Goal: Task Accomplishment & Management: Use online tool/utility

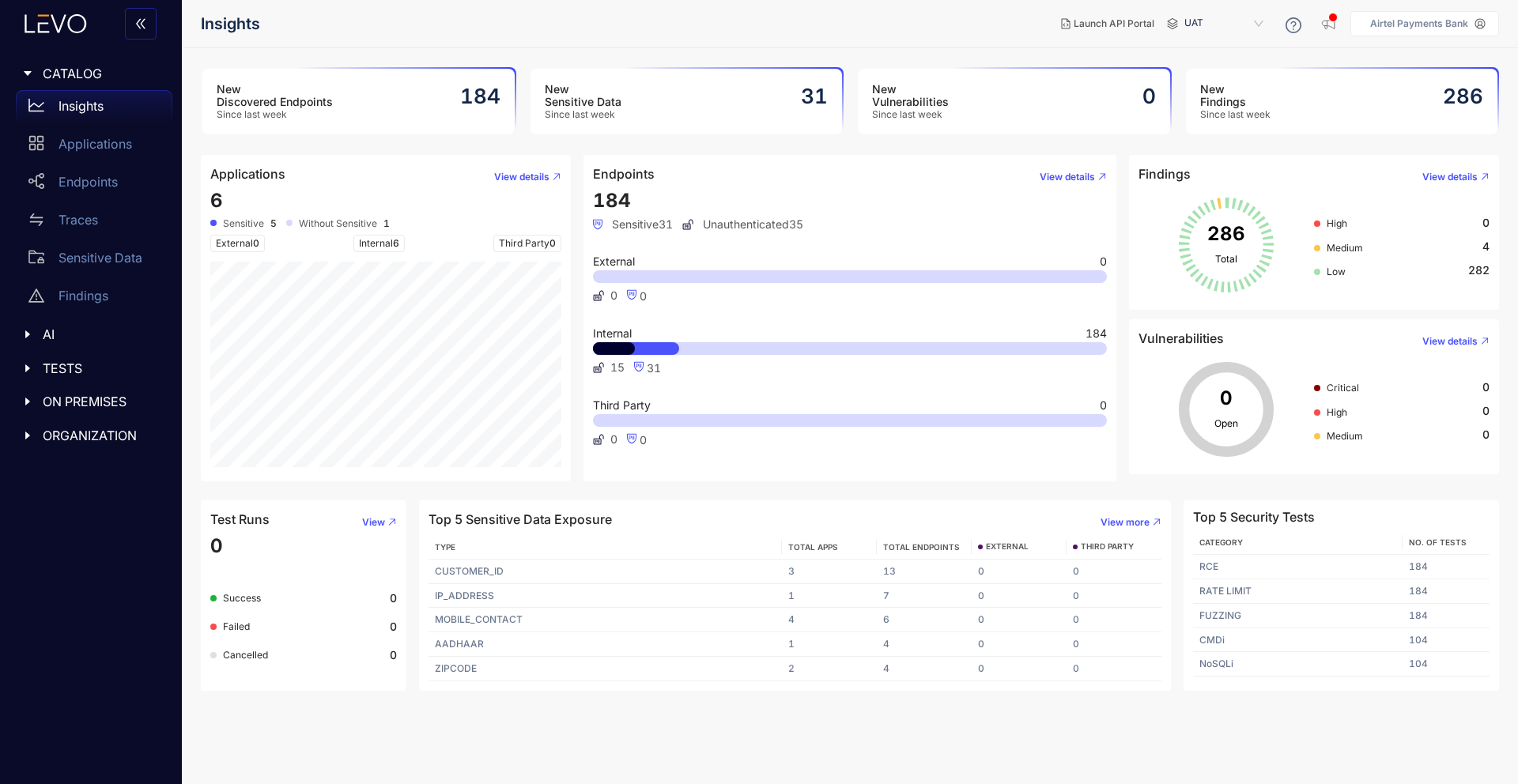
click at [287, 118] on span "Since last week" at bounding box center [274, 115] width 116 height 11
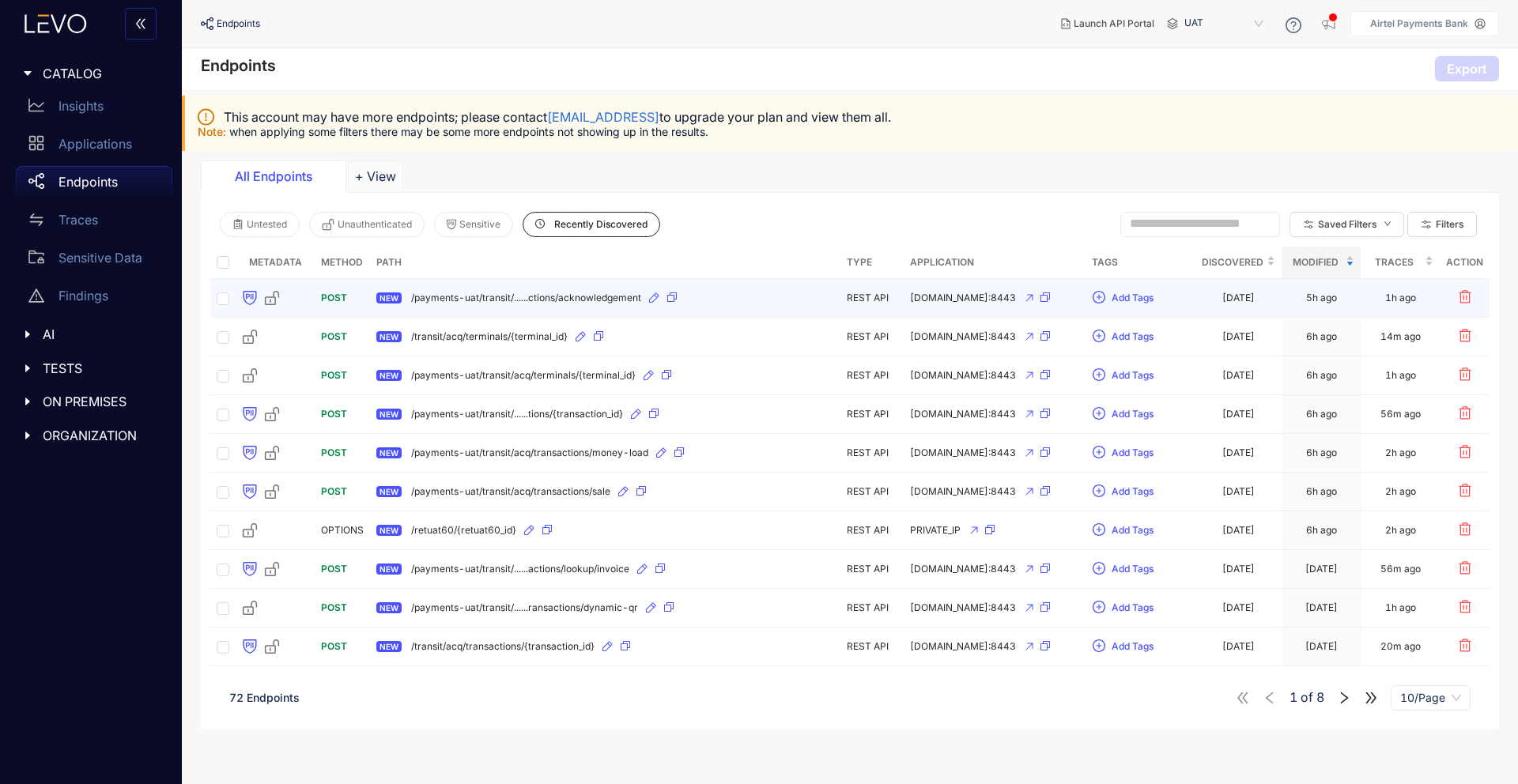
click at [336, 296] on span "POST" at bounding box center [334, 297] width 26 height 12
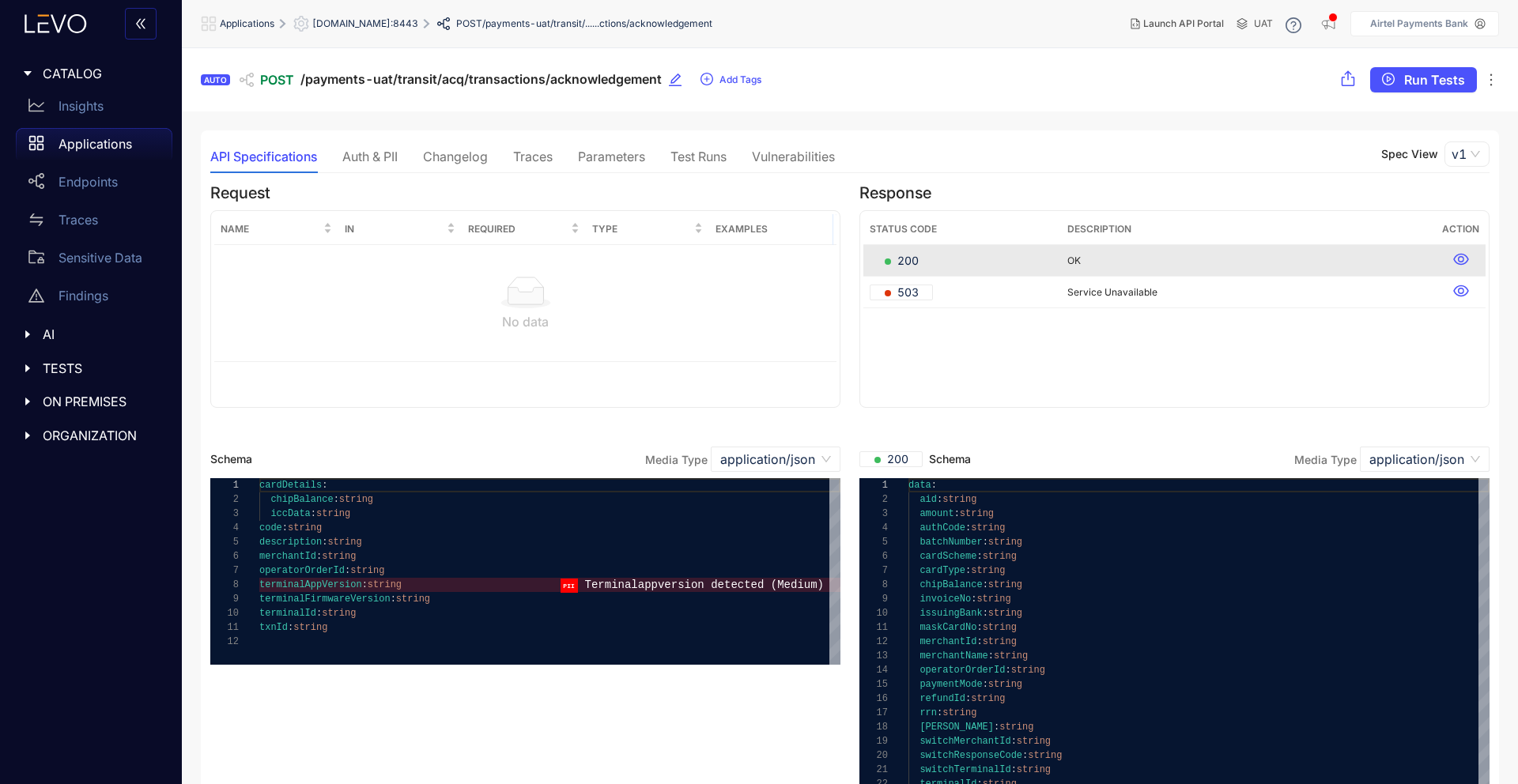
click at [365, 158] on div "Auth & PII" at bounding box center [369, 157] width 55 height 14
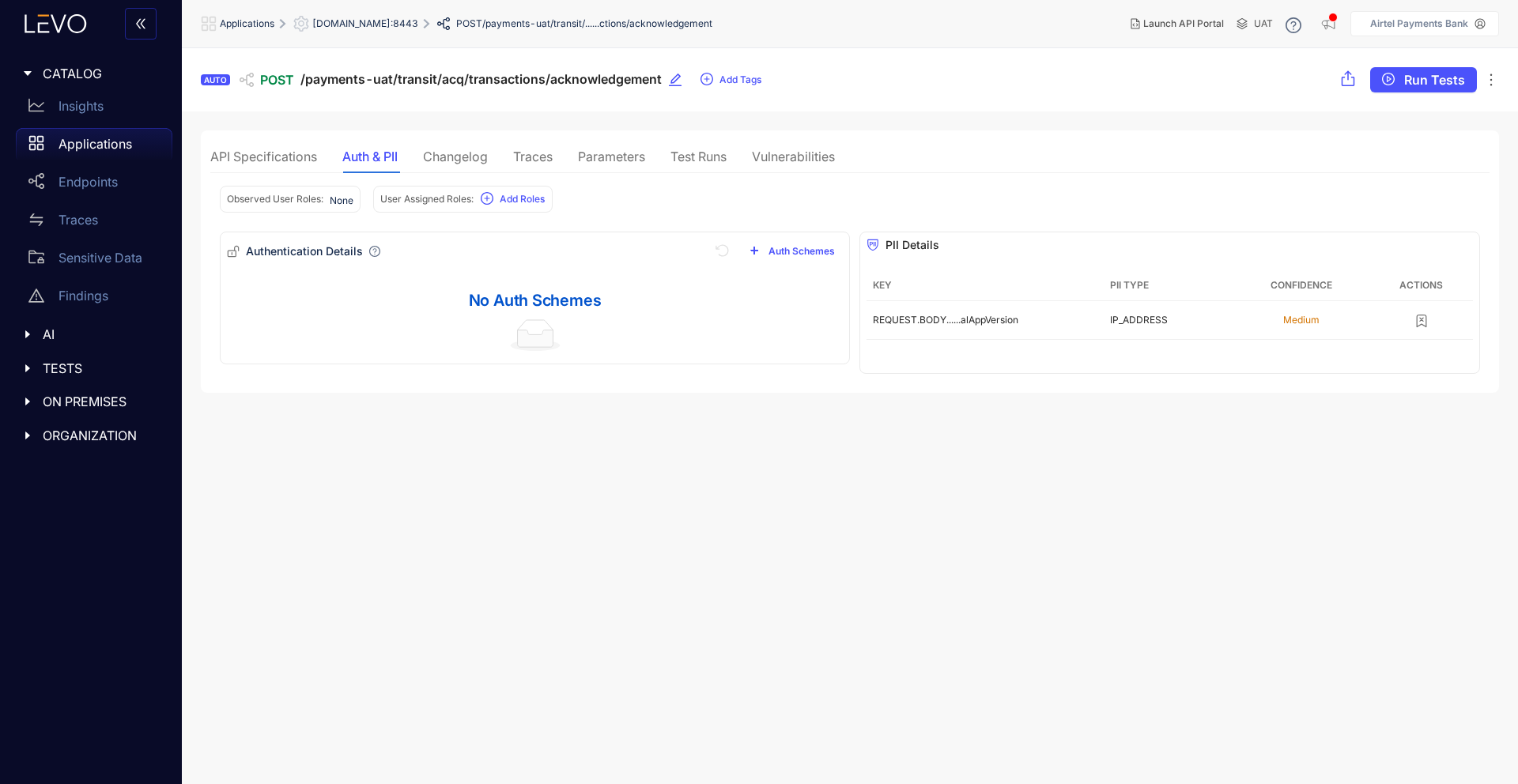
click at [476, 159] on div "Changelog" at bounding box center [456, 157] width 65 height 14
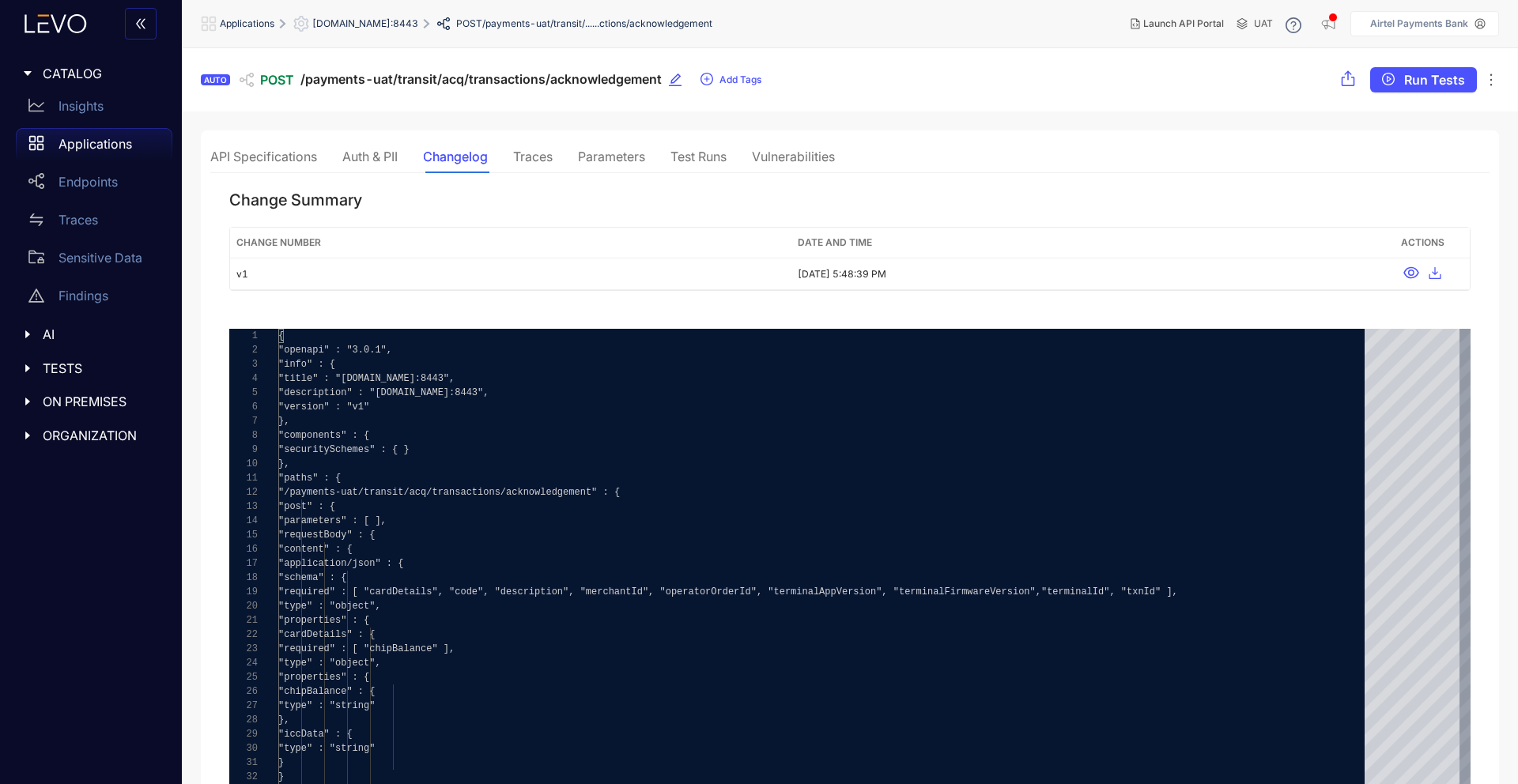
click at [540, 151] on div "Traces" at bounding box center [533, 157] width 40 height 14
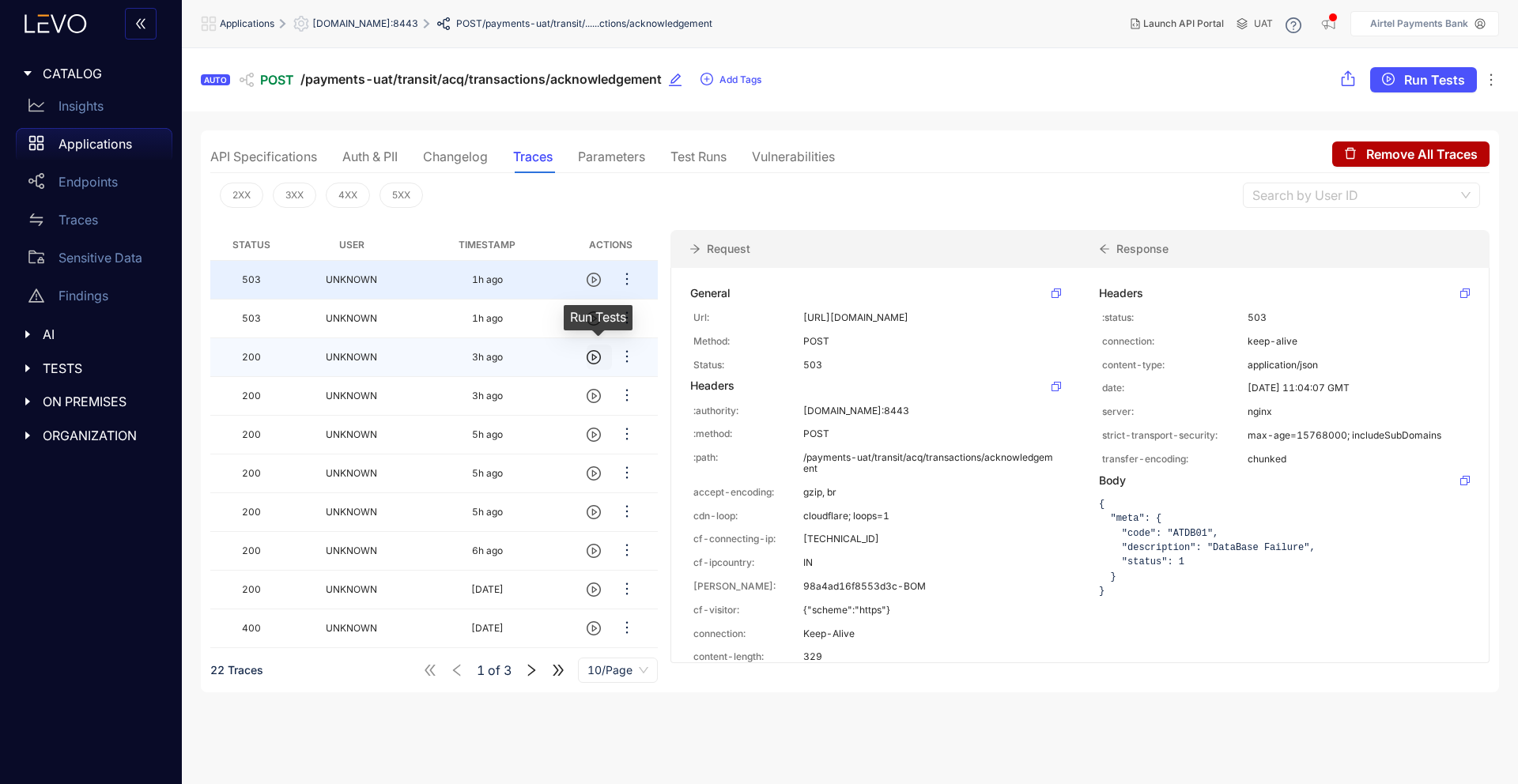
click at [594, 358] on icon "play-circle" at bounding box center [594, 358] width 5 height 7
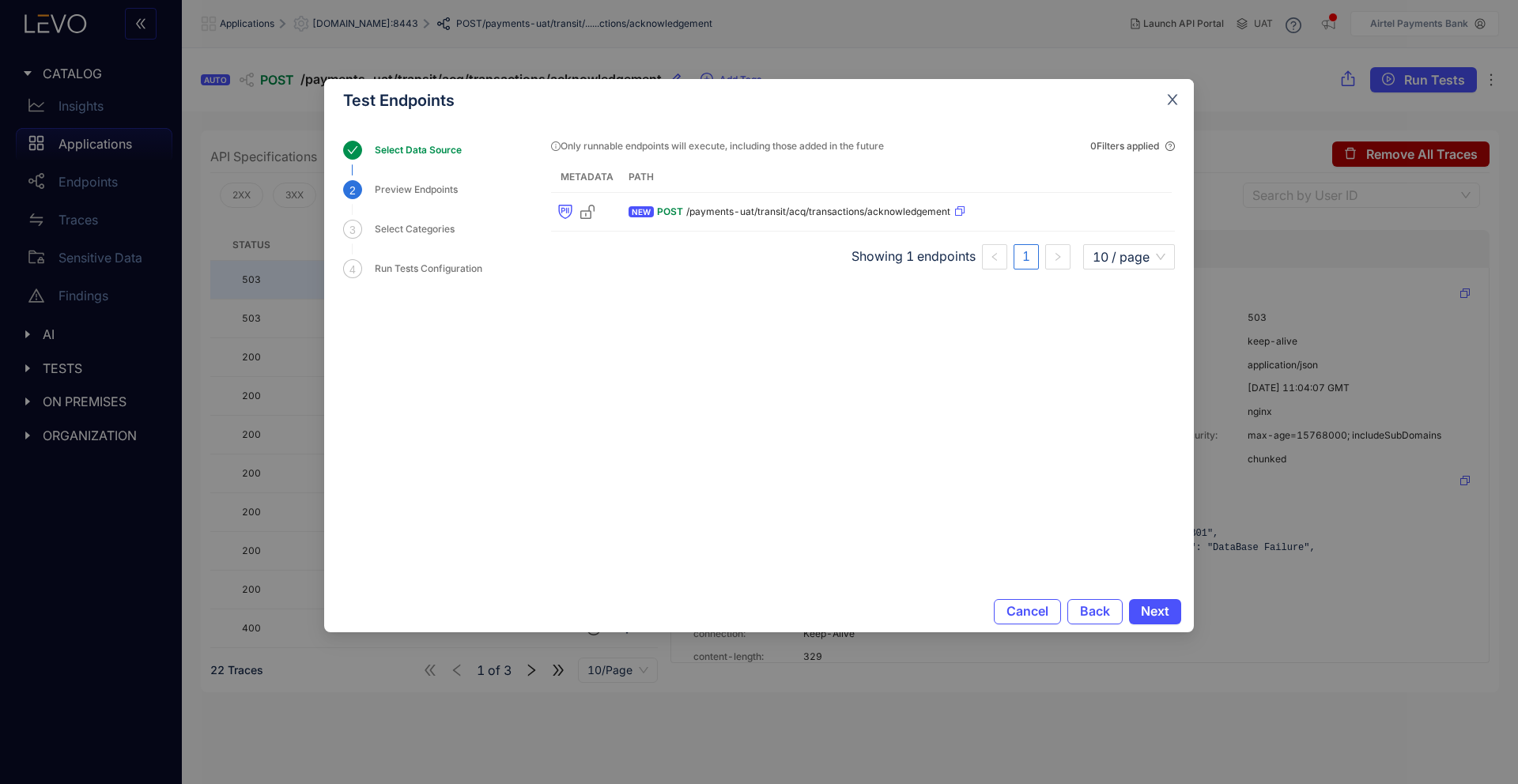
click at [1164, 97] on span "Close" at bounding box center [1172, 100] width 42 height 42
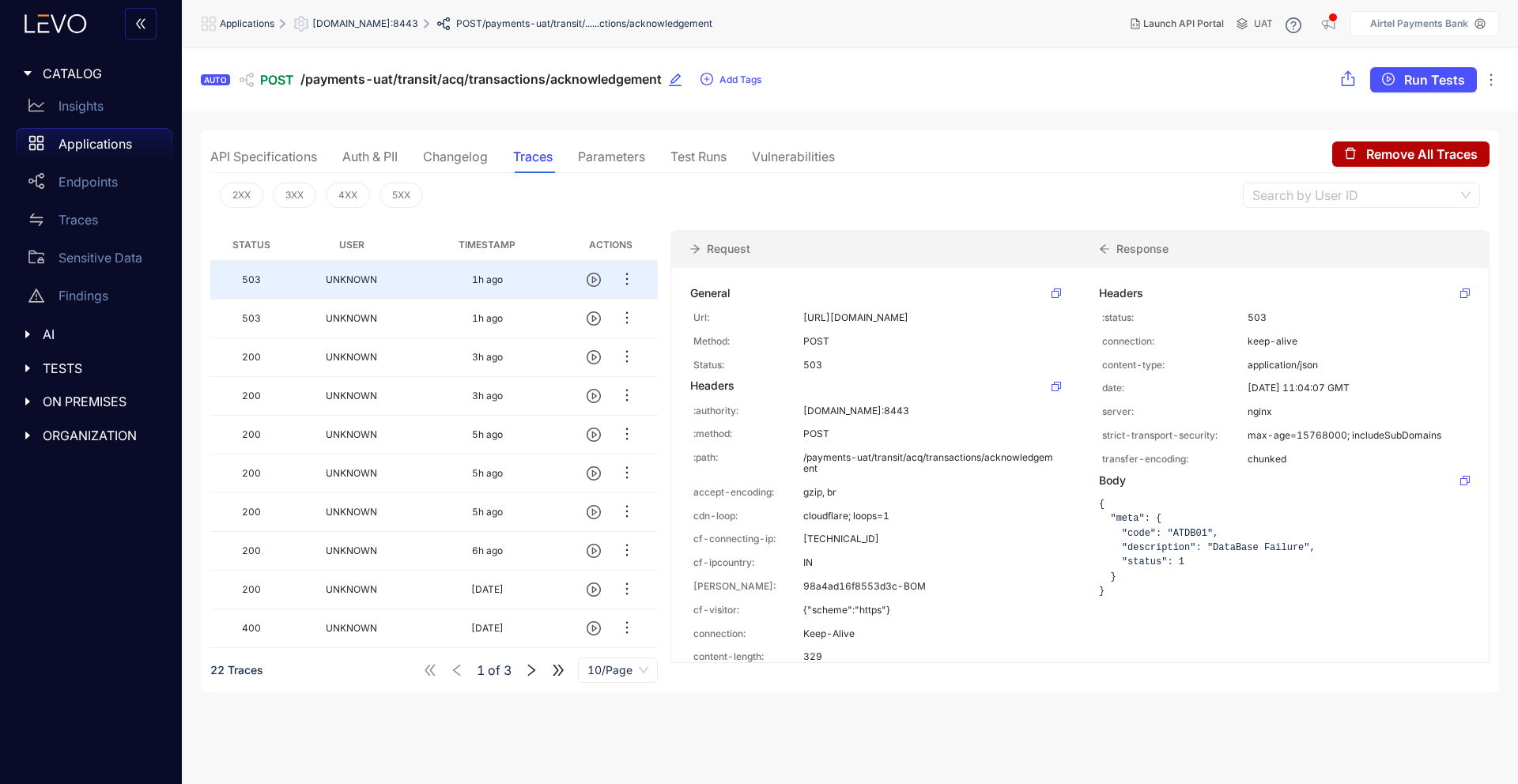
click at [637, 158] on div "Parameters" at bounding box center [612, 157] width 67 height 14
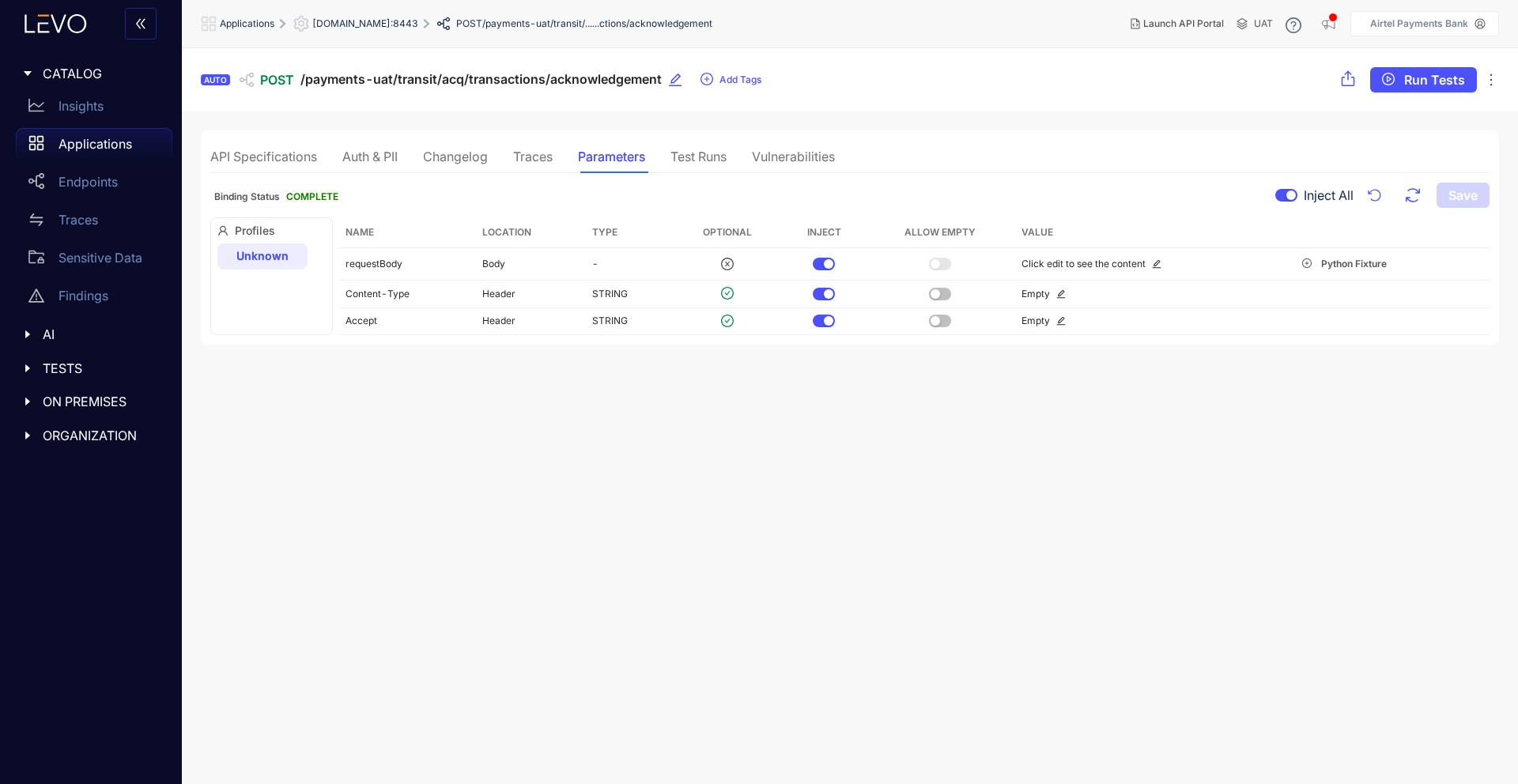
click at [680, 156] on div "Test Runs" at bounding box center [699, 157] width 56 height 14
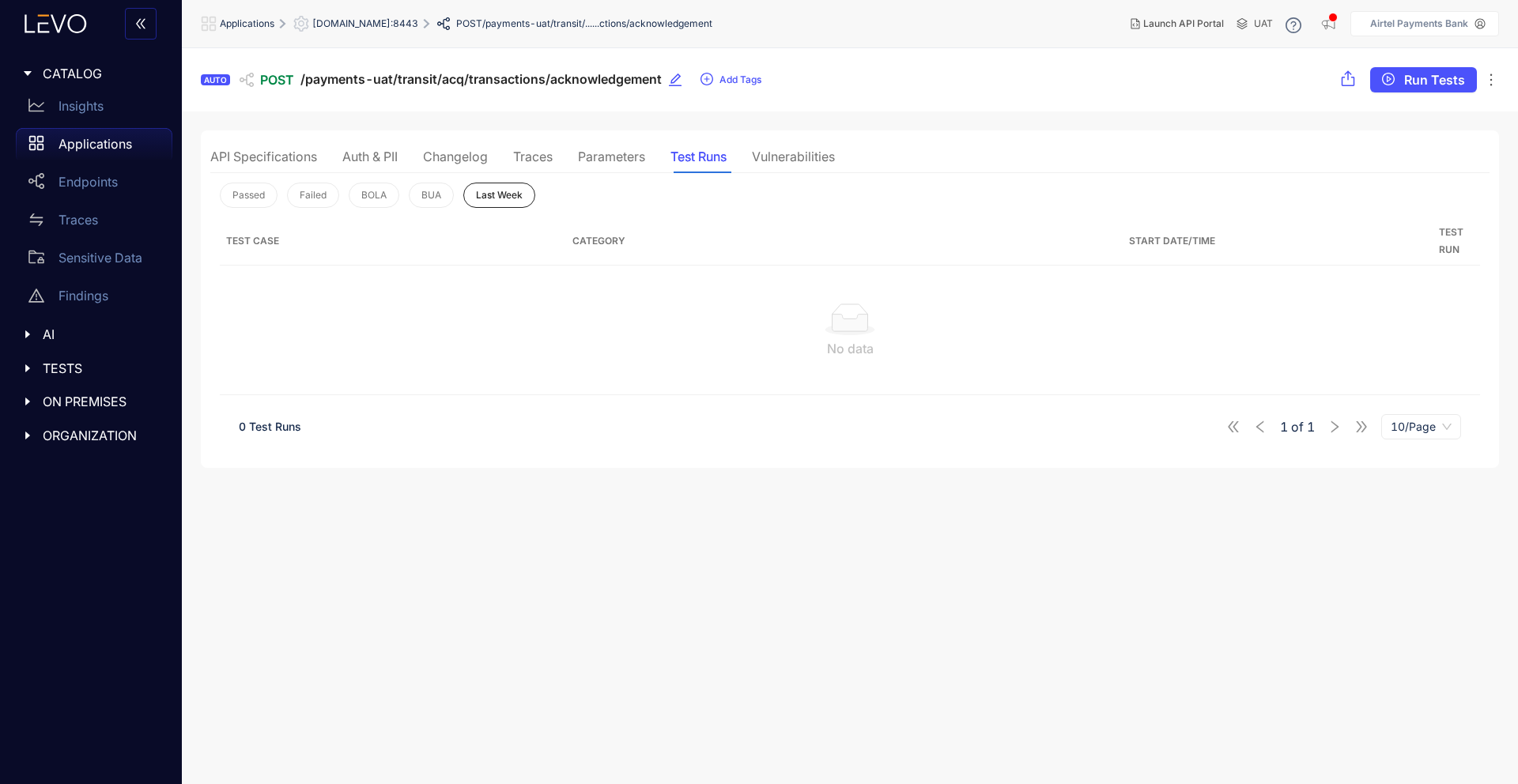
click at [762, 161] on div "Vulnerabilities" at bounding box center [793, 157] width 83 height 14
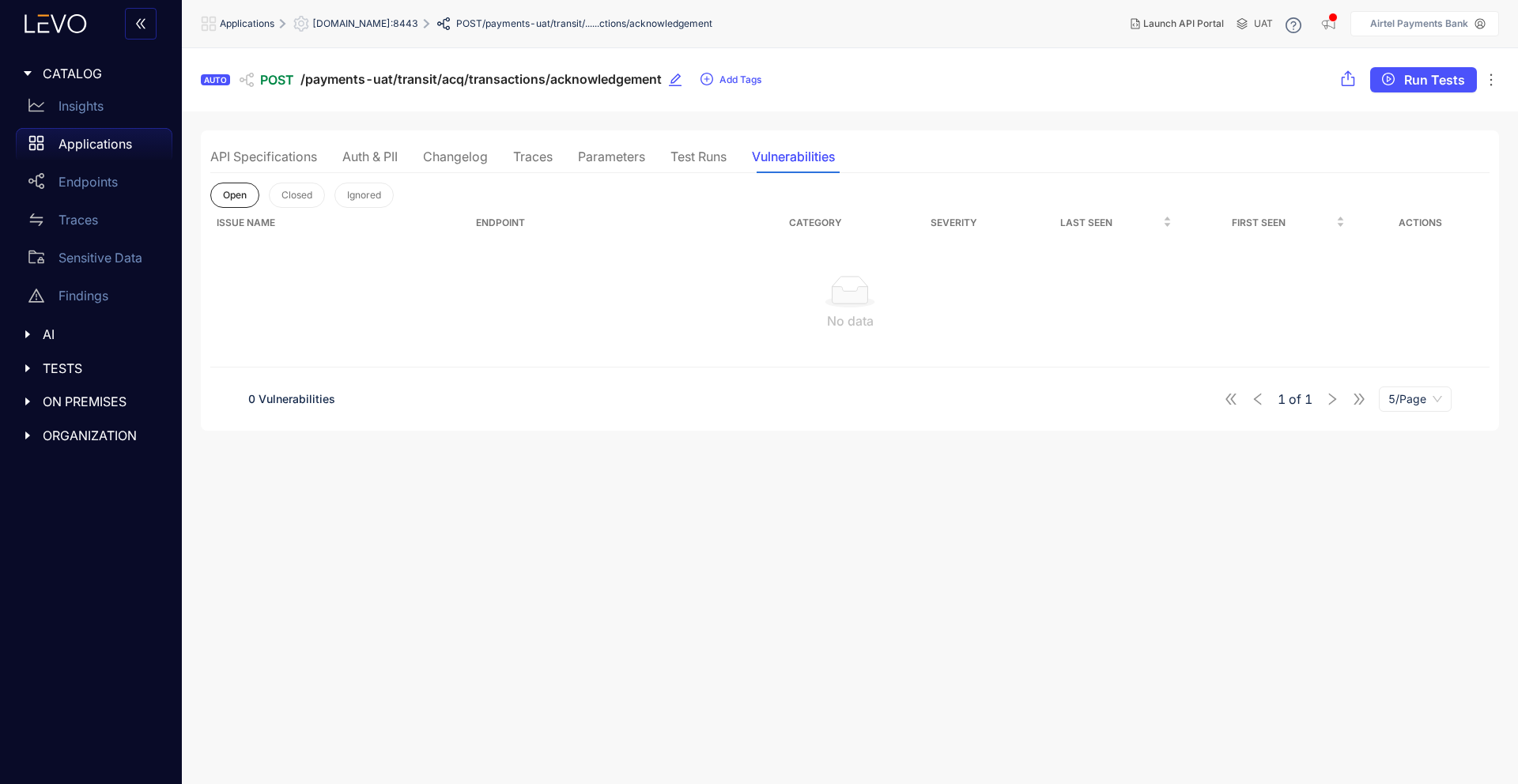
click at [243, 154] on div "API Specifications" at bounding box center [264, 157] width 106 height 14
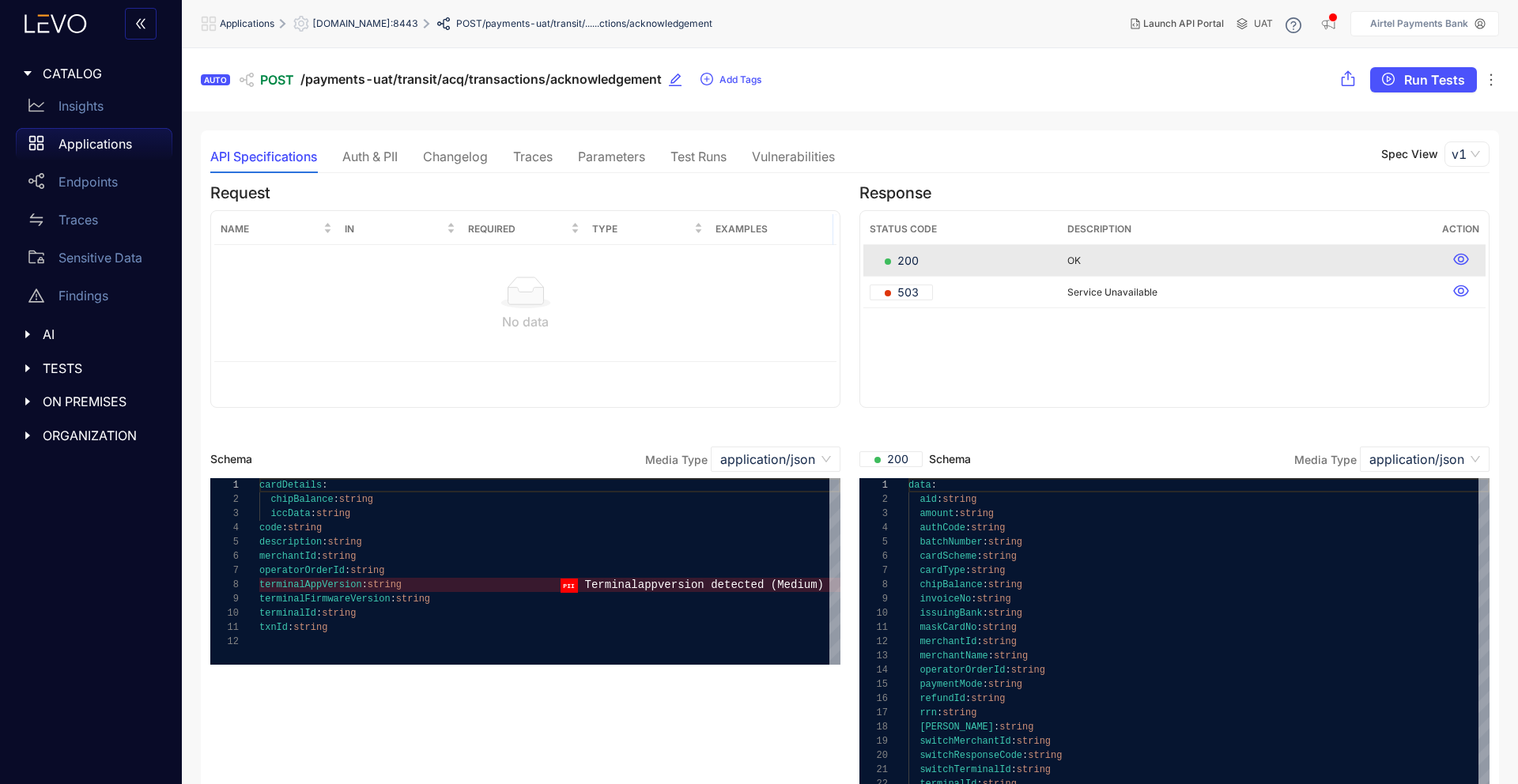
click at [63, 147] on p "Applications" at bounding box center [95, 144] width 73 height 14
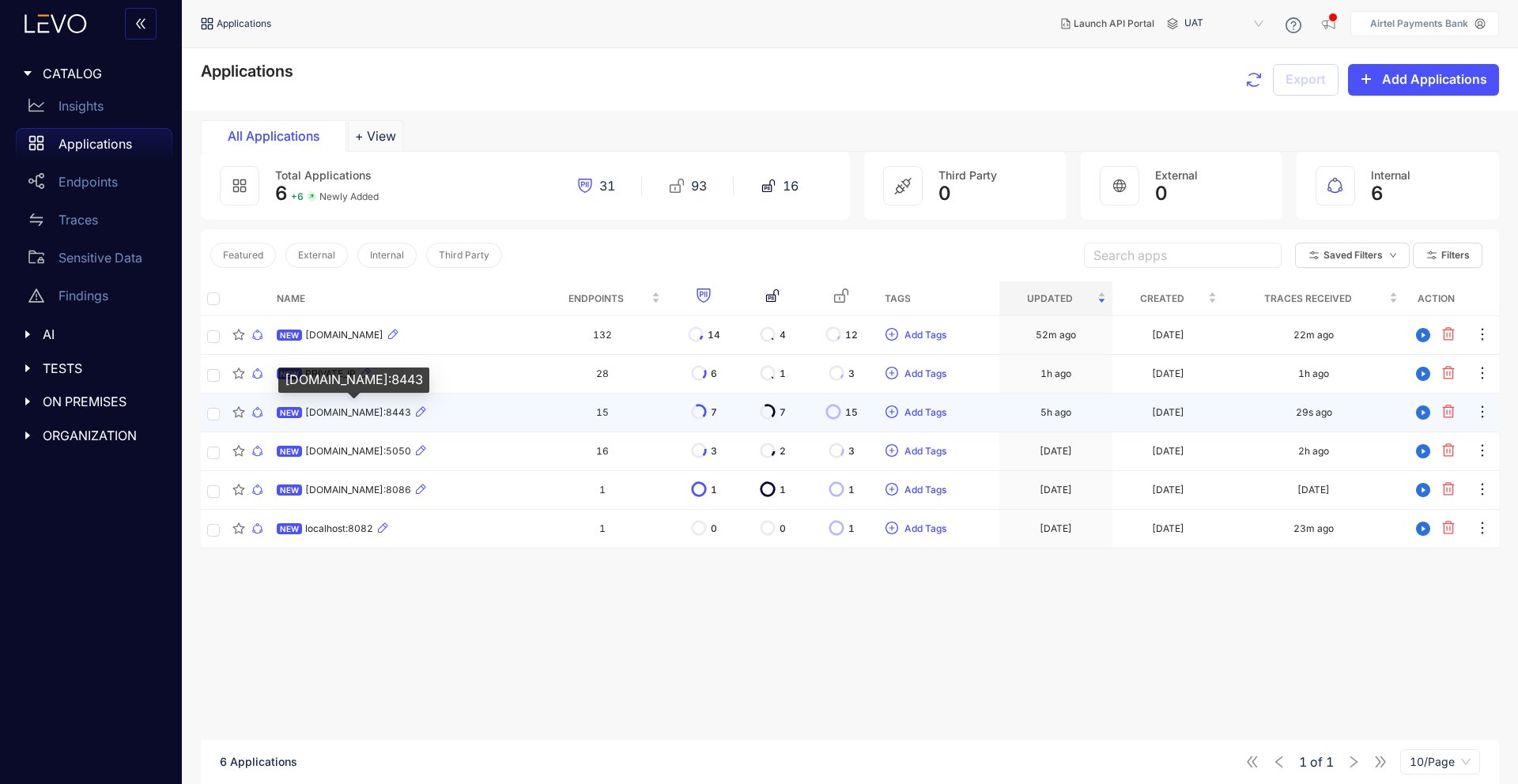
click at [327, 414] on span "[DOMAIN_NAME]:8443" at bounding box center [357, 412] width 106 height 11
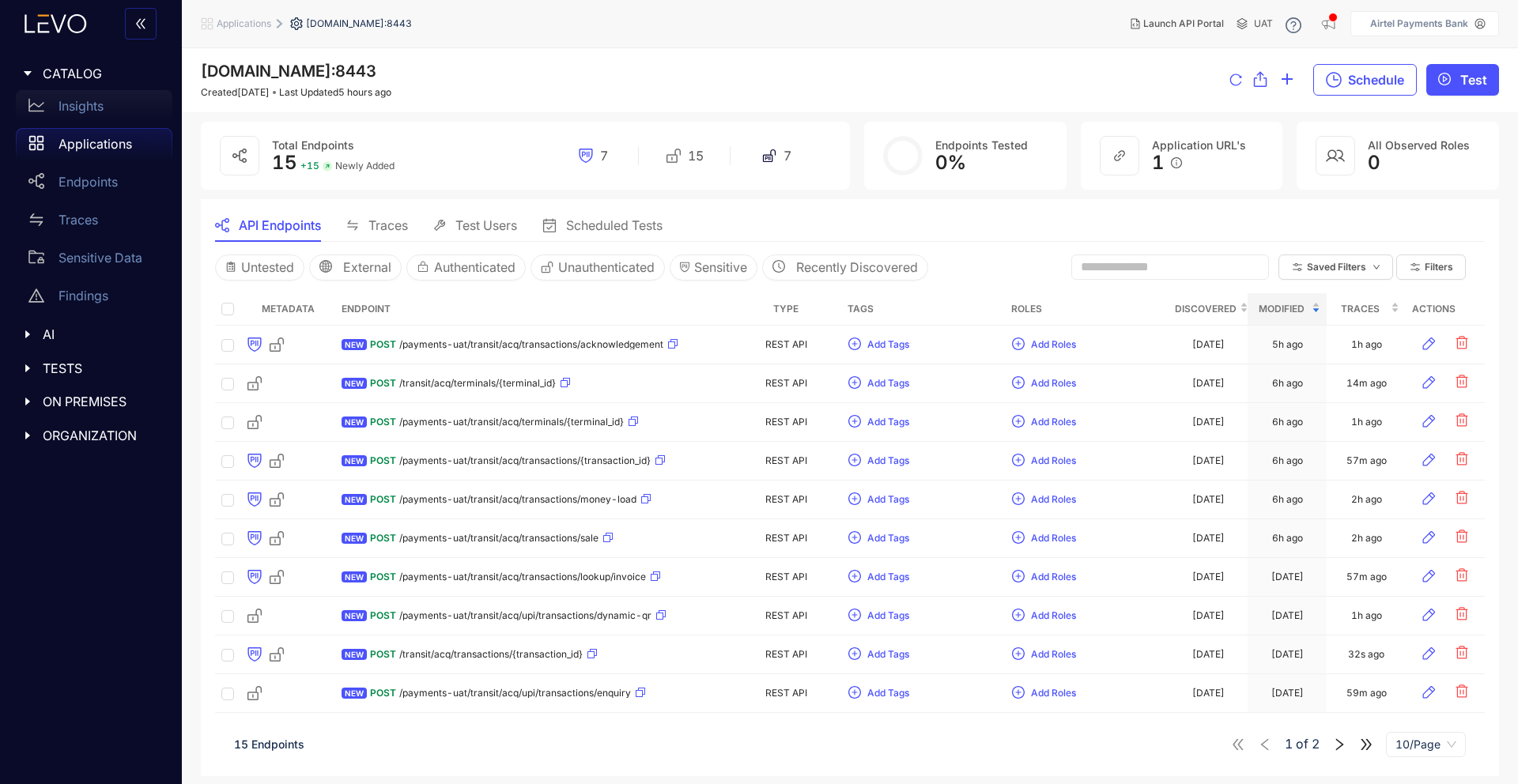
click at [95, 107] on p "Insights" at bounding box center [81, 106] width 45 height 14
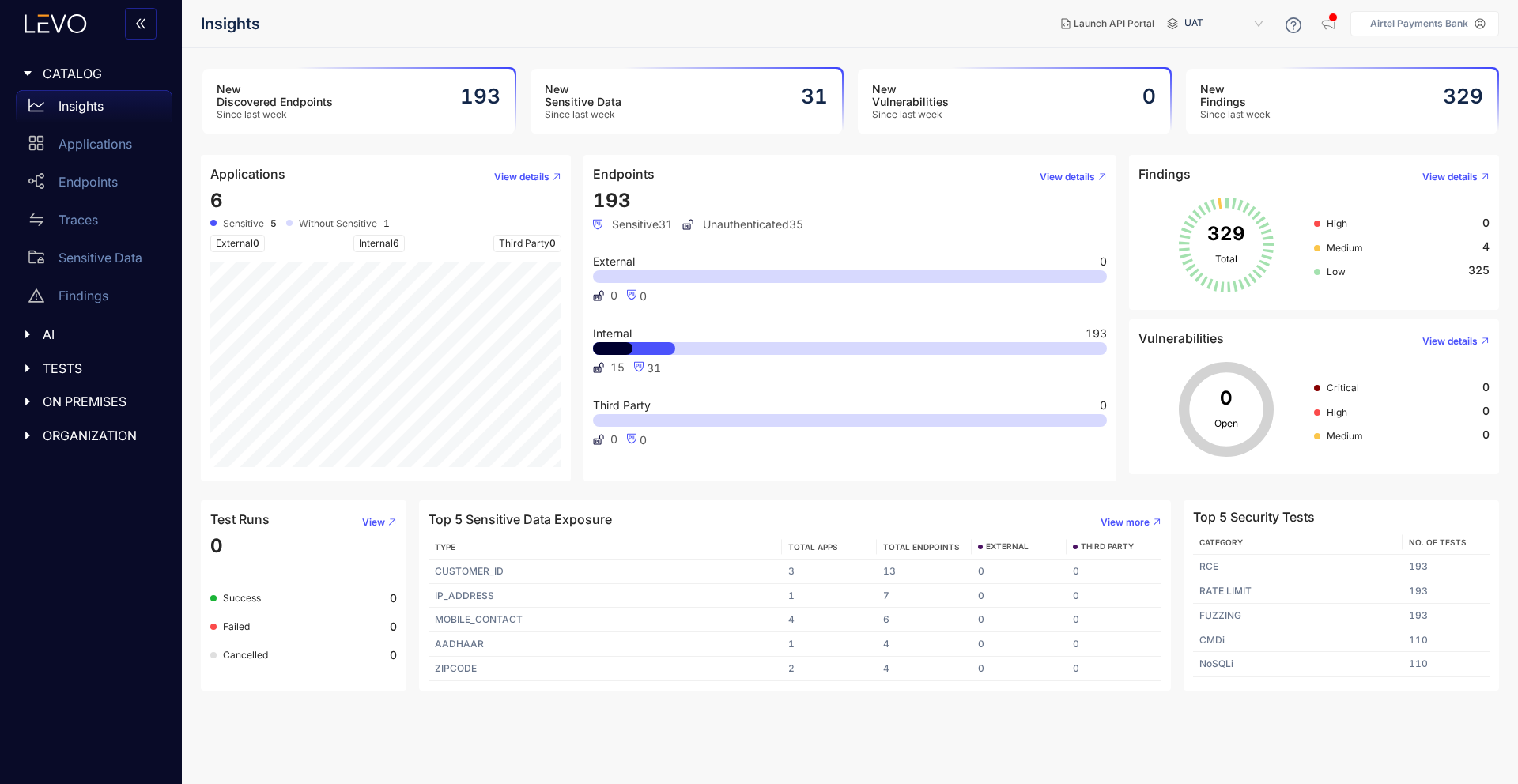
click at [1338, 245] on span "Medium" at bounding box center [1345, 247] width 36 height 12
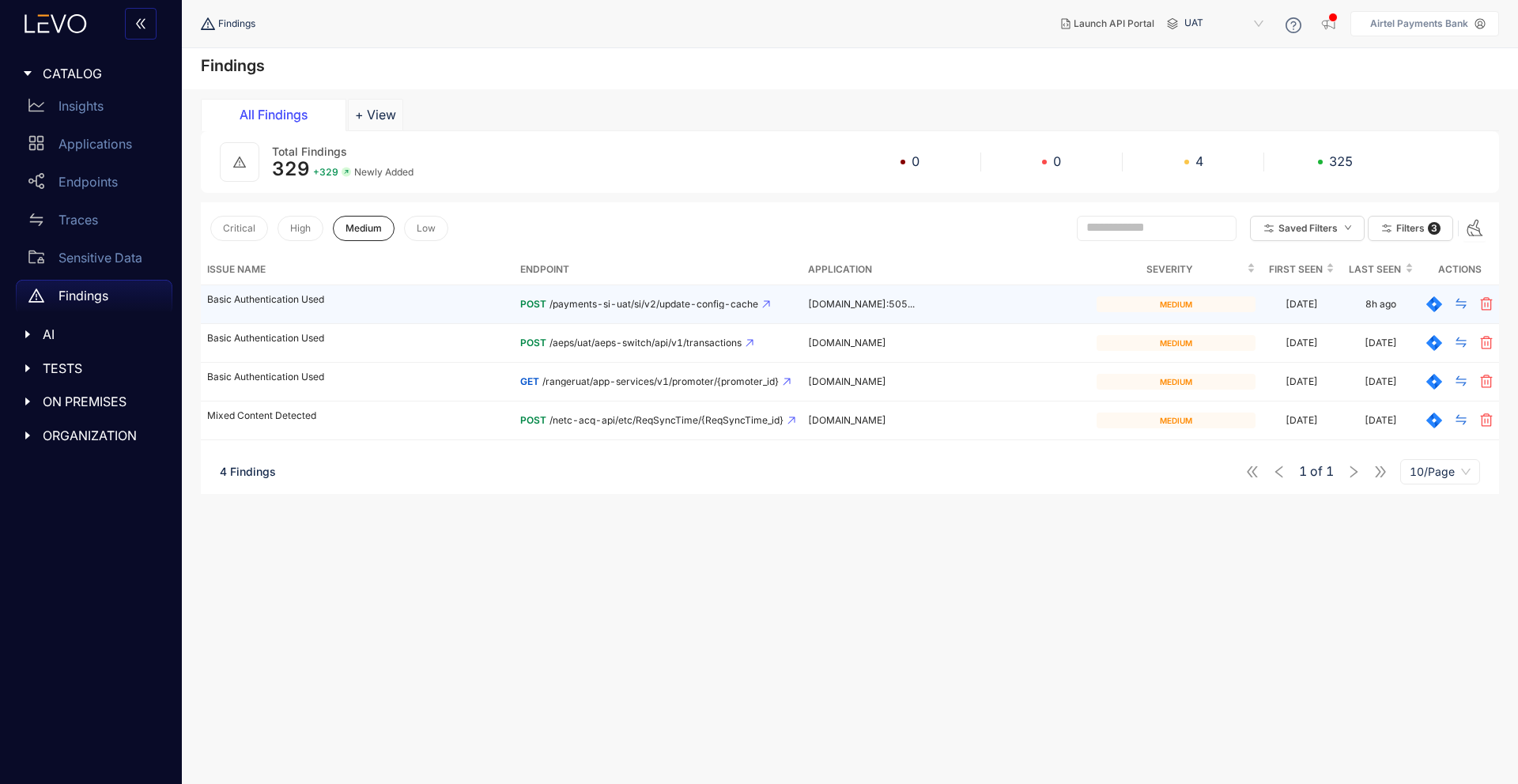
click at [288, 300] on p "Basic Authentication Used" at bounding box center [357, 300] width 301 height 11
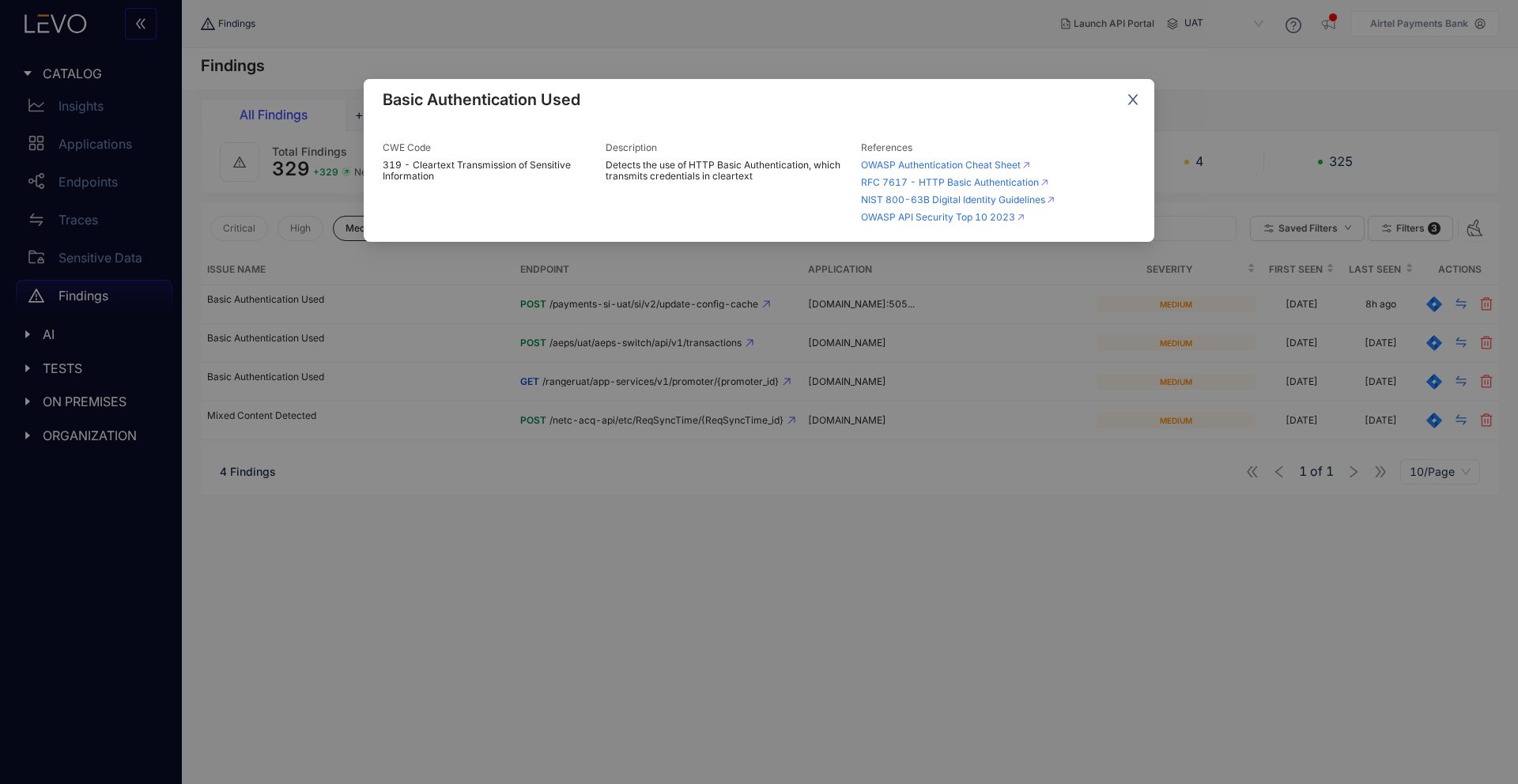
click at [1117, 105] on span "Close" at bounding box center [1133, 100] width 42 height 42
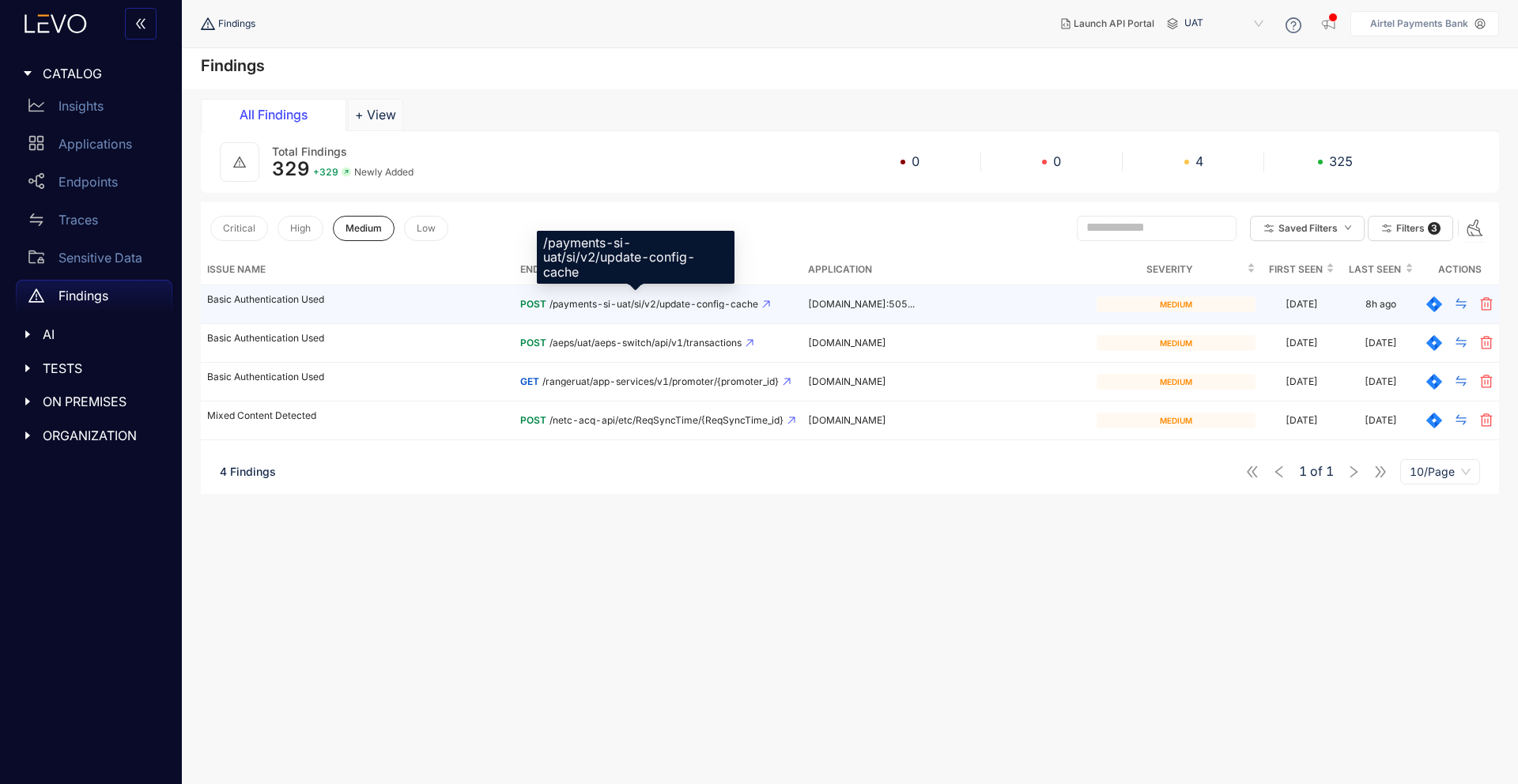
click at [704, 303] on span "/payments-si-uat/si/v2/update-config-cache" at bounding box center [653, 304] width 208 height 11
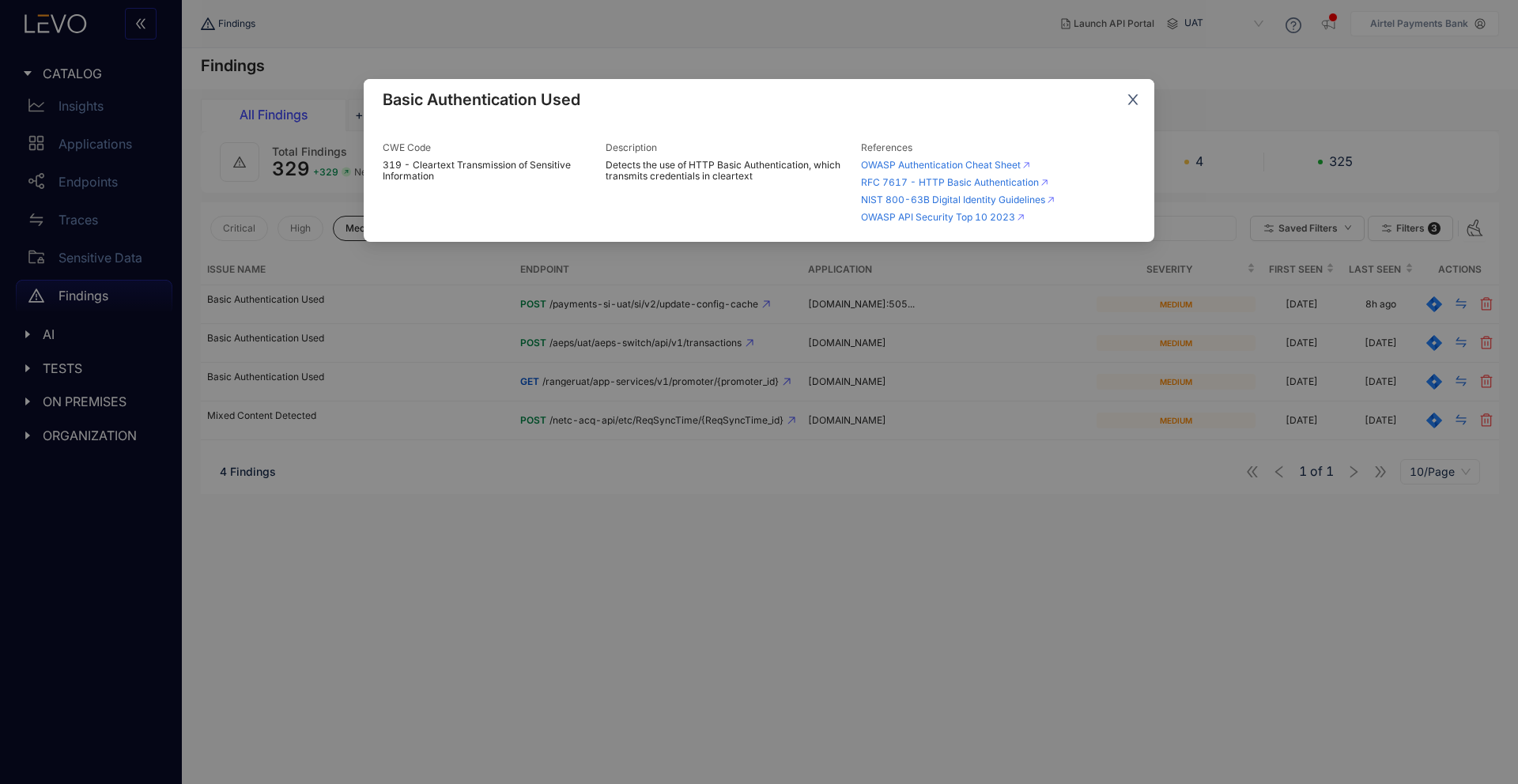
click at [1140, 93] on span "Close" at bounding box center [1133, 100] width 42 height 42
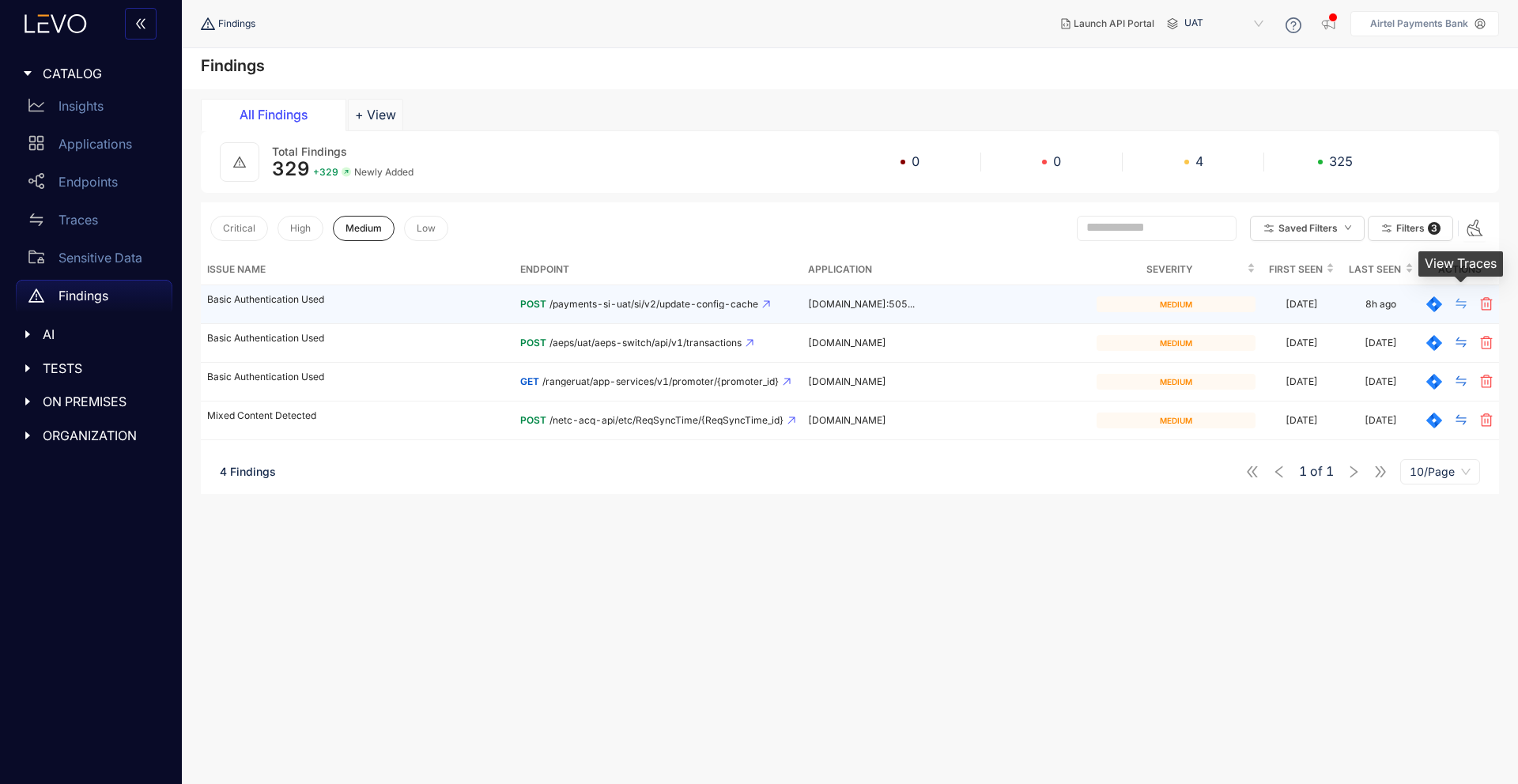
click at [1466, 305] on icon "swap" at bounding box center [1460, 303] width 10 height 10
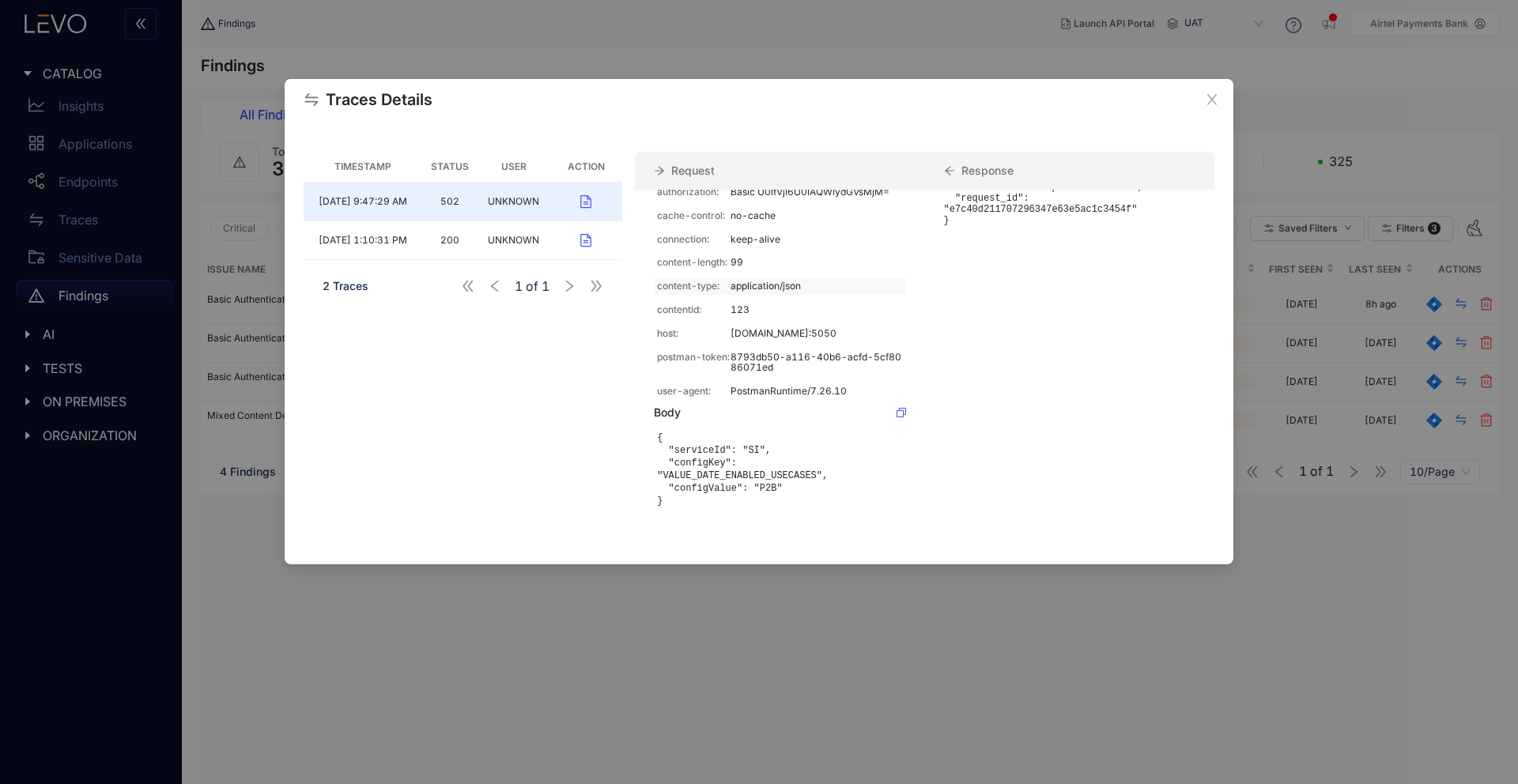
scroll to position [291, 0]
click at [1206, 108] on span "Close" at bounding box center [1212, 100] width 42 height 42
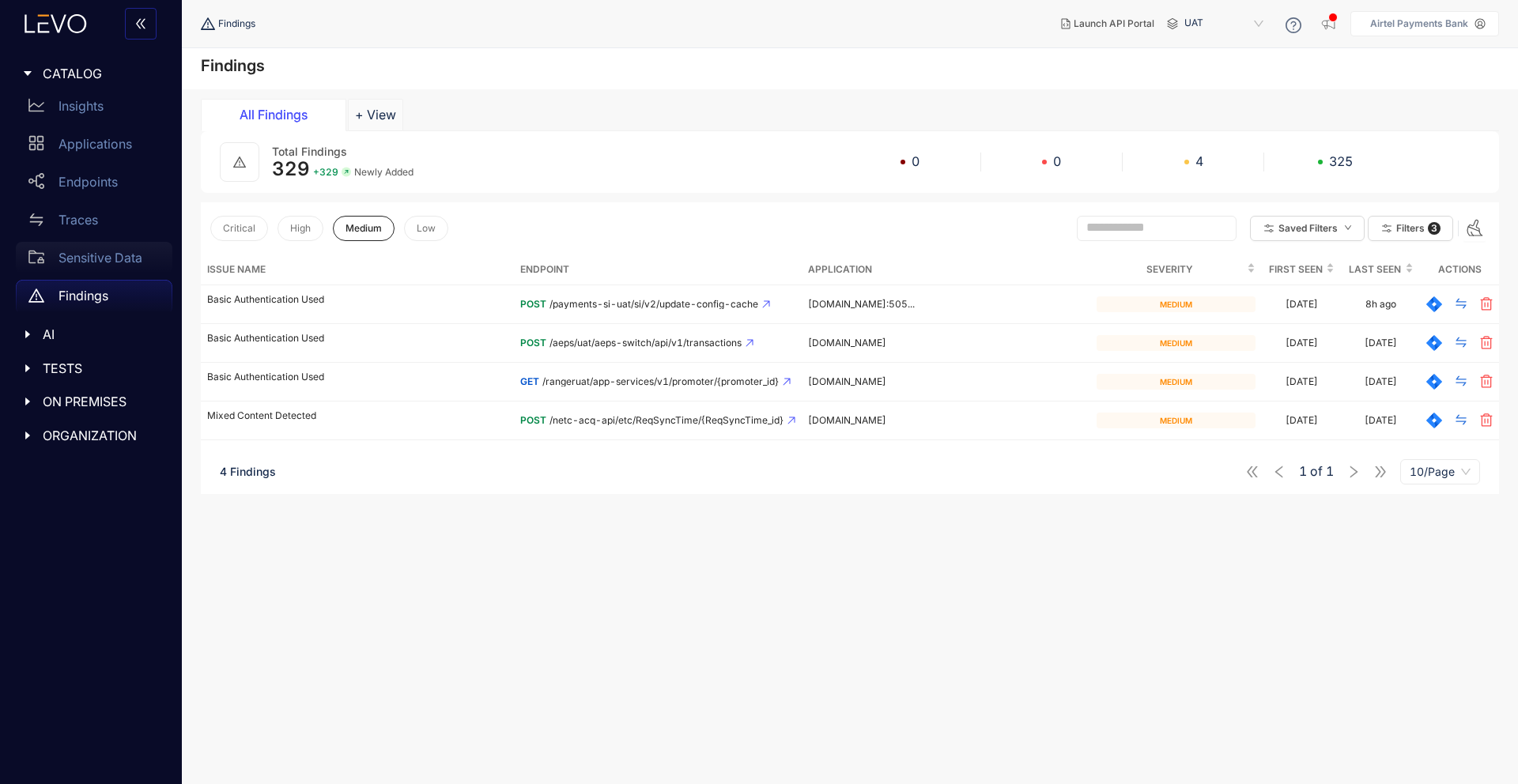
click at [117, 256] on p "Sensitive Data" at bounding box center [100, 258] width 84 height 14
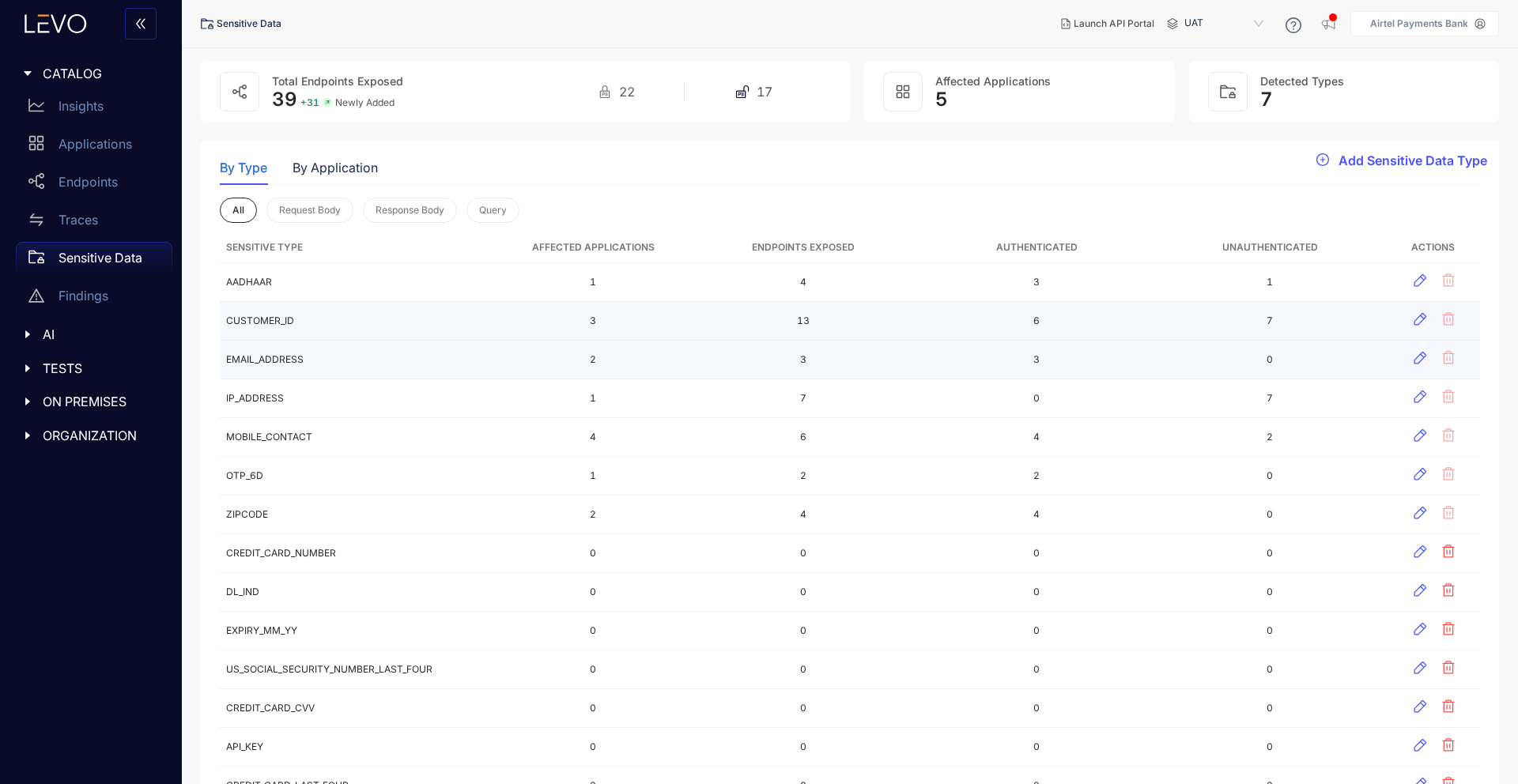
scroll to position [7, 0]
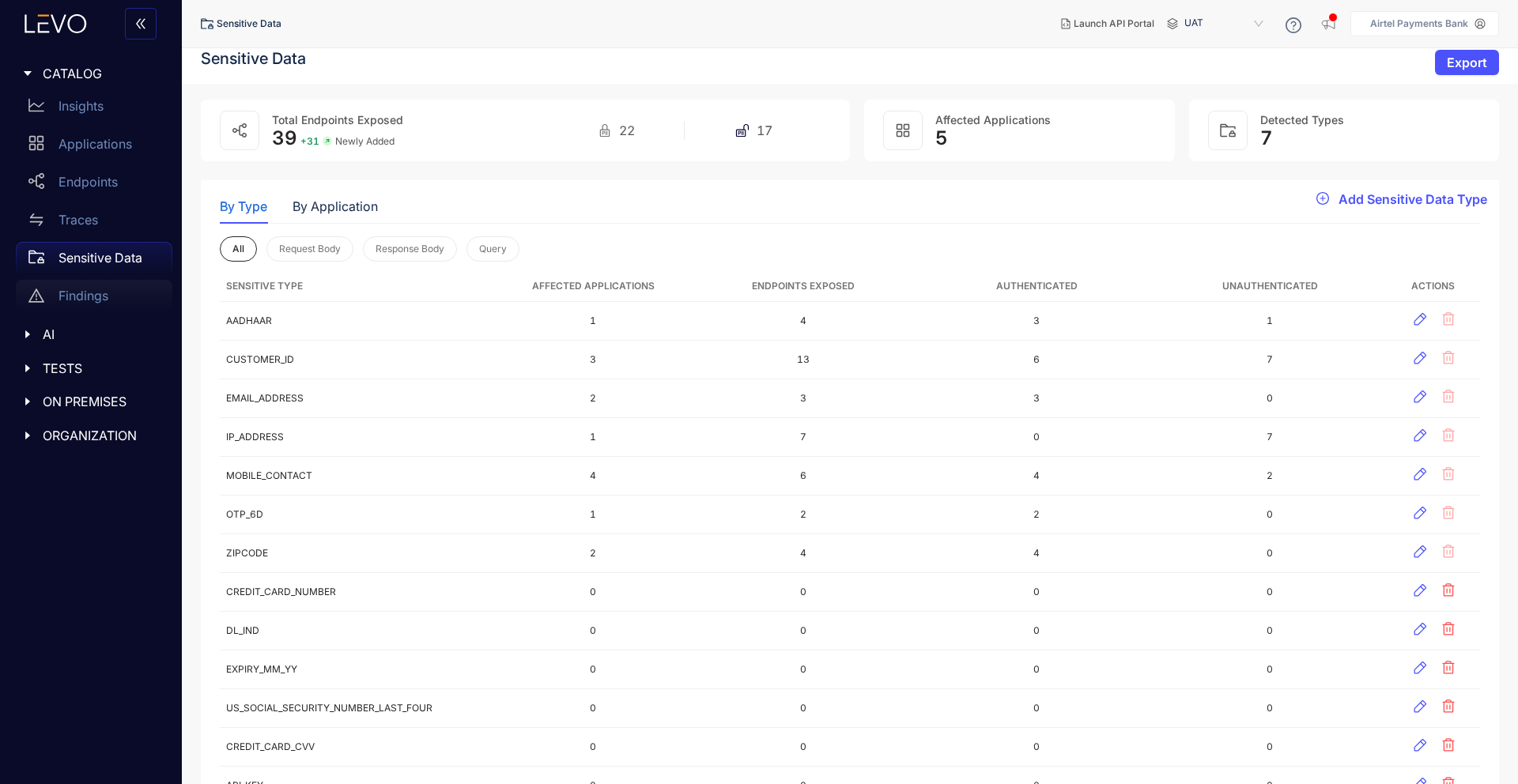
click at [87, 290] on p "Findings" at bounding box center [83, 296] width 50 height 14
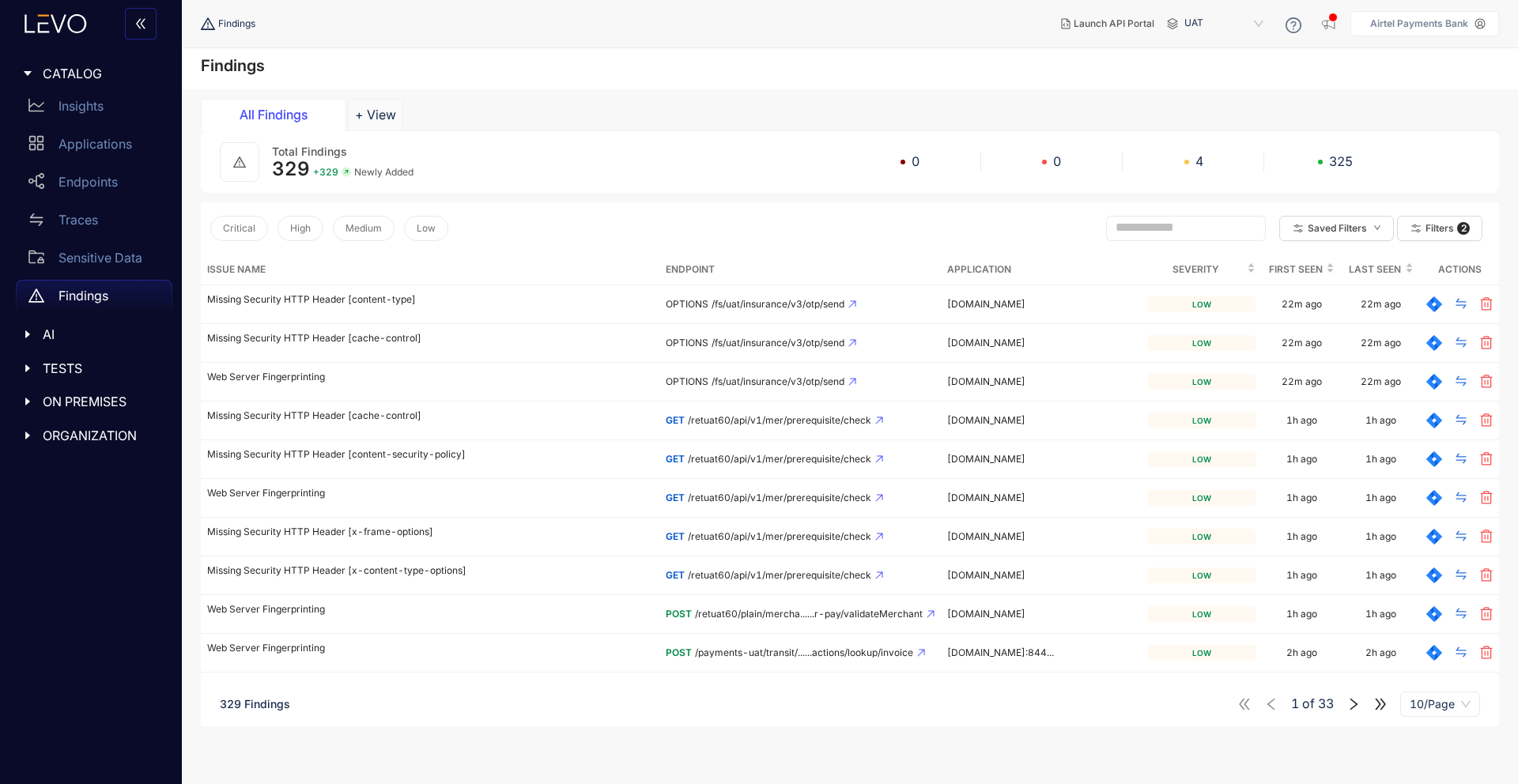
click at [24, 335] on icon "caret-right" at bounding box center [28, 335] width 11 height 11
click at [23, 366] on icon "caret-right" at bounding box center [28, 368] width 11 height 11
click at [91, 444] on p "Vulnerabilities" at bounding box center [100, 438] width 83 height 14
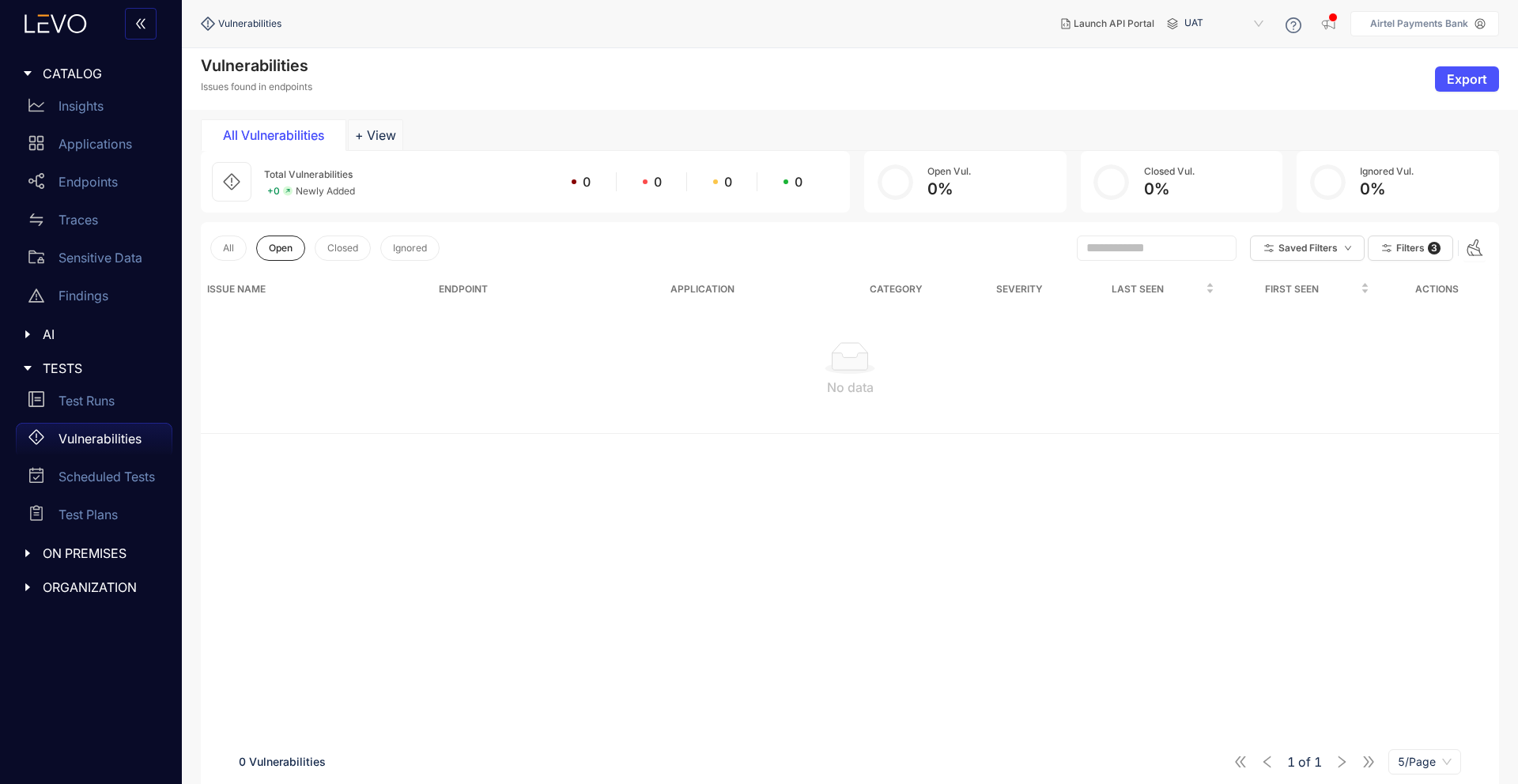
click at [29, 549] on icon "caret-right" at bounding box center [28, 553] width 11 height 11
click at [21, 623] on div "ORGANIZATION" at bounding box center [91, 625] width 163 height 33
click at [112, 189] on p "Endpoints" at bounding box center [88, 182] width 60 height 14
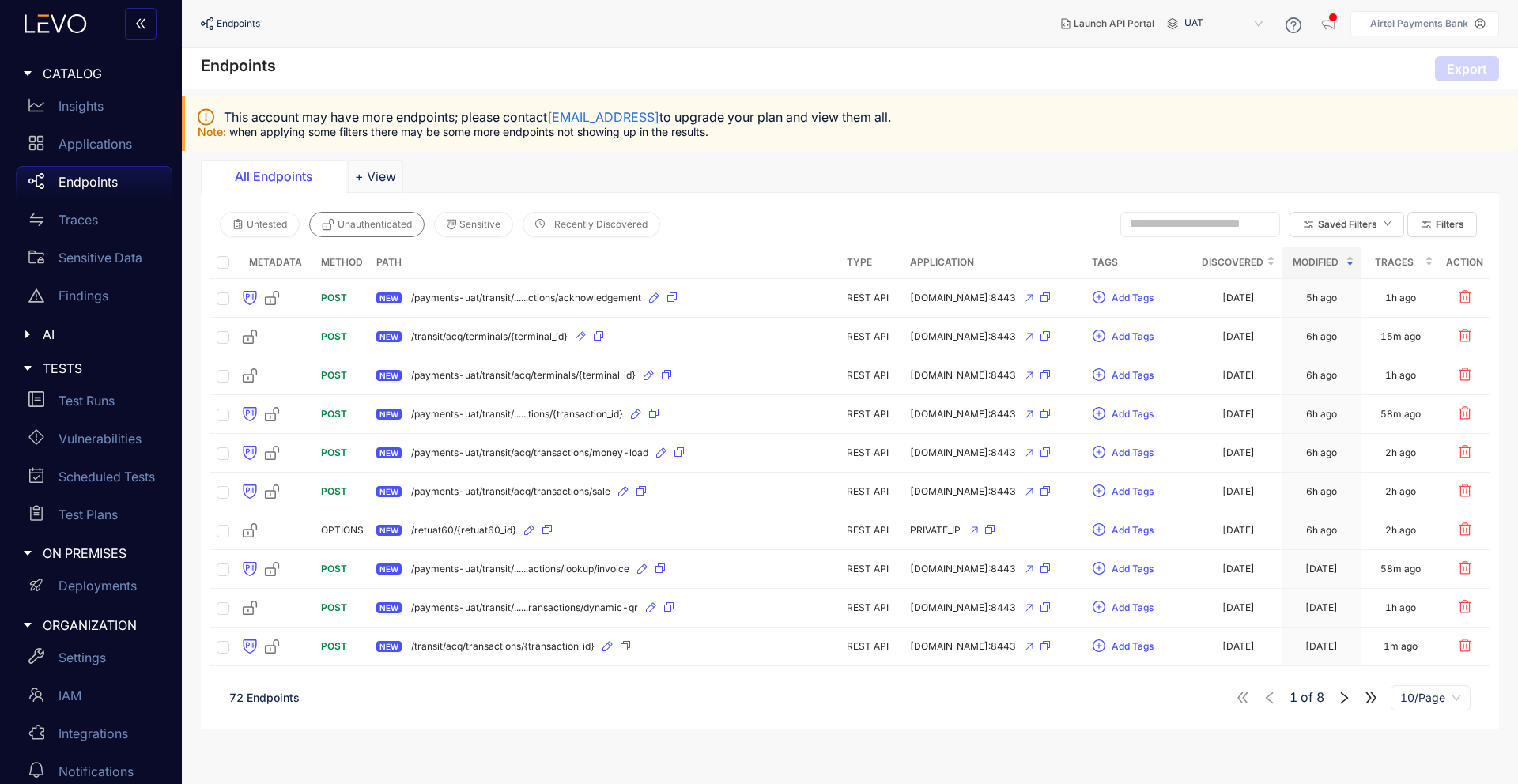
click at [404, 219] on span "Unauthenticated" at bounding box center [375, 225] width 74 height 11
click at [442, 217] on button "Sensitive" at bounding box center [474, 225] width 79 height 25
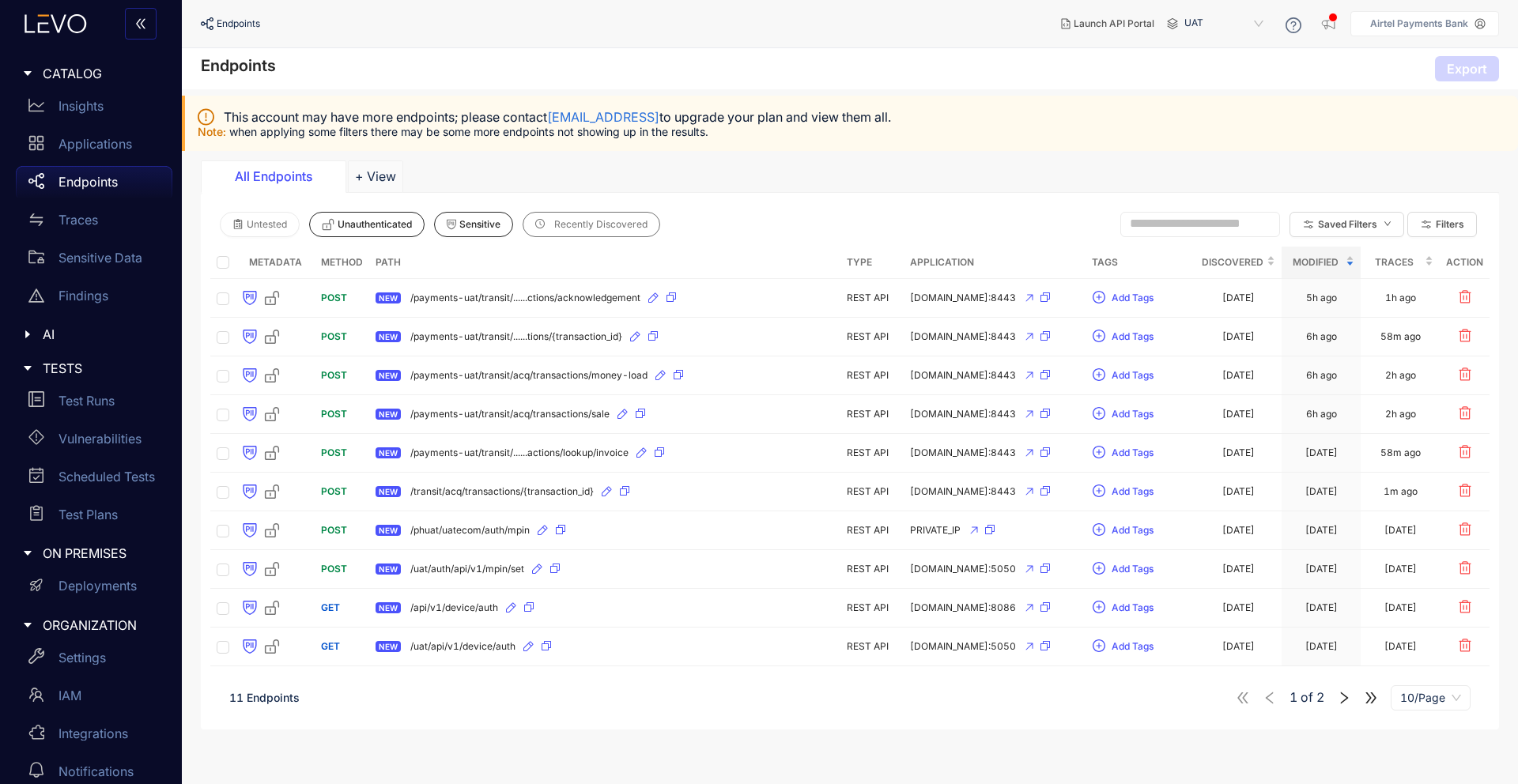
click at [554, 225] on button "Recently Discovered" at bounding box center [591, 225] width 137 height 25
click at [451, 217] on button "Sensitive" at bounding box center [474, 225] width 79 height 25
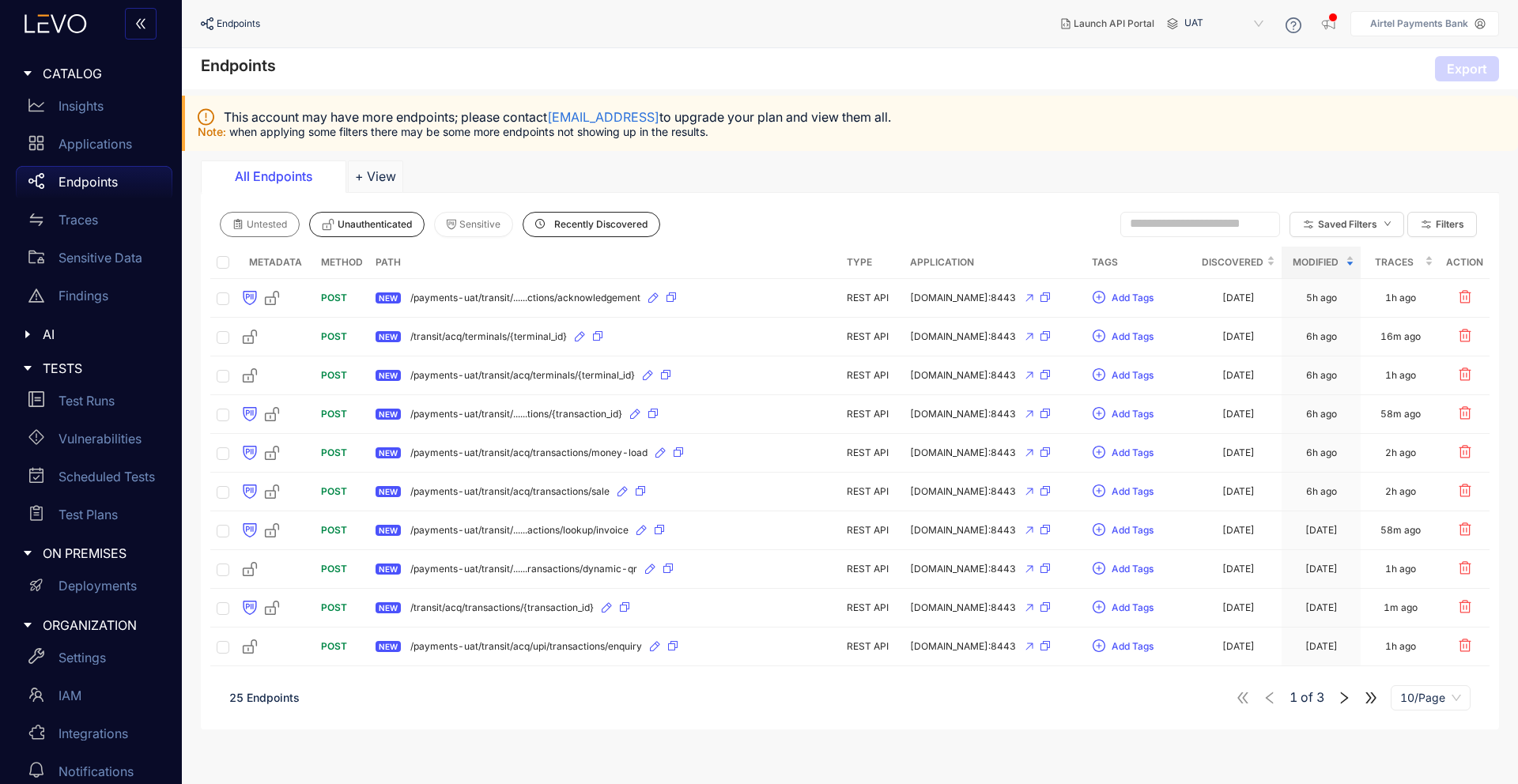
click at [264, 226] on span "Untested" at bounding box center [266, 225] width 41 height 11
click at [116, 134] on div "Applications" at bounding box center [94, 143] width 156 height 32
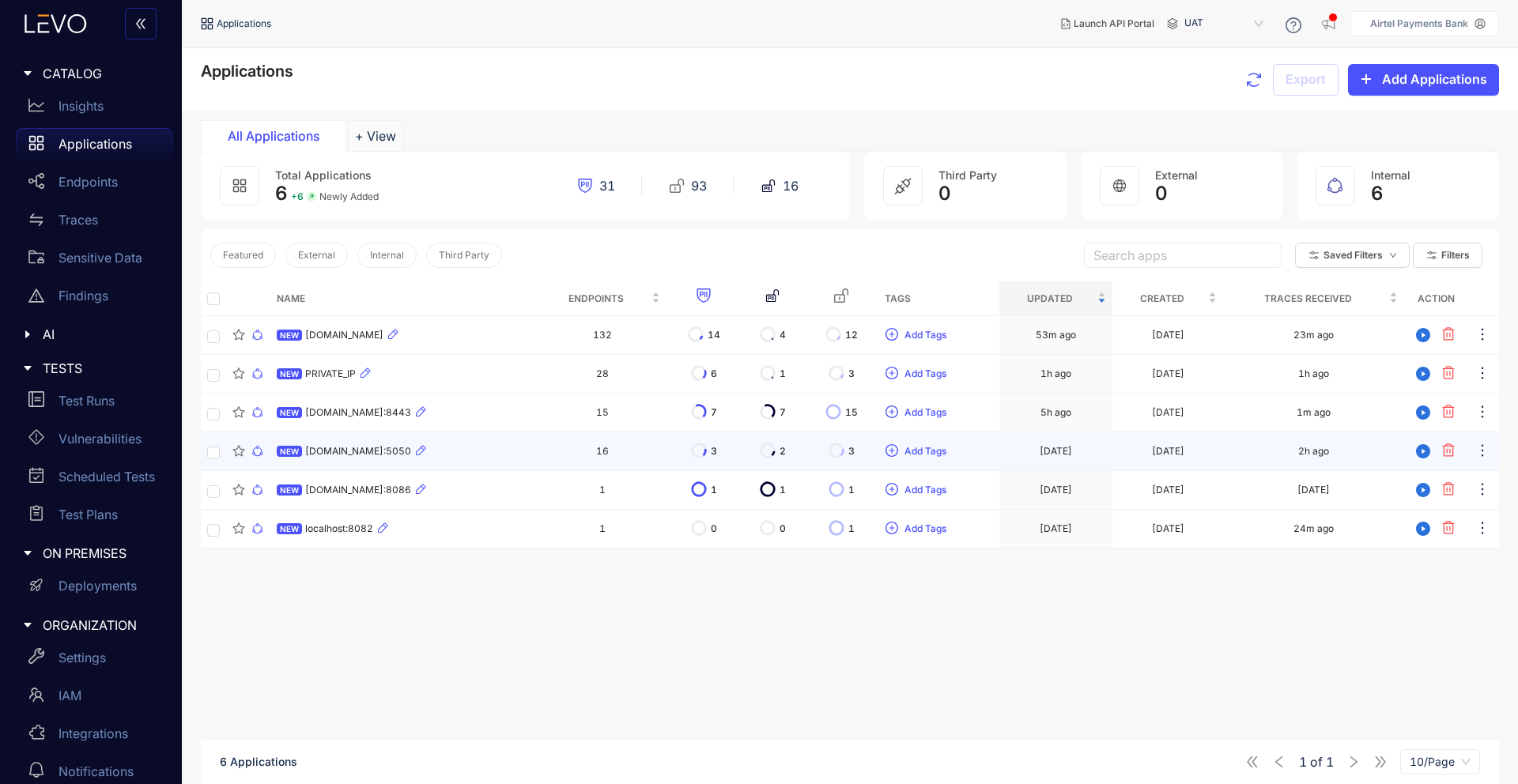
click at [359, 448] on span "[DOMAIN_NAME]:5050" at bounding box center [357, 451] width 106 height 11
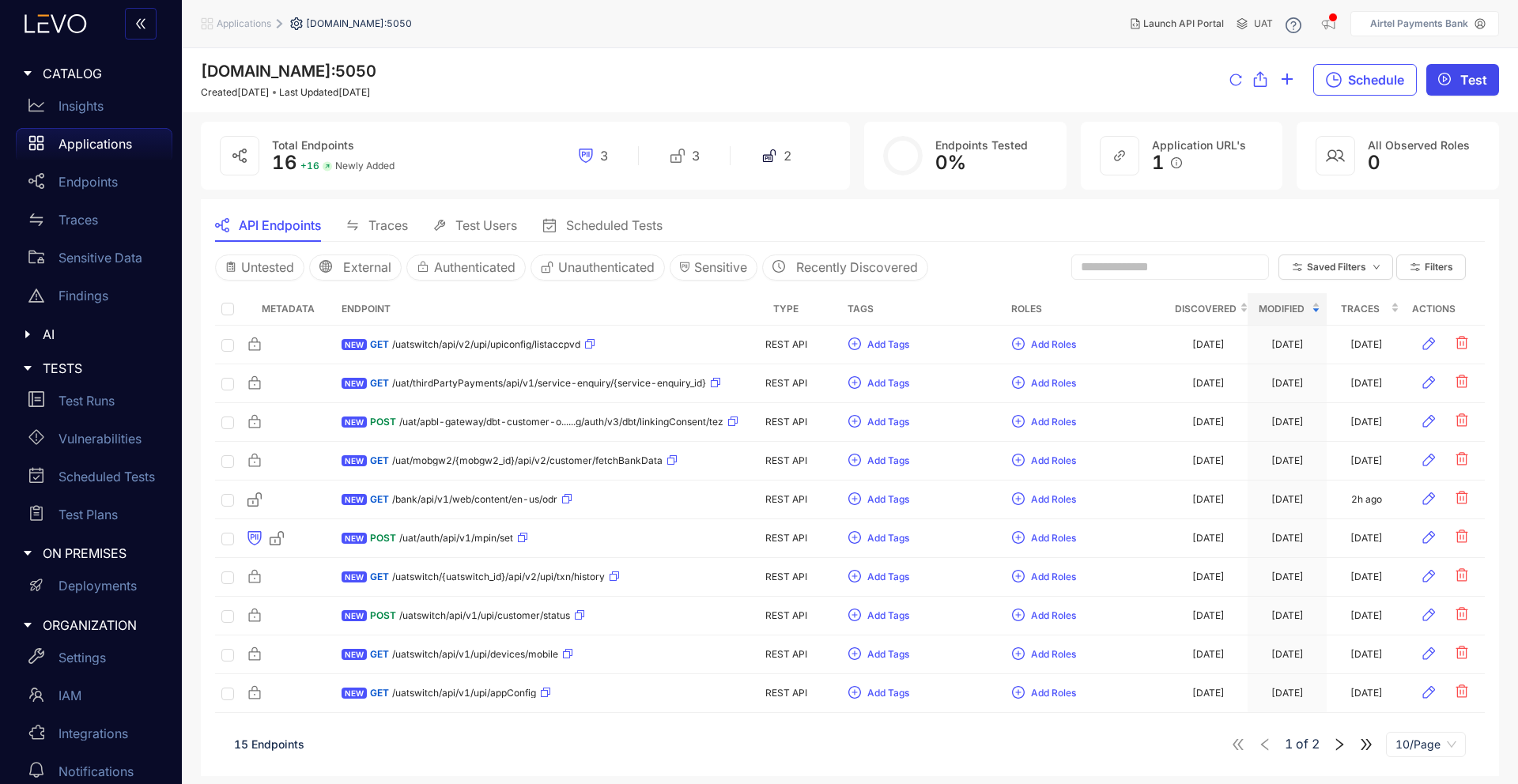
click at [1451, 87] on span "play-circle" at bounding box center [1445, 80] width 13 height 14
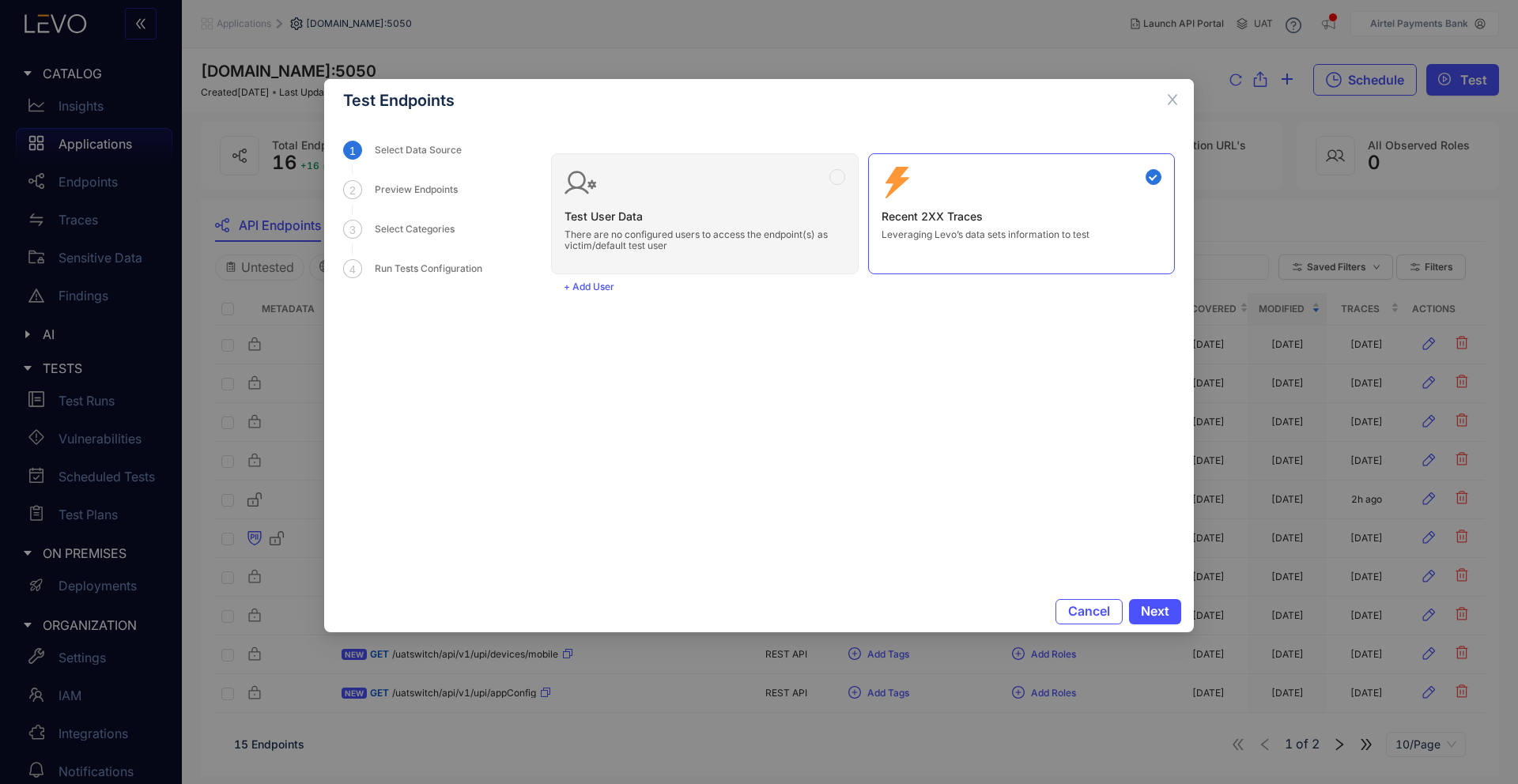
click at [751, 239] on div "Test User Data There are no configured users to access the endpoint(s) as victi…" at bounding box center [863, 208] width 624 height 134
click at [797, 180] on div "Test User Data There are no configured users to access the endpoint(s) as victi…" at bounding box center [863, 208] width 624 height 134
click at [836, 176] on div "Test User Data There are no configured users to access the endpoint(s) as victi…" at bounding box center [863, 208] width 624 height 134
click at [589, 289] on span "+ Add User" at bounding box center [589, 287] width 51 height 11
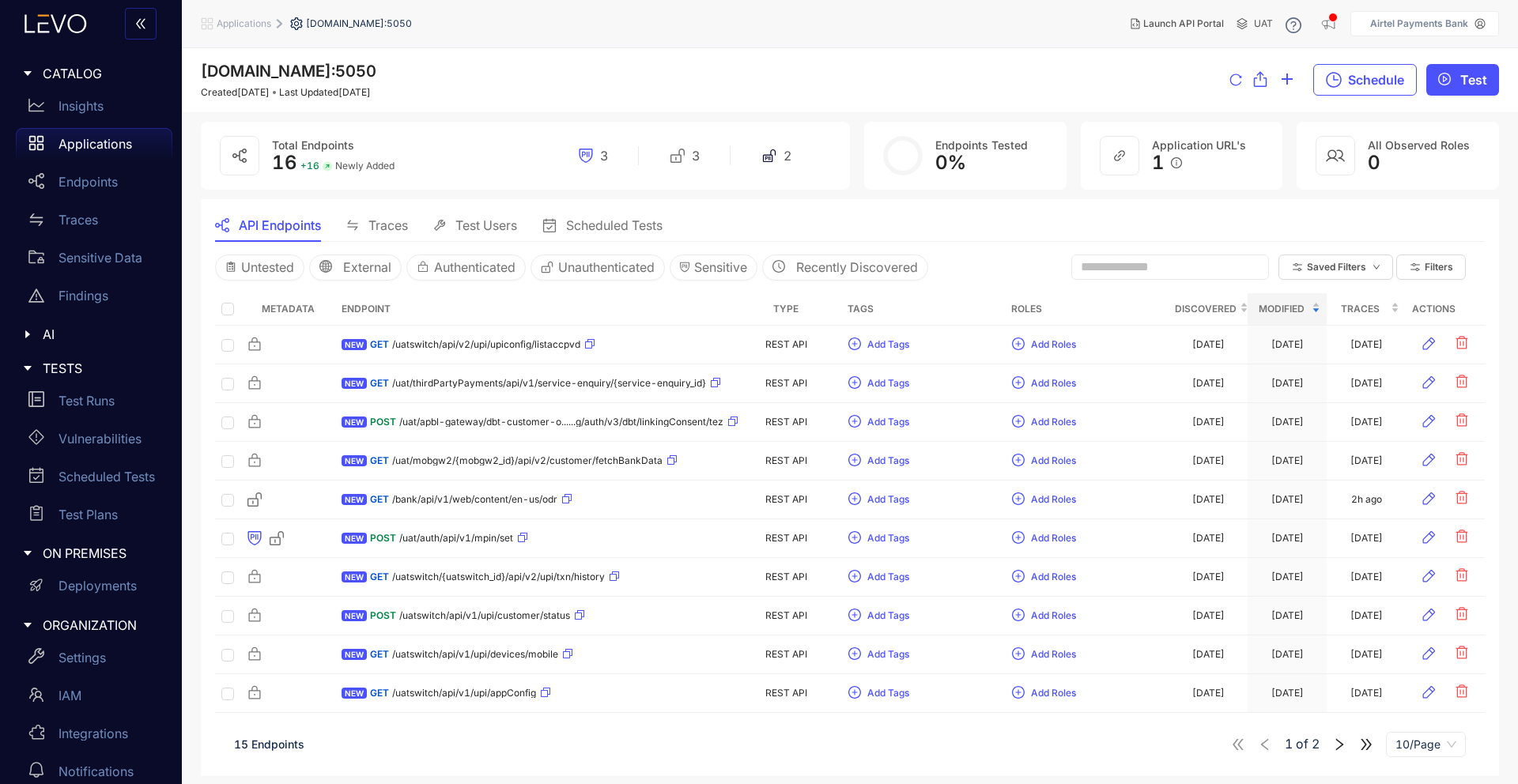
click at [1480, 96] on div "Schedule Test" at bounding box center [1365, 79] width 270 height 33
click at [1462, 84] on span "Test" at bounding box center [1474, 80] width 27 height 14
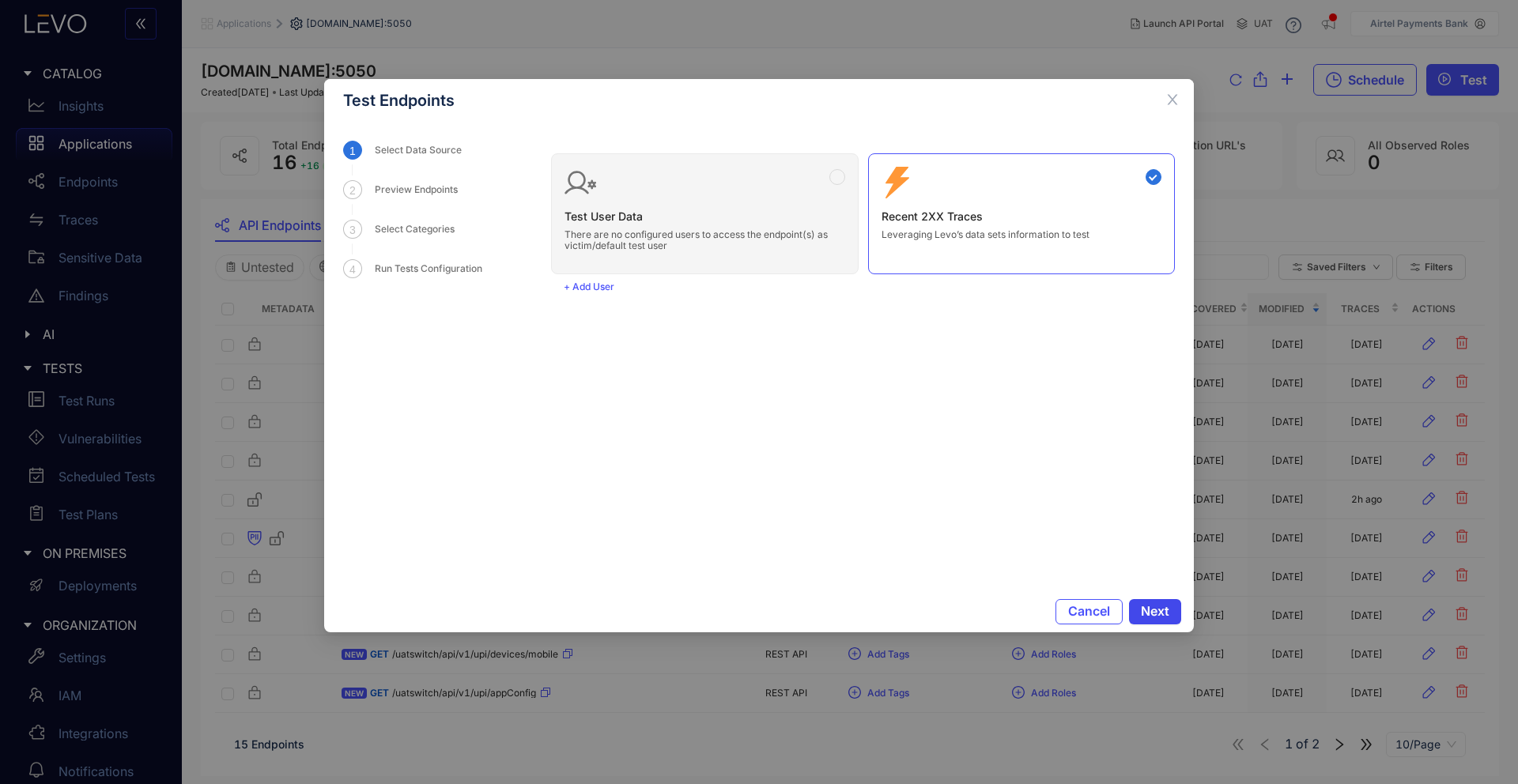
click at [1175, 616] on button "Next" at bounding box center [1155, 612] width 52 height 25
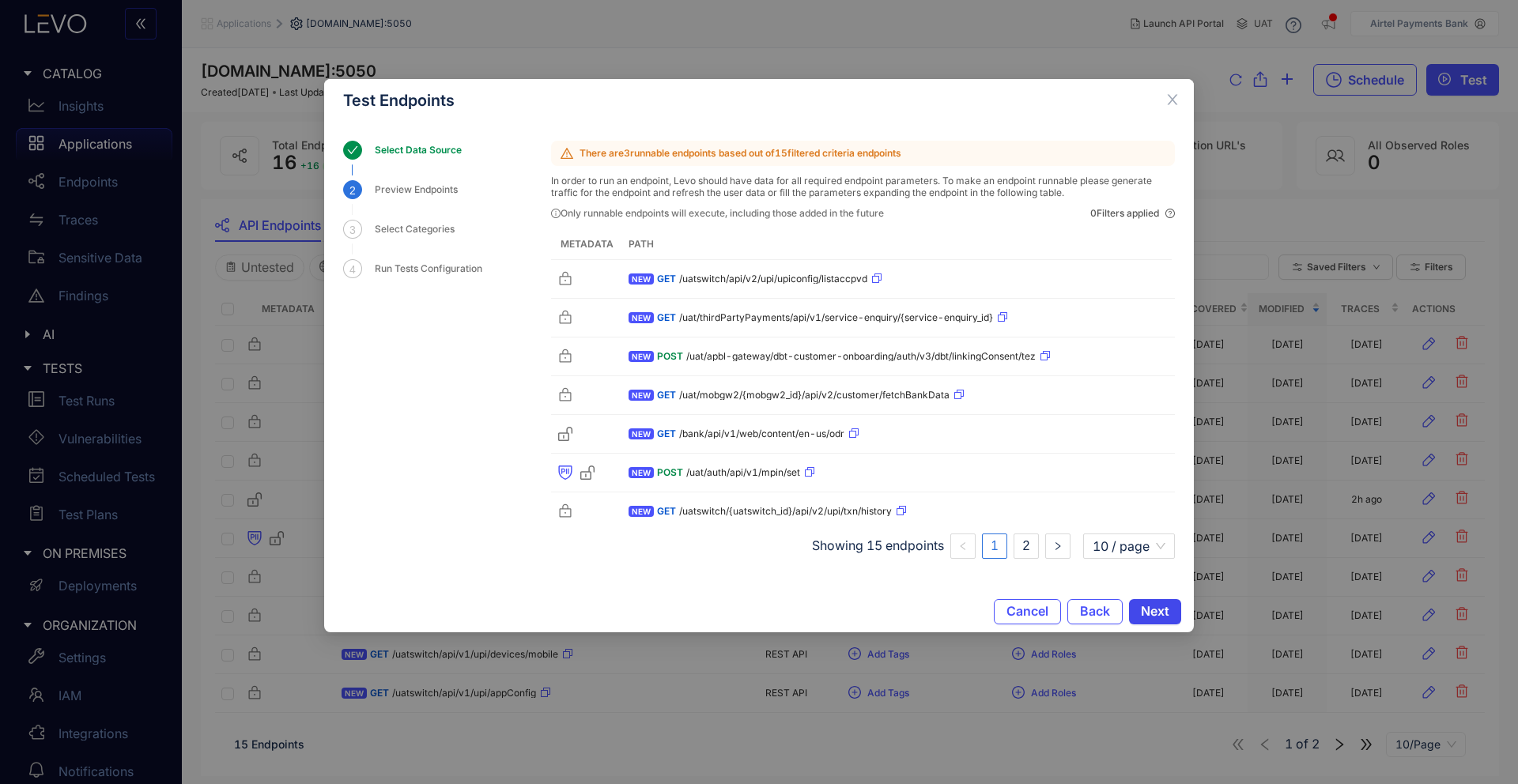
click at [1146, 614] on span "Next" at bounding box center [1155, 611] width 29 height 14
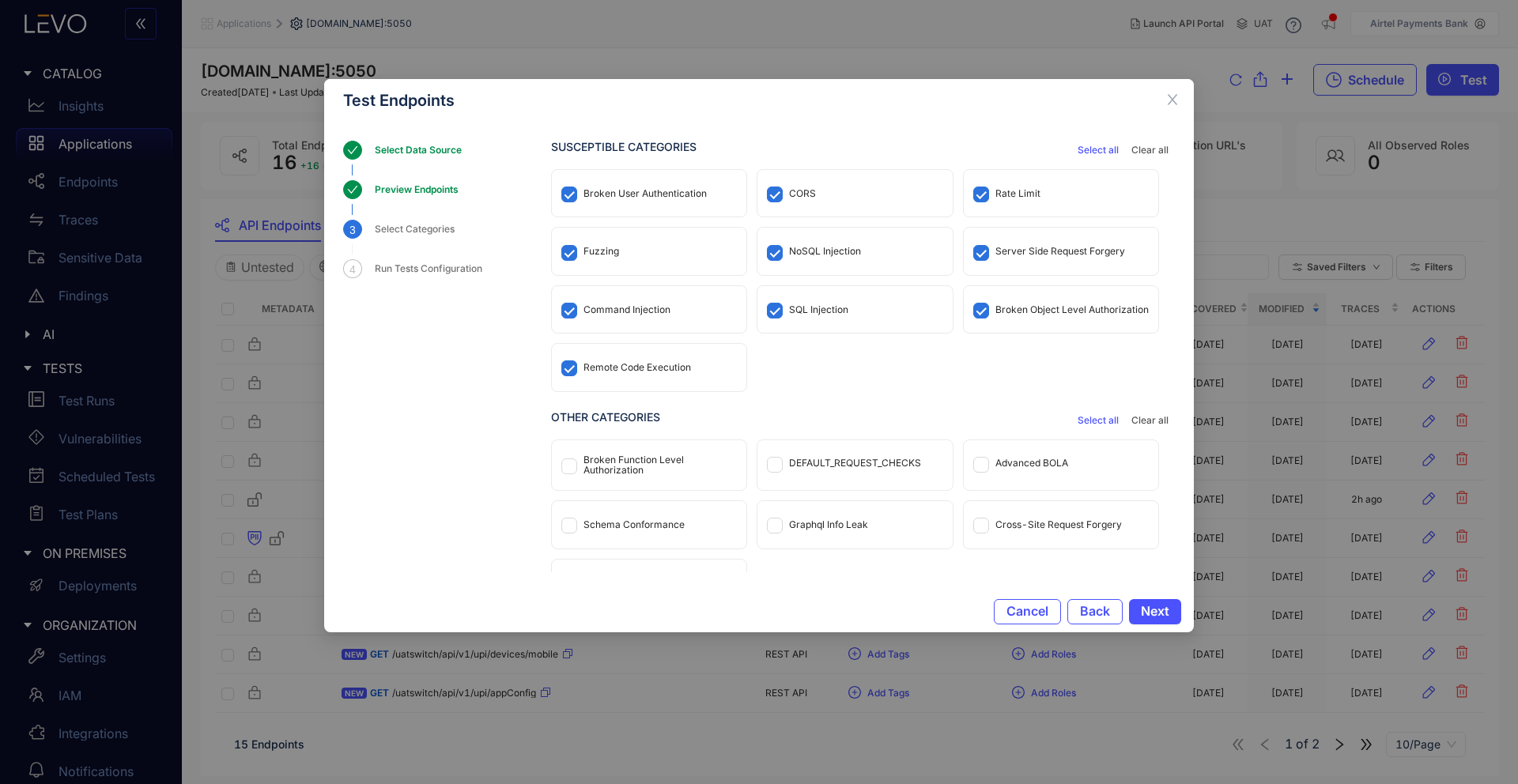
scroll to position [35, 0]
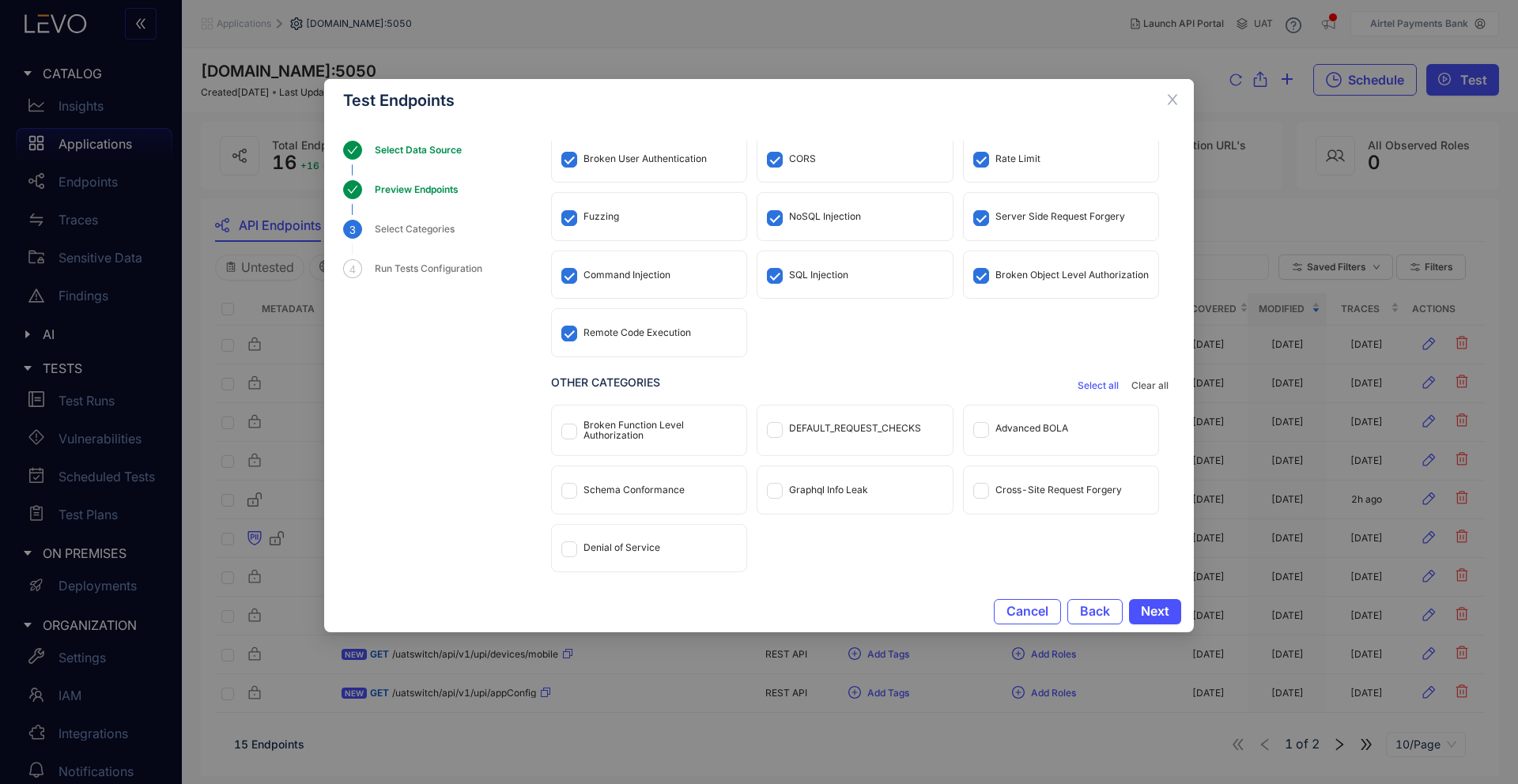
click at [1102, 384] on span "Select all" at bounding box center [1098, 385] width 42 height 11
click at [1154, 613] on span "Next" at bounding box center [1155, 611] width 29 height 14
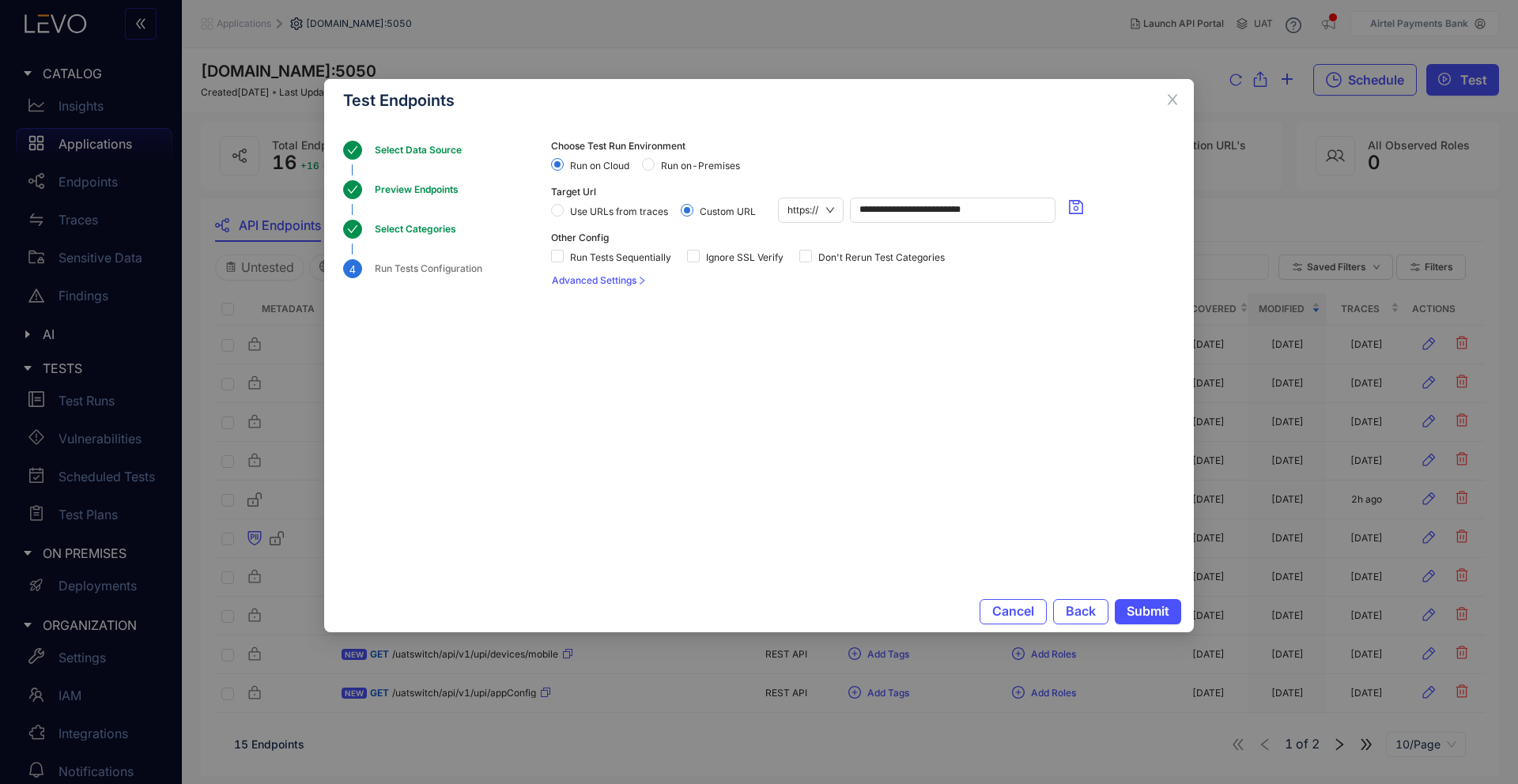
click at [634, 281] on span "Advanced Settings" at bounding box center [595, 281] width 85 height 11
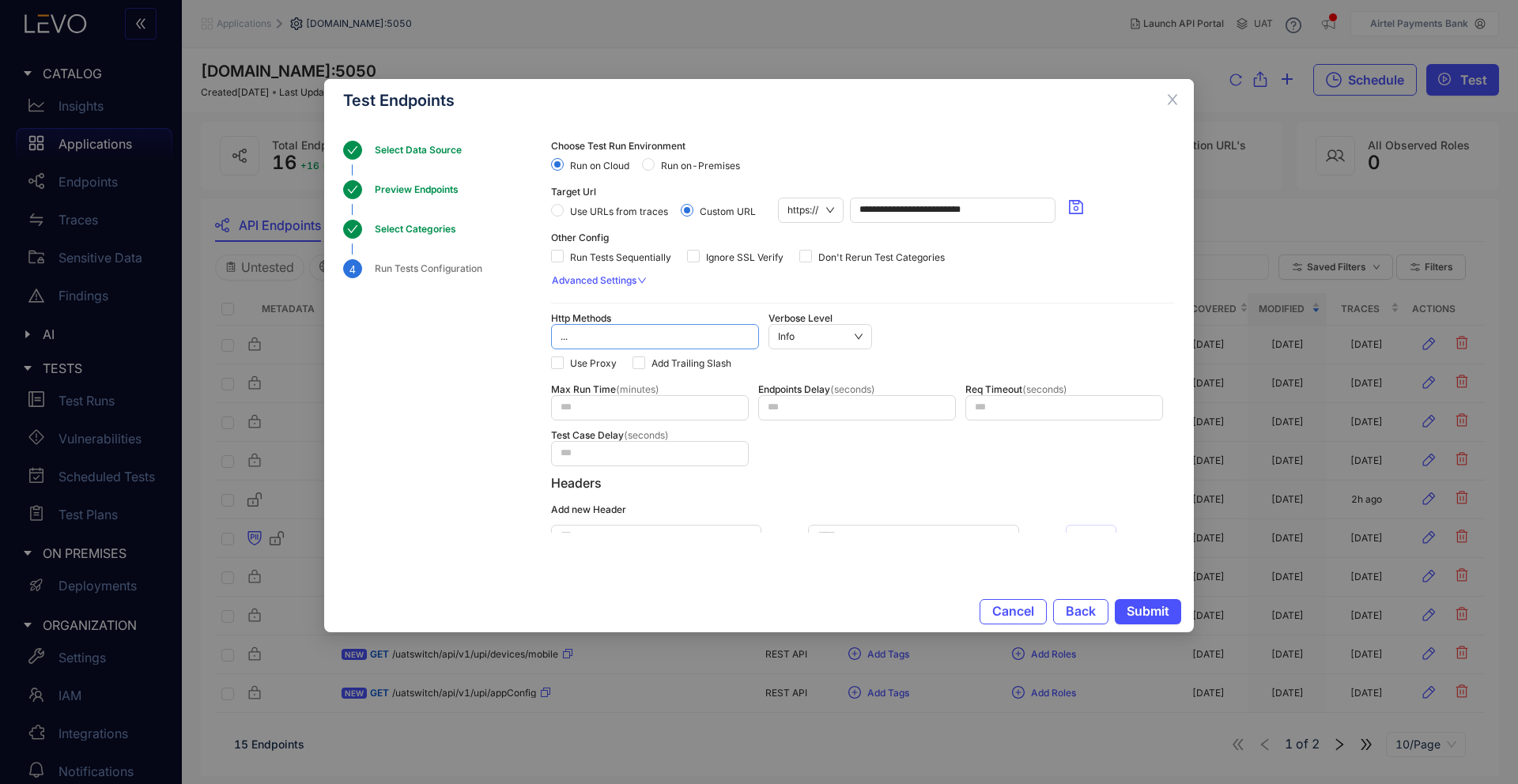
click at [745, 337] on div "..." at bounding box center [655, 337] width 208 height 25
click at [741, 301] on div "Advanced Settings Http Methods ... get post GET POST PUT DELETE Verbose Level I…" at bounding box center [863, 496] width 624 height 457
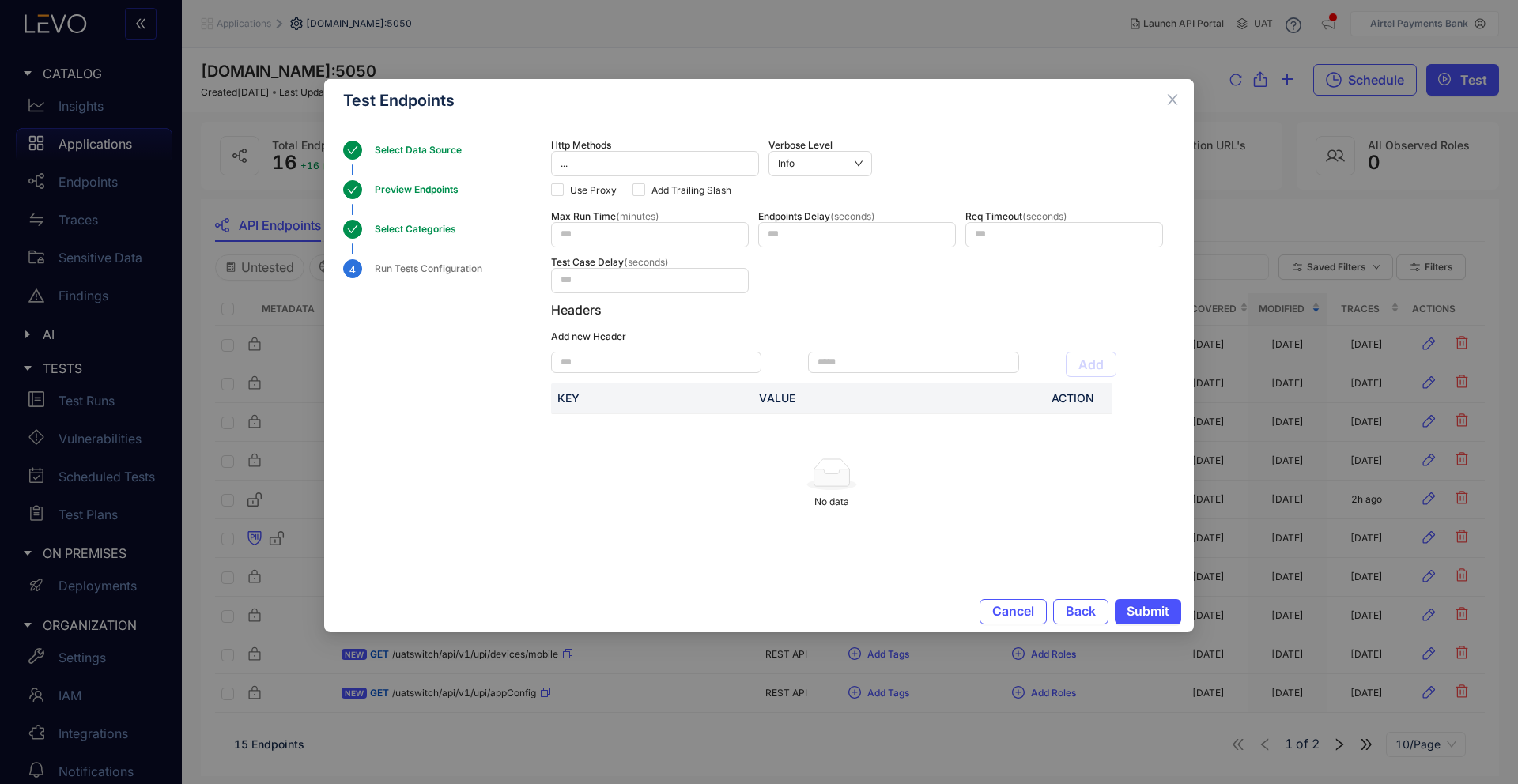
scroll to position [167, 0]
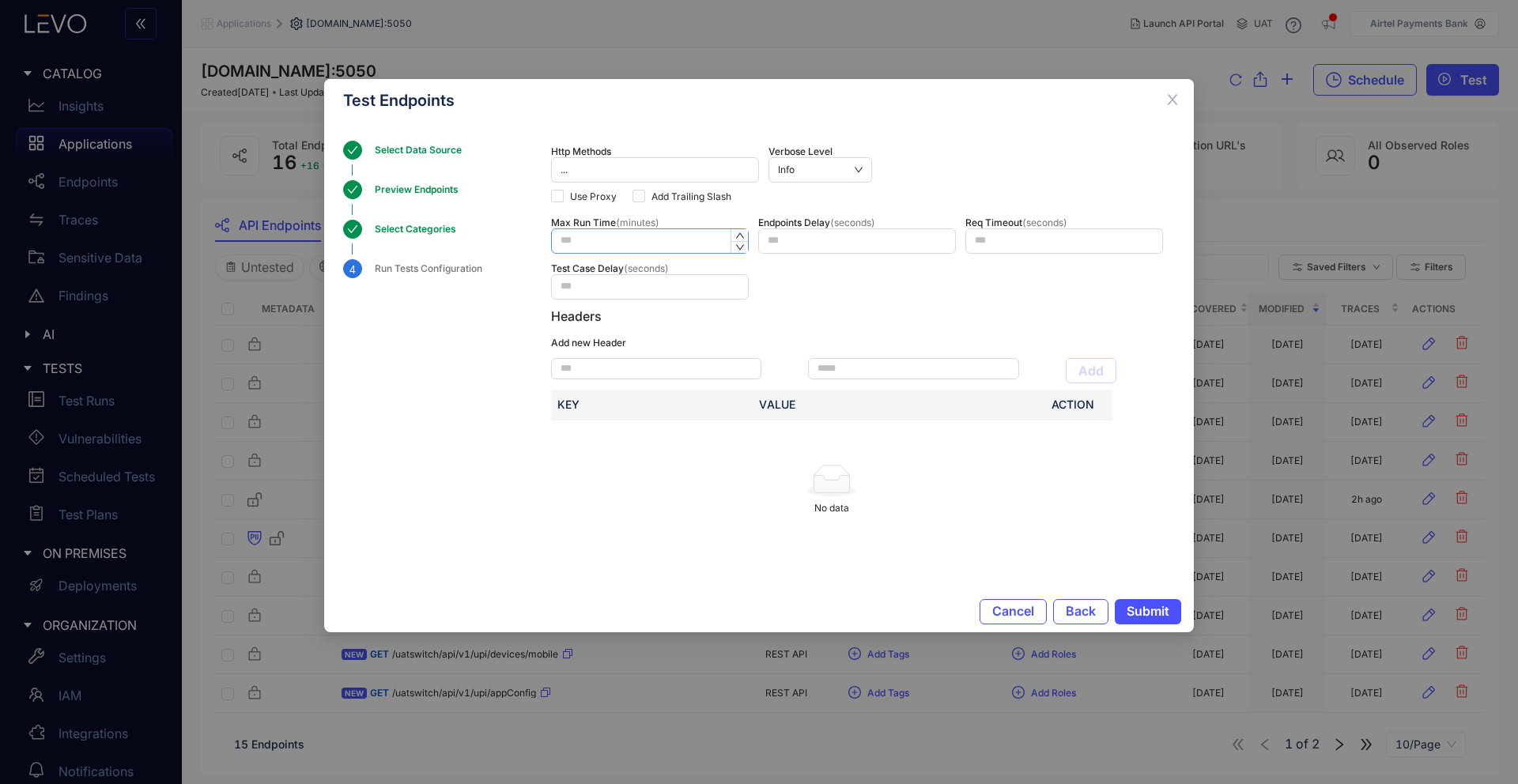
click at [687, 244] on input at bounding box center [650, 241] width 196 height 23
type input "**"
click at [795, 276] on div "Max Run Time (minutes) ** Endpoints Delay (seconds) Req Timeout (seconds) Test …" at bounding box center [863, 258] width 624 height 82
click at [1134, 604] on span "Submit" at bounding box center [1148, 611] width 42 height 14
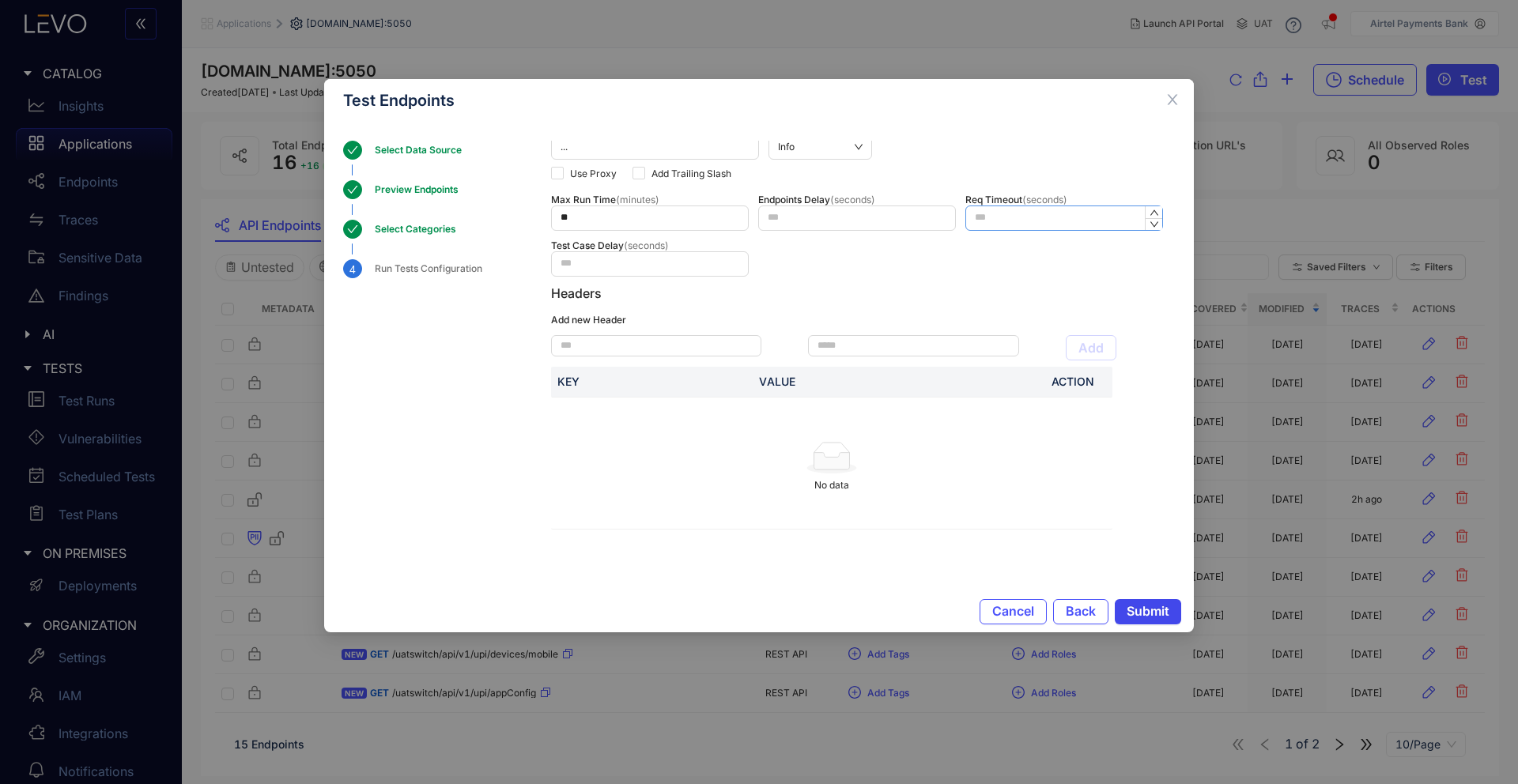
scroll to position [193, 0]
click at [1147, 615] on span "Submit" at bounding box center [1148, 611] width 42 height 14
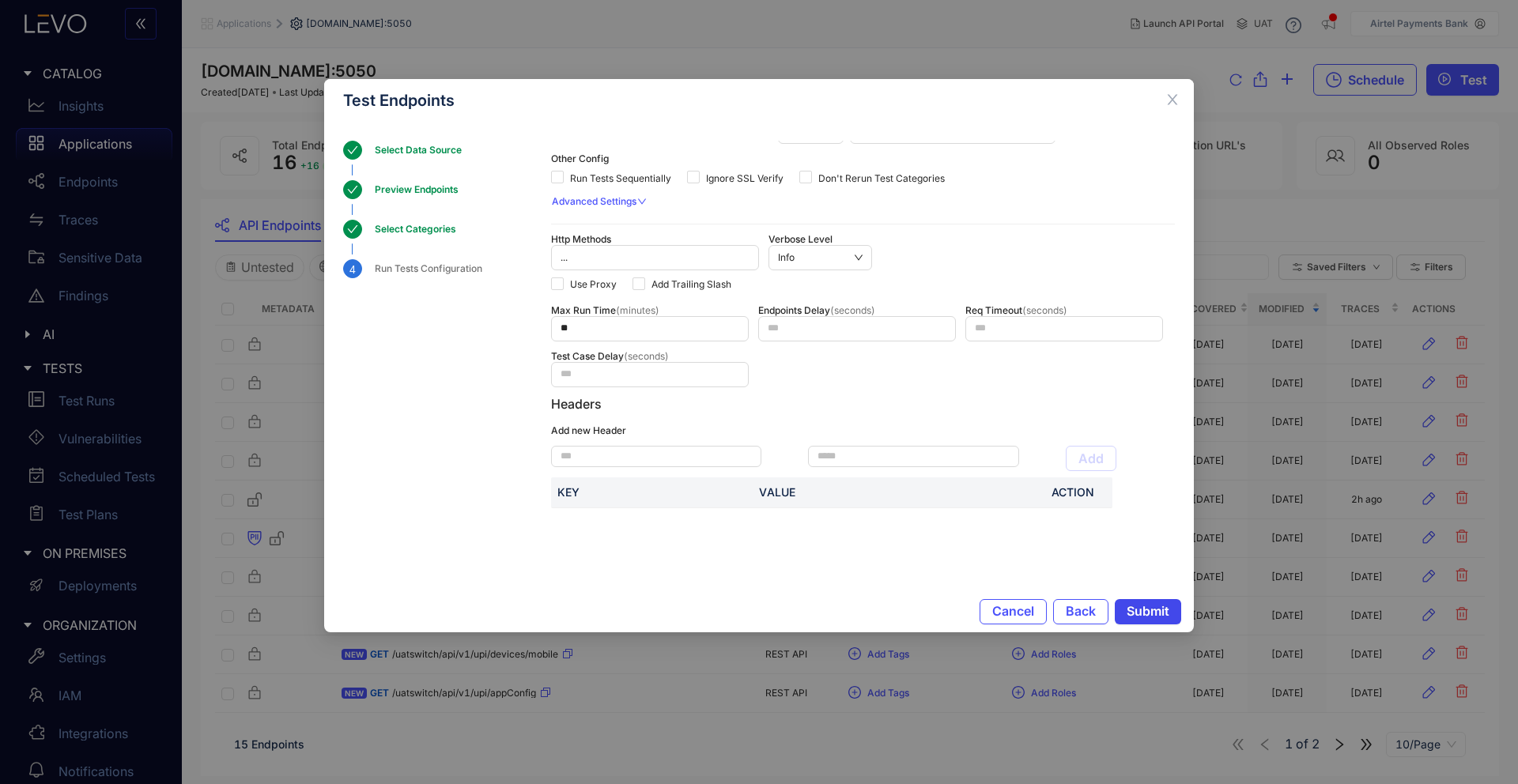
scroll to position [0, 0]
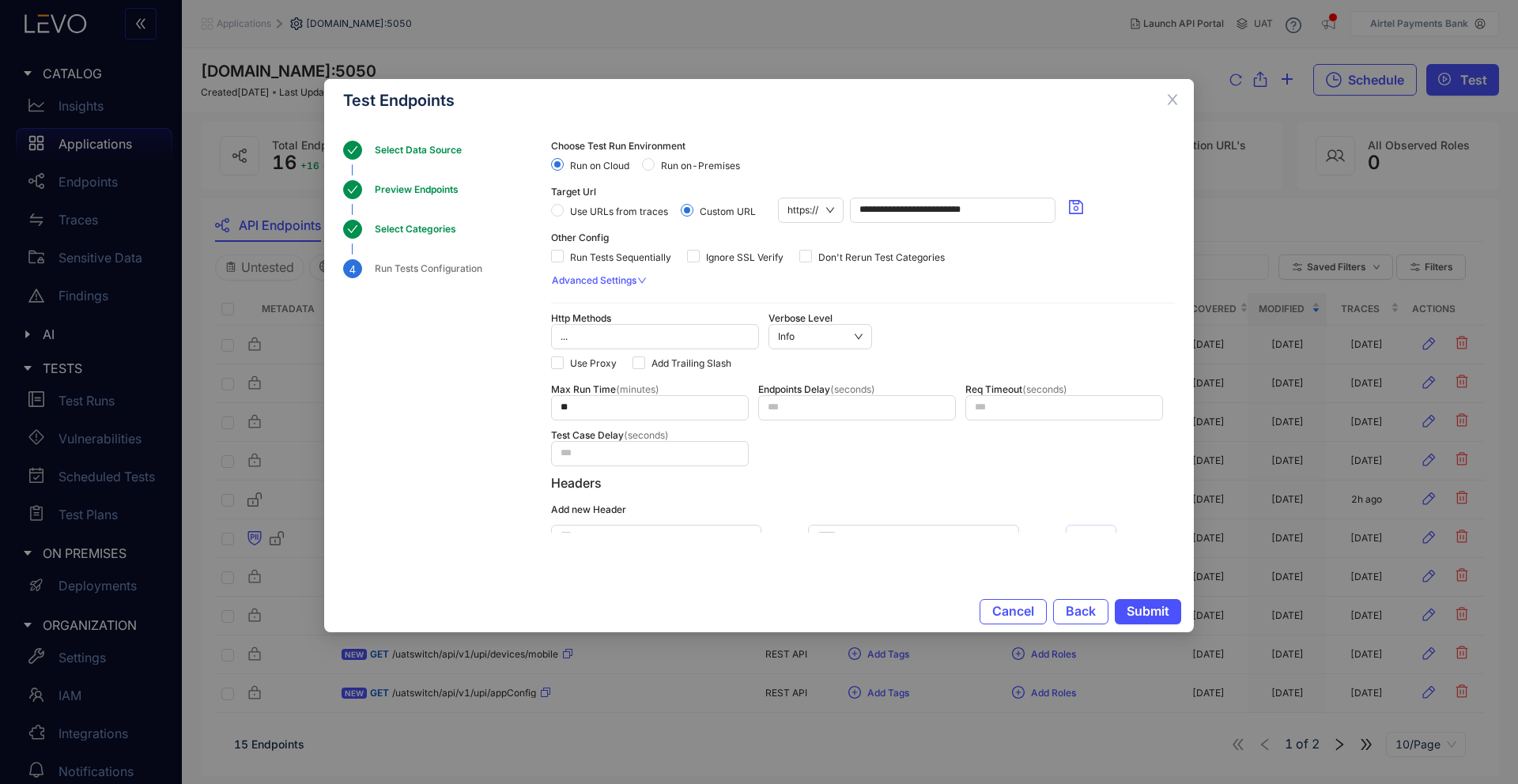
click at [634, 275] on span "Advanced Settings" at bounding box center [595, 281] width 85 height 11
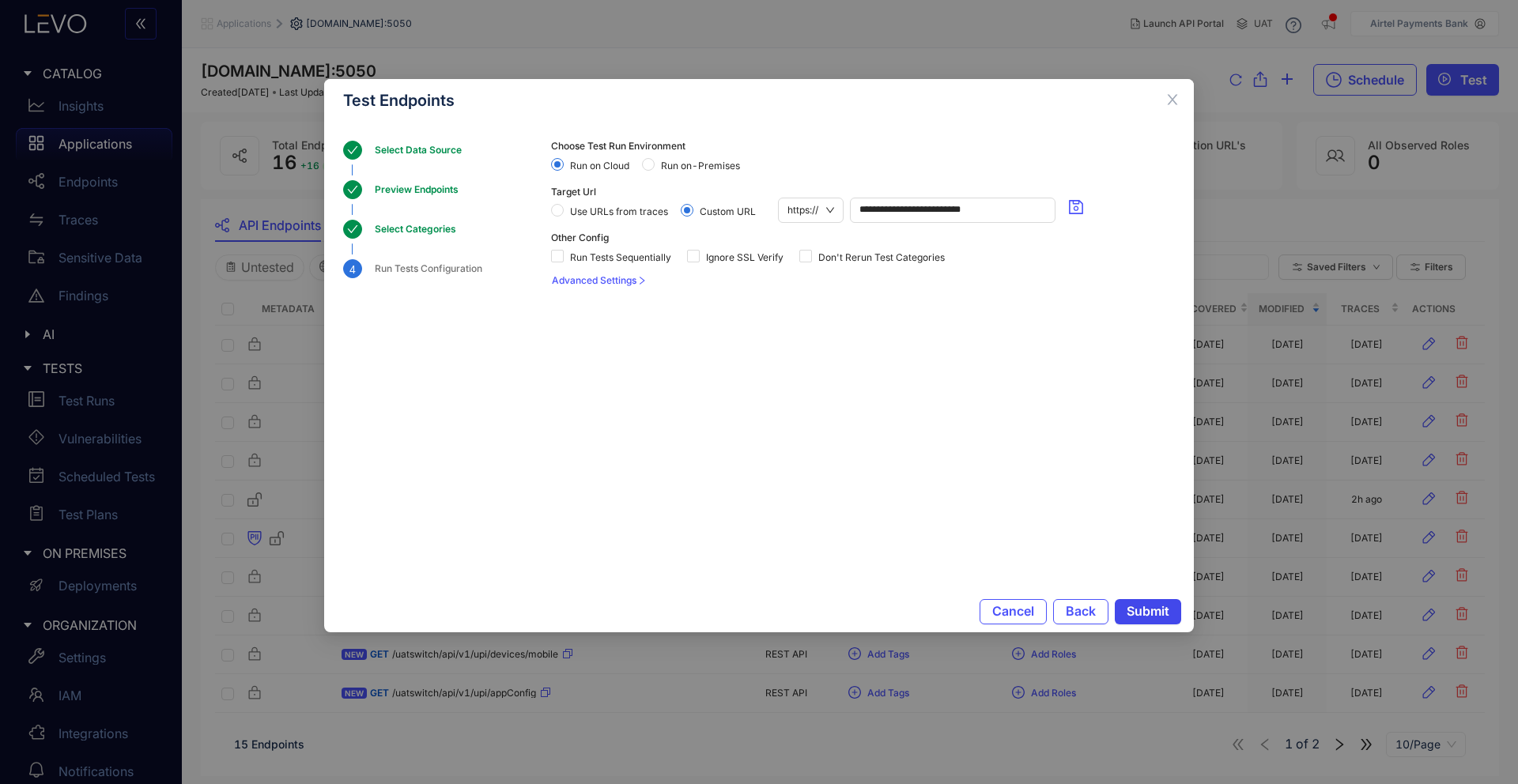
click at [1149, 618] on span "Submit" at bounding box center [1148, 611] width 42 height 14
click at [456, 272] on div "Run Tests Configuration" at bounding box center [433, 268] width 117 height 19
click at [439, 231] on div "Select Categories" at bounding box center [420, 229] width 91 height 19
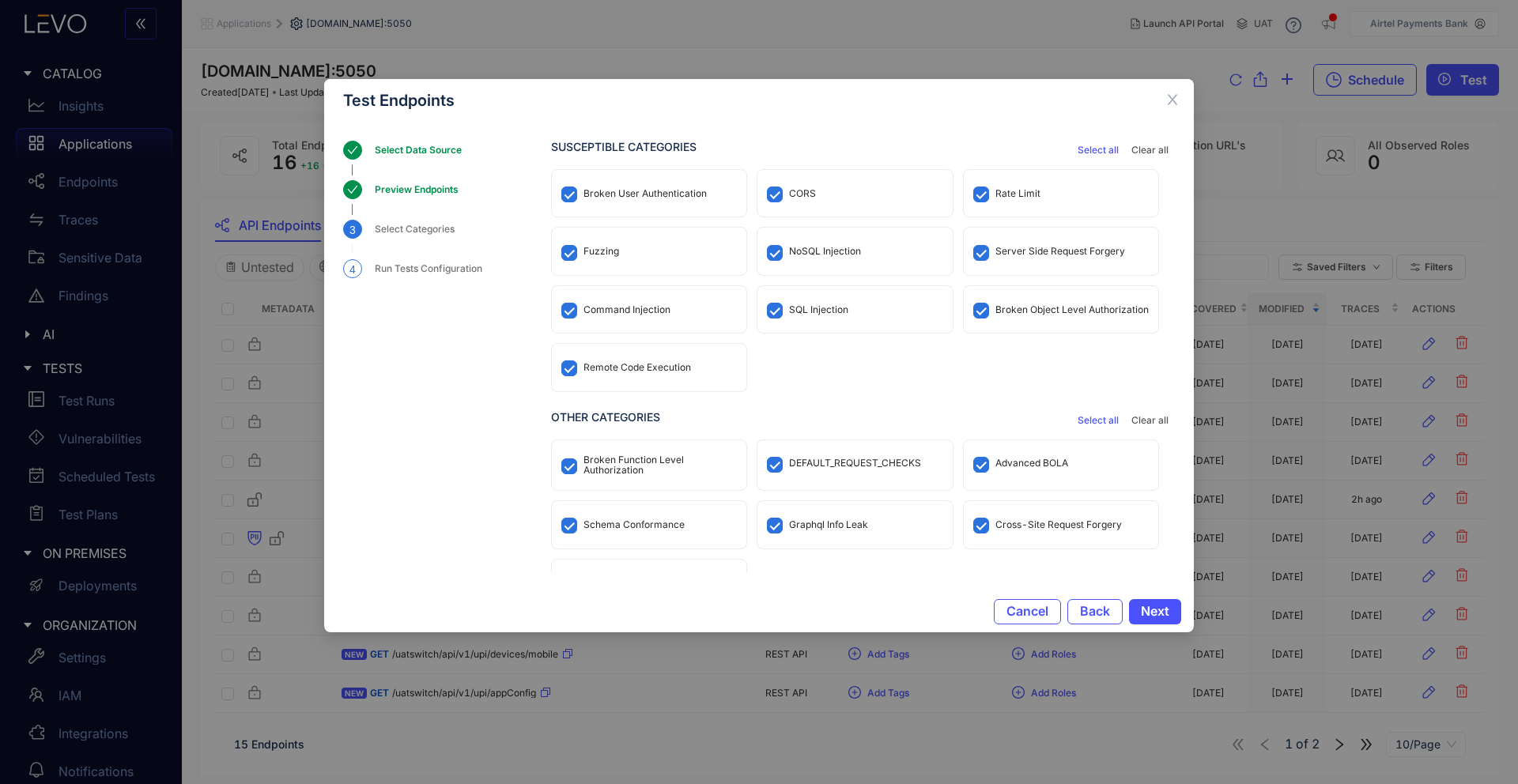
click at [445, 262] on div "Run Tests Configuration" at bounding box center [433, 268] width 117 height 19
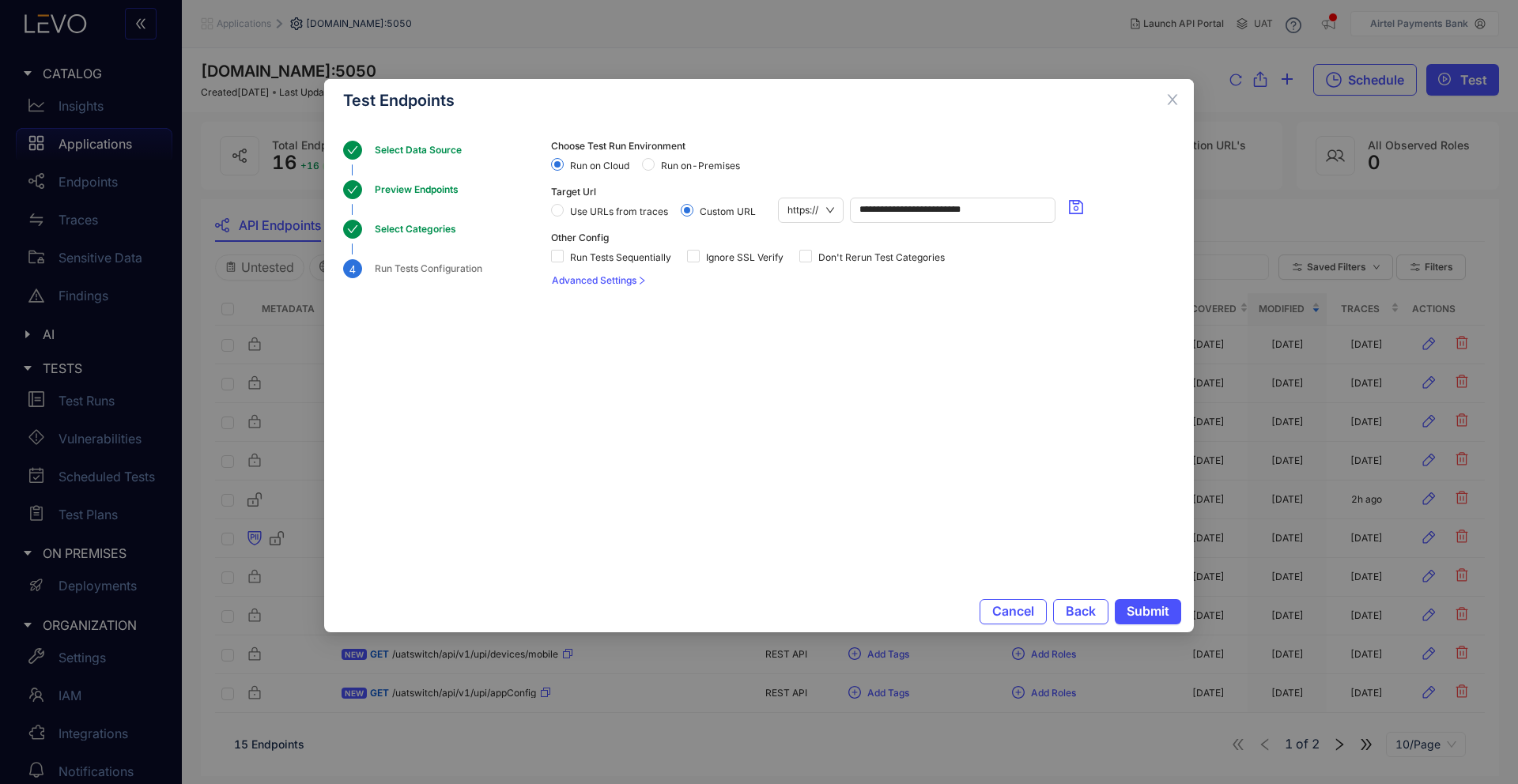
click at [427, 226] on div "Select Categories" at bounding box center [420, 229] width 91 height 19
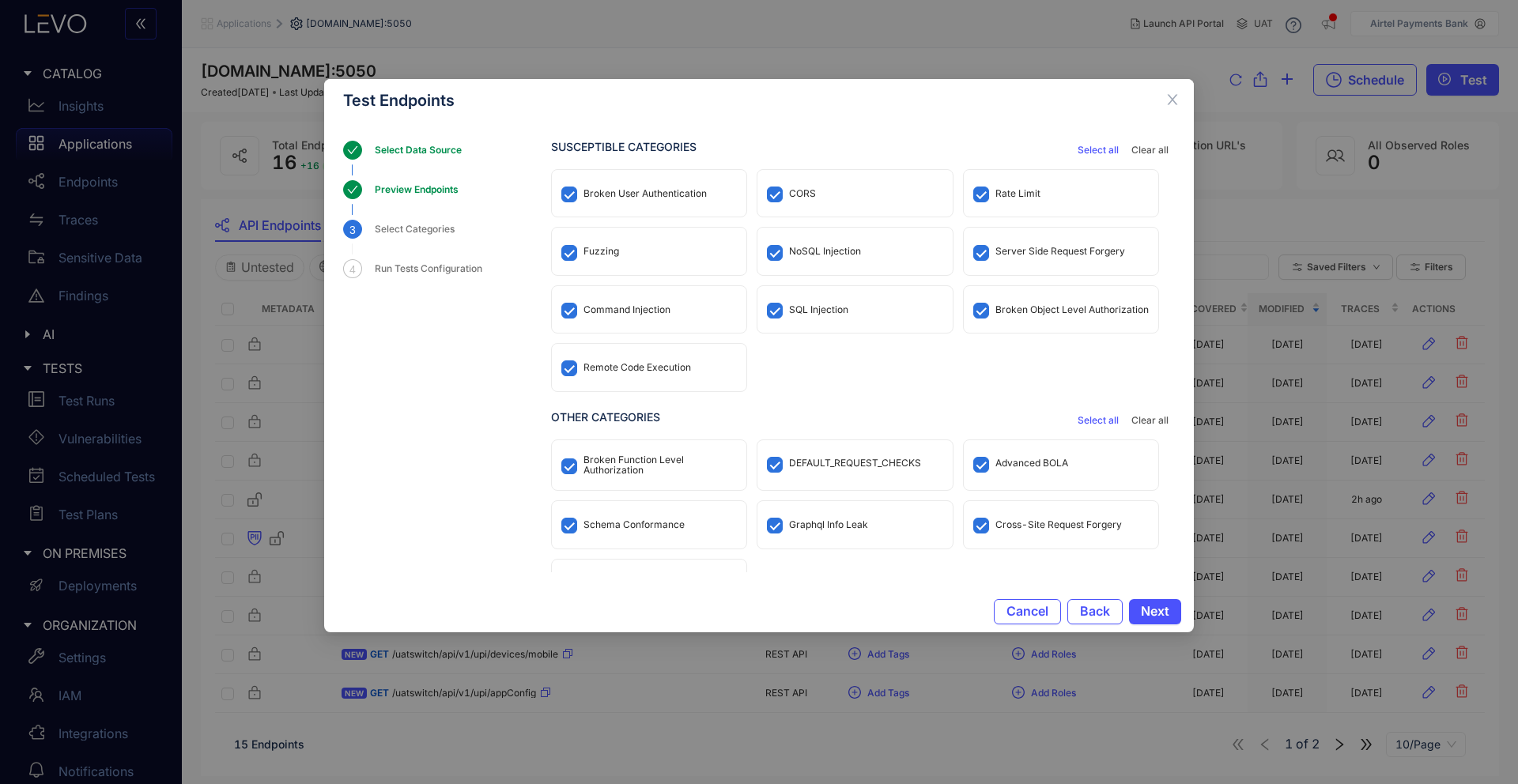
click at [1089, 419] on span "Select all" at bounding box center [1098, 420] width 42 height 11
click at [1136, 423] on span "Clear all" at bounding box center [1150, 420] width 37 height 11
click at [1135, 602] on button "Next" at bounding box center [1155, 612] width 52 height 25
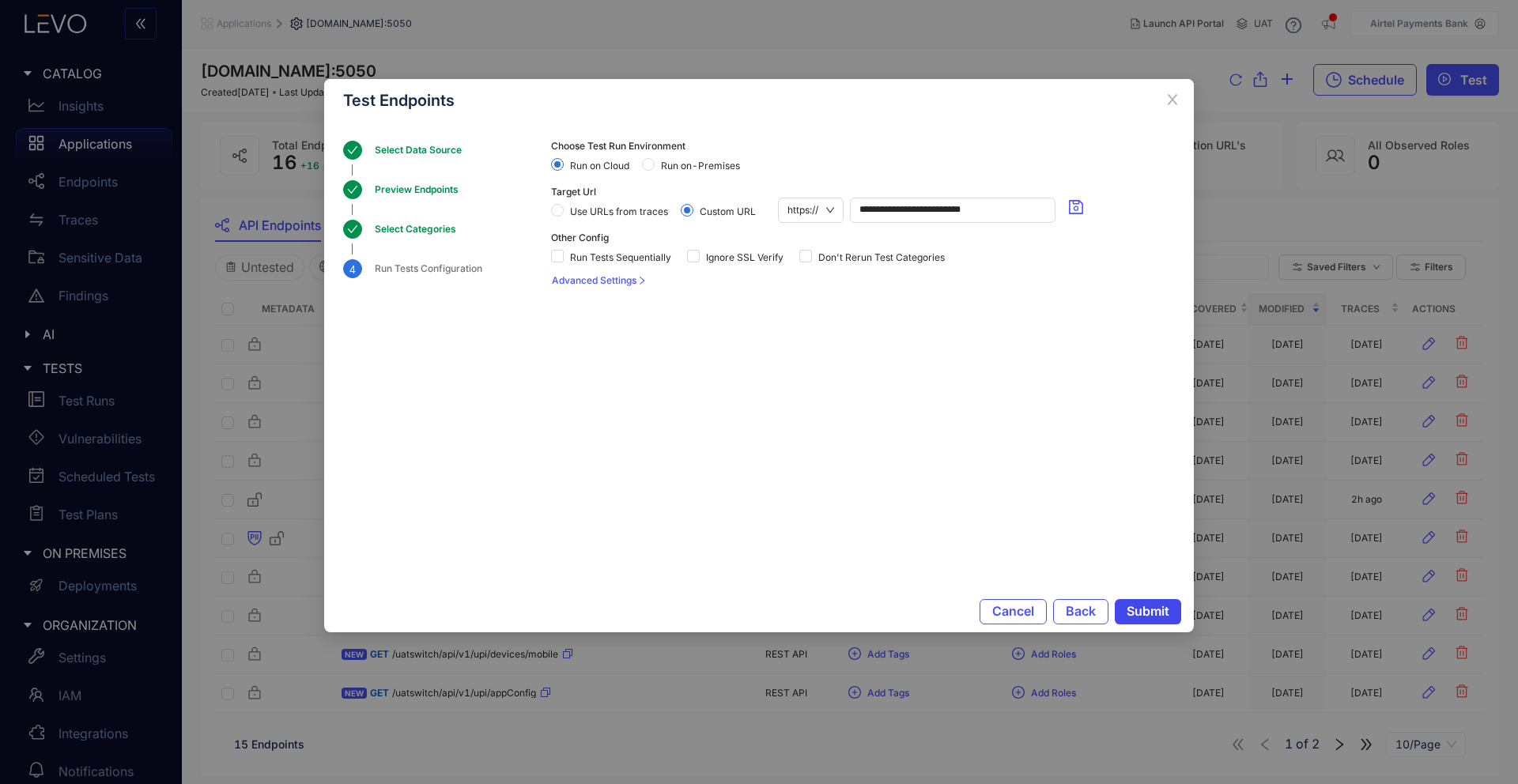
click at [1136, 601] on button "Submit" at bounding box center [1148, 612] width 67 height 25
click at [643, 211] on span "Use URLs from traces" at bounding box center [619, 212] width 111 height 11
click at [1137, 609] on span "Submit" at bounding box center [1148, 611] width 42 height 14
click at [730, 168] on span "Run on-Premises" at bounding box center [701, 166] width 92 height 11
click at [1143, 604] on span "Submit" at bounding box center [1148, 611] width 42 height 14
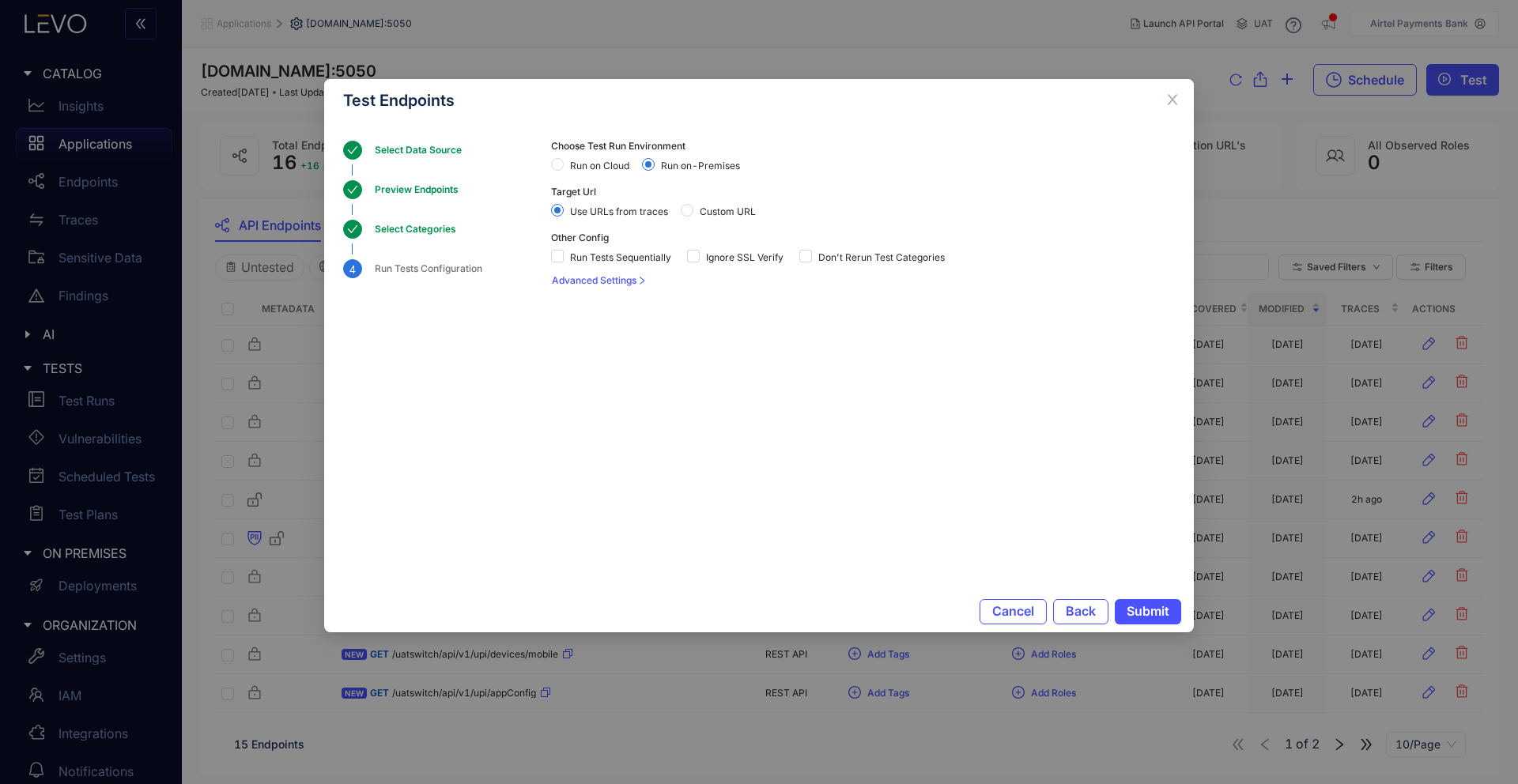
click at [605, 163] on span "Run on Cloud" at bounding box center [600, 166] width 72 height 11
click at [651, 253] on span "Run Tests Sequentially" at bounding box center [621, 258] width 114 height 11
click at [1150, 604] on span "Submit" at bounding box center [1148, 611] width 42 height 14
click at [1025, 608] on span "Cancel" at bounding box center [1014, 611] width 42 height 14
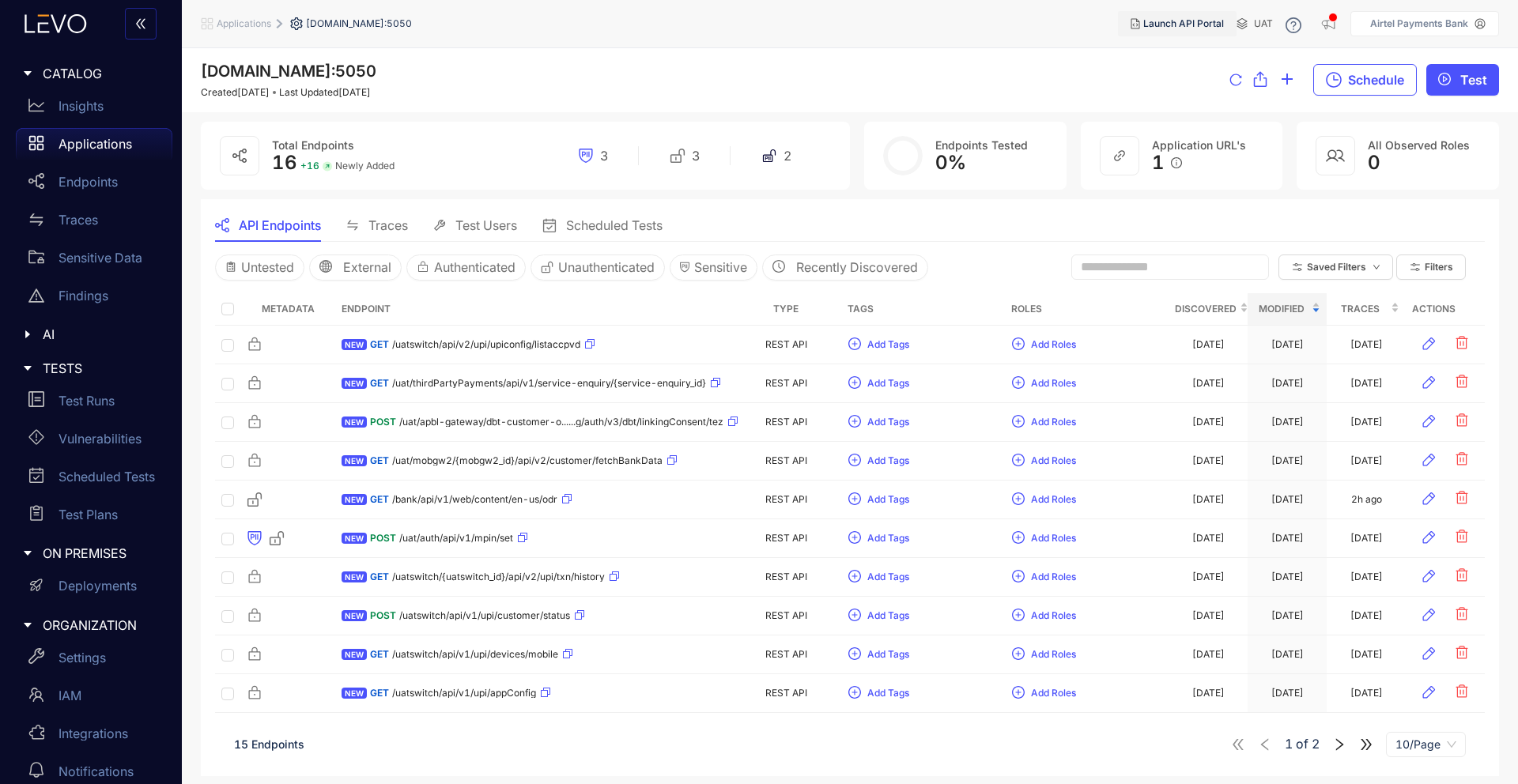
click at [1185, 23] on span "Launch API Portal" at bounding box center [1183, 23] width 80 height 11
click at [1476, 42] on icon "close" at bounding box center [1476, 41] width 11 height 11
click at [1478, 90] on button "Test" at bounding box center [1463, 79] width 73 height 32
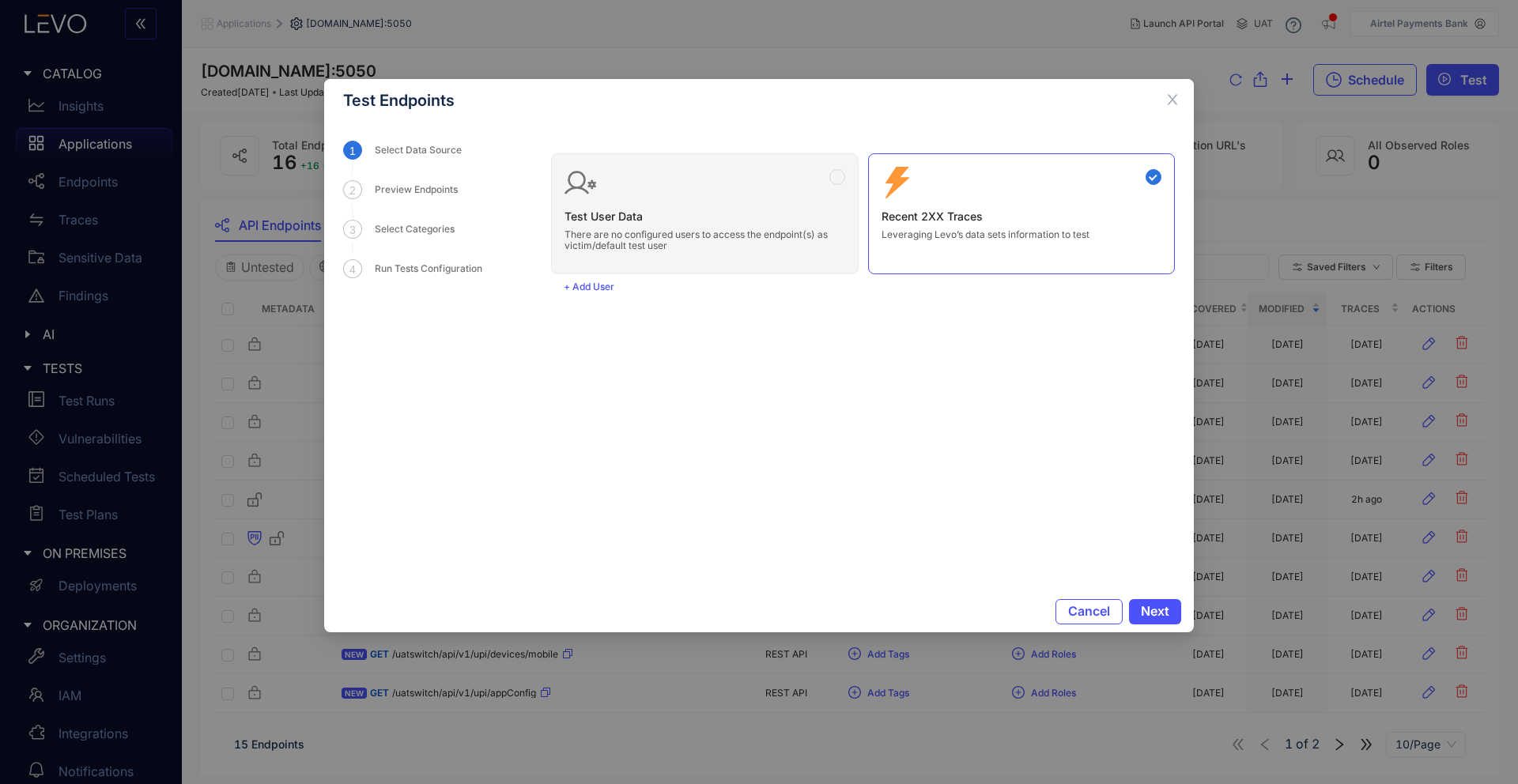
click at [1153, 623] on div "Cancel Next" at bounding box center [759, 612] width 870 height 42
click at [1154, 620] on button "Next" at bounding box center [1155, 612] width 52 height 25
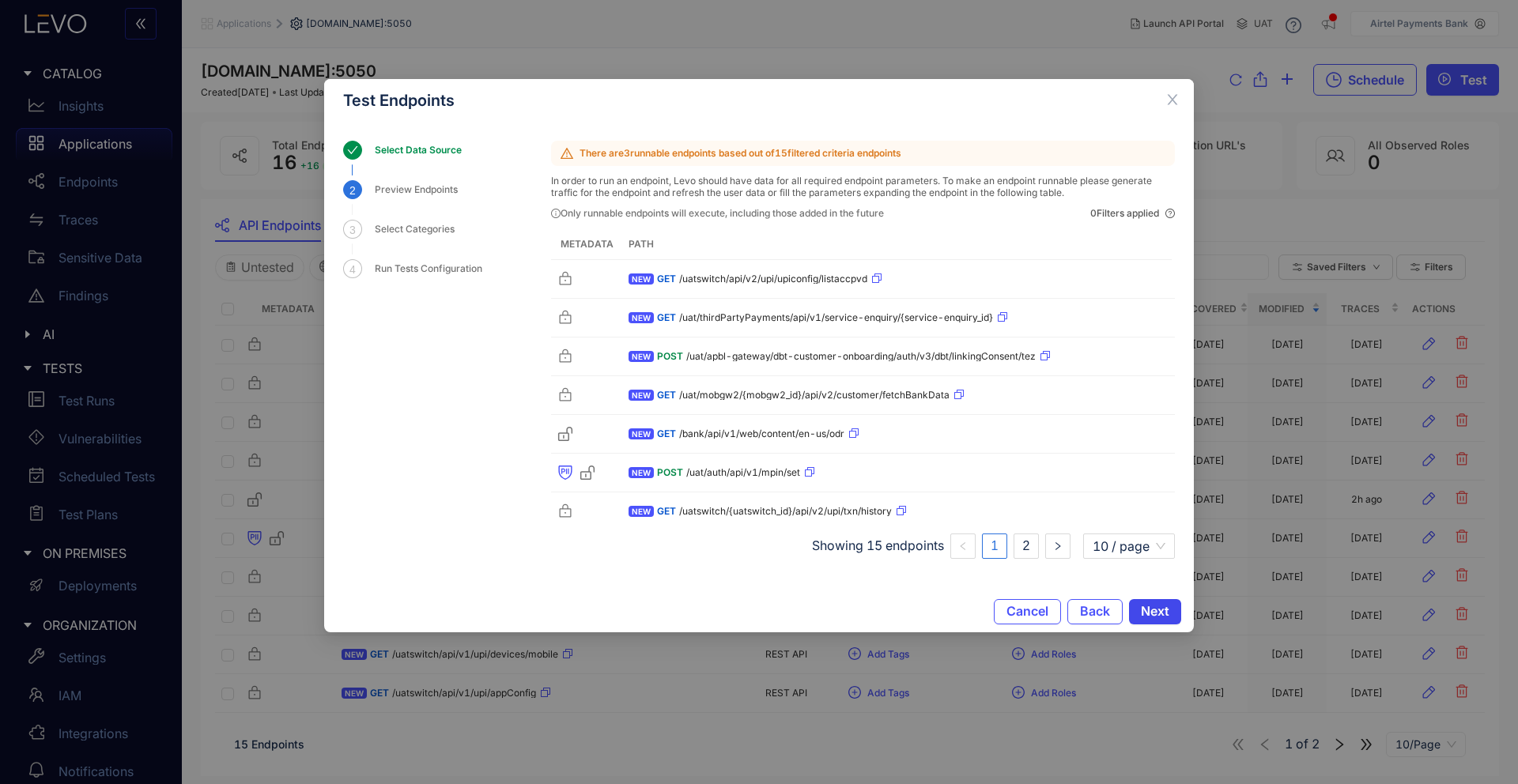
click at [1153, 620] on button "Next" at bounding box center [1155, 612] width 52 height 25
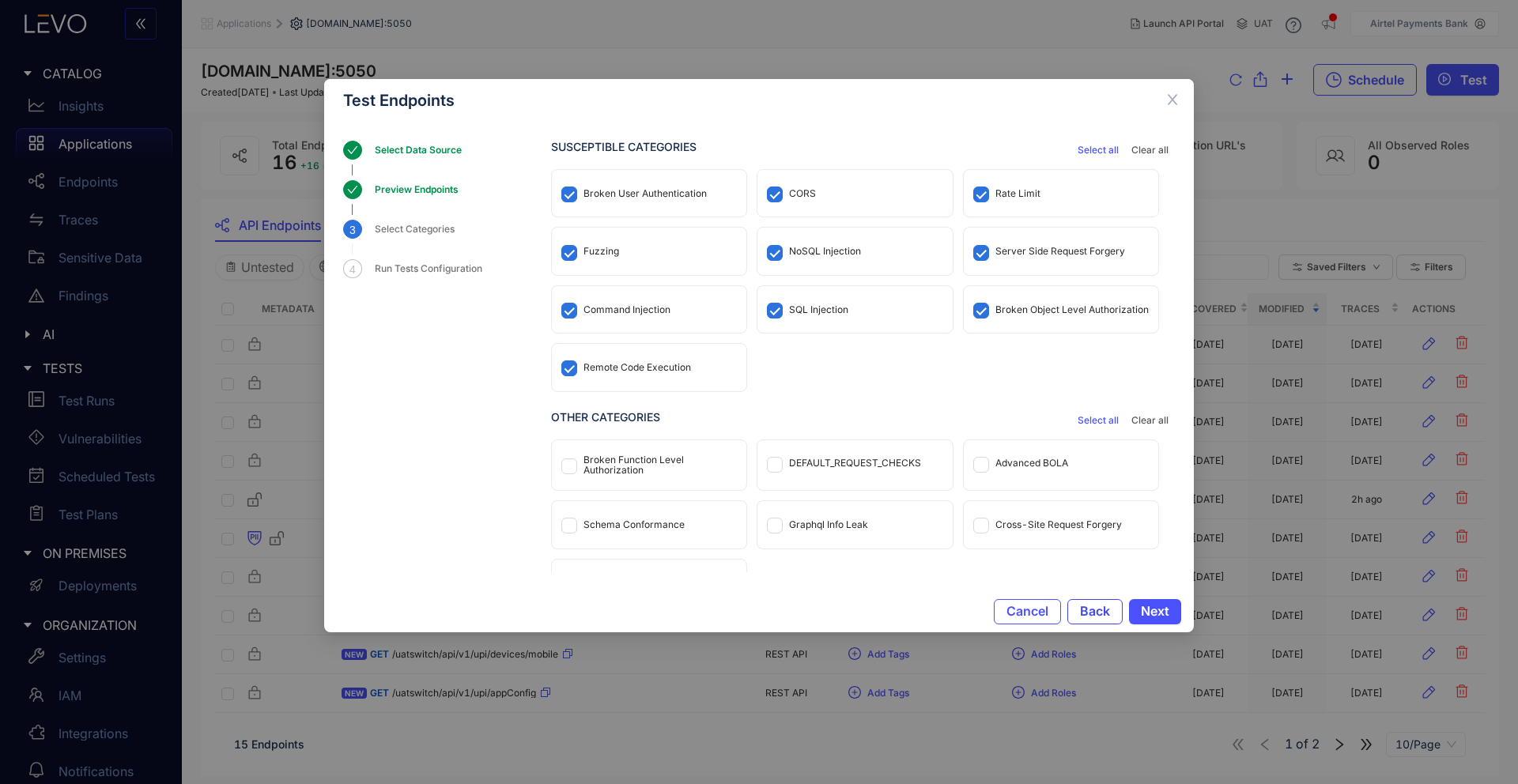
click at [1096, 616] on span "Back" at bounding box center [1095, 611] width 30 height 14
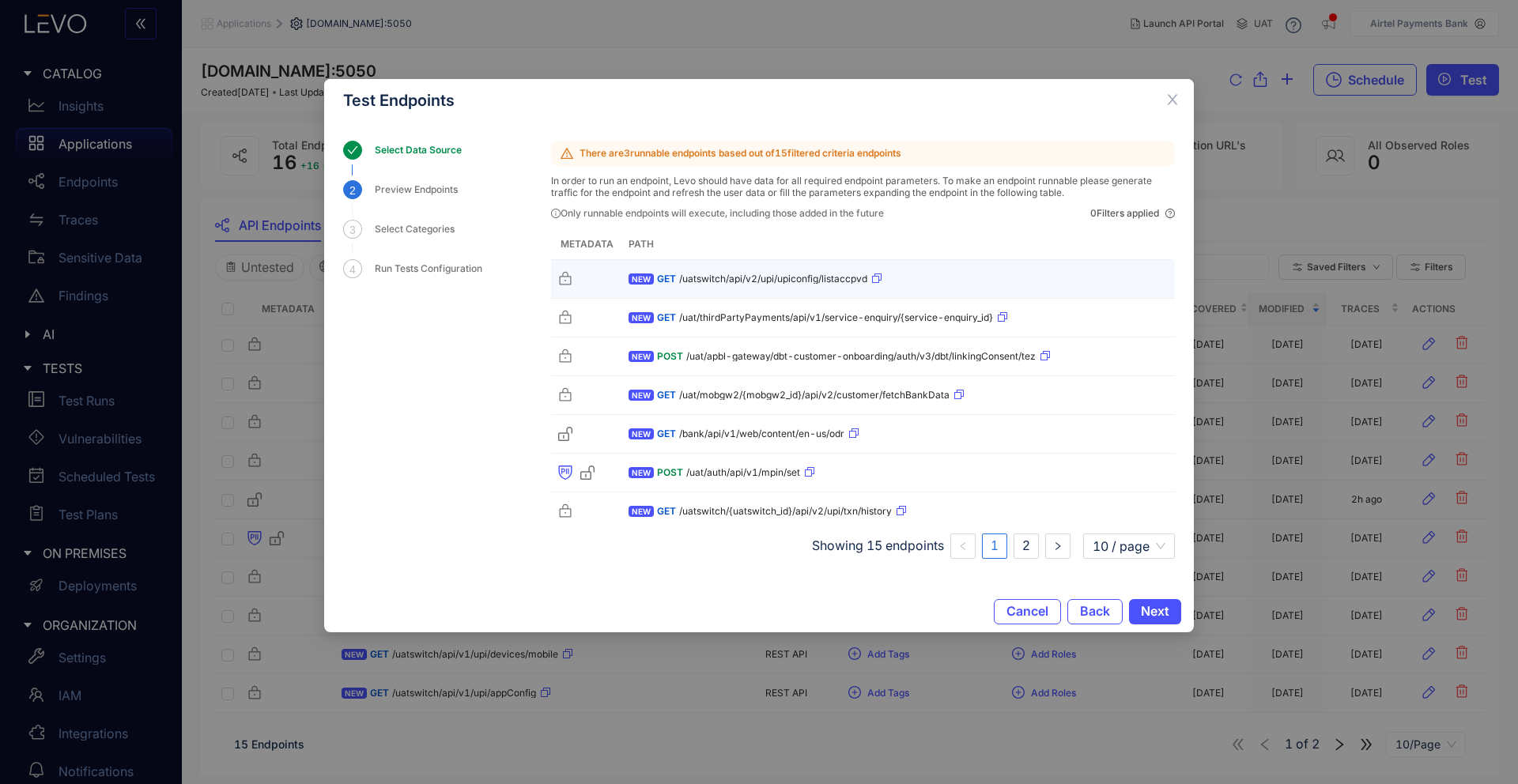
click at [572, 281] on icon at bounding box center [566, 280] width 16 height 16
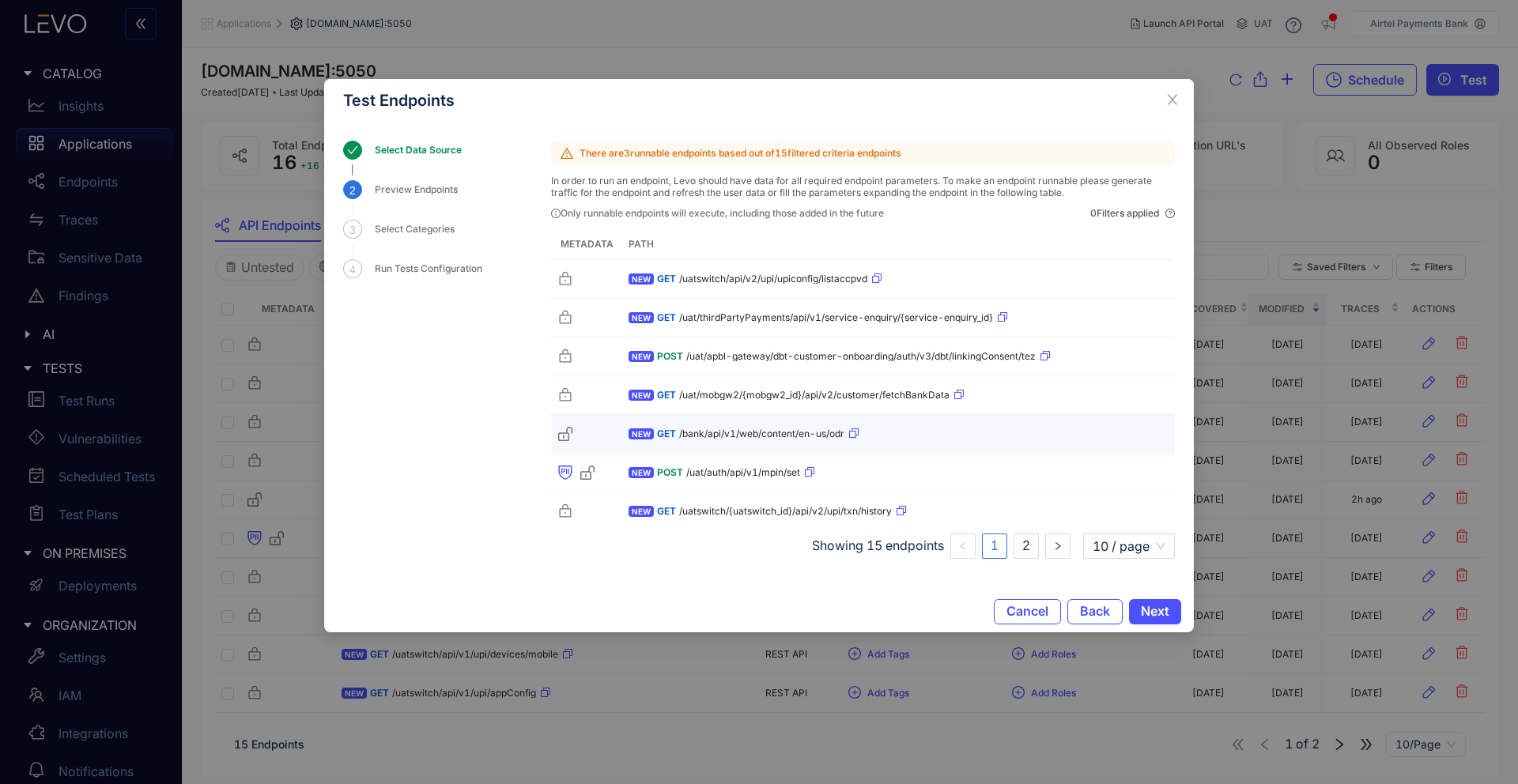
scroll to position [126, 0]
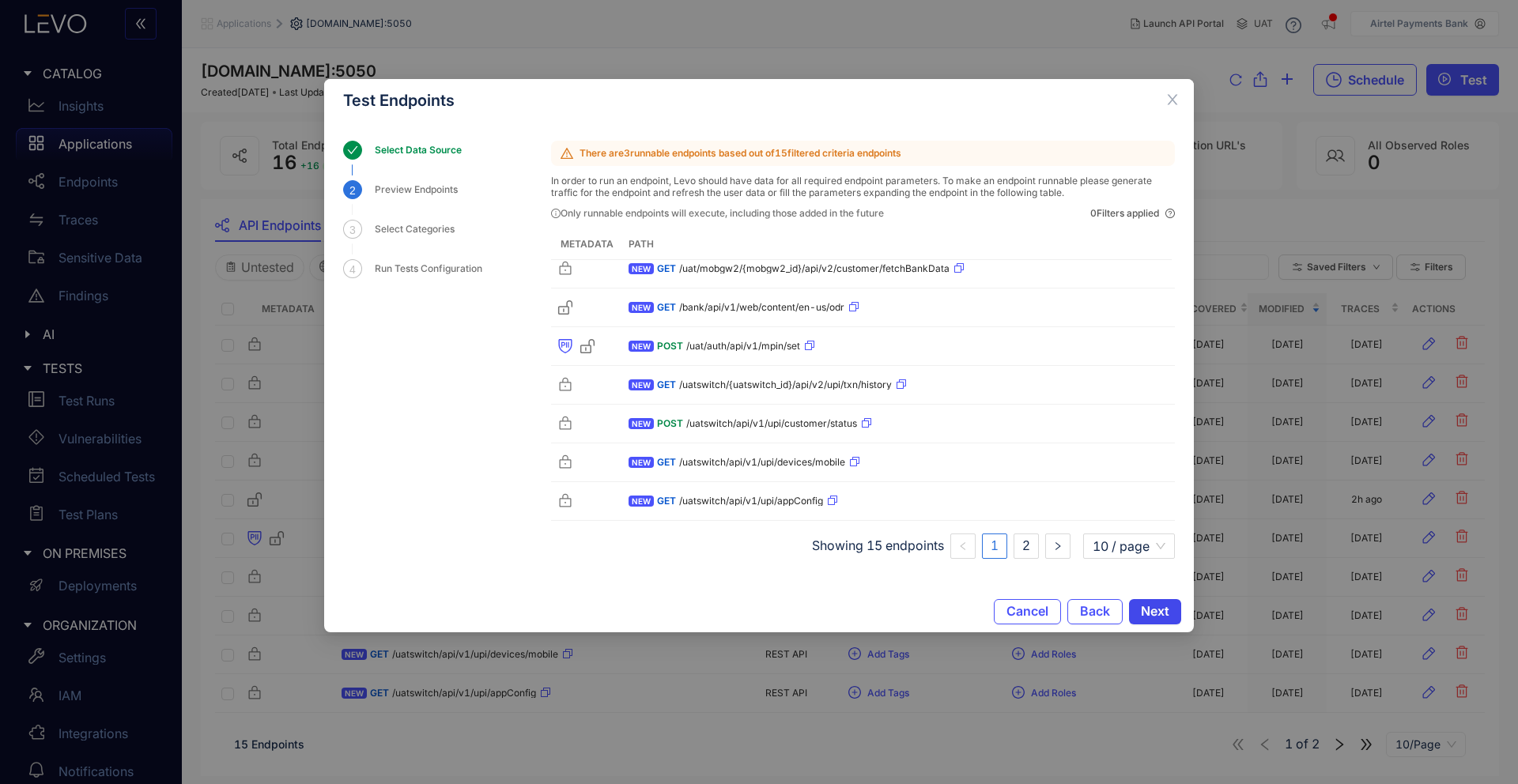
click at [1165, 606] on span "Next" at bounding box center [1155, 611] width 29 height 14
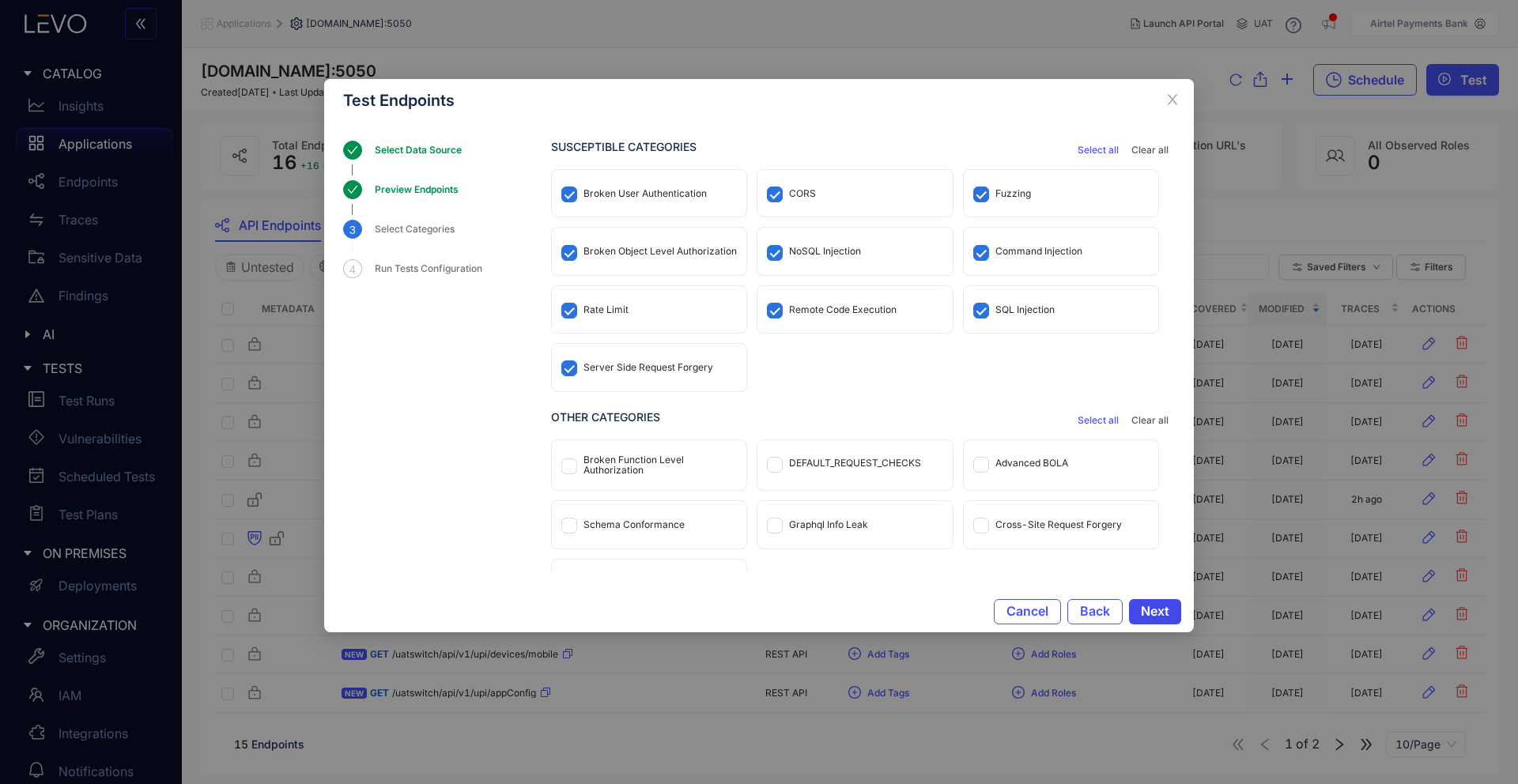
click at [1164, 607] on span "Next" at bounding box center [1155, 611] width 29 height 14
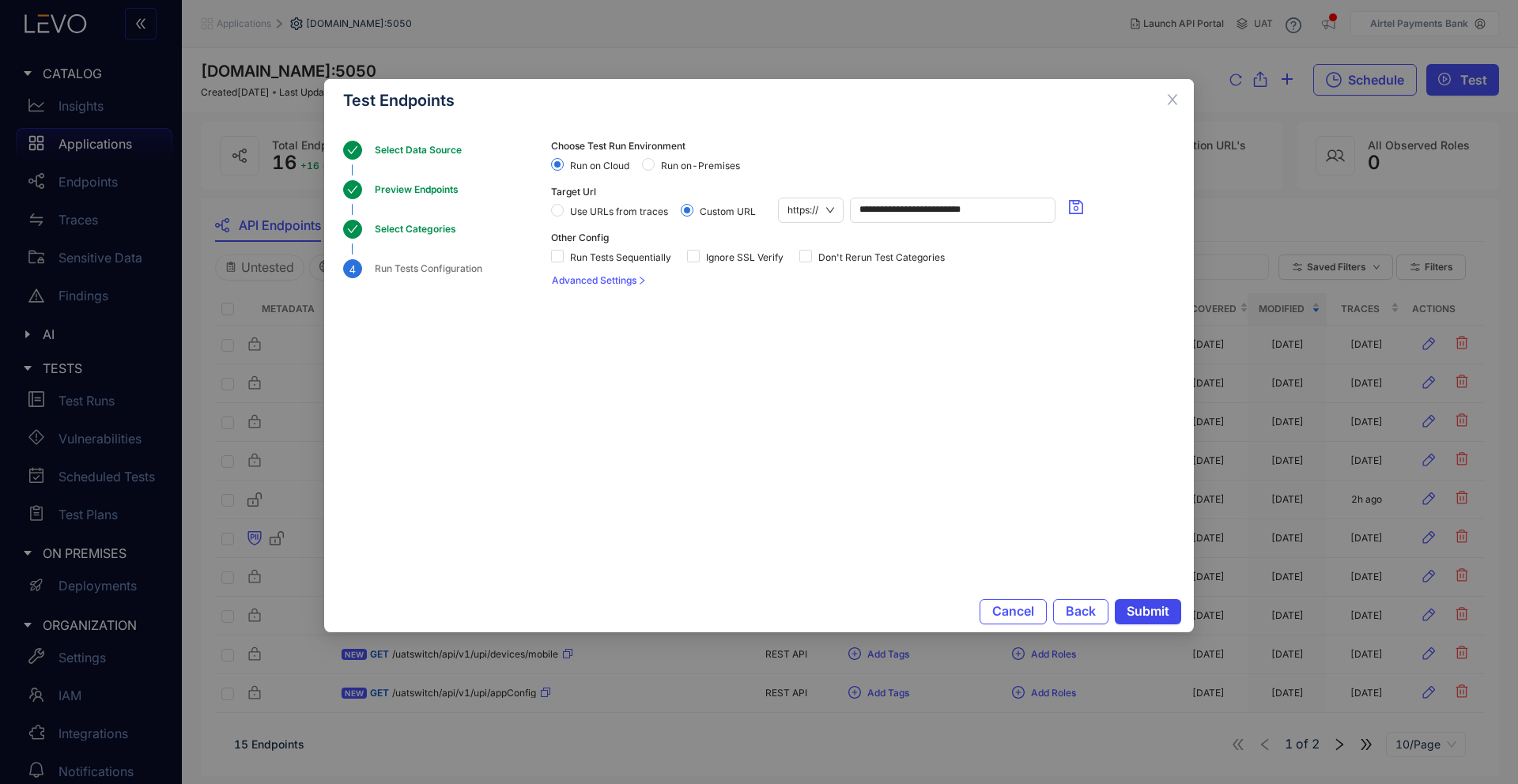
click at [1165, 607] on span "Submit" at bounding box center [1148, 611] width 42 height 14
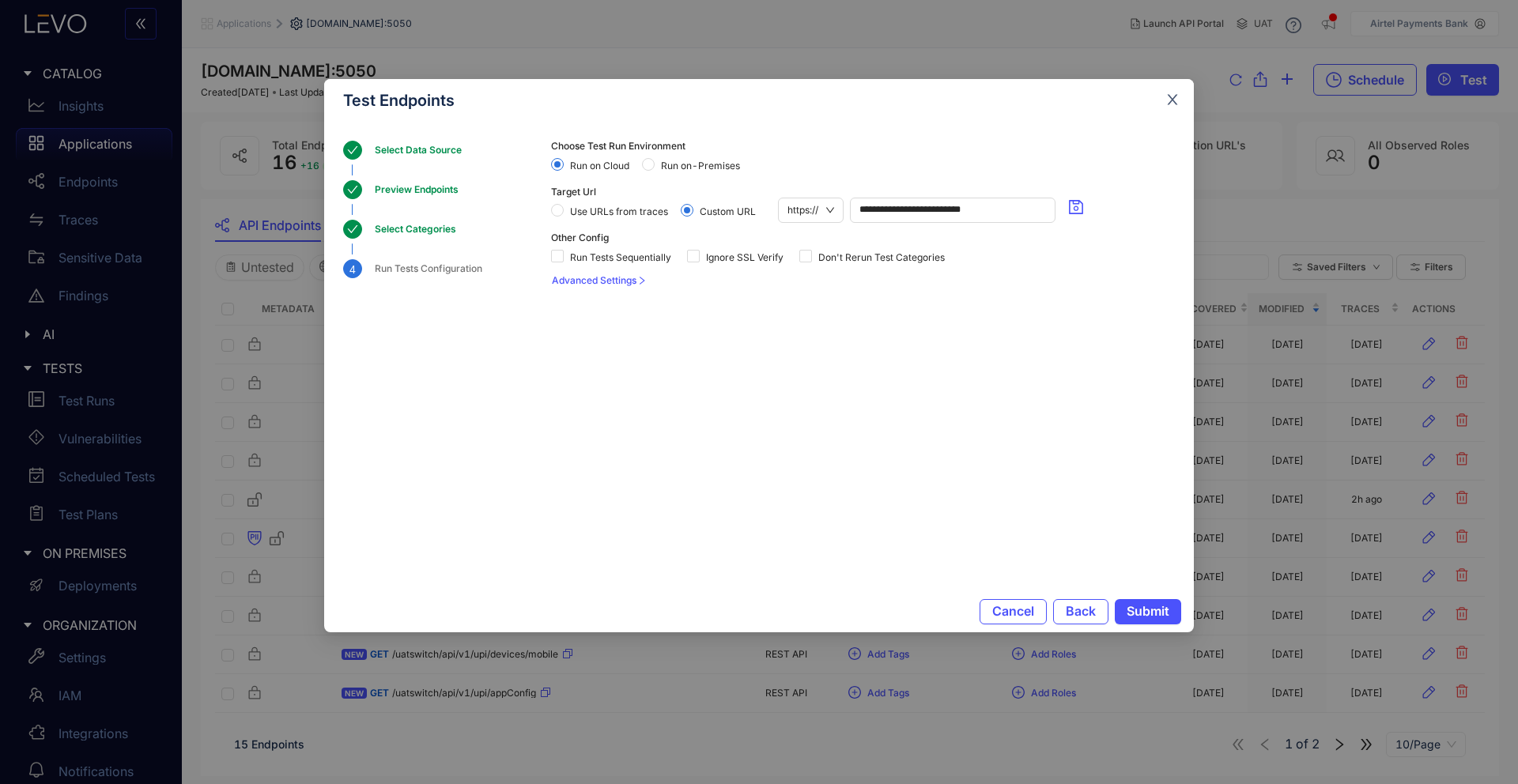
click at [1176, 103] on icon "close" at bounding box center [1172, 99] width 10 height 10
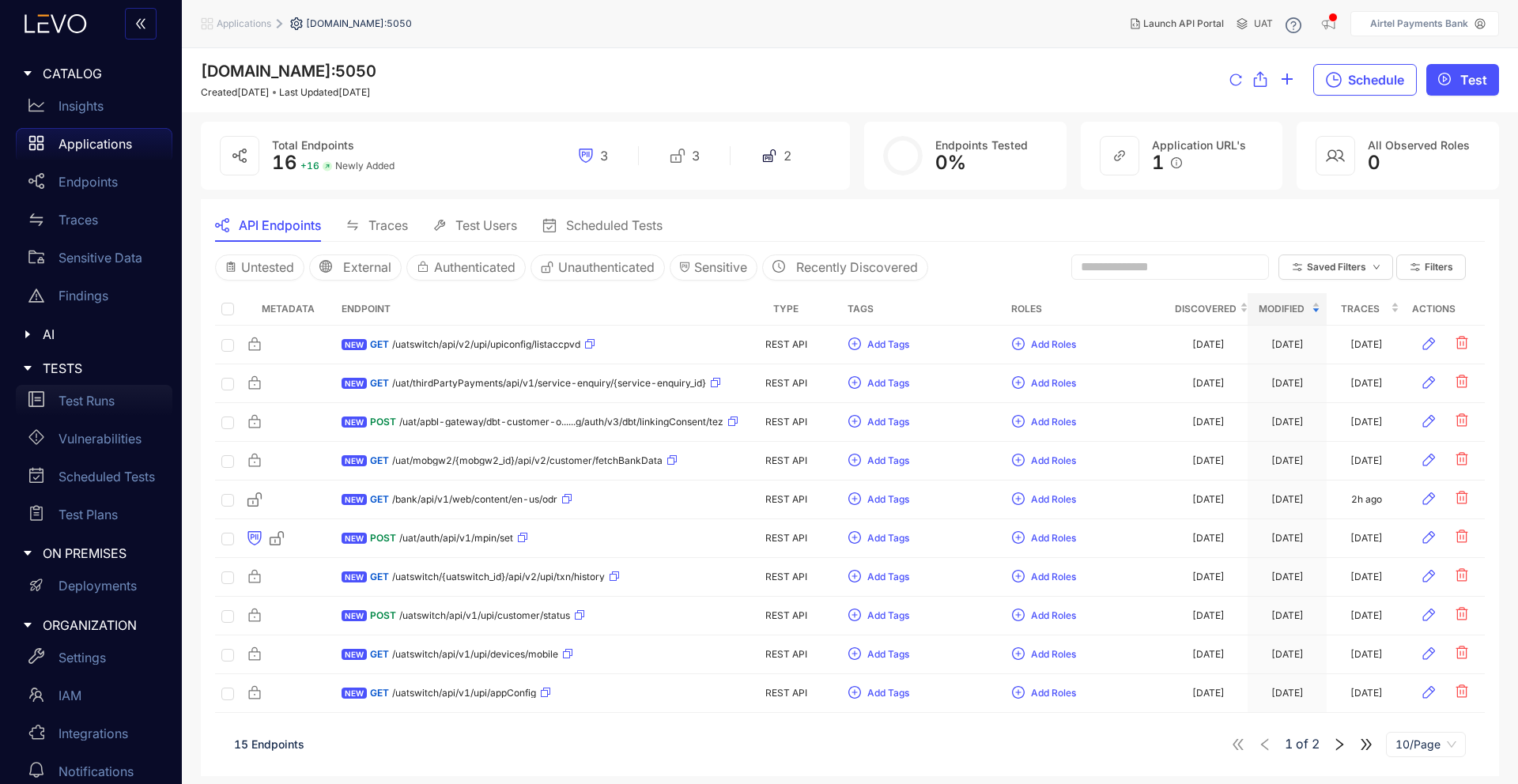
click at [84, 402] on p "Test Runs" at bounding box center [87, 401] width 56 height 14
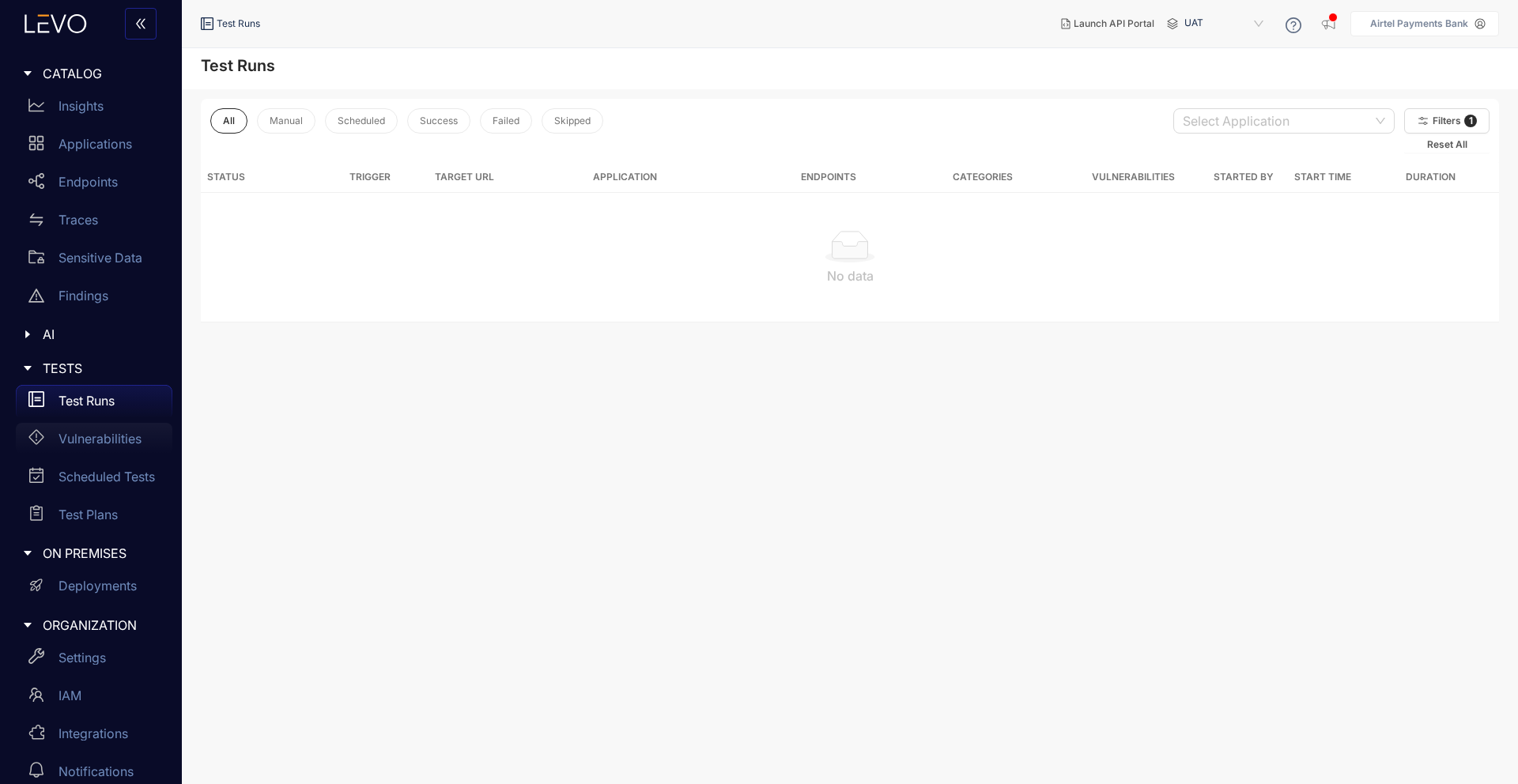
click at [122, 440] on p "Vulnerabilities" at bounding box center [100, 438] width 83 height 14
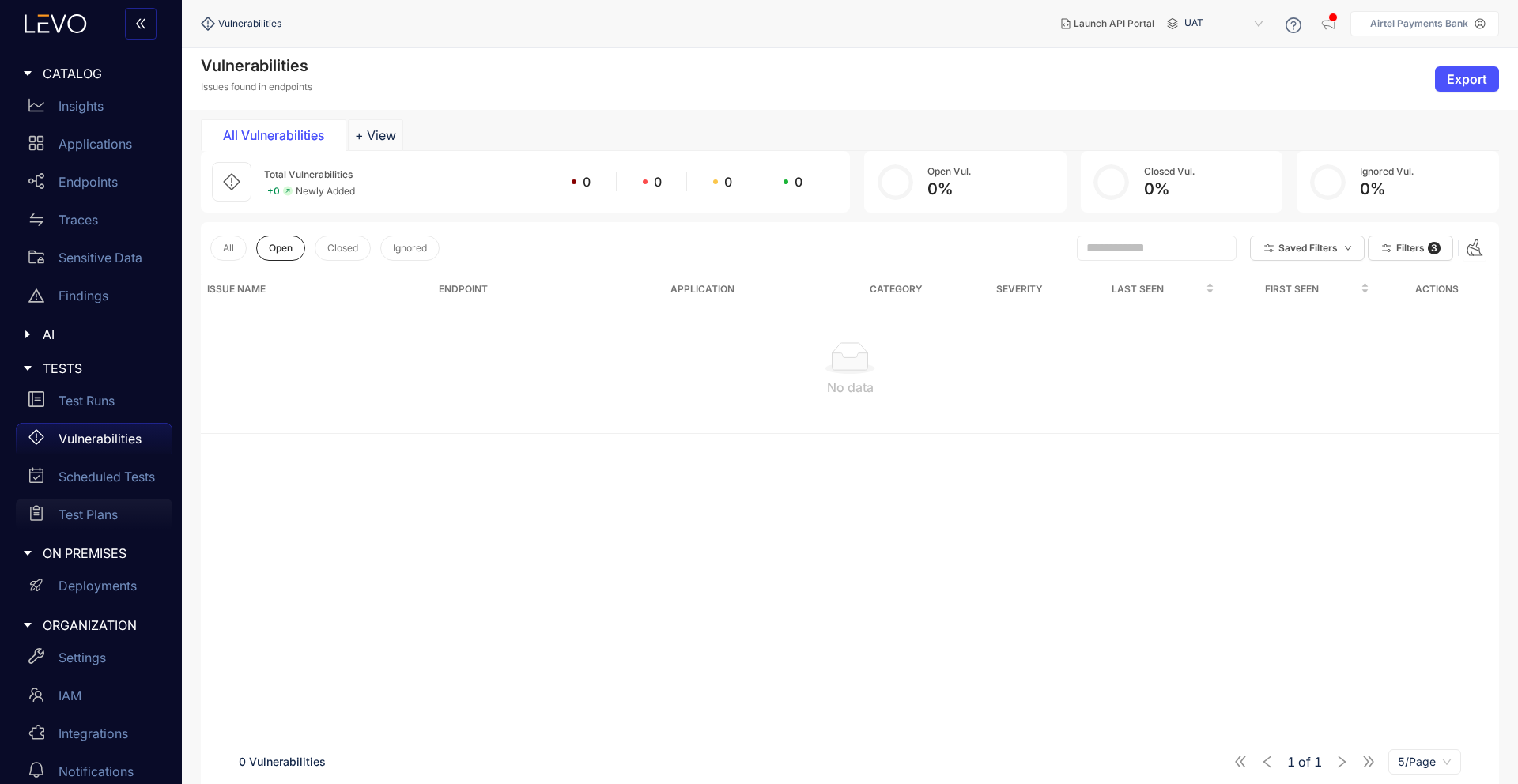
click at [112, 520] on p "Test Plans" at bounding box center [88, 515] width 60 height 14
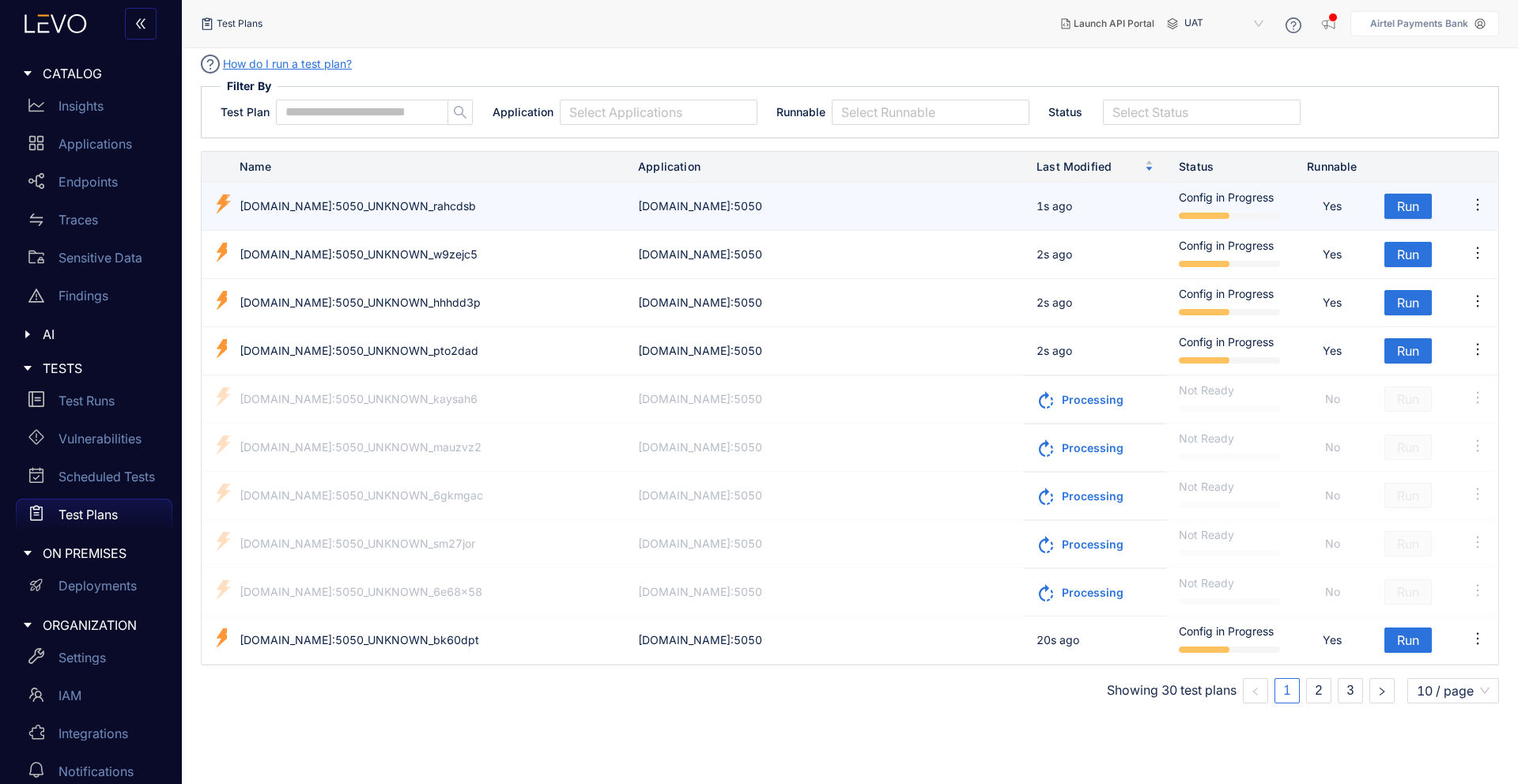
click at [589, 216] on td "apbuat.airtelbank.com:5050_UNKNOWN_rahcdsb" at bounding box center [426, 206] width 399 height 48
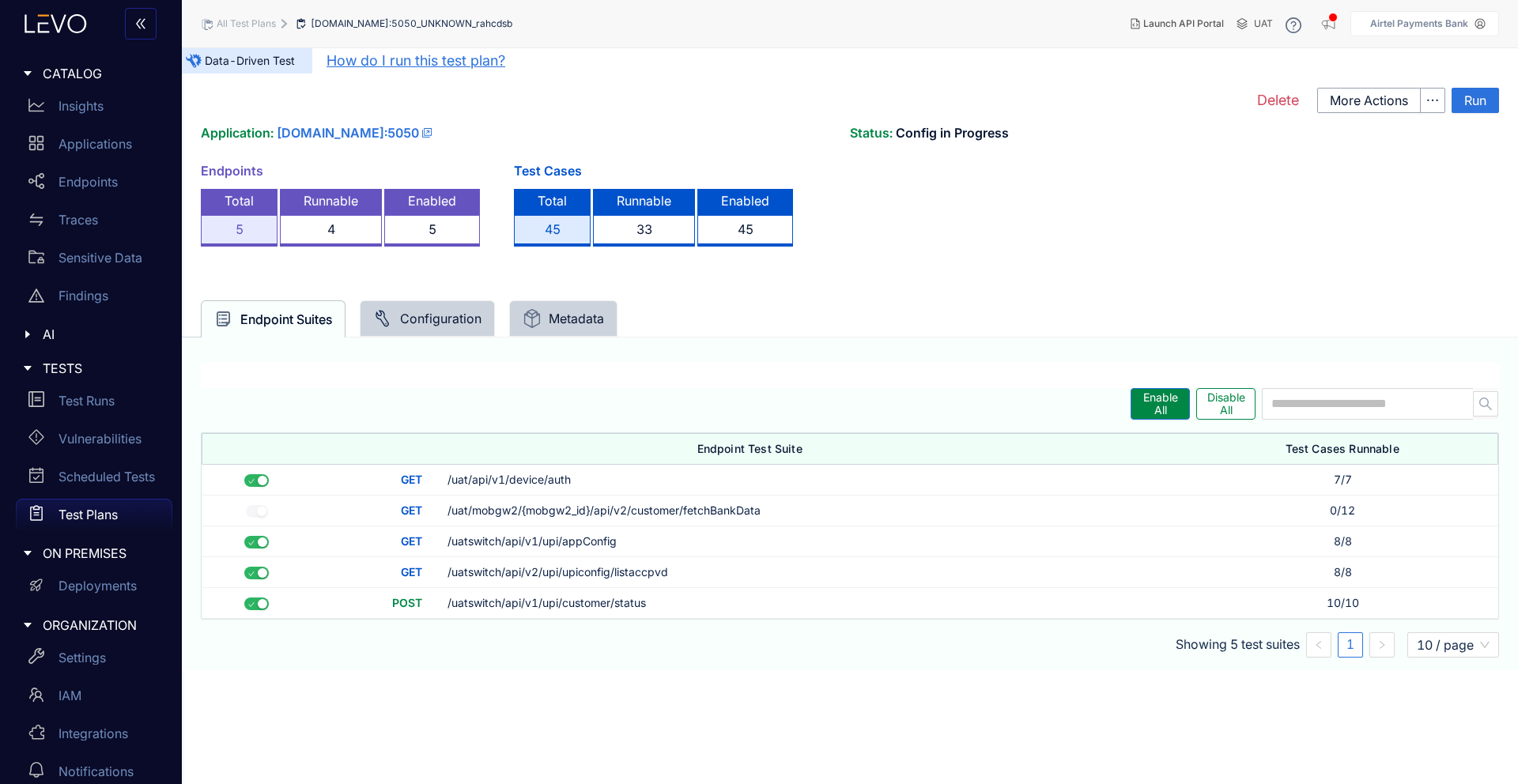
click at [418, 317] on div "Configuration" at bounding box center [428, 318] width 108 height 19
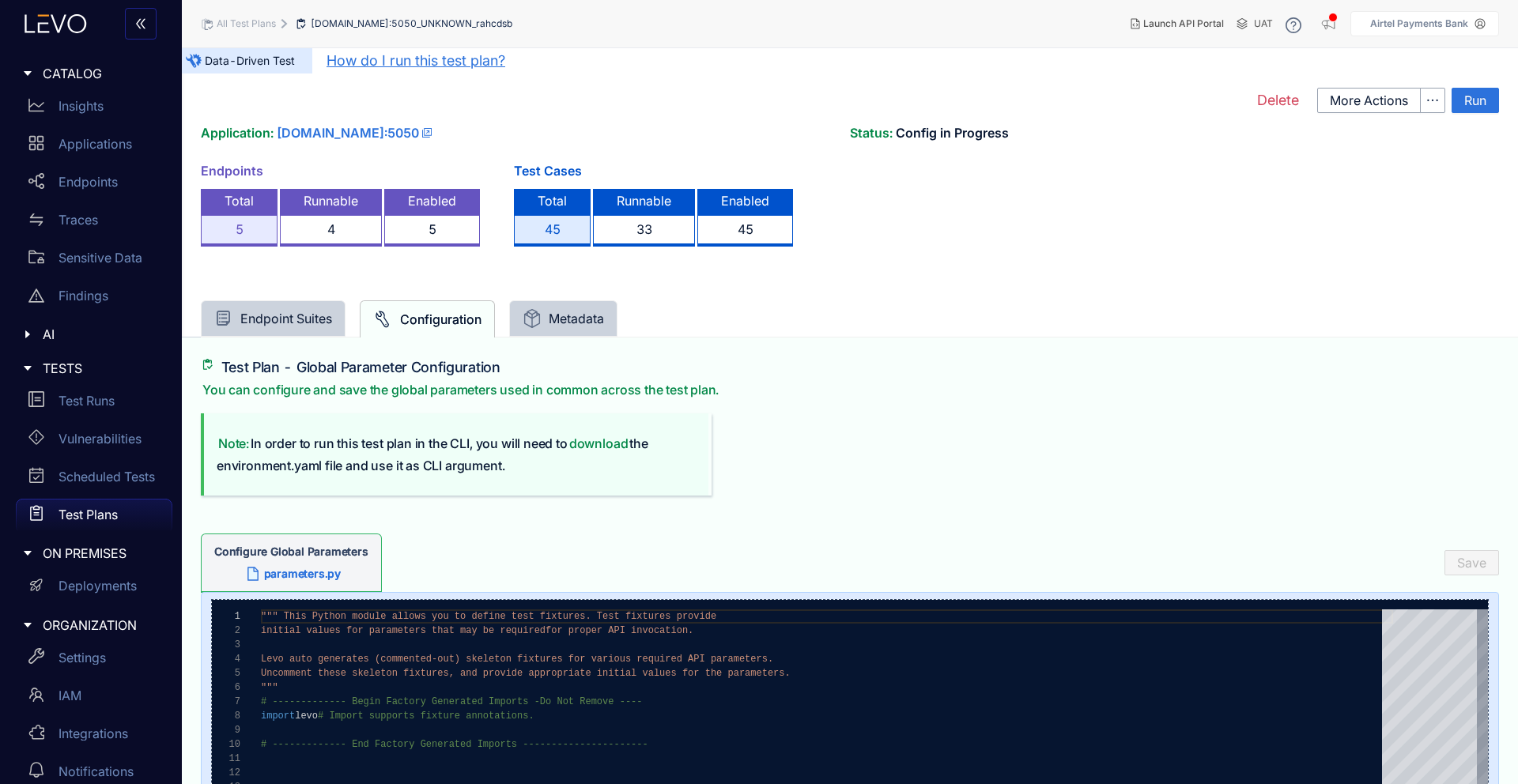
click at [284, 327] on div "Endpoint Suites" at bounding box center [273, 318] width 144 height 36
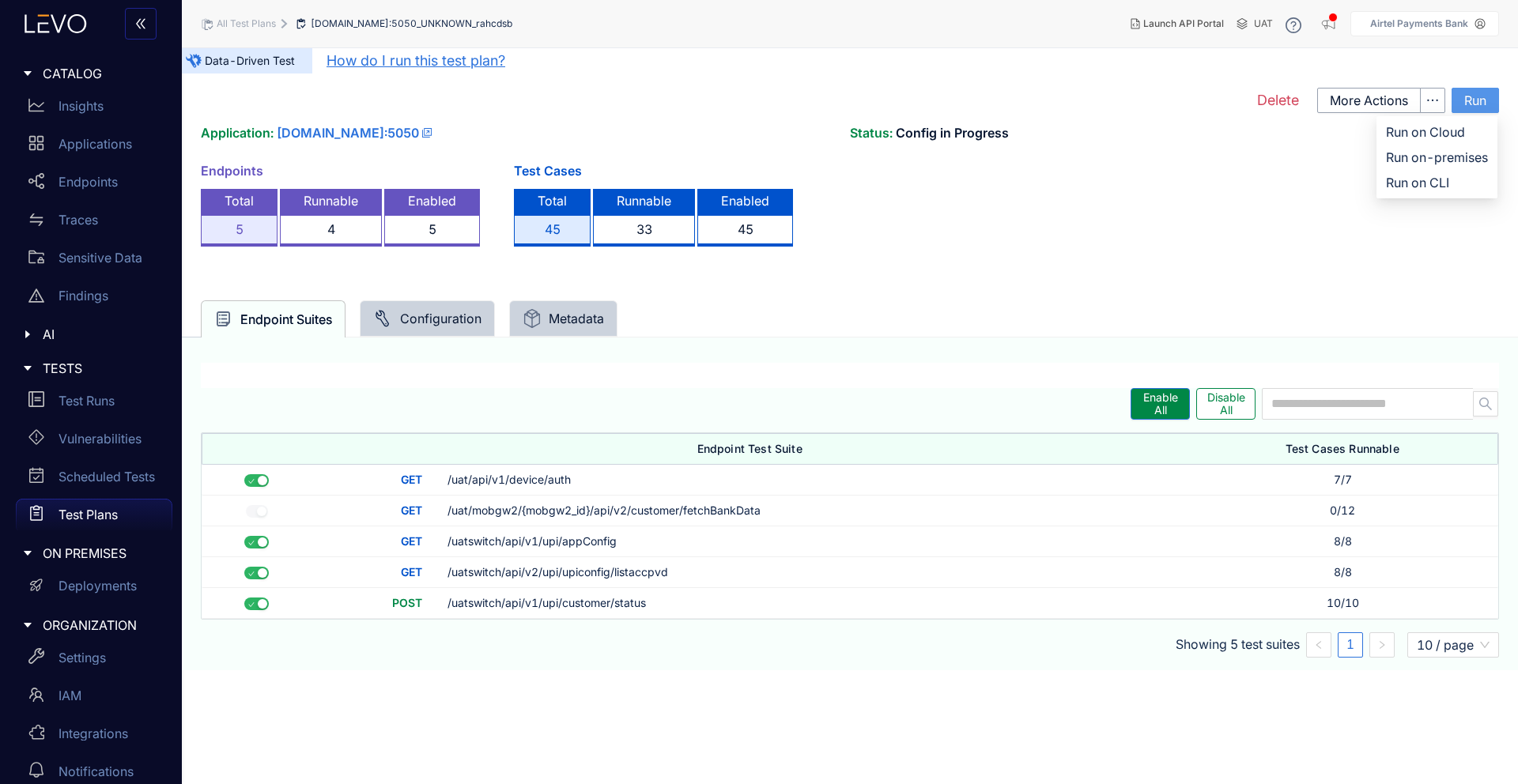
click at [1473, 104] on span "Run" at bounding box center [1476, 100] width 23 height 14
click at [1459, 132] on span "Run on Cloud" at bounding box center [1437, 132] width 102 height 17
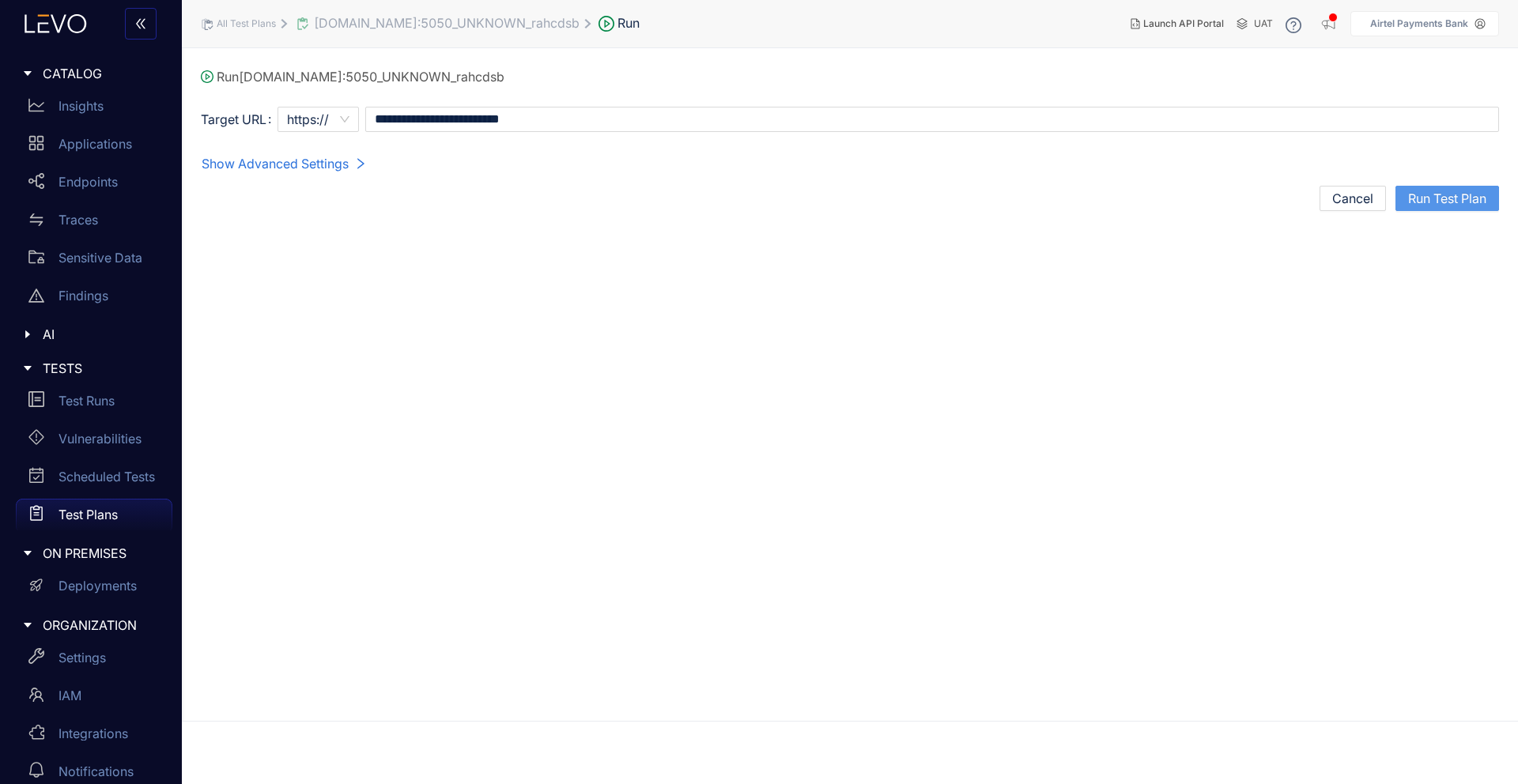
click at [1457, 192] on span "Run Test Plan" at bounding box center [1448, 198] width 79 height 14
click at [1467, 40] on div "Error executing test plan" at bounding box center [1407, 41] width 146 height 19
click at [1473, 42] on icon "close" at bounding box center [1476, 41] width 11 height 11
click at [1365, 225] on main "**********" at bounding box center [850, 384] width 1337 height 673
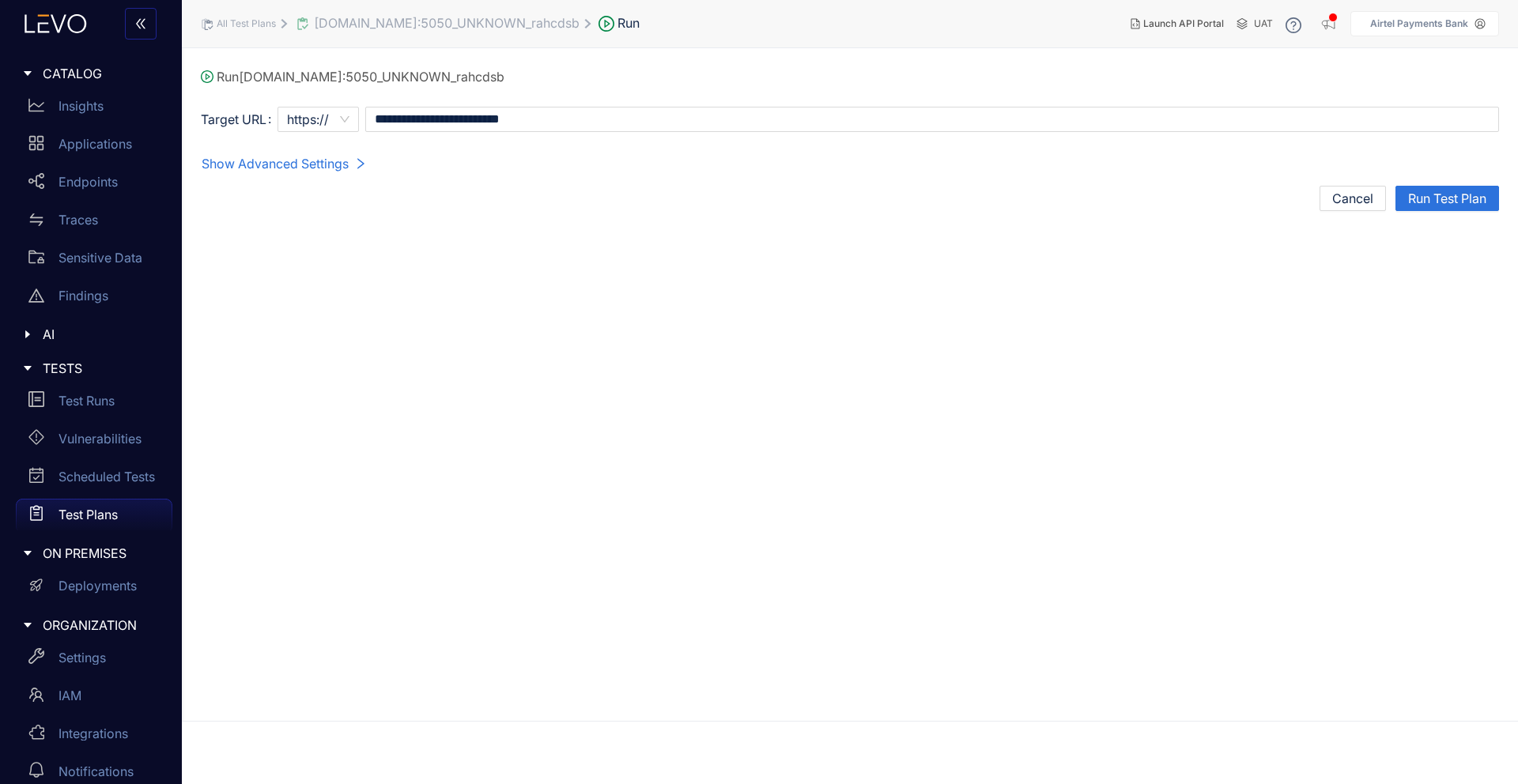
click at [1356, 184] on div "Show Advanced Settings Cancel Run Test Plan" at bounding box center [850, 180] width 1299 height 60
click at [1357, 198] on span "Cancel" at bounding box center [1353, 198] width 42 height 14
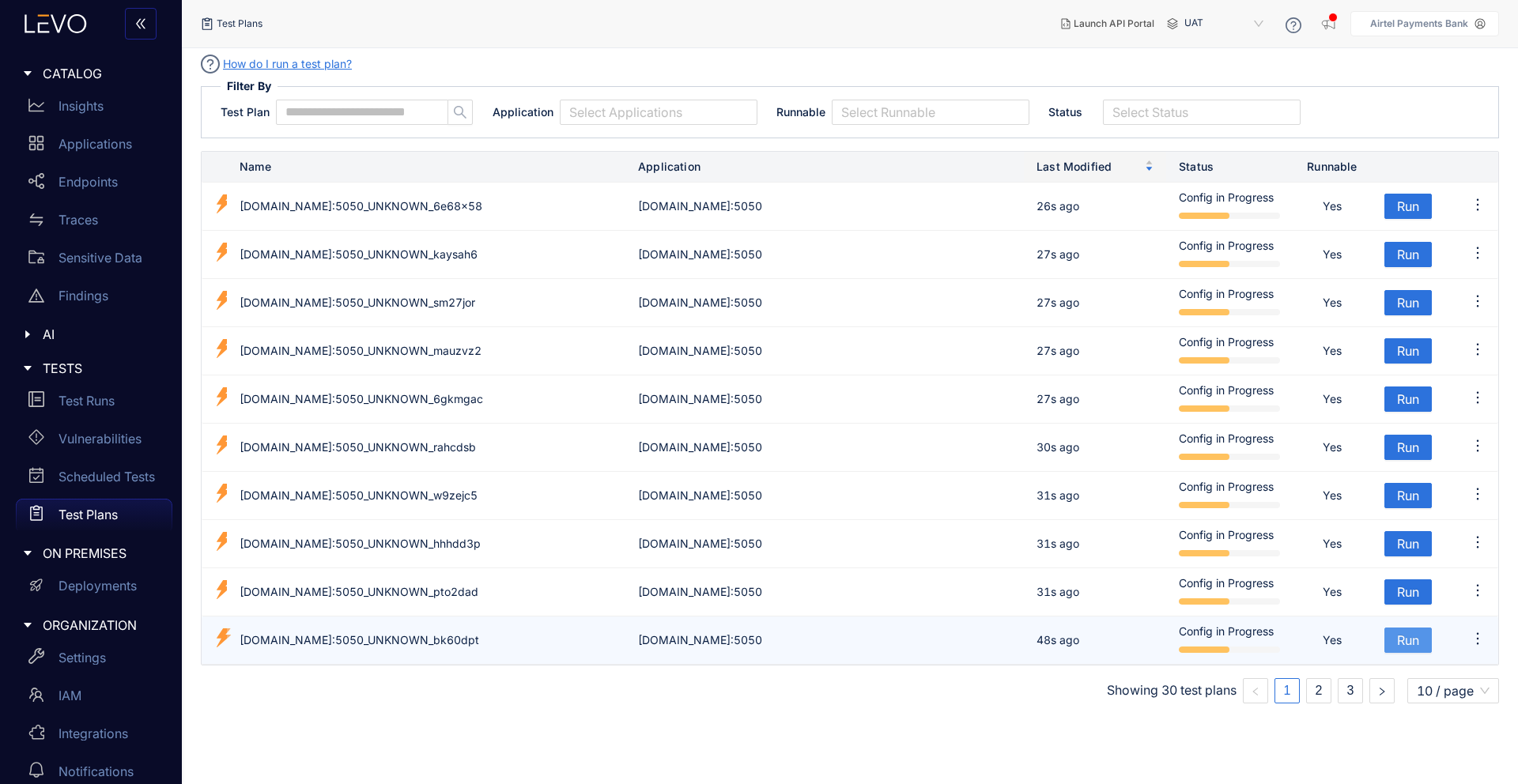
click at [1412, 643] on span "Run" at bounding box center [1408, 641] width 23 height 14
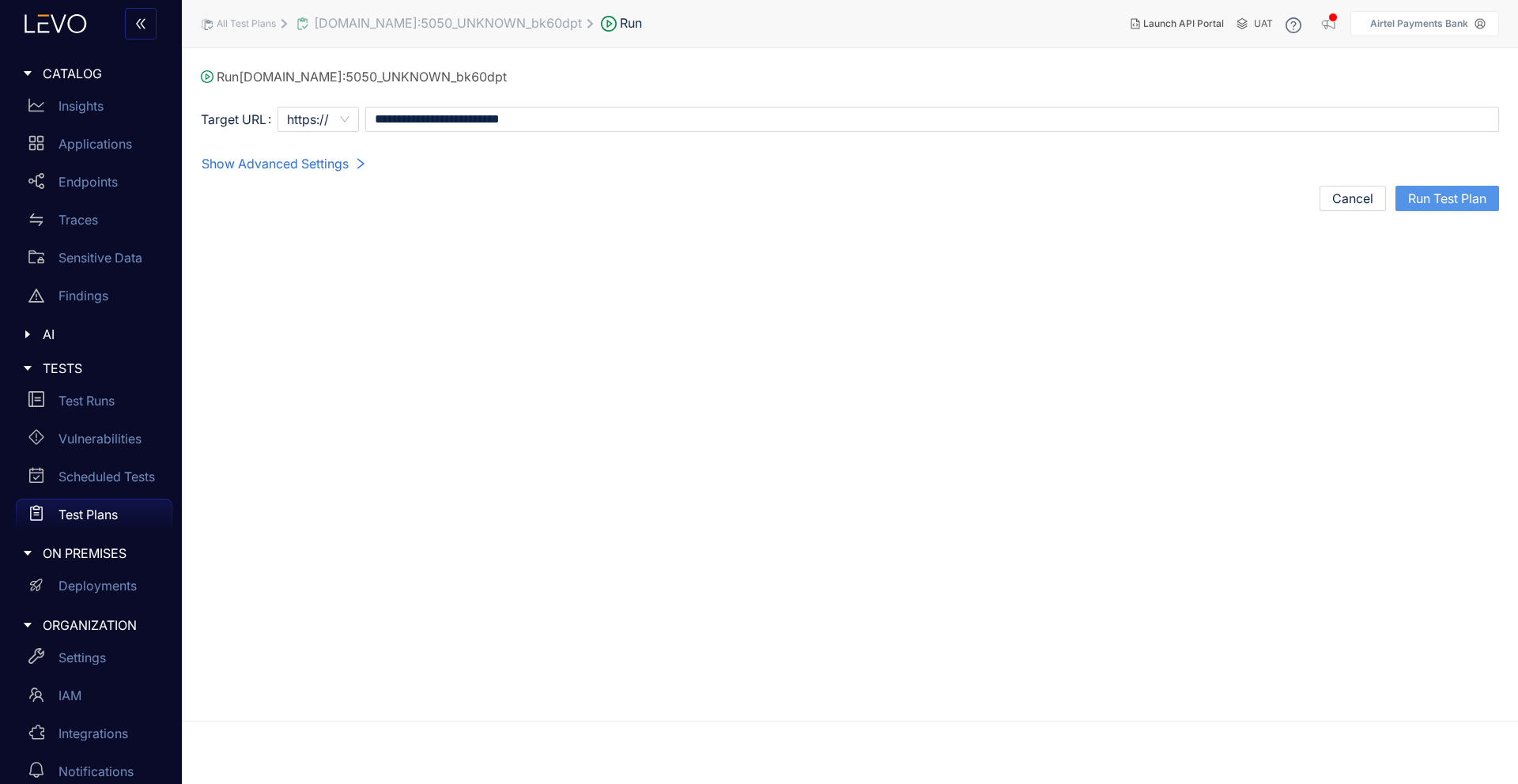
click at [1415, 201] on span "Run Test Plan" at bounding box center [1448, 198] width 79 height 14
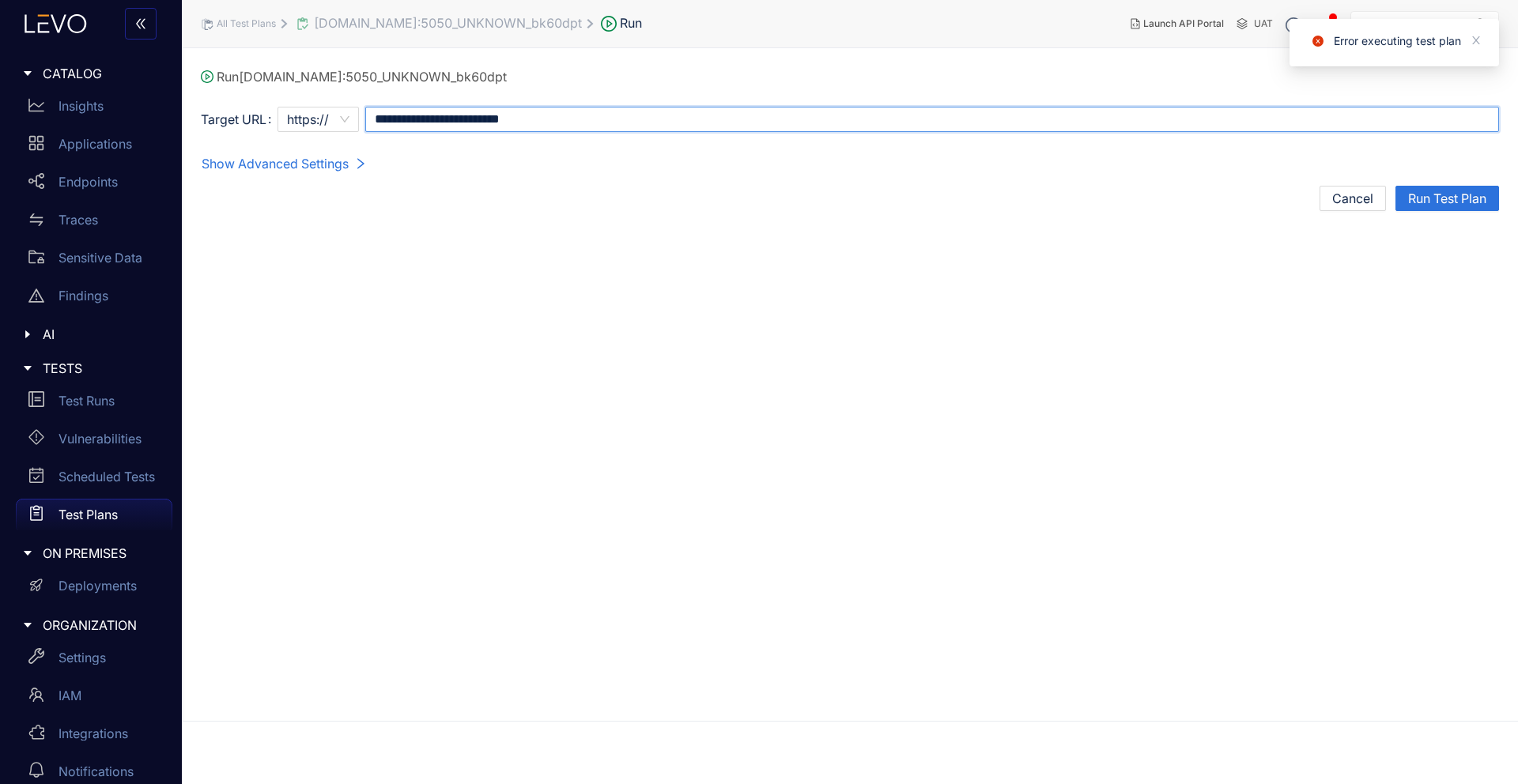
click at [1384, 112] on input "**********" at bounding box center [932, 119] width 1134 height 25
click at [330, 117] on span "https://" at bounding box center [318, 119] width 62 height 23
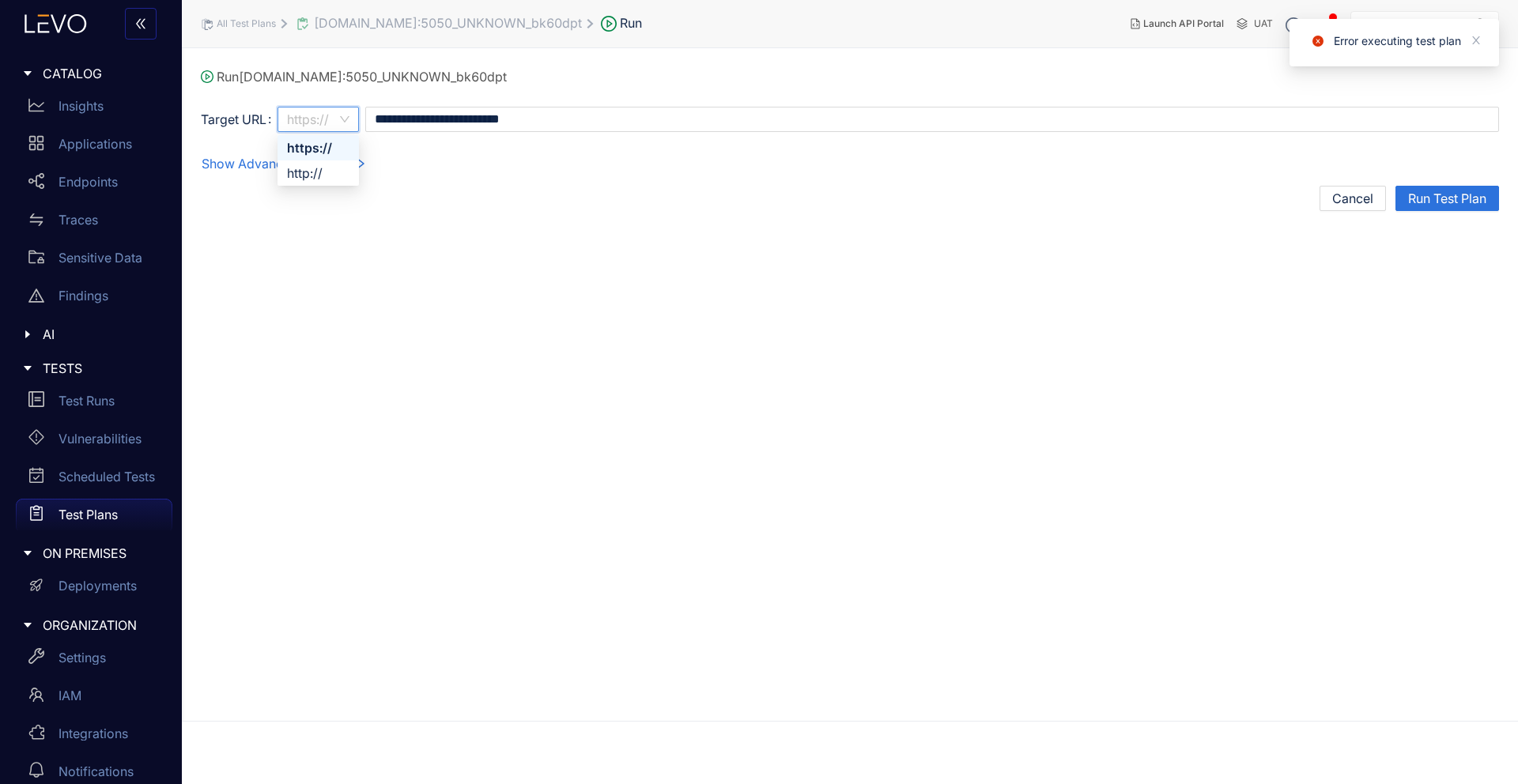
click at [330, 117] on span "https://" at bounding box center [318, 119] width 62 height 23
click at [329, 165] on span "Show Advanced Settings" at bounding box center [274, 163] width 147 height 14
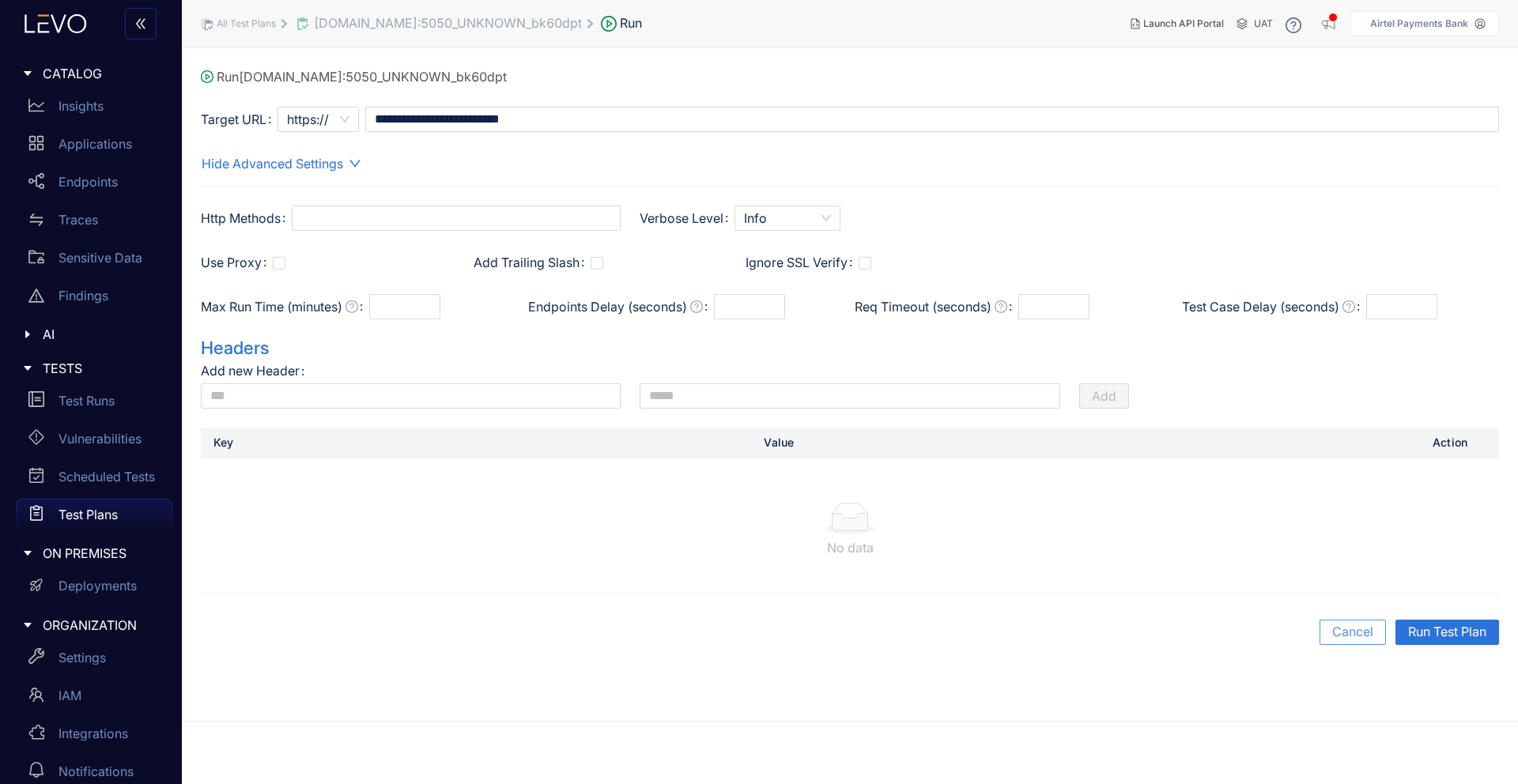
click at [1371, 634] on button "Cancel" at bounding box center [1353, 632] width 67 height 25
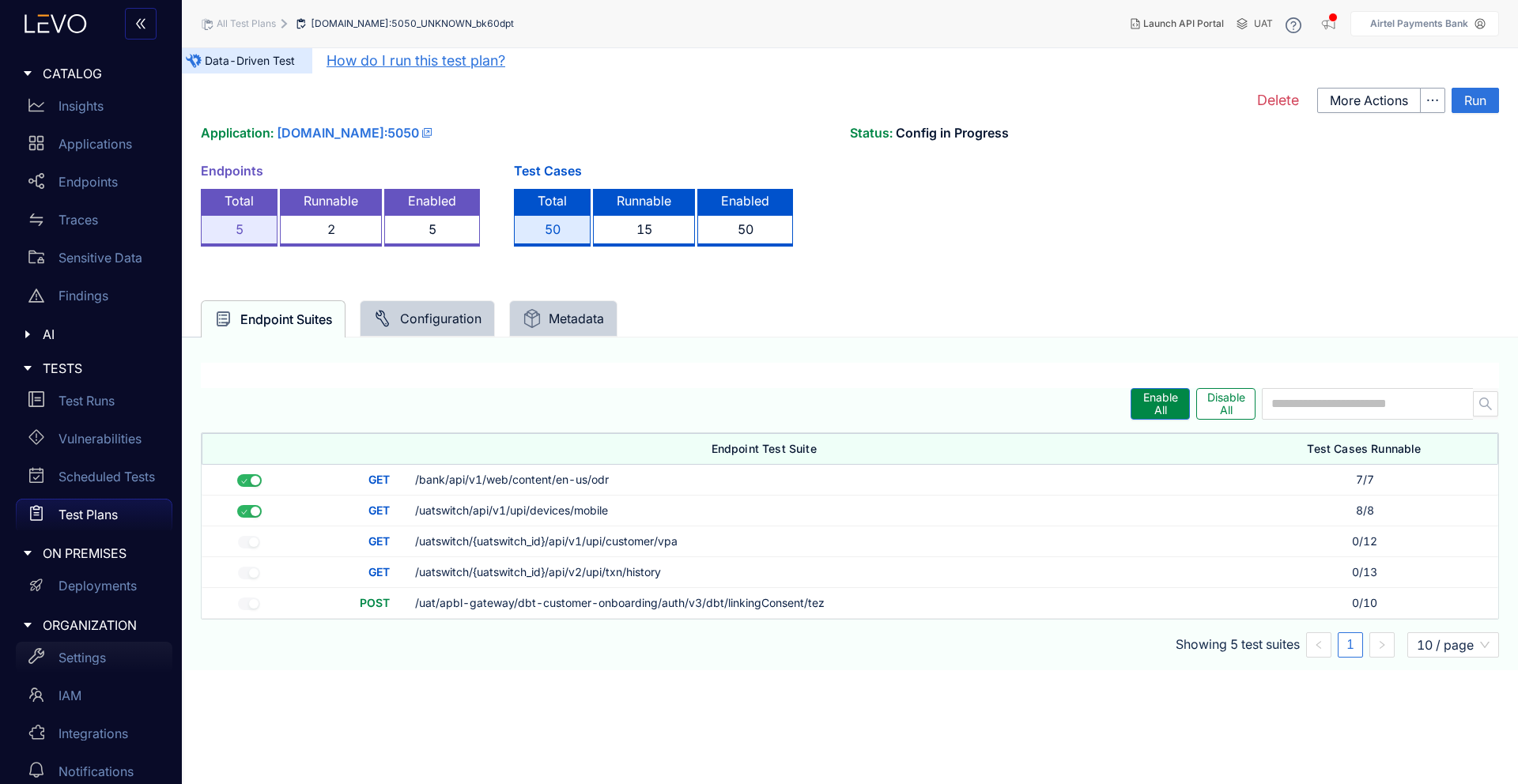
click at [98, 661] on p "Settings" at bounding box center [82, 658] width 48 height 14
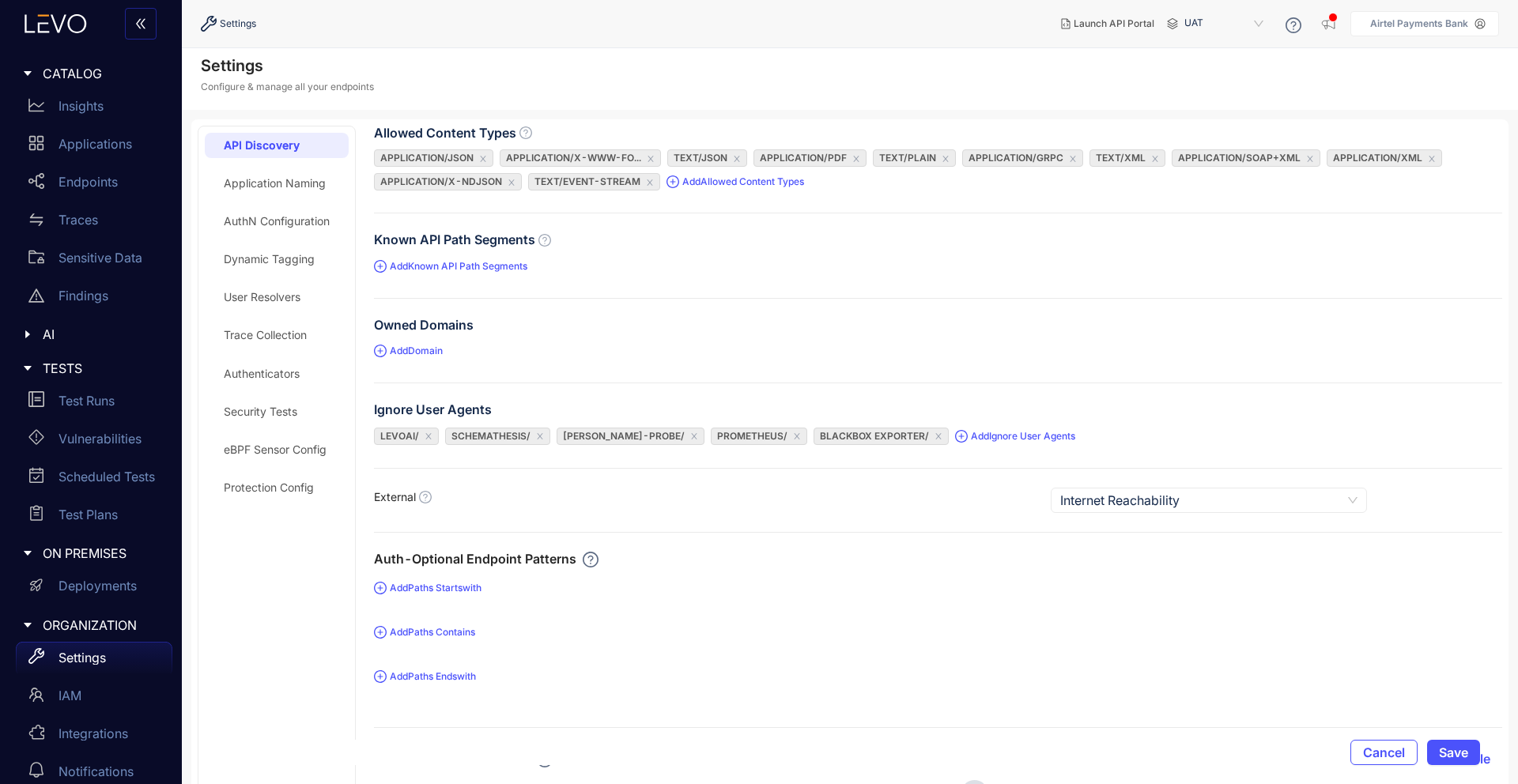
click at [29, 331] on icon "caret-right" at bounding box center [28, 335] width 11 height 11
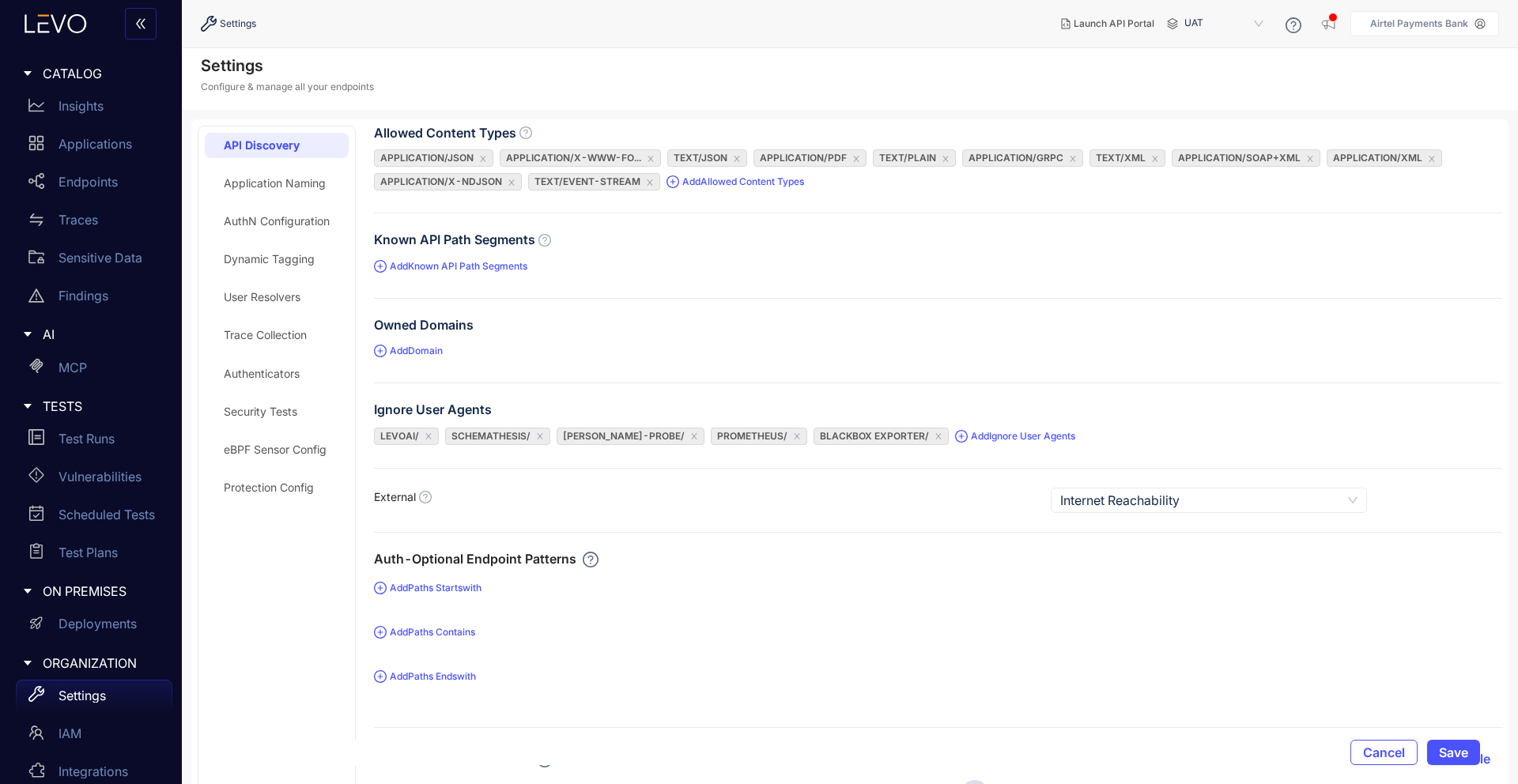
click at [51, 337] on span "AI" at bounding box center [101, 335] width 117 height 14
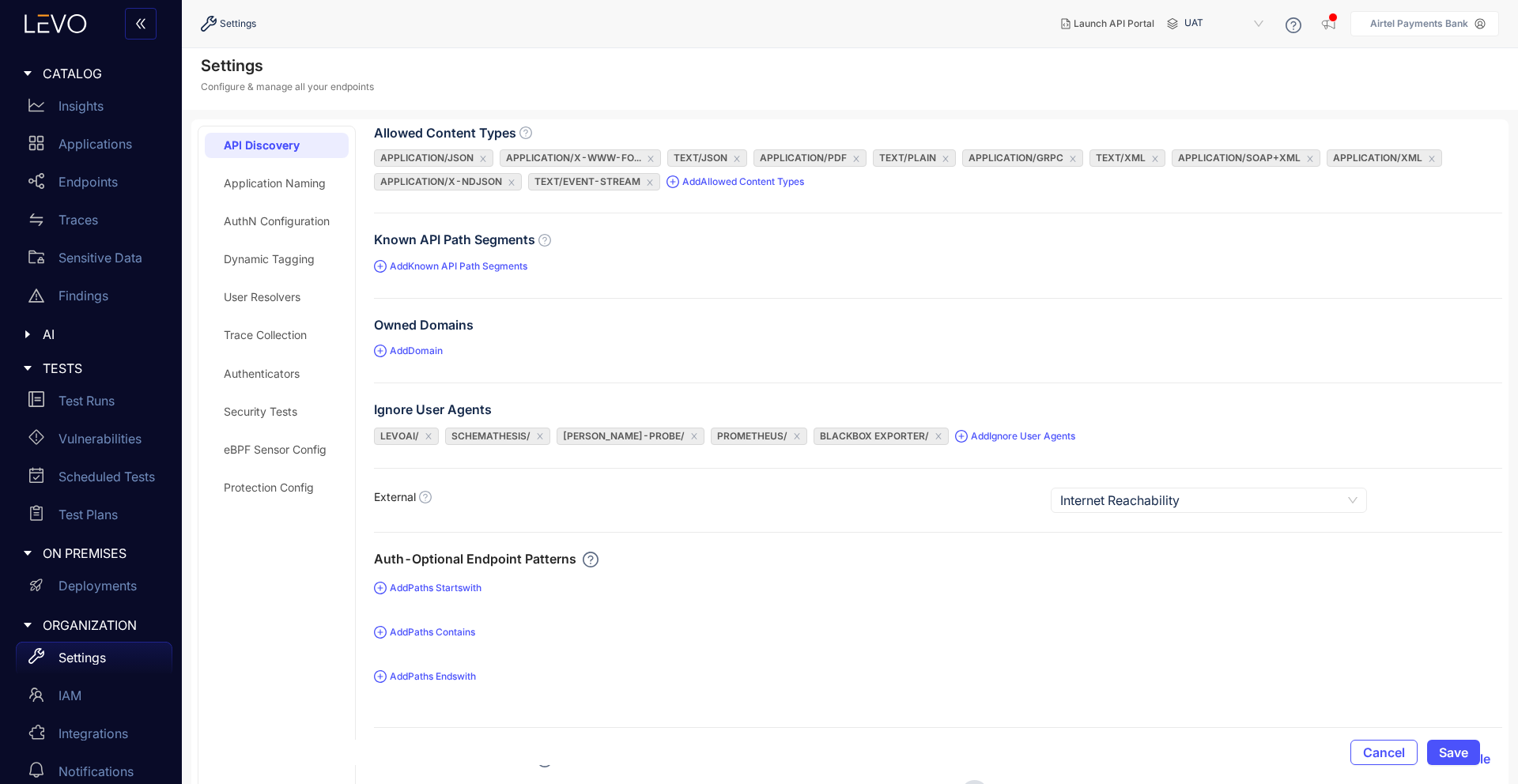
click at [68, 352] on div "TESTS" at bounding box center [91, 368] width 163 height 33
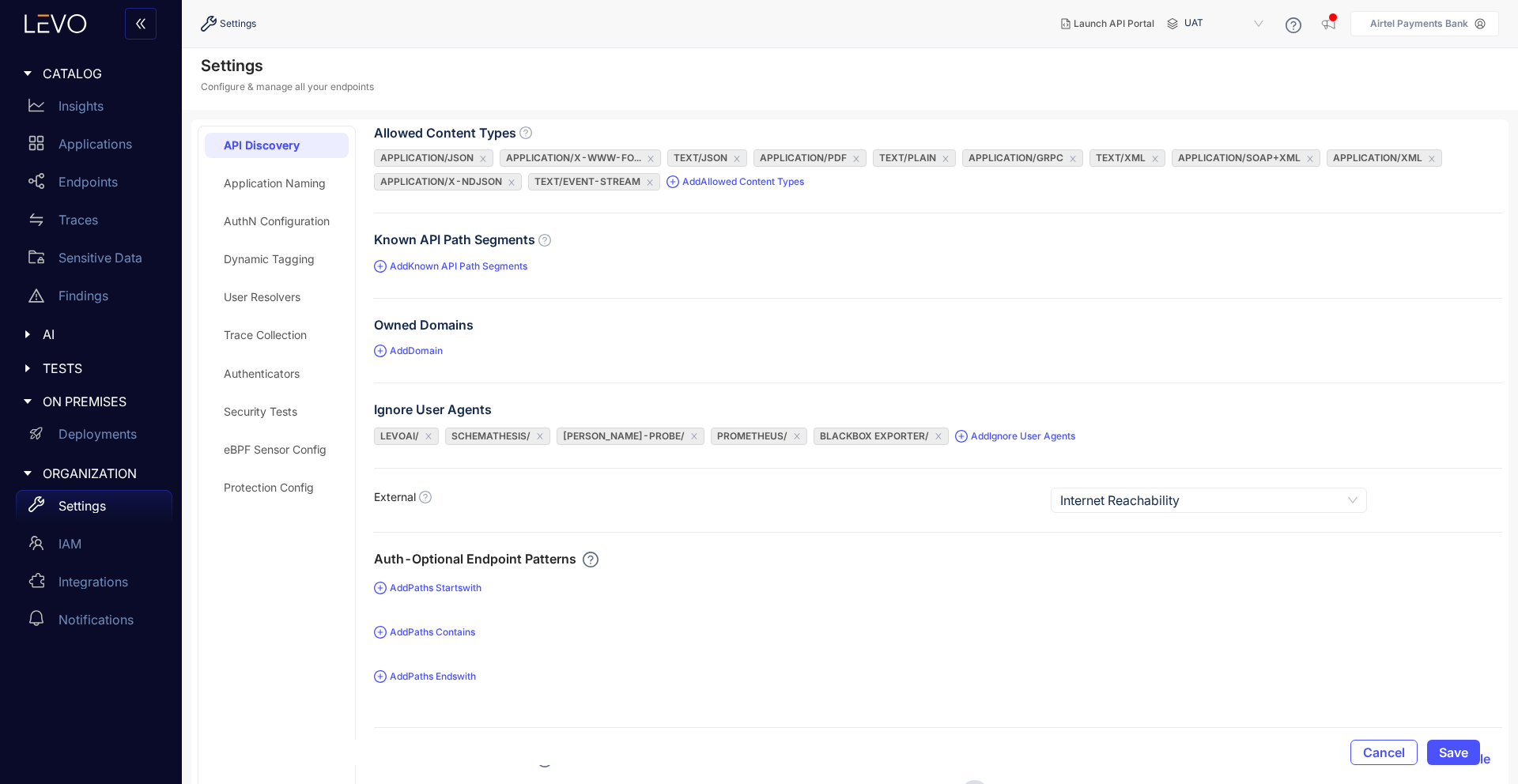
click at [51, 335] on span "AI" at bounding box center [101, 335] width 117 height 14
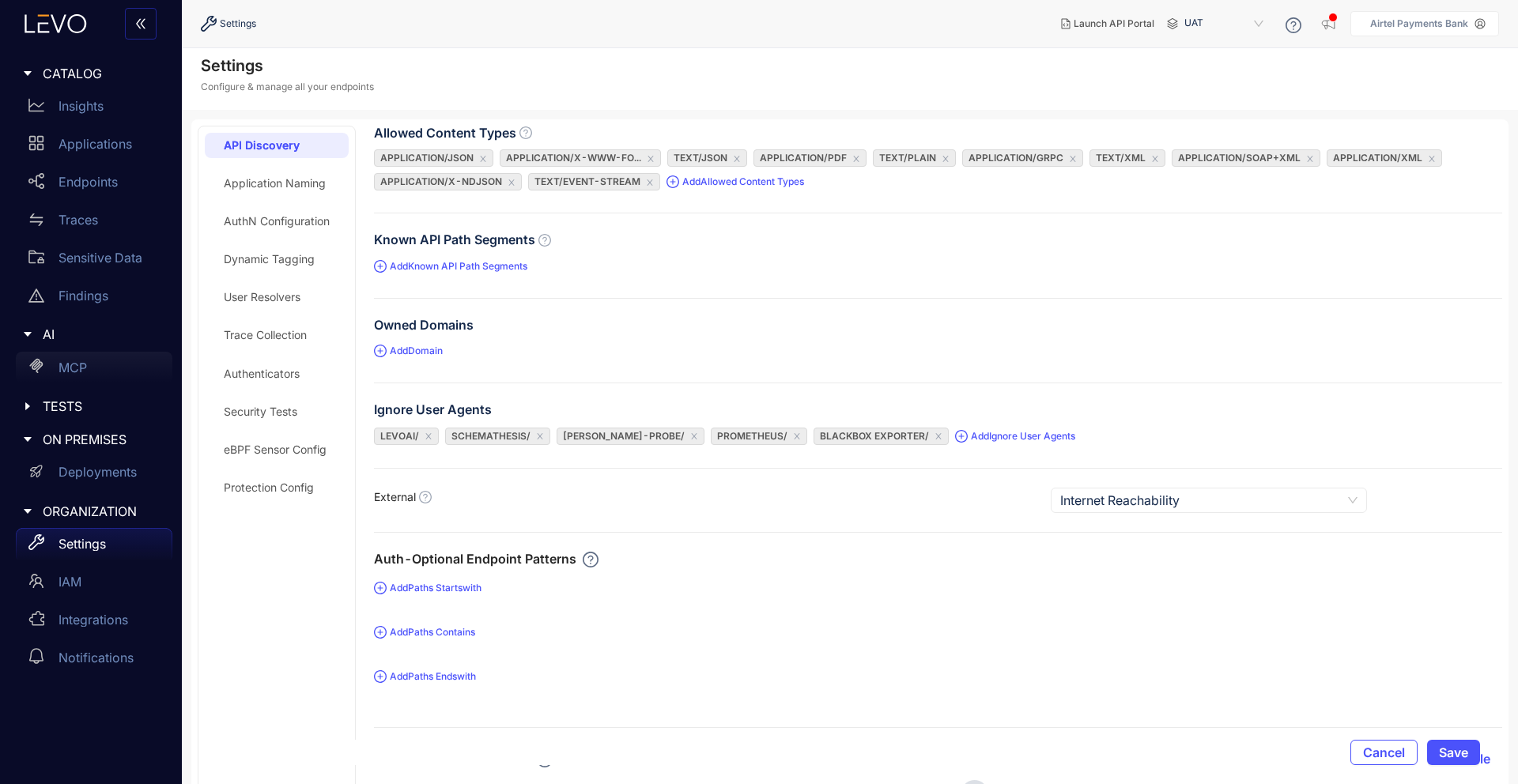
click at [67, 363] on p "MCP" at bounding box center [73, 368] width 29 height 14
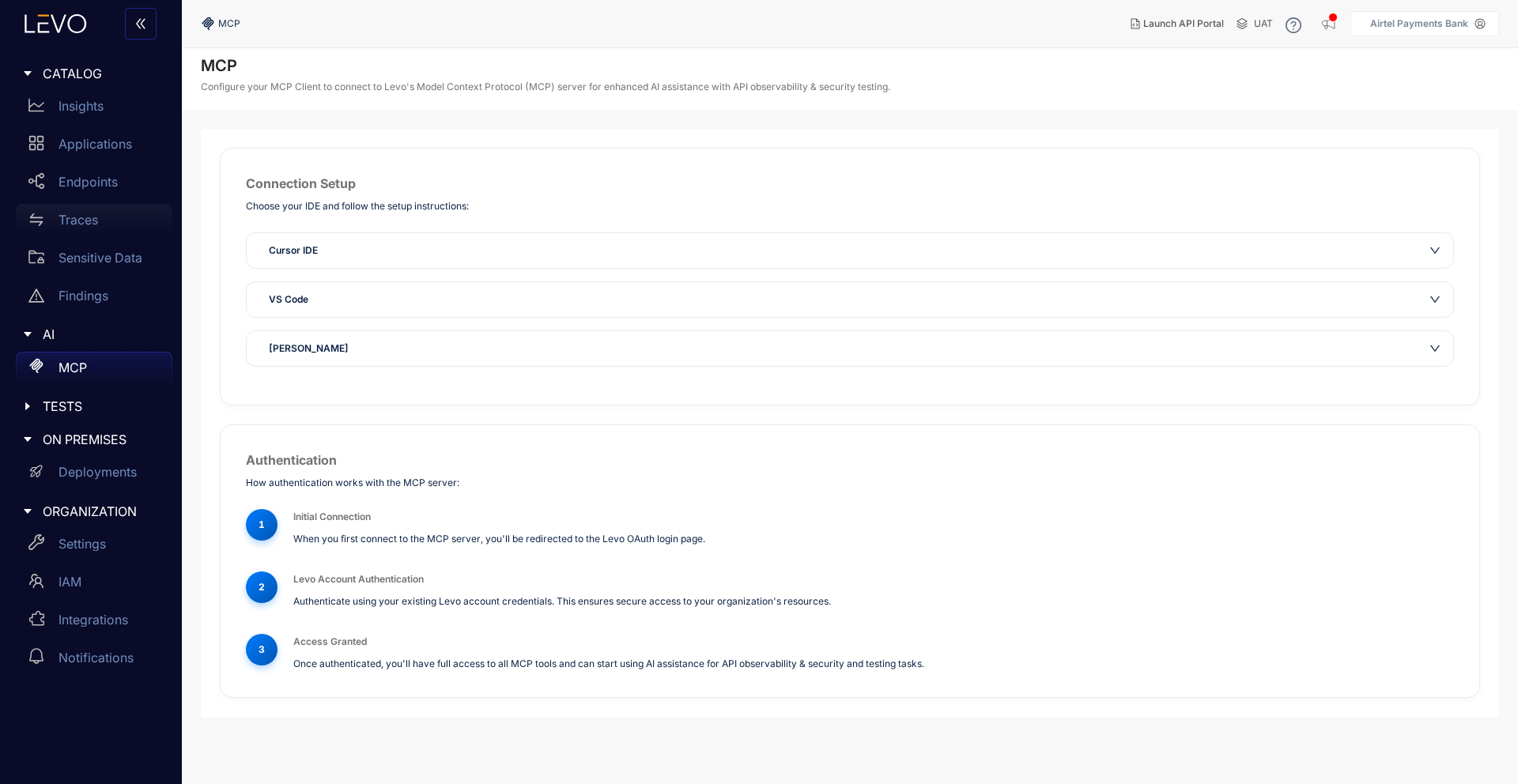
click at [98, 229] on div "Traces" at bounding box center [94, 219] width 156 height 32
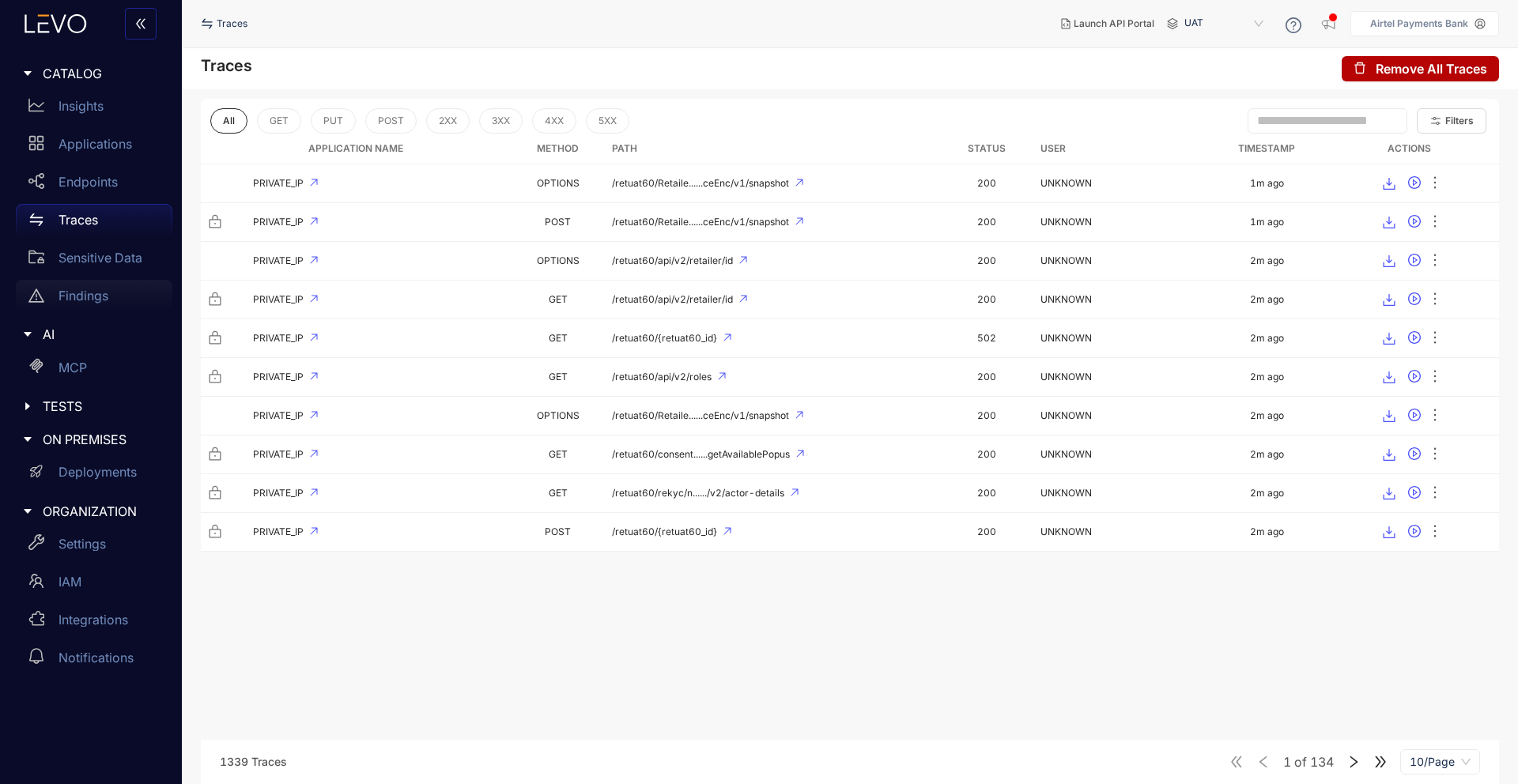
click at [99, 292] on p "Findings" at bounding box center [83, 296] width 50 height 14
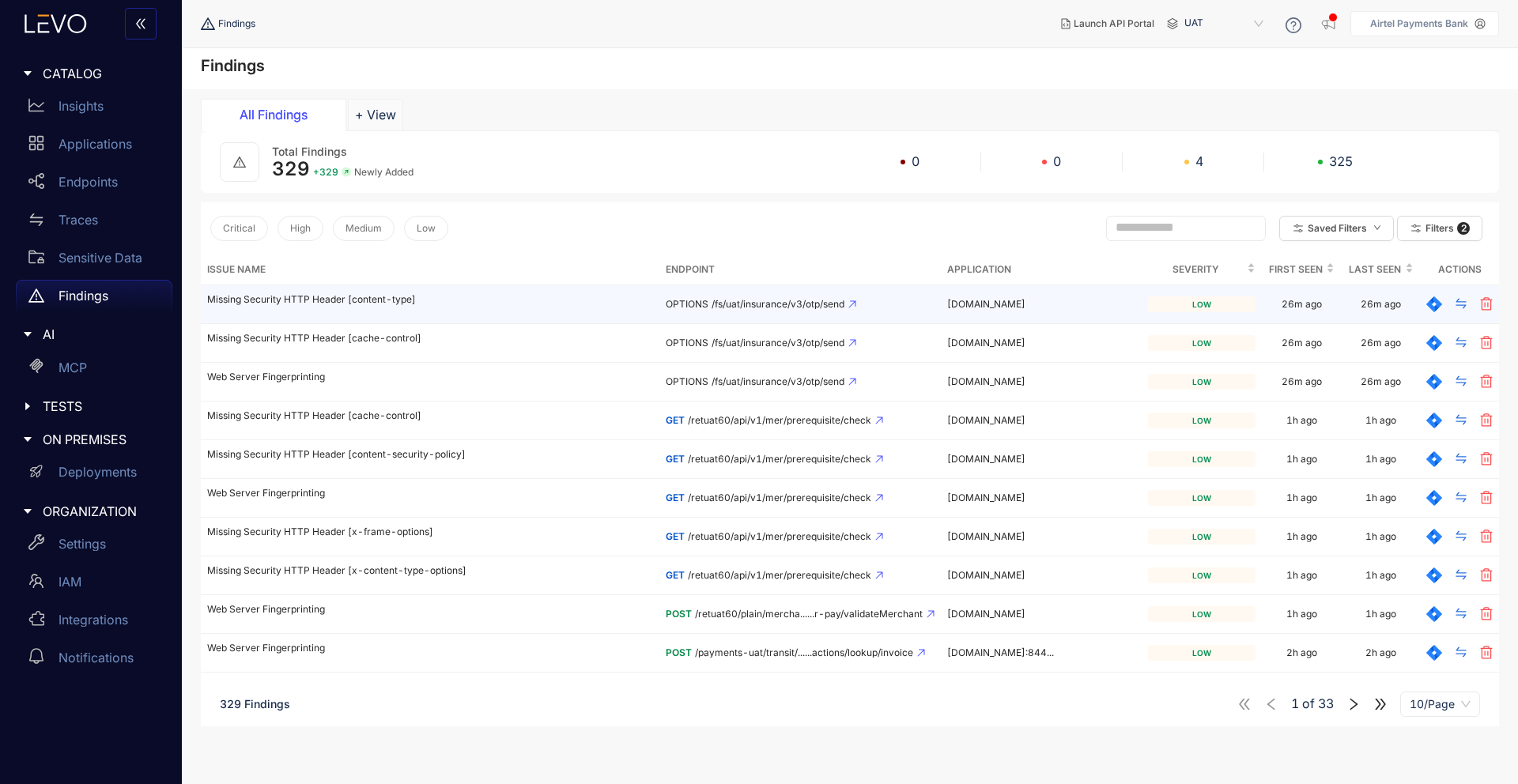
click at [319, 291] on td "Missing Security HTTP Header [content-type]" at bounding box center [430, 304] width 458 height 39
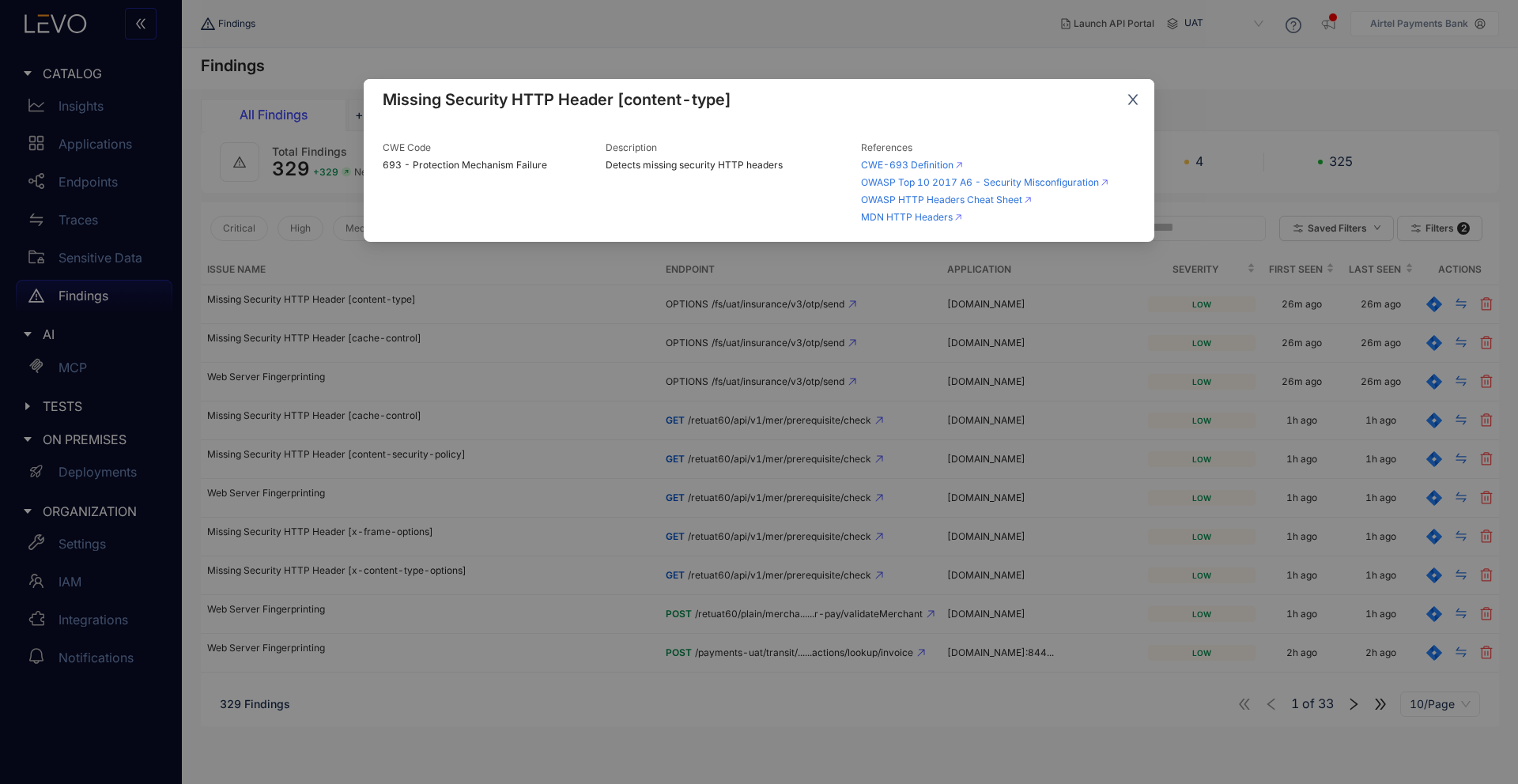
click at [1136, 93] on icon "close" at bounding box center [1134, 100] width 14 height 14
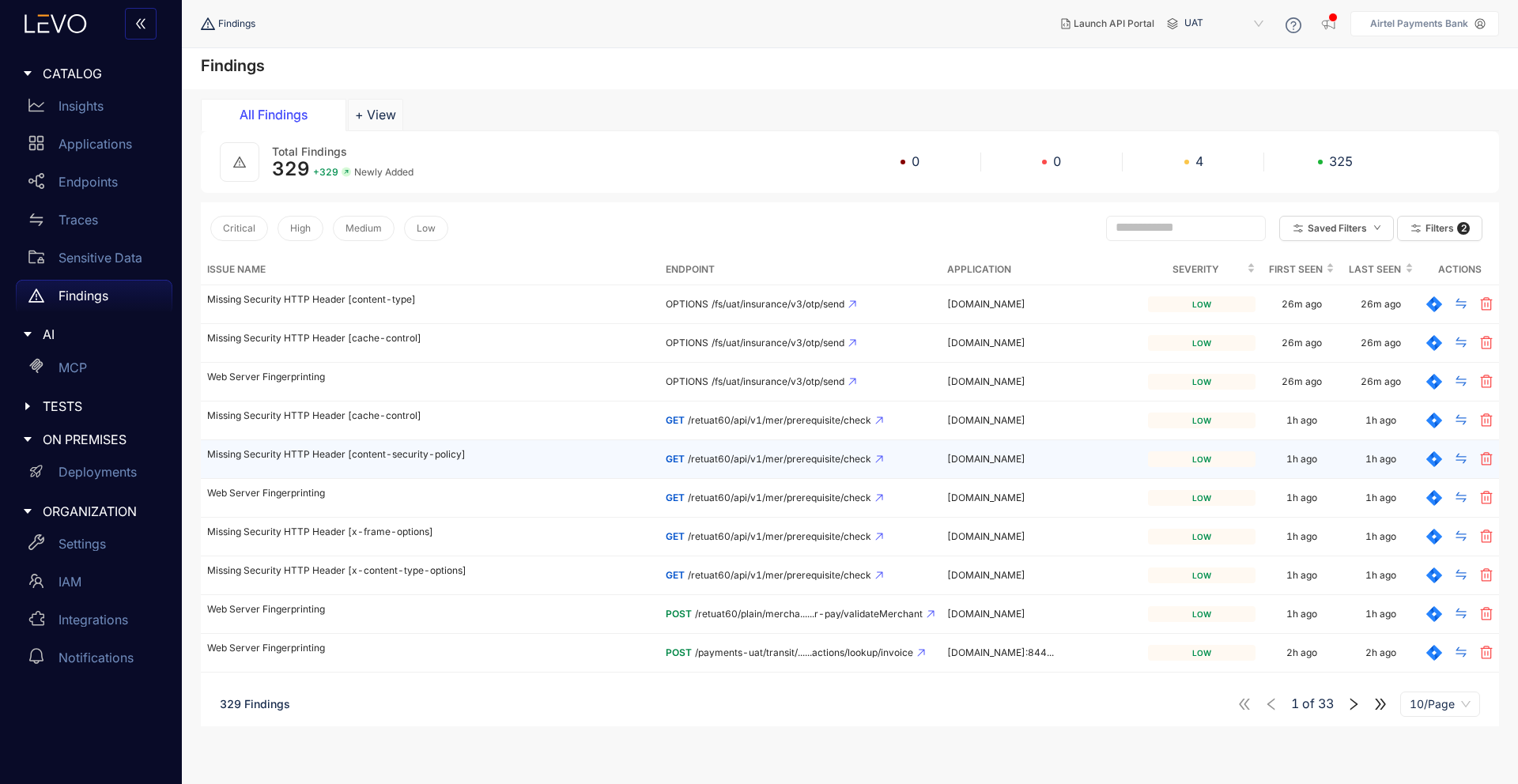
click at [412, 457] on p "Missing Security HTTP Header [content-security-policy]" at bounding box center [430, 455] width 446 height 11
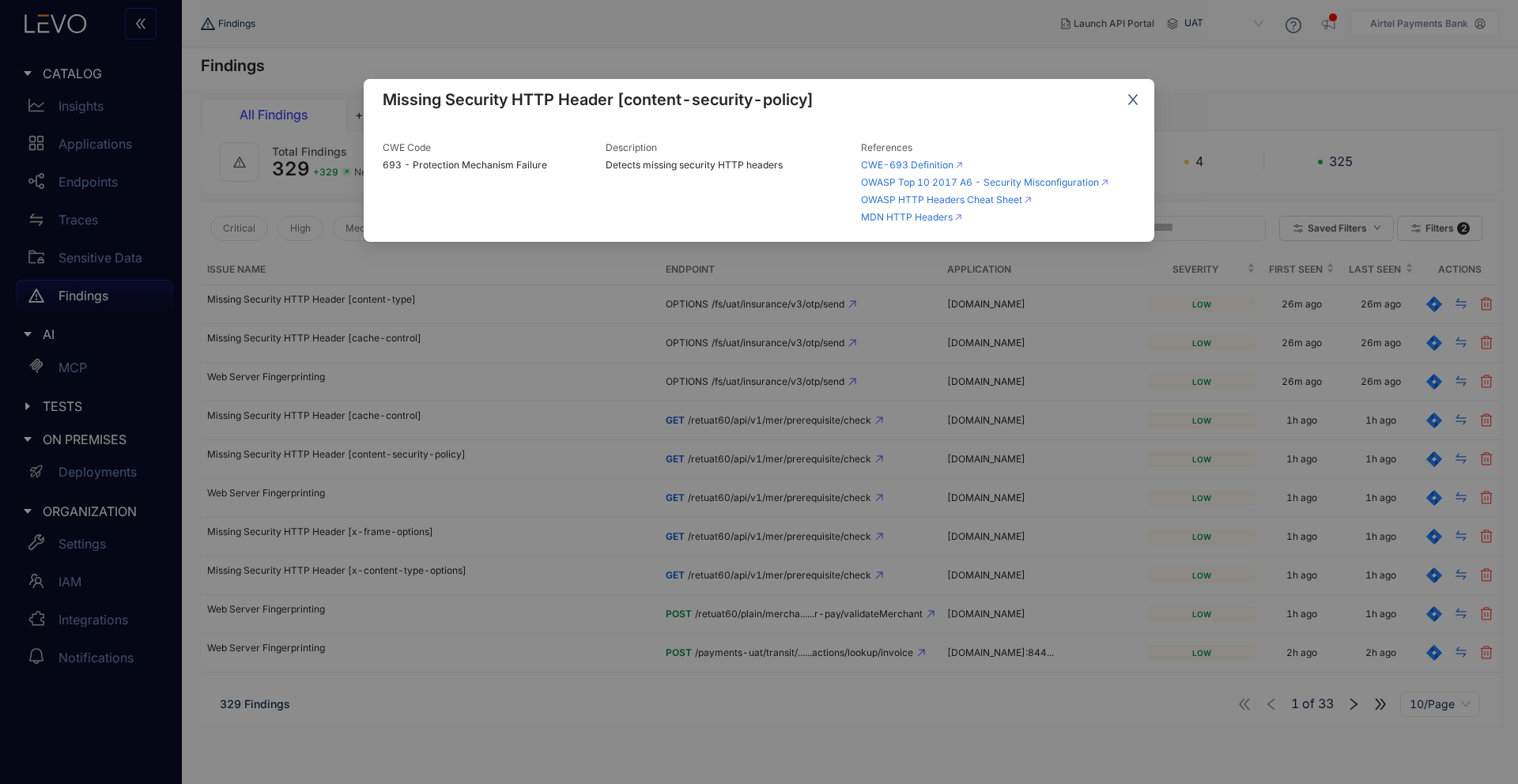
click at [1130, 105] on icon "close" at bounding box center [1134, 100] width 14 height 14
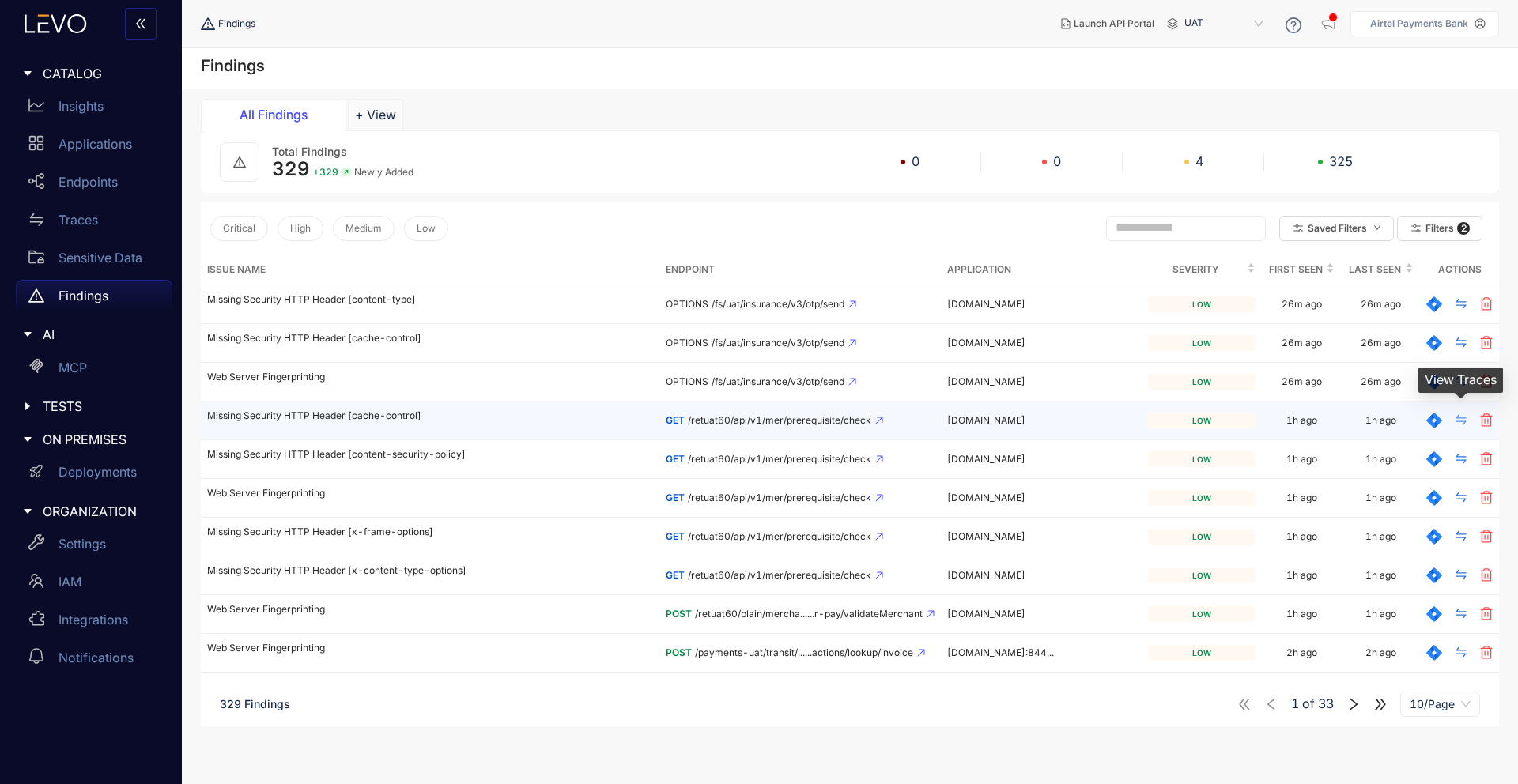
click at [1467, 419] on button "button" at bounding box center [1461, 420] width 38 height 25
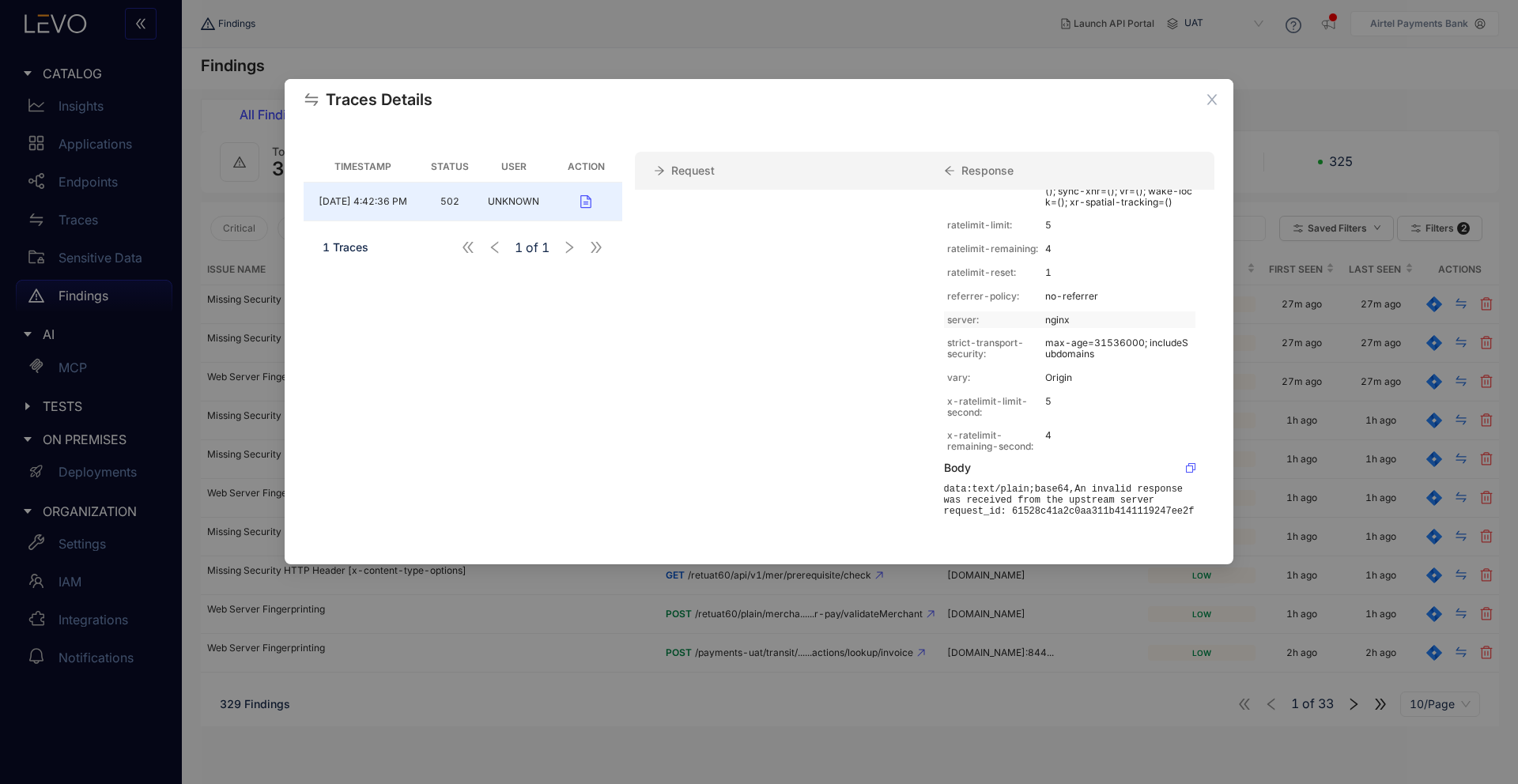
scroll to position [354, 0]
click at [1203, 93] on span "Close" at bounding box center [1212, 100] width 42 height 42
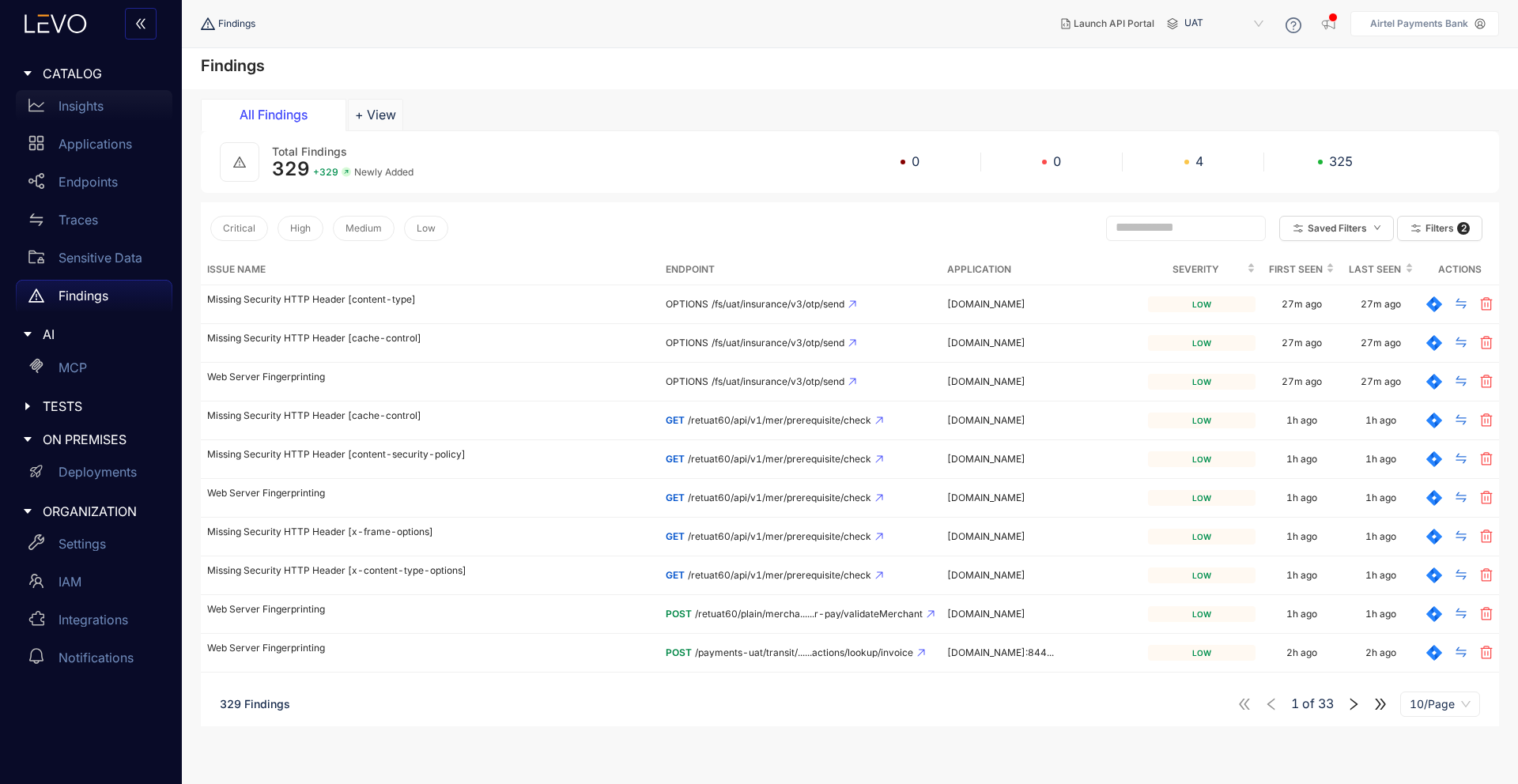
click at [74, 116] on div "Insights" at bounding box center [94, 106] width 156 height 32
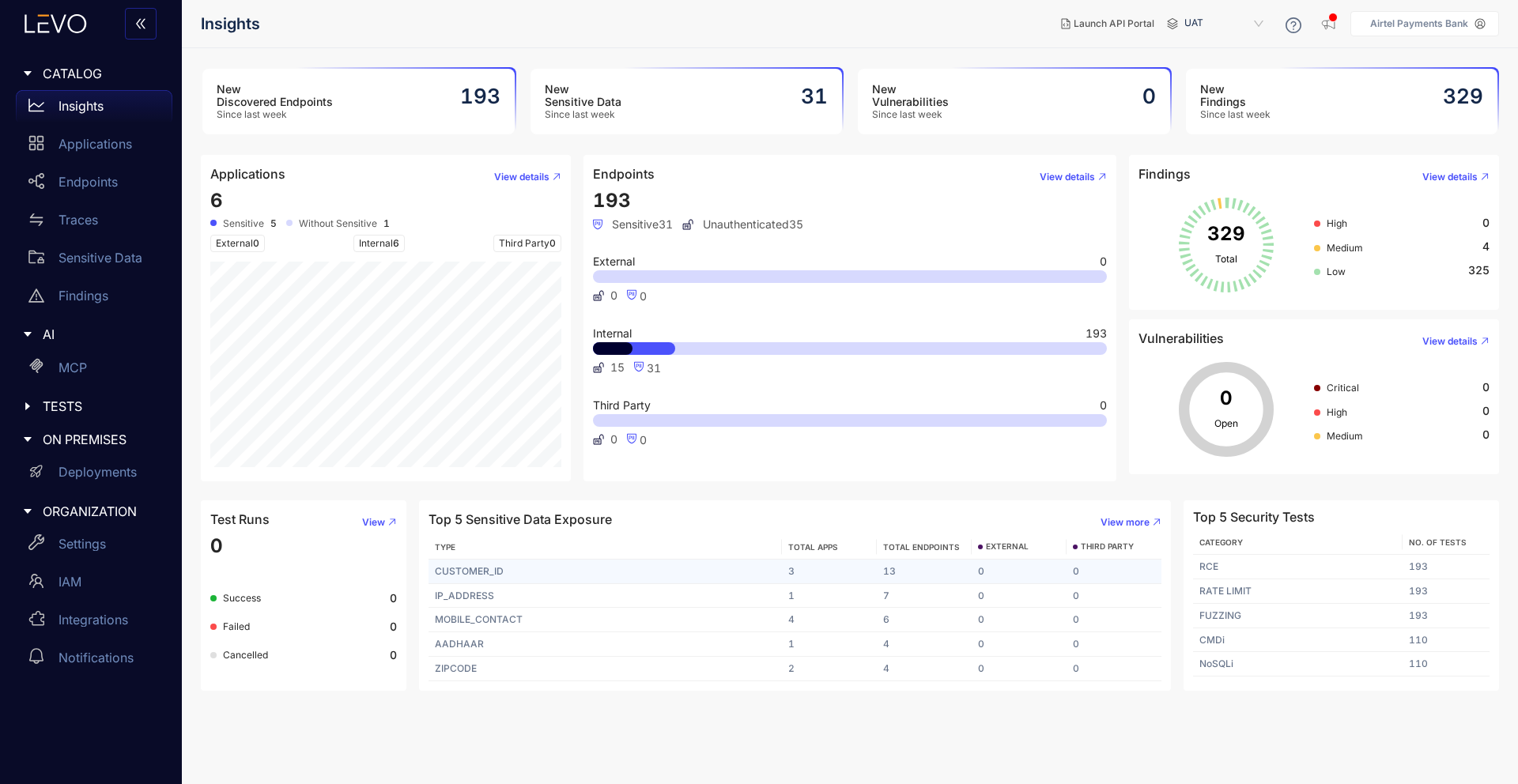
click at [498, 568] on td "CUSTOMER_ID" at bounding box center [606, 571] width 354 height 24
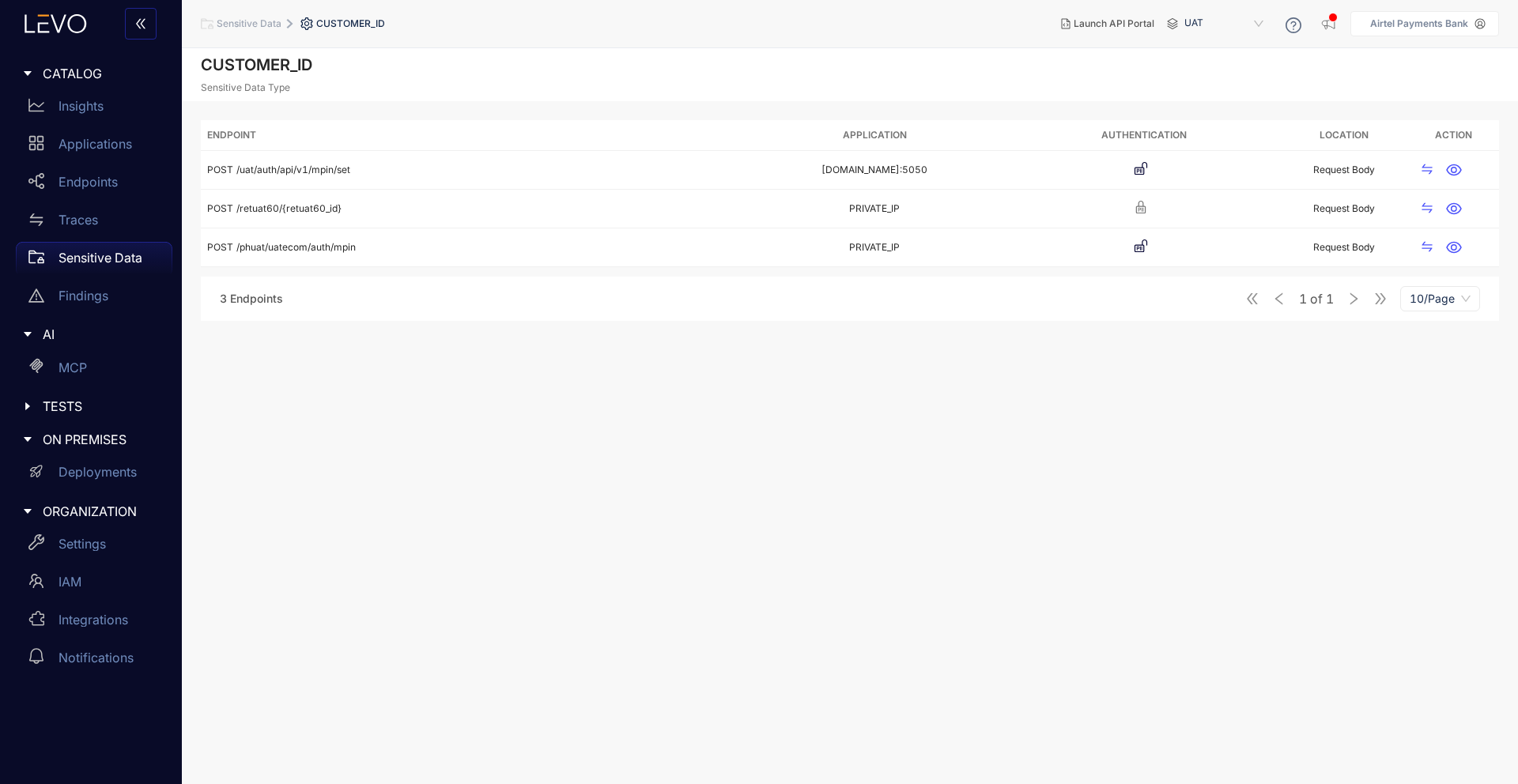
click at [483, 308] on div "3 Endpoints 1 of 1 10/Page" at bounding box center [850, 299] width 1299 height 44
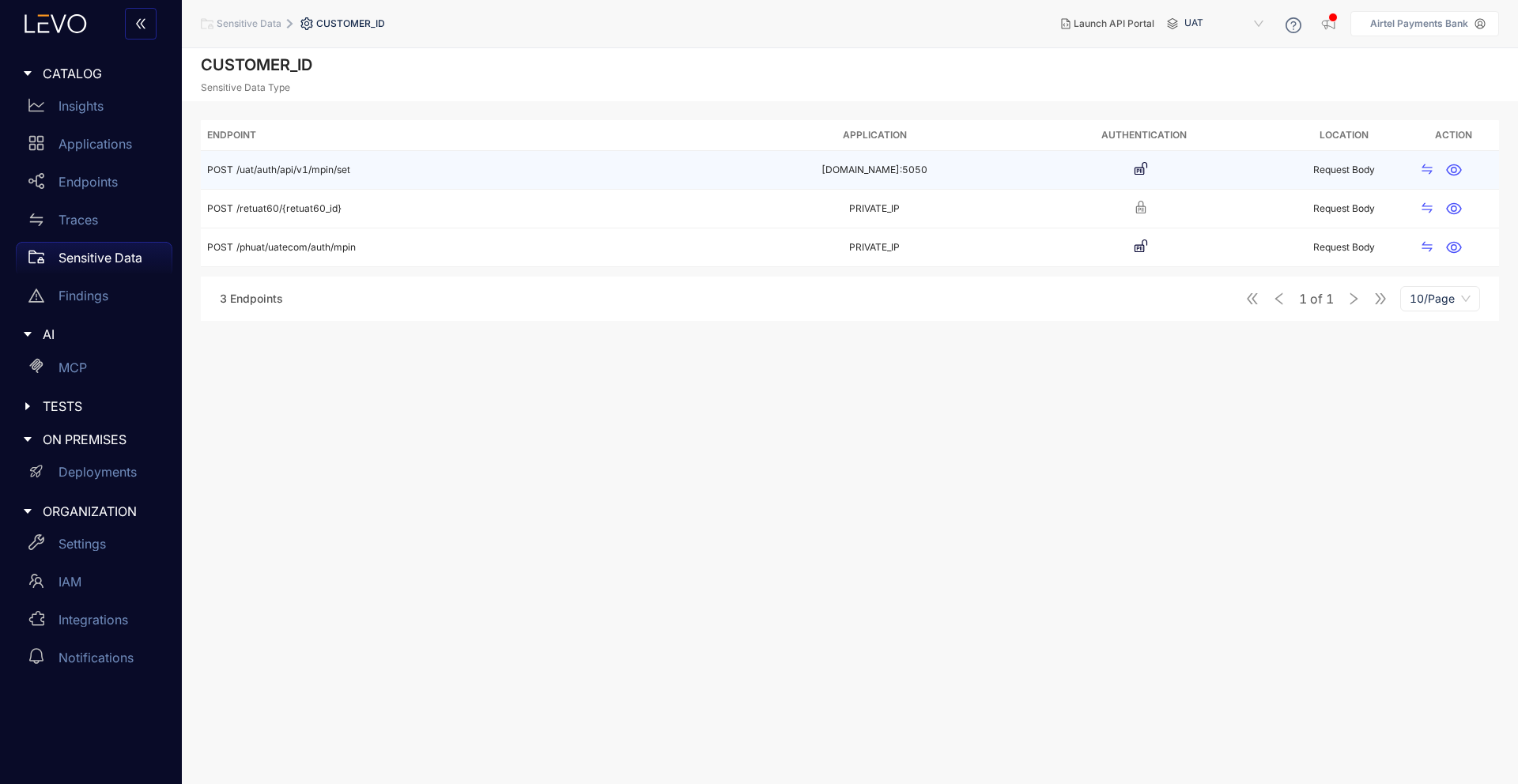
click at [352, 167] on div "POST /uat/auth/api/v1/mpin/set" at bounding box center [471, 170] width 527 height 11
click at [336, 165] on span "/uat/auth/api/v1/mpin/set" at bounding box center [293, 169] width 114 height 12
click at [1328, 163] on td "Request Body" at bounding box center [1345, 170] width 130 height 39
click at [1458, 170] on icon "button" at bounding box center [1455, 171] width 16 height 16
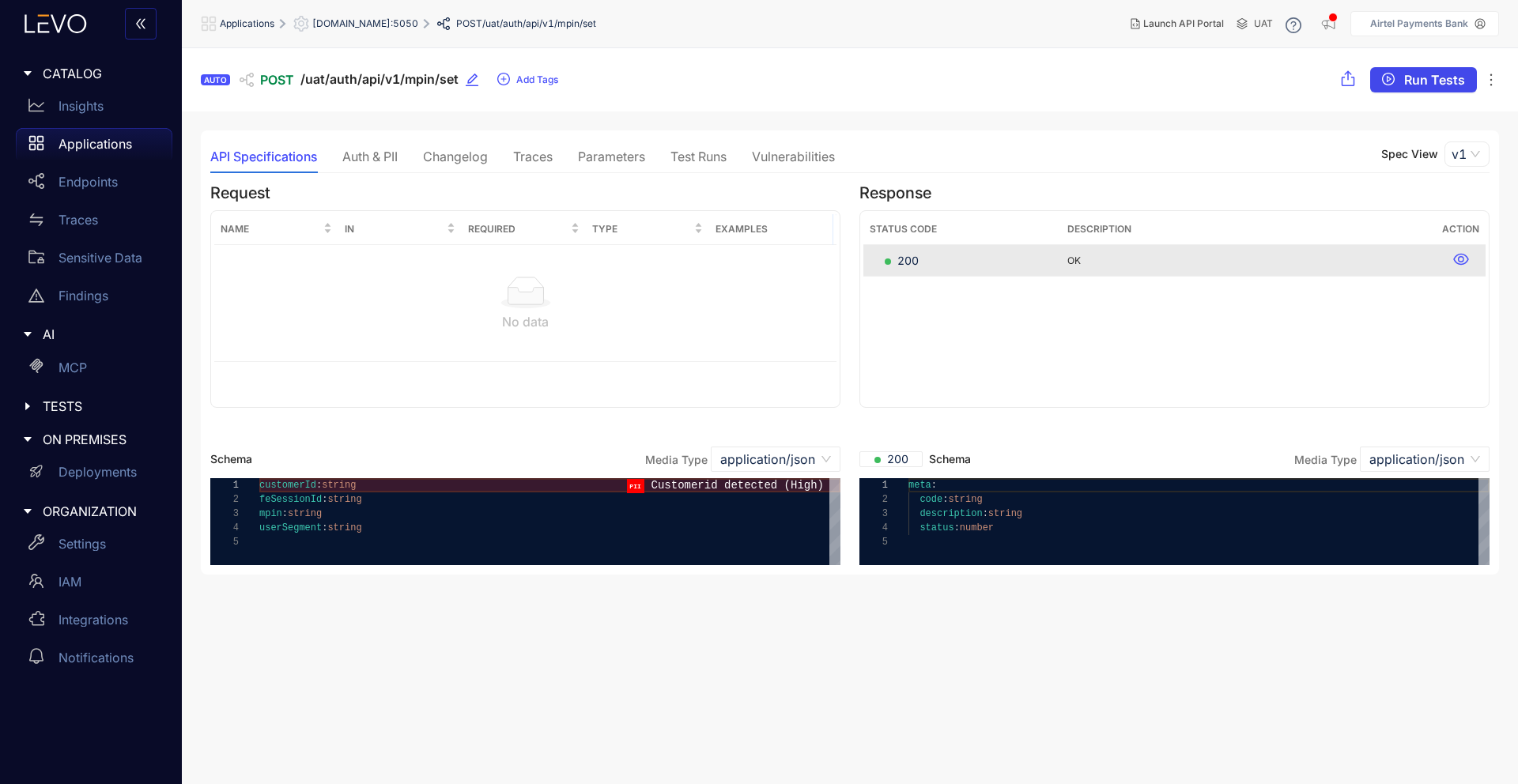
click at [1406, 76] on span "Run Tests" at bounding box center [1434, 80] width 60 height 14
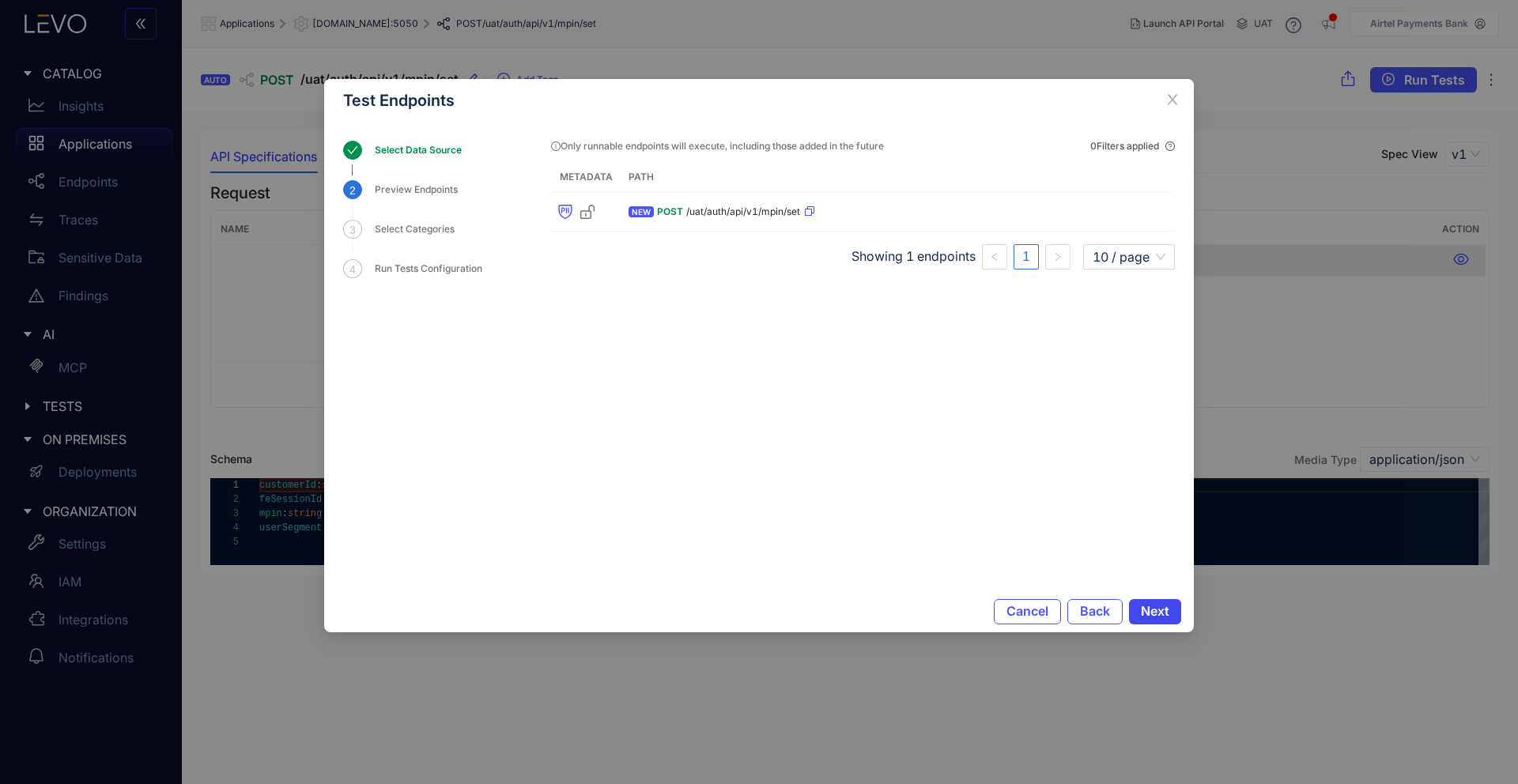
click at [1171, 614] on button "Next" at bounding box center [1155, 612] width 52 height 25
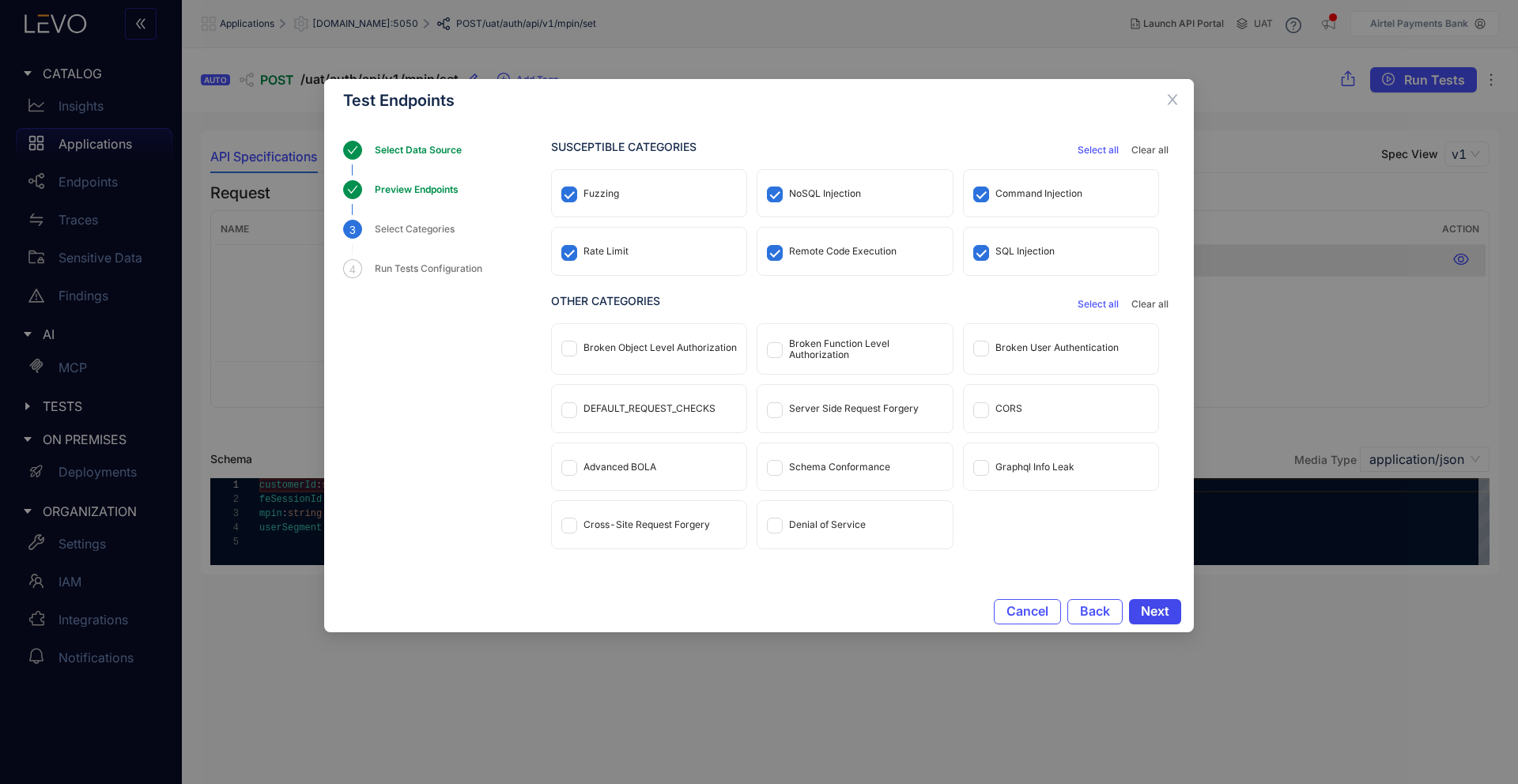
click at [1171, 614] on button "Next" at bounding box center [1155, 612] width 52 height 25
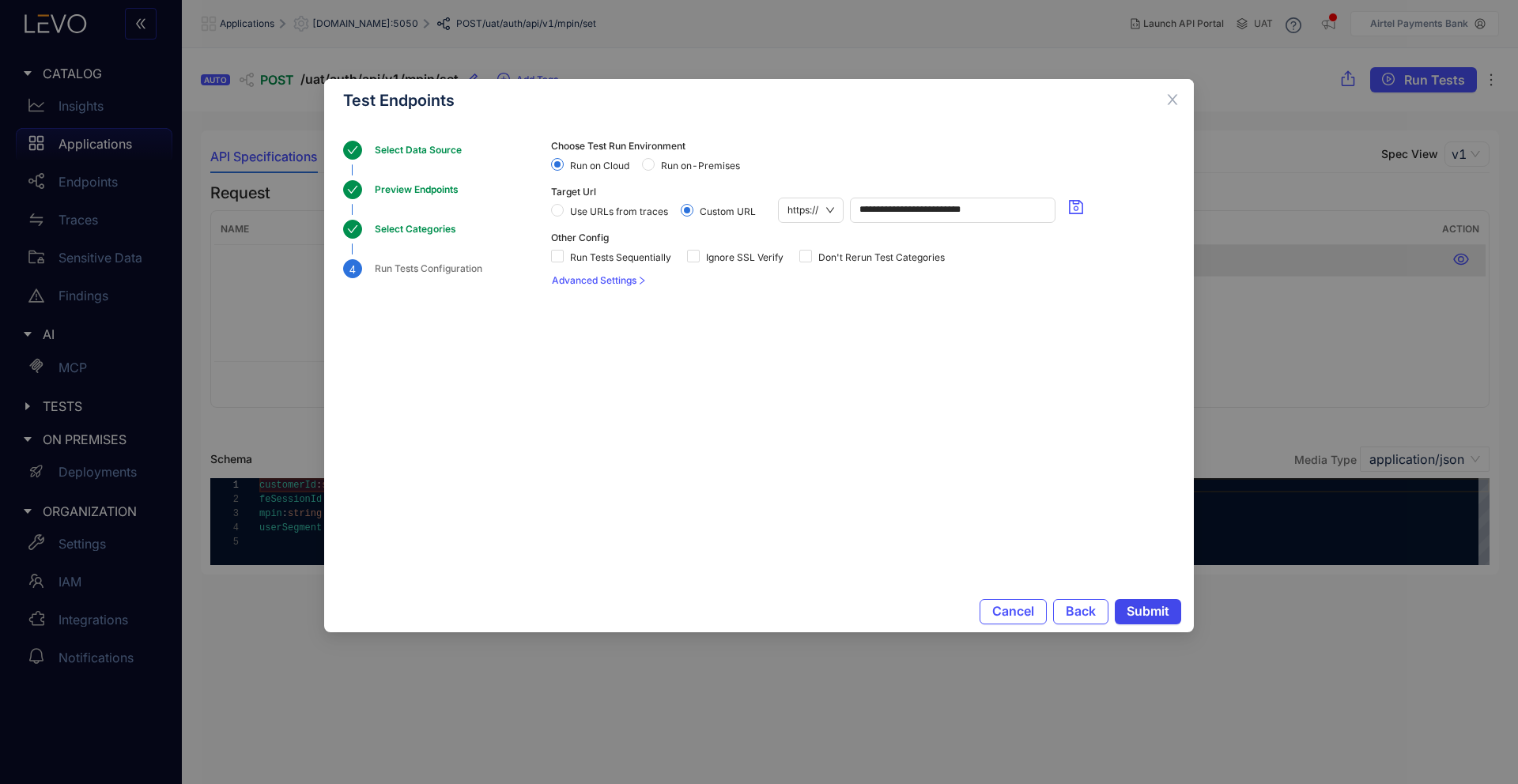
click at [1171, 614] on button "Submit" at bounding box center [1148, 612] width 67 height 25
click at [1175, 94] on icon "close" at bounding box center [1173, 100] width 14 height 14
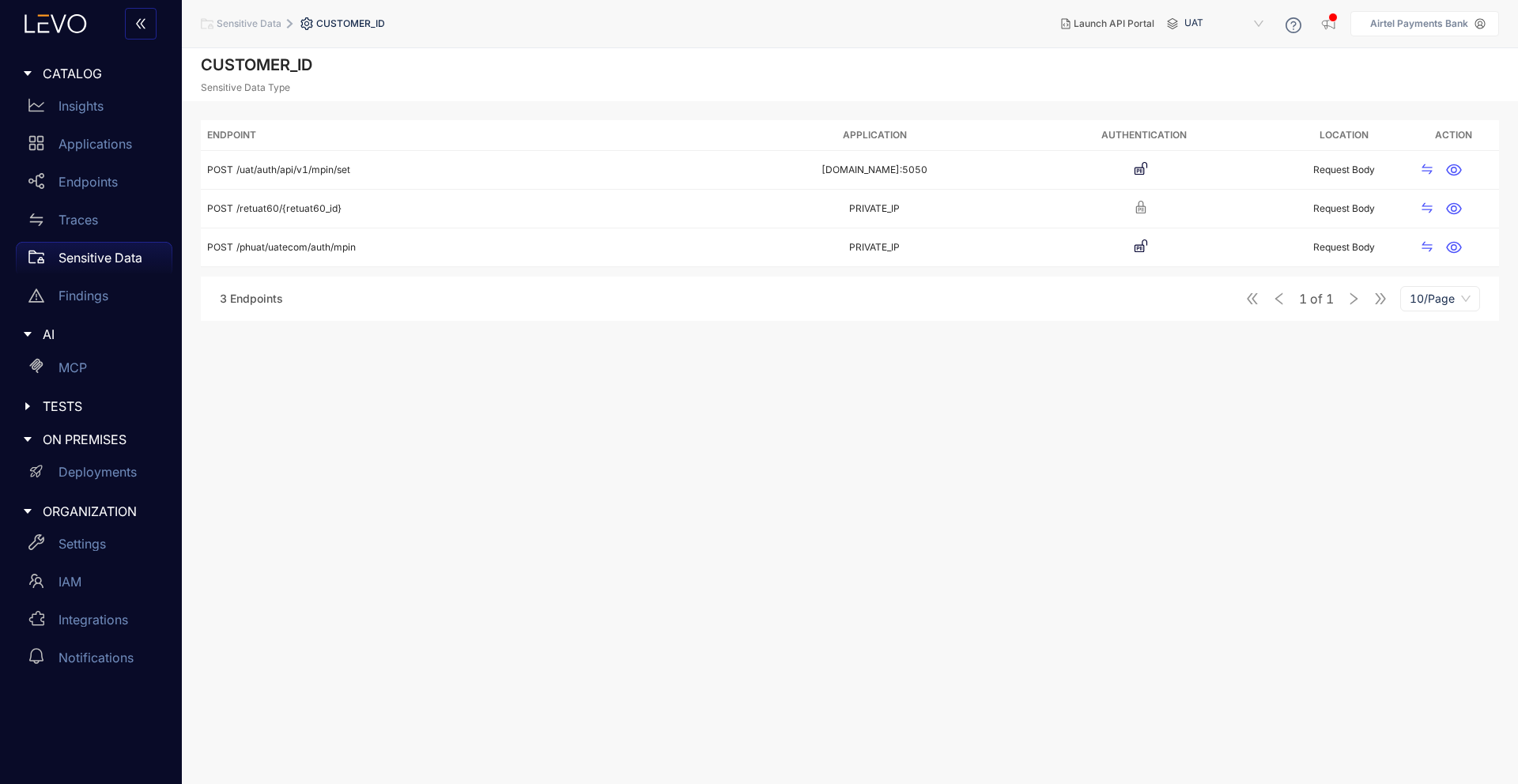
click at [1190, 31] on span "UAT" at bounding box center [1226, 23] width 82 height 25
click at [911, 60] on h2 "CUSTOMER_ID" at bounding box center [850, 65] width 1299 height 18
click at [1253, 23] on span "UAT" at bounding box center [1226, 23] width 82 height 25
click at [1115, 29] on button "Launch API Portal" at bounding box center [1107, 23] width 118 height 25
click at [74, 546] on p "Settings" at bounding box center [82, 544] width 48 height 14
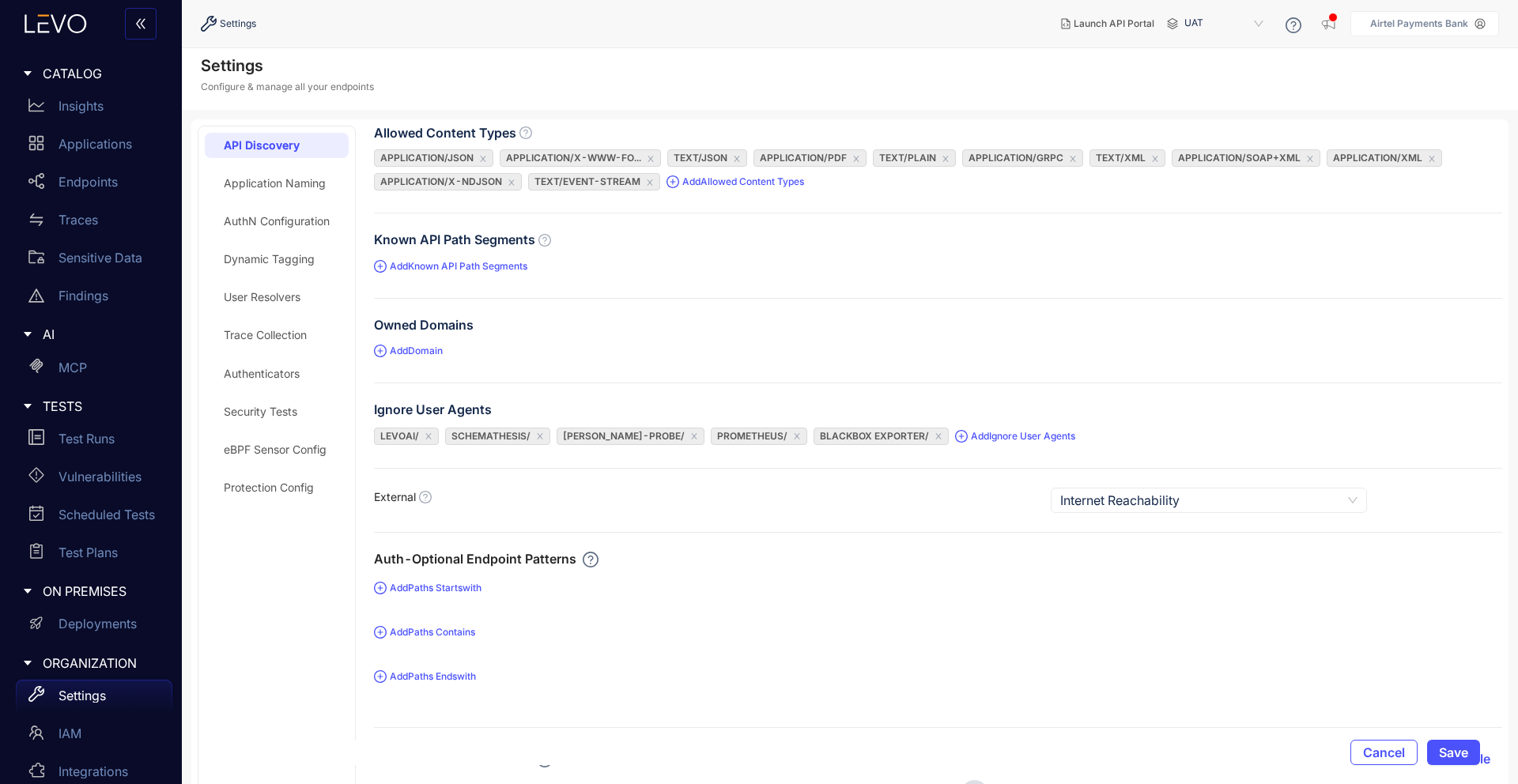
click at [1150, 514] on form "Allowed Content Types application/json application/x-www-fo... text/json applic…" at bounding box center [938, 571] width 1128 height 891
click at [1149, 503] on span "Internet Reachability" at bounding box center [1208, 501] width 297 height 23
click at [930, 516] on form "Allowed Content Types application/json application/x-www-fo... text/json applic…" at bounding box center [938, 571] width 1128 height 891
click at [310, 184] on div "Application Naming" at bounding box center [274, 183] width 102 height 13
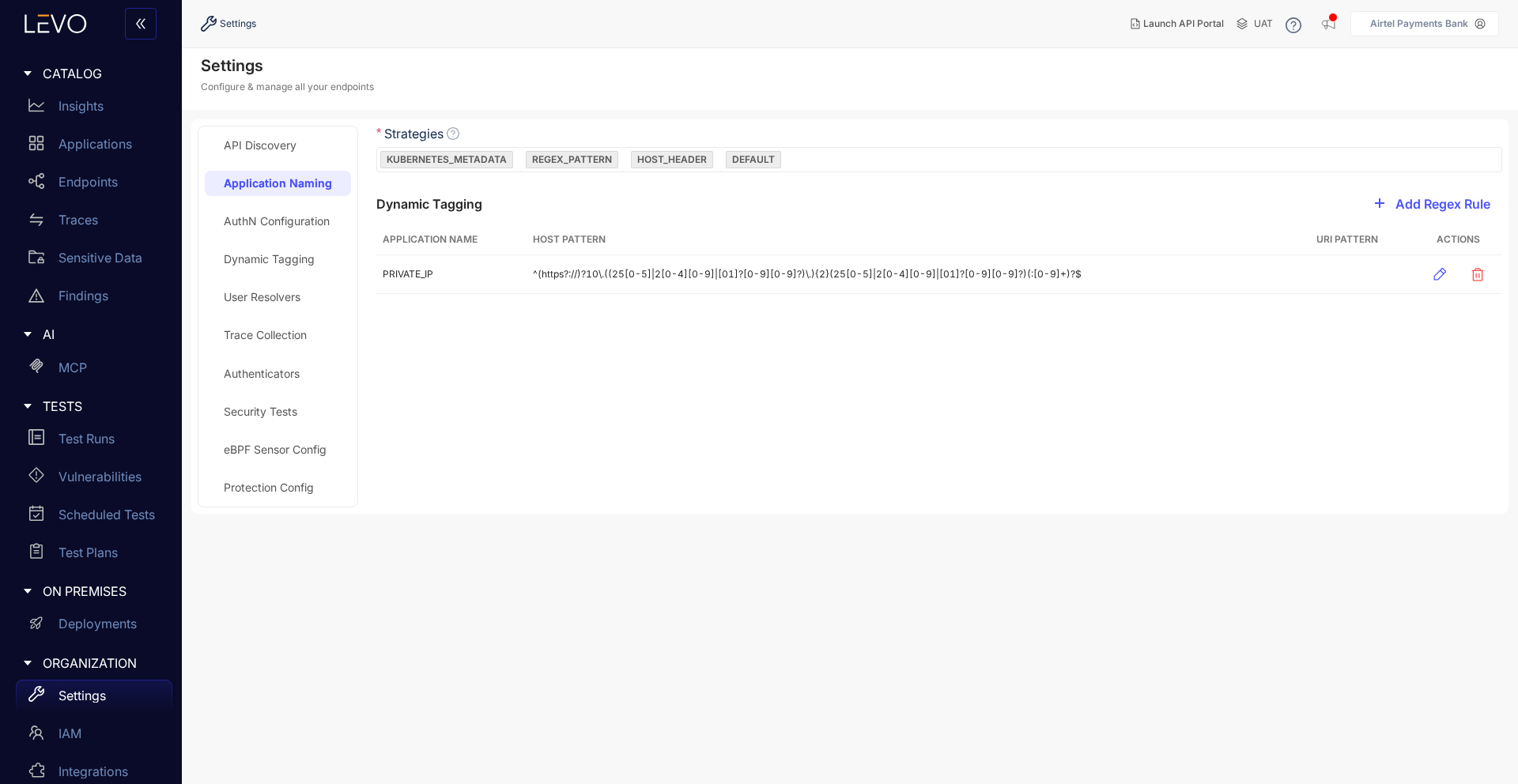
click at [302, 218] on div "AuthN Configuration" at bounding box center [276, 221] width 106 height 13
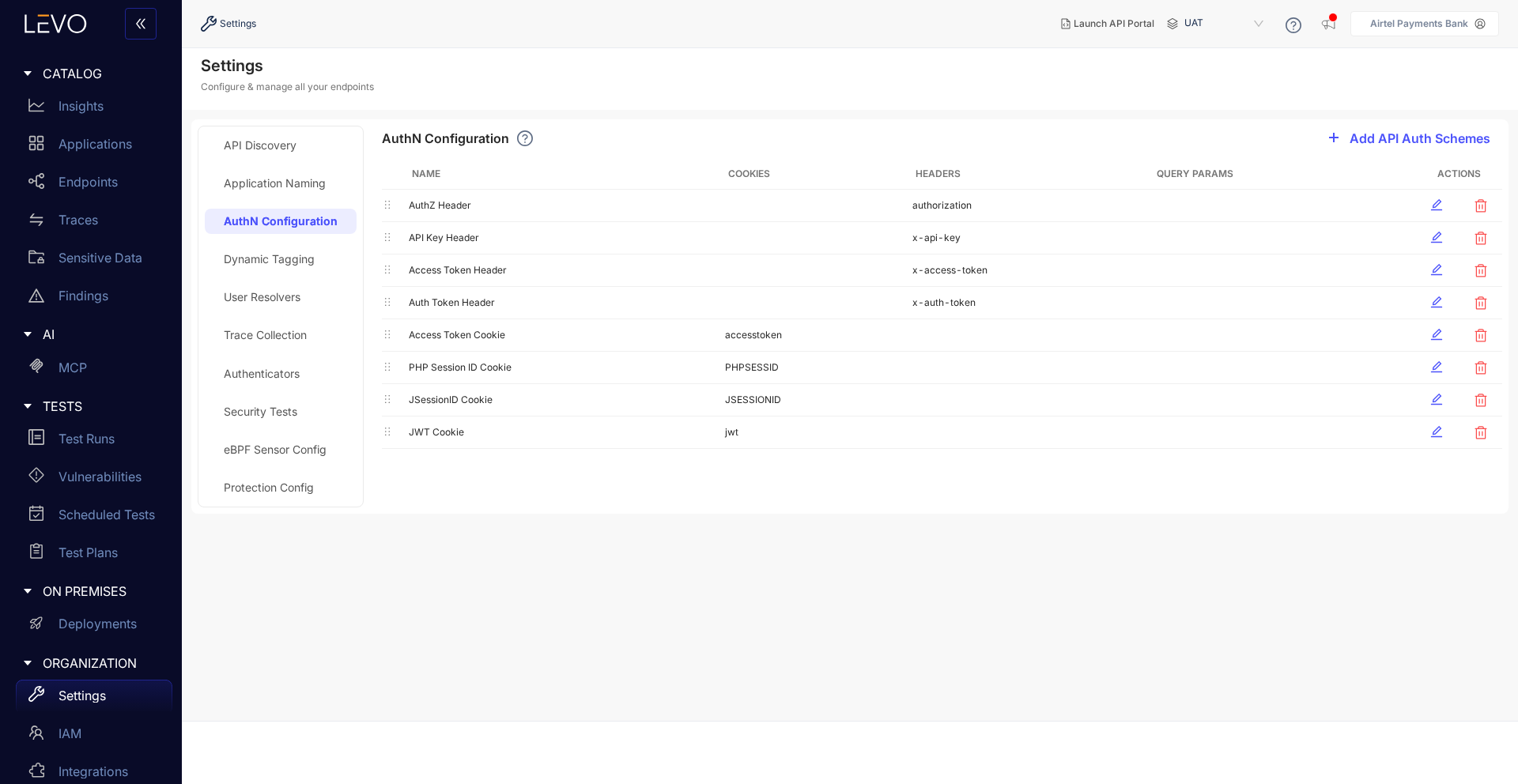
click at [289, 189] on div "Application Naming" at bounding box center [274, 183] width 102 height 13
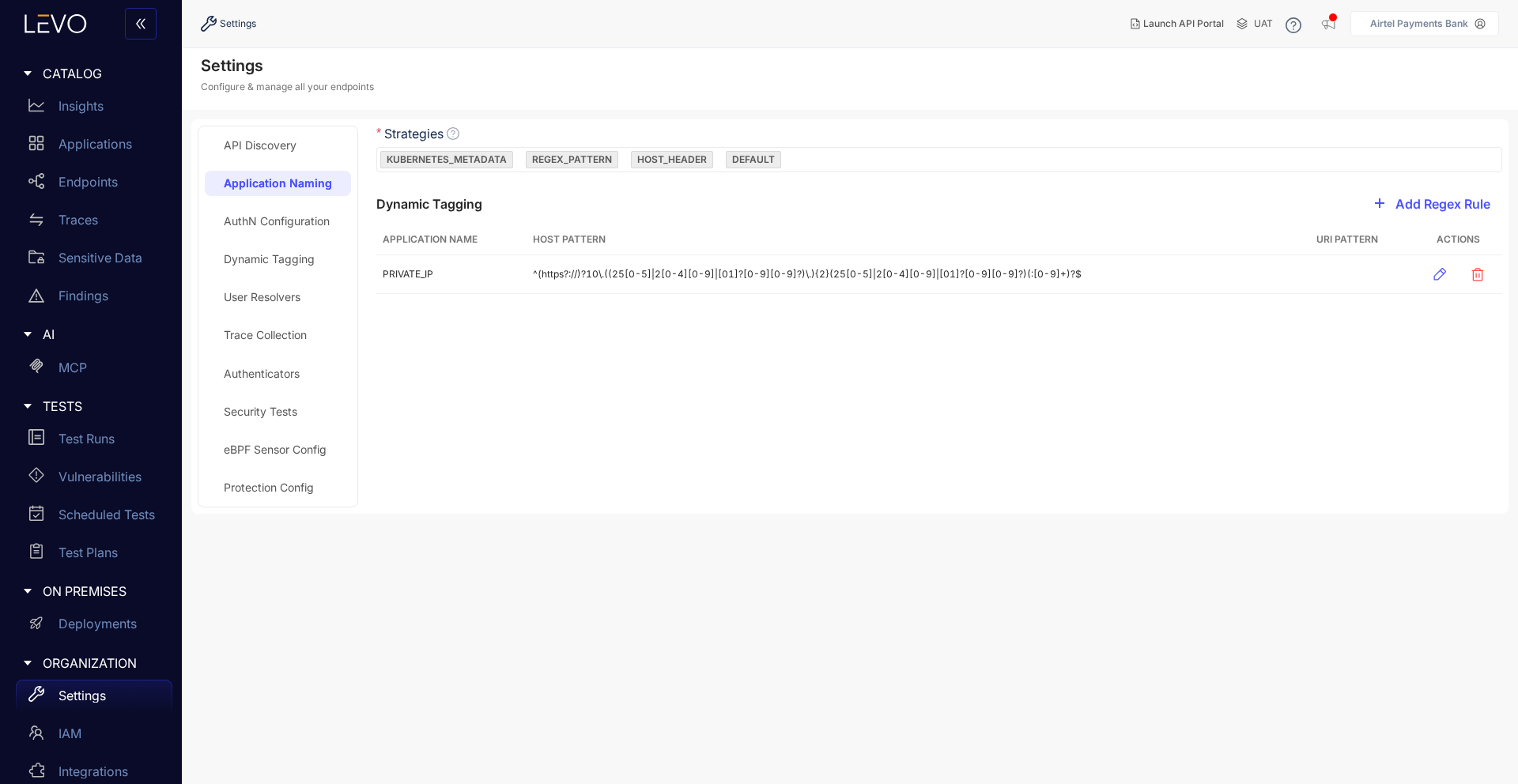
click at [292, 212] on div "AuthN Configuration" at bounding box center [278, 221] width 146 height 25
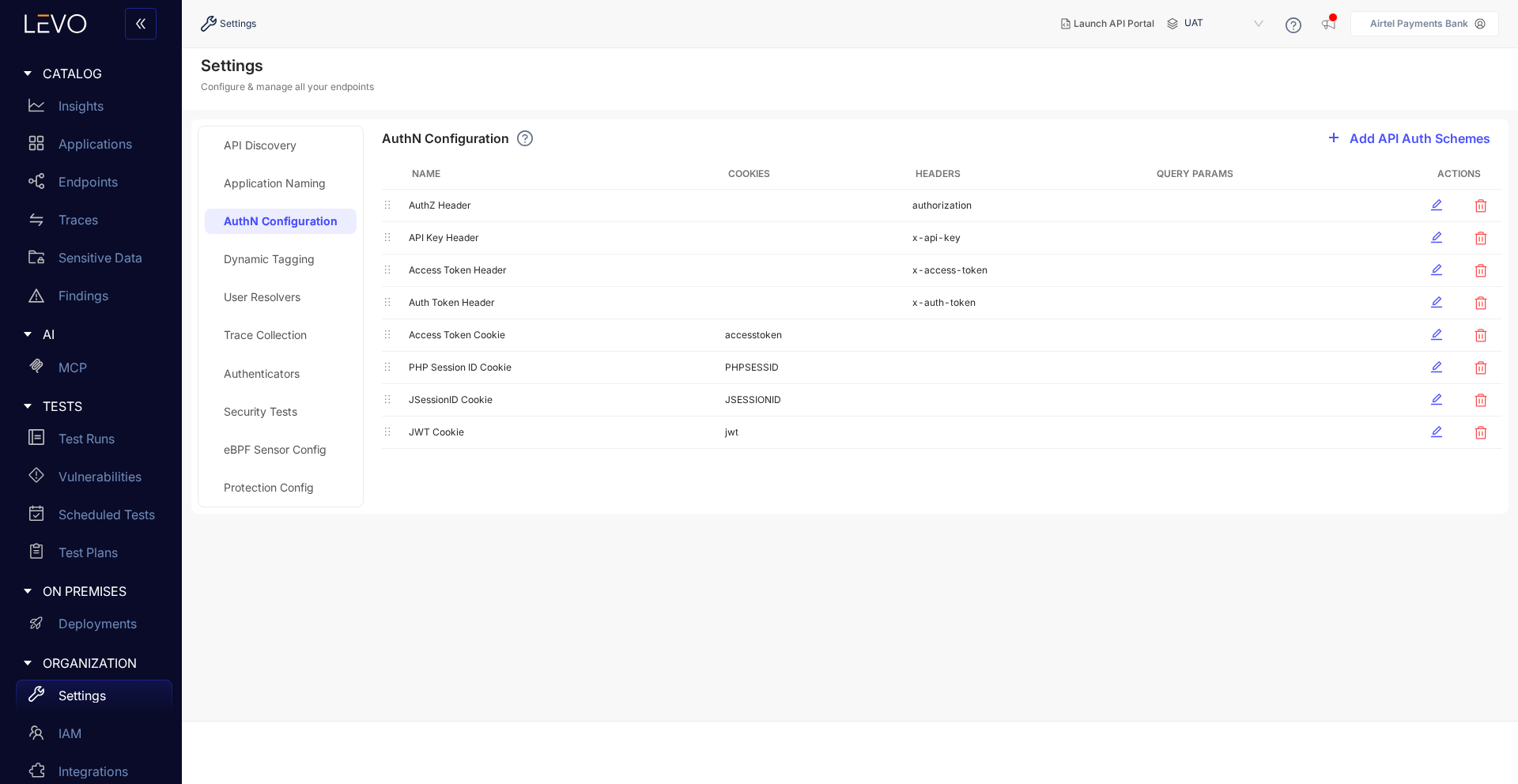
click at [290, 253] on div "Dynamic Tagging" at bounding box center [269, 259] width 91 height 13
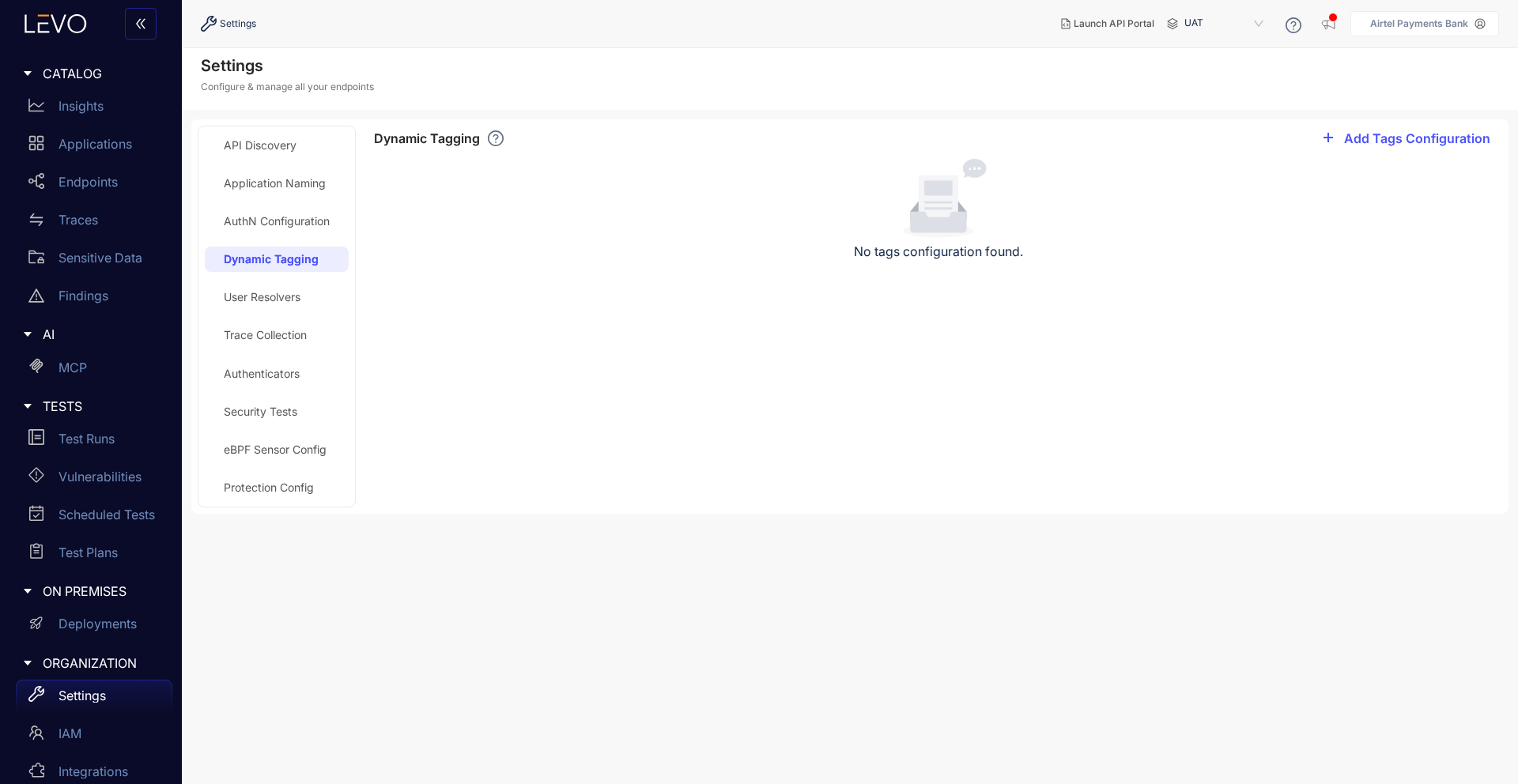
click at [285, 303] on div "User Resolvers" at bounding box center [262, 297] width 77 height 13
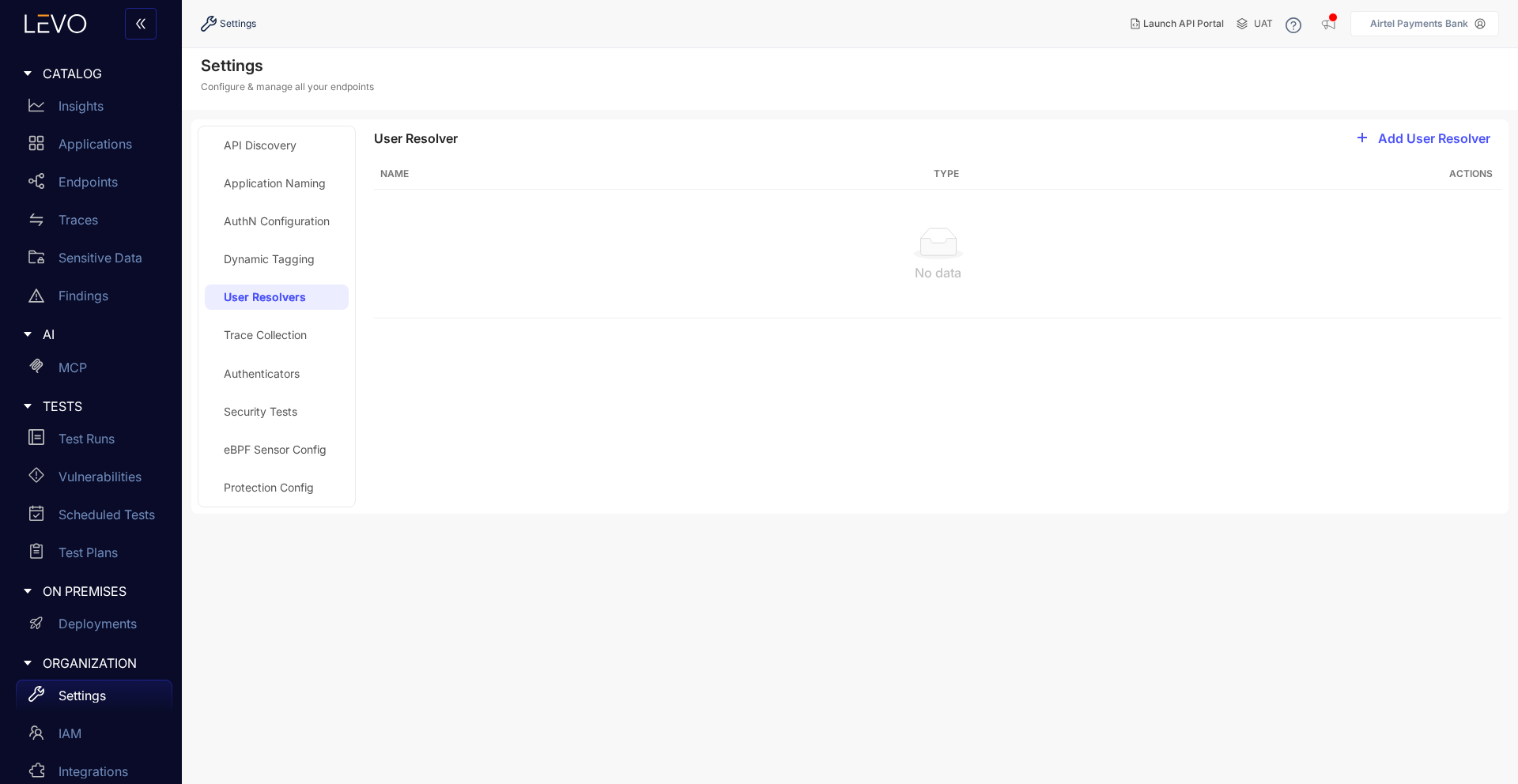
click at [284, 334] on div "Trace Collection" at bounding box center [265, 336] width 83 height 13
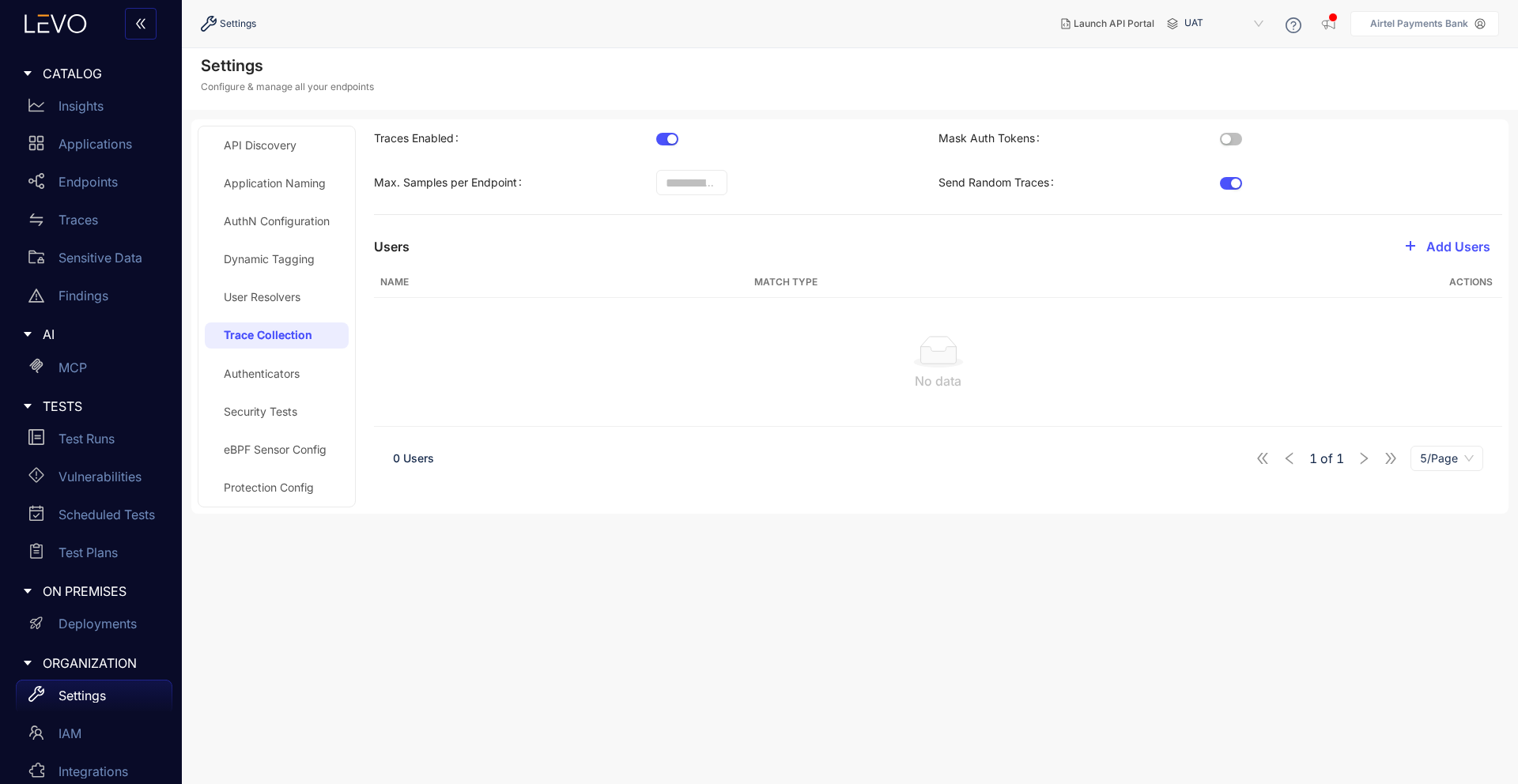
click at [278, 372] on div "Authenticators" at bounding box center [262, 374] width 76 height 13
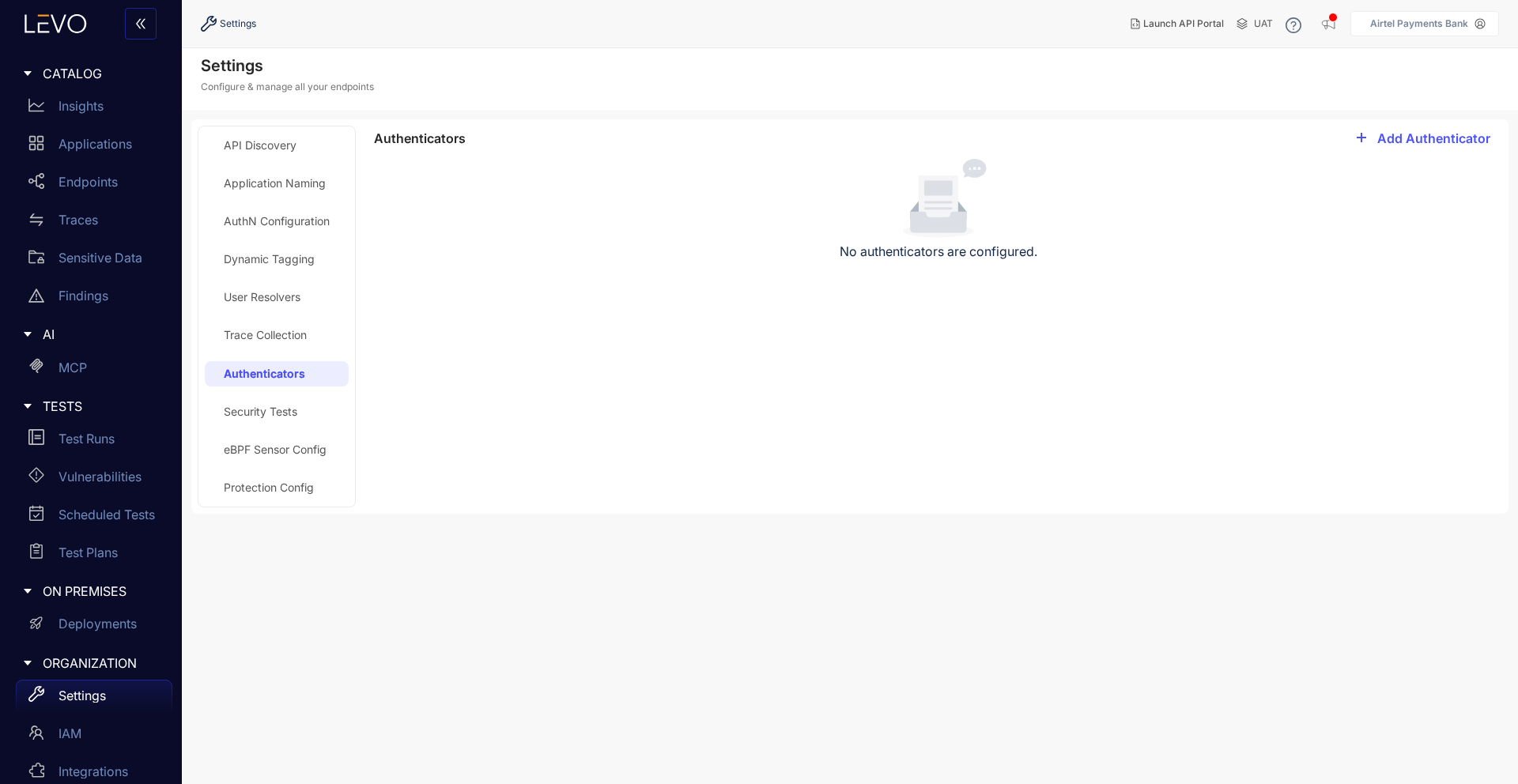
click at [277, 406] on div "Security Tests" at bounding box center [260, 412] width 73 height 13
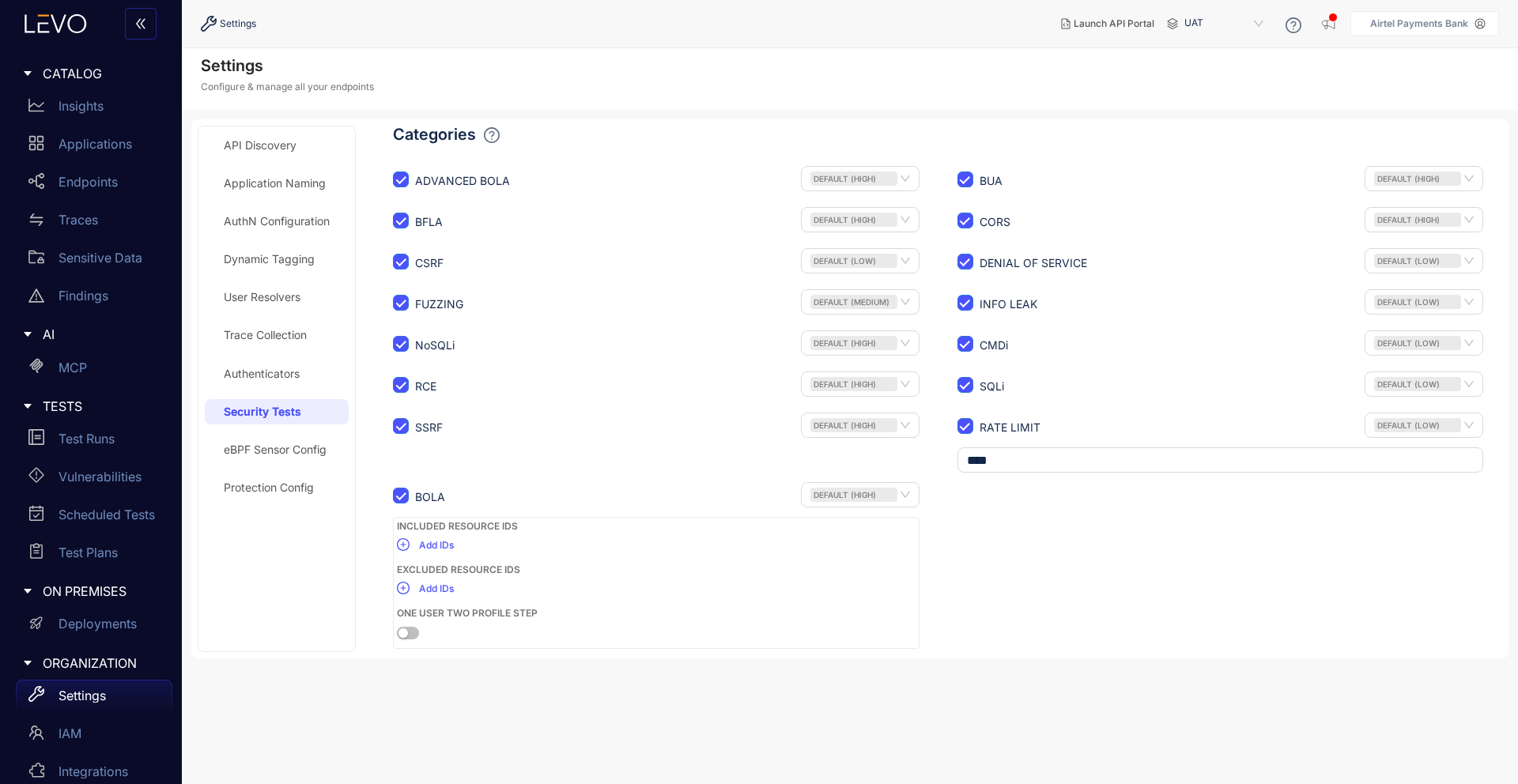
click at [280, 445] on div "eBPF Sensor Config" at bounding box center [275, 450] width 103 height 13
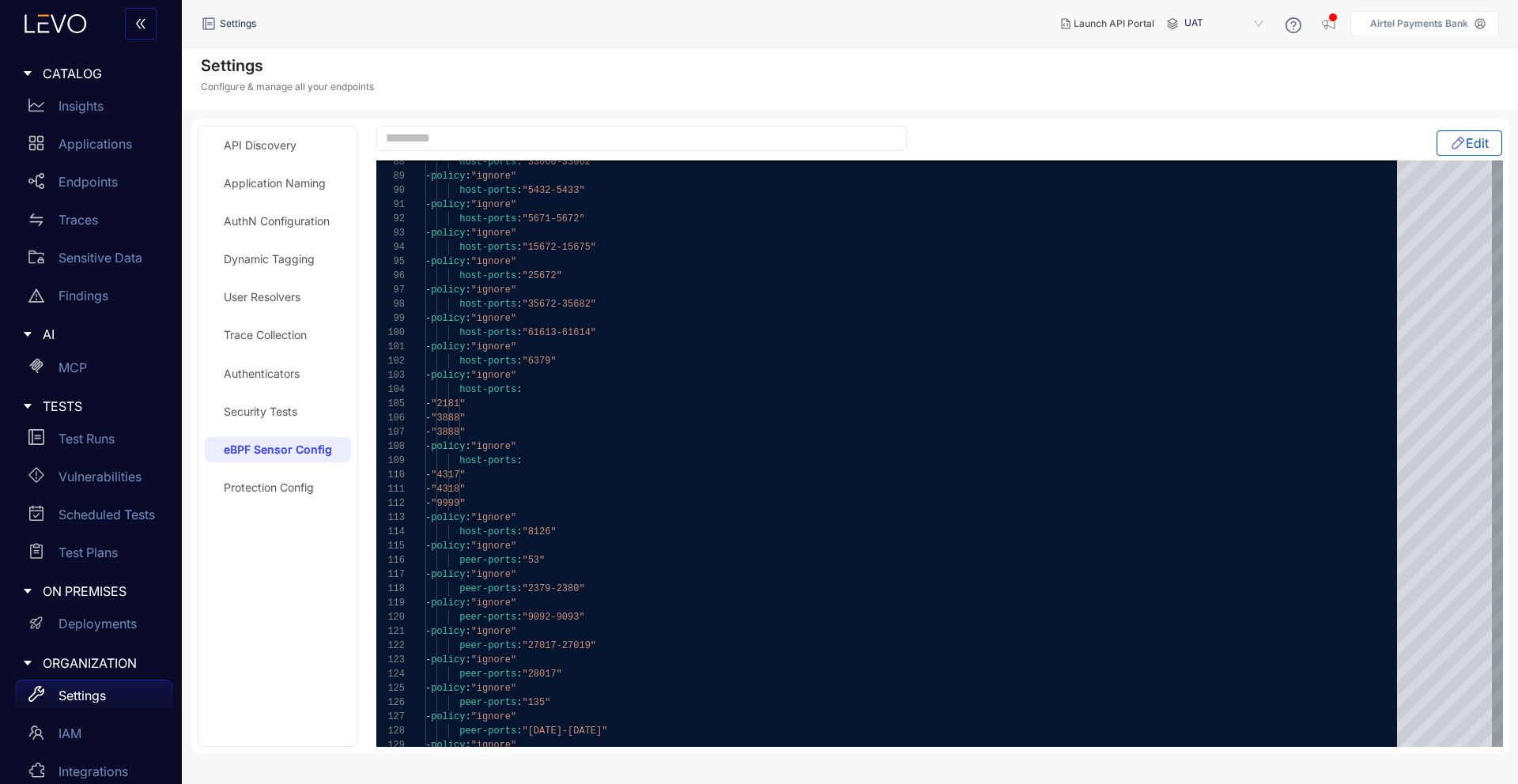
click at [239, 502] on div "API Discovery Application Naming AuthN Configuration Dynamic Tagging User Resol…" at bounding box center [278, 436] width 146 height 607
click at [257, 484] on div "Protection Config" at bounding box center [269, 488] width 90 height 13
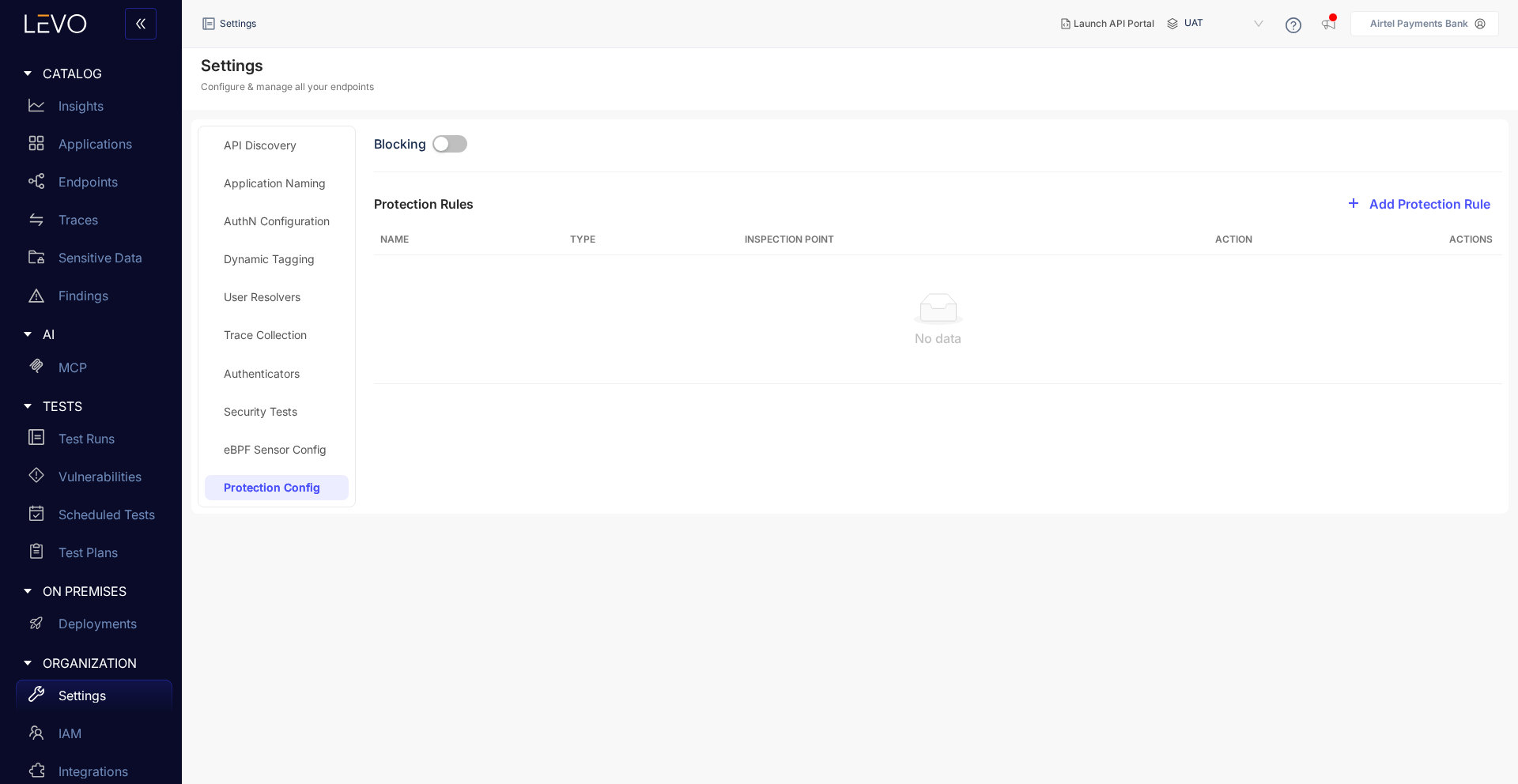
click at [273, 334] on div "Trace Collection" at bounding box center [265, 336] width 83 height 13
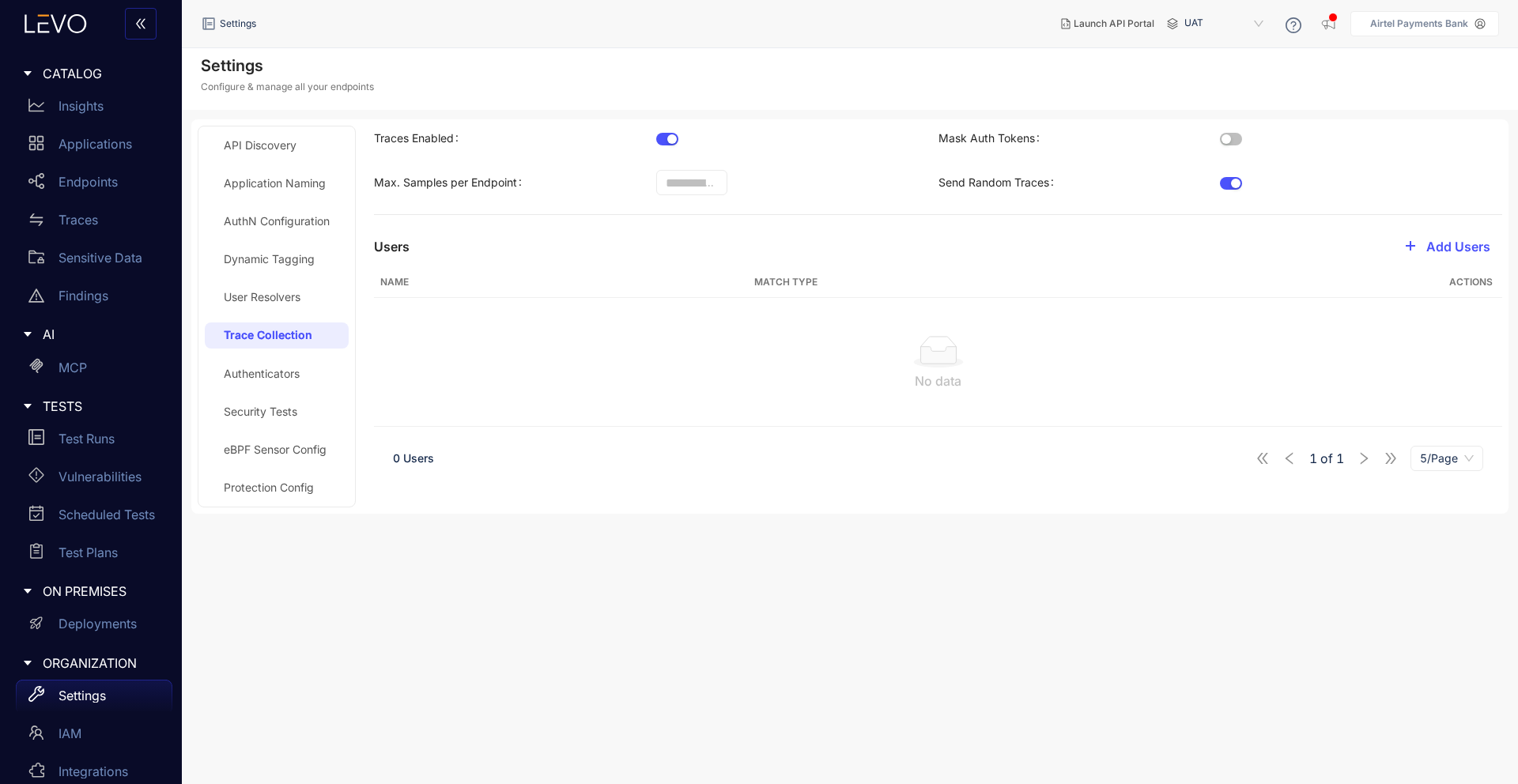
click at [278, 502] on div "API Discovery Application Naming AuthN Configuration Dynamic Tagging User Resol…" at bounding box center [276, 316] width 158 height 382
click at [278, 496] on div "Protection Config" at bounding box center [276, 488] width 143 height 25
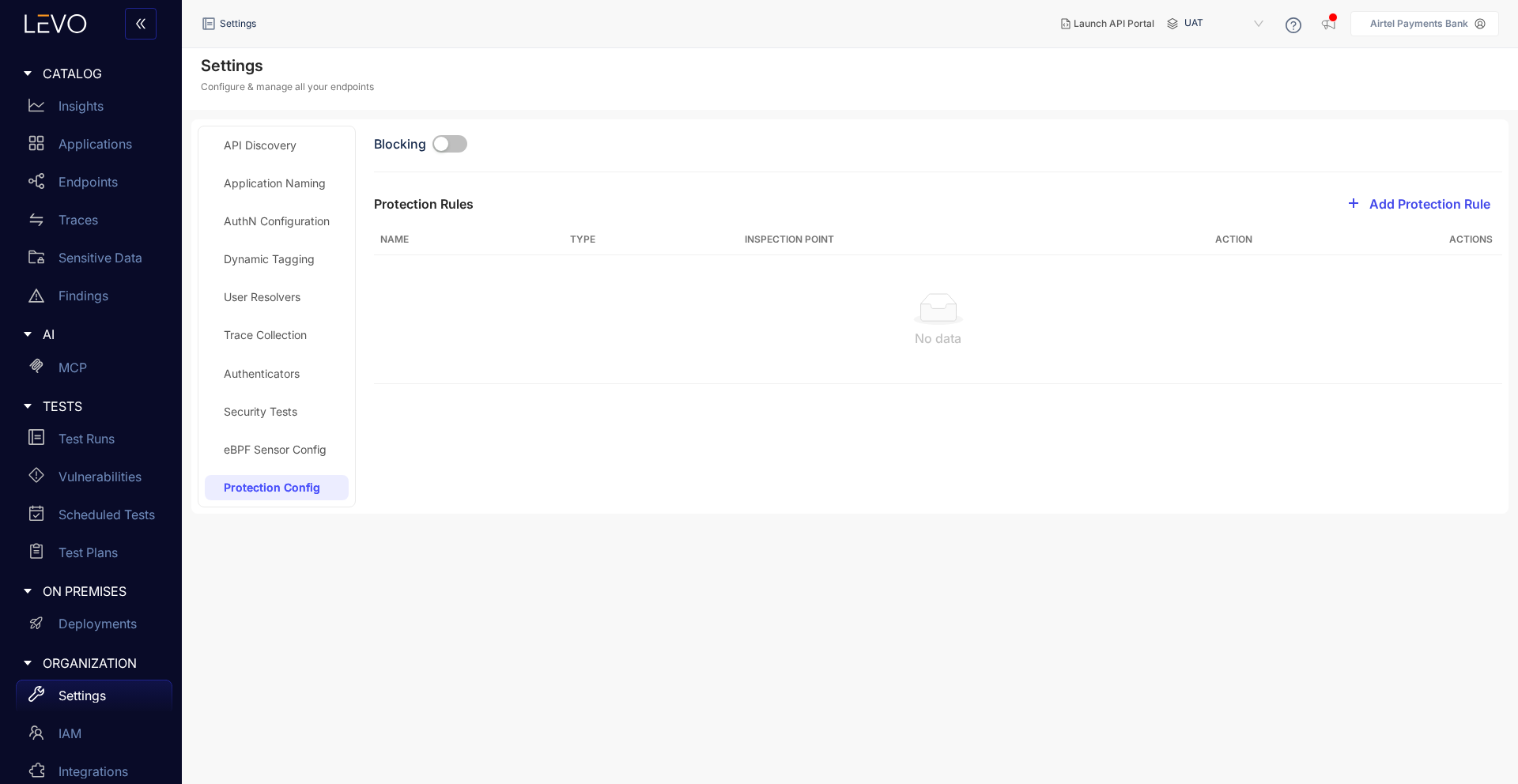
click at [1406, 198] on span "Add Protection Rule" at bounding box center [1430, 204] width 121 height 14
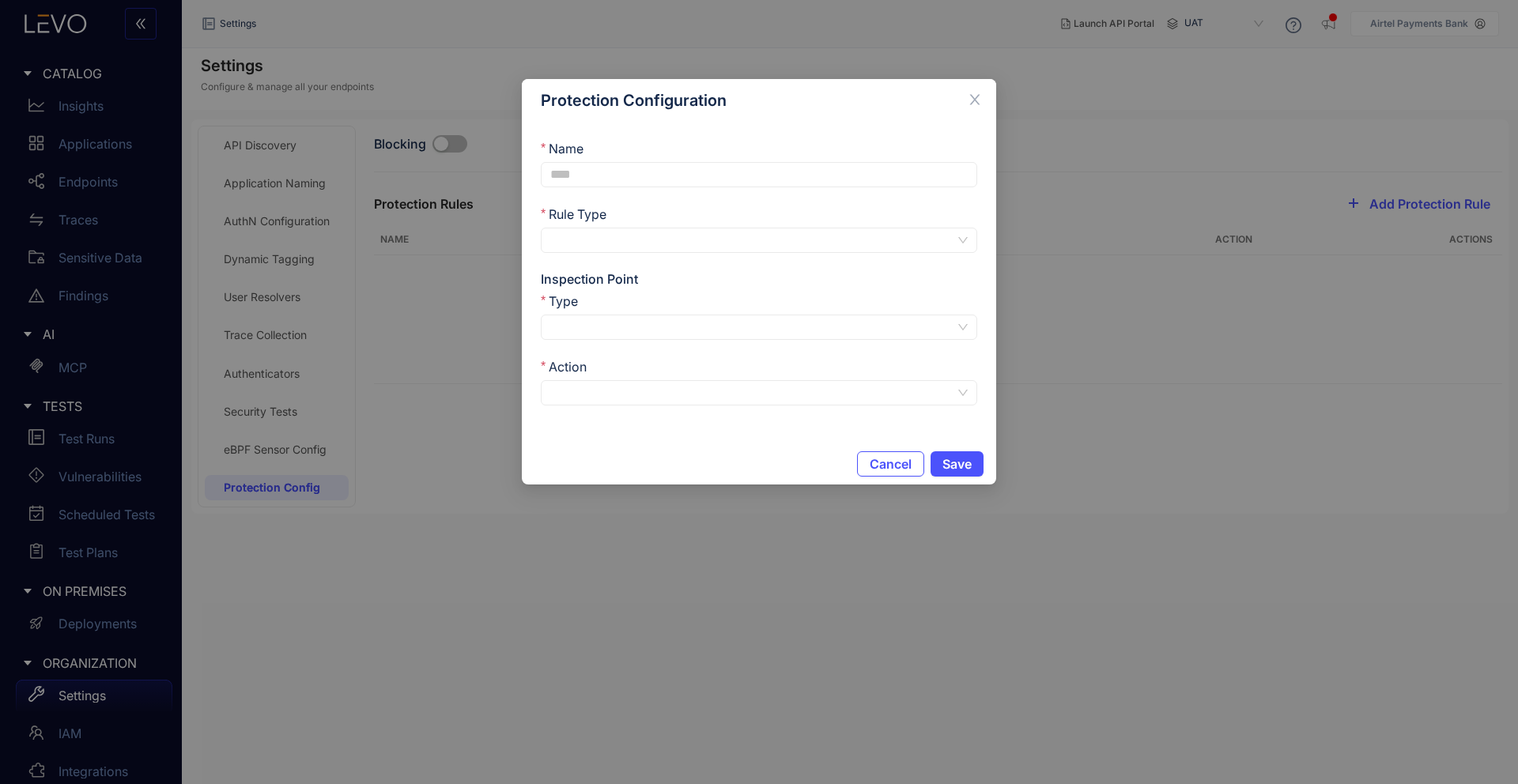
click at [969, 251] on div at bounding box center [759, 240] width 437 height 25
click at [963, 214] on div "Rule Type" at bounding box center [759, 217] width 437 height 22
click at [949, 328] on input "Type" at bounding box center [753, 327] width 405 height 23
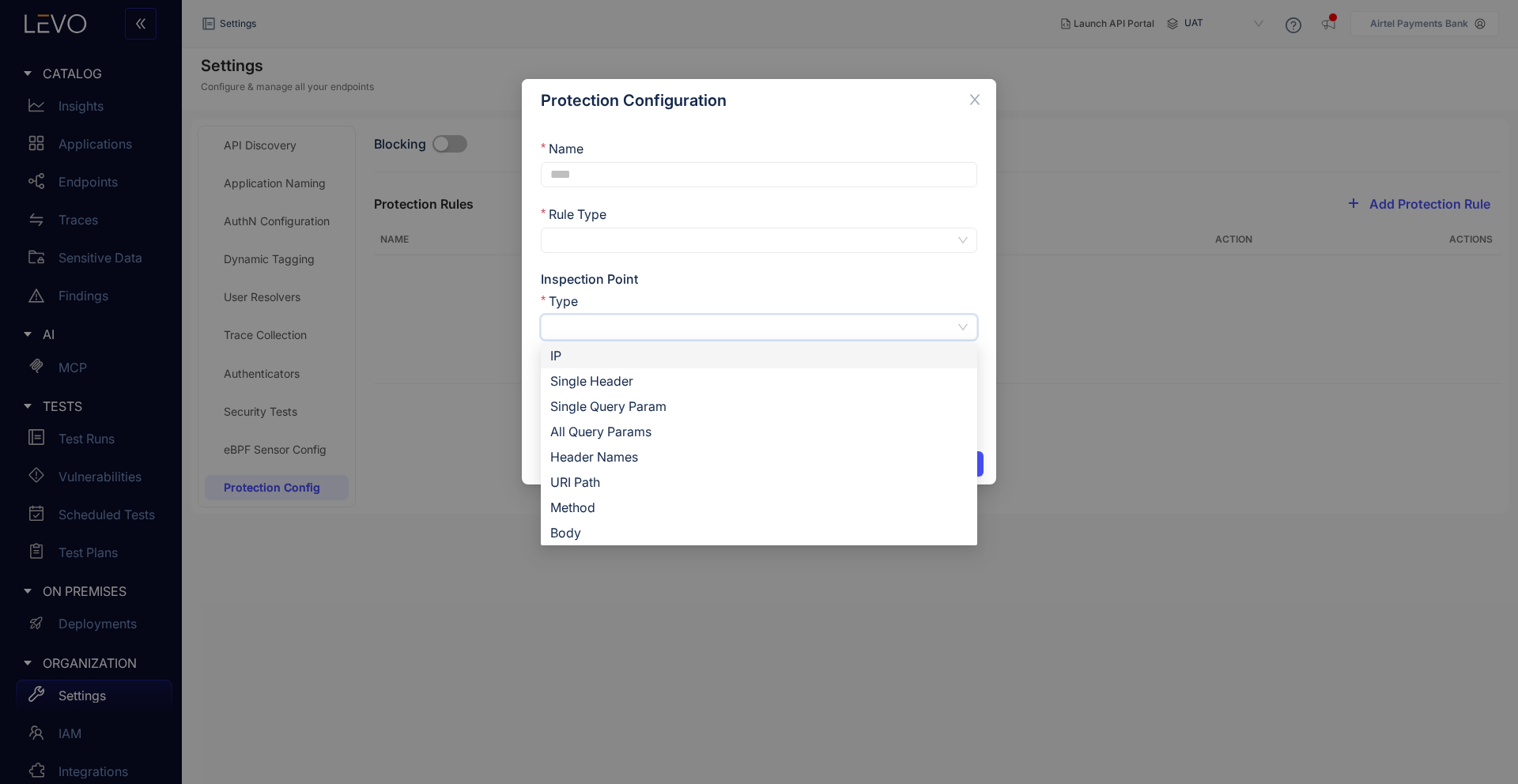
click at [947, 299] on div "Type" at bounding box center [759, 304] width 437 height 22
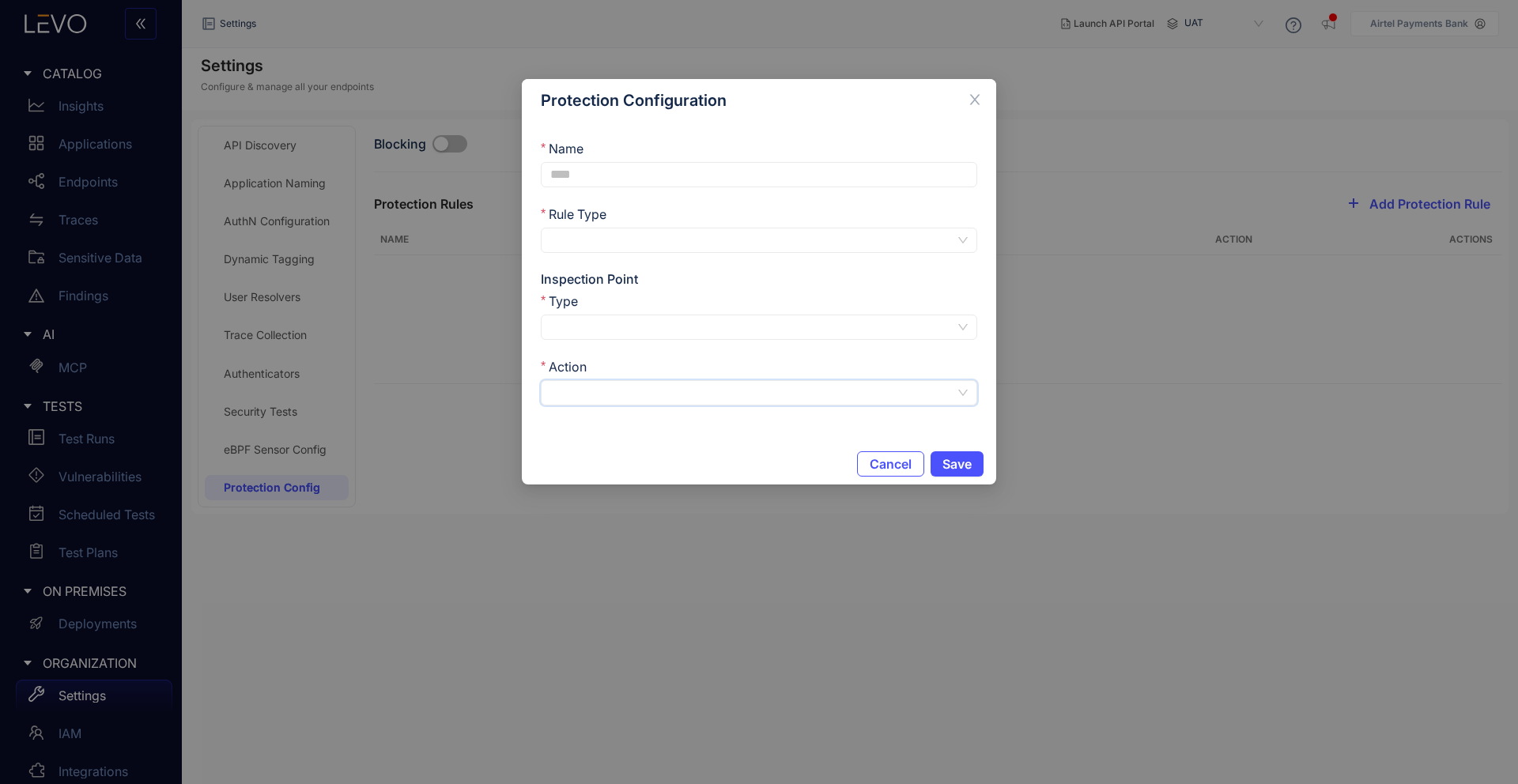
click at [938, 395] on input "Action" at bounding box center [753, 392] width 405 height 23
click at [938, 364] on div "Action" at bounding box center [759, 370] width 437 height 22
click at [977, 88] on span "Close" at bounding box center [975, 100] width 42 height 42
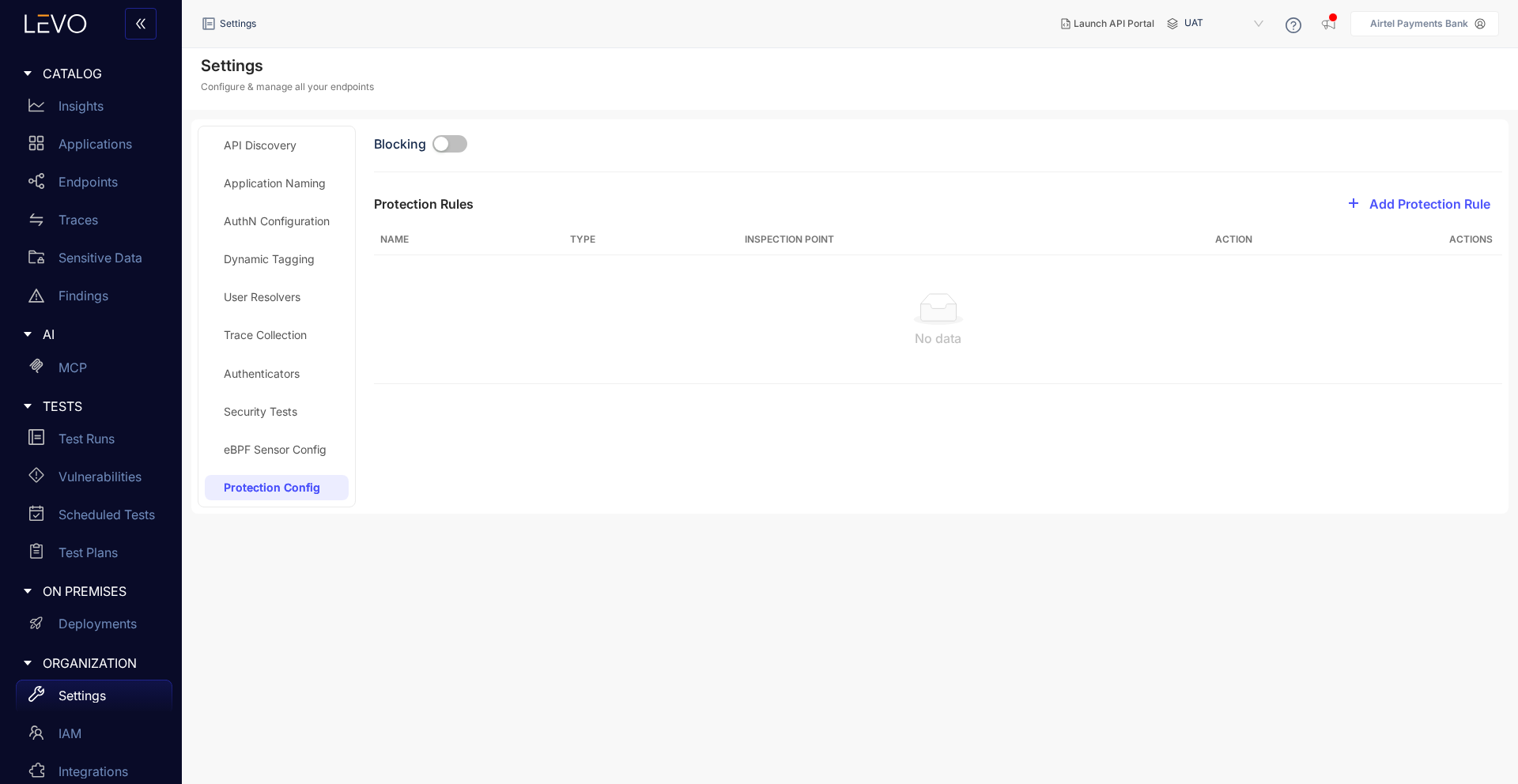
scroll to position [57, 0]
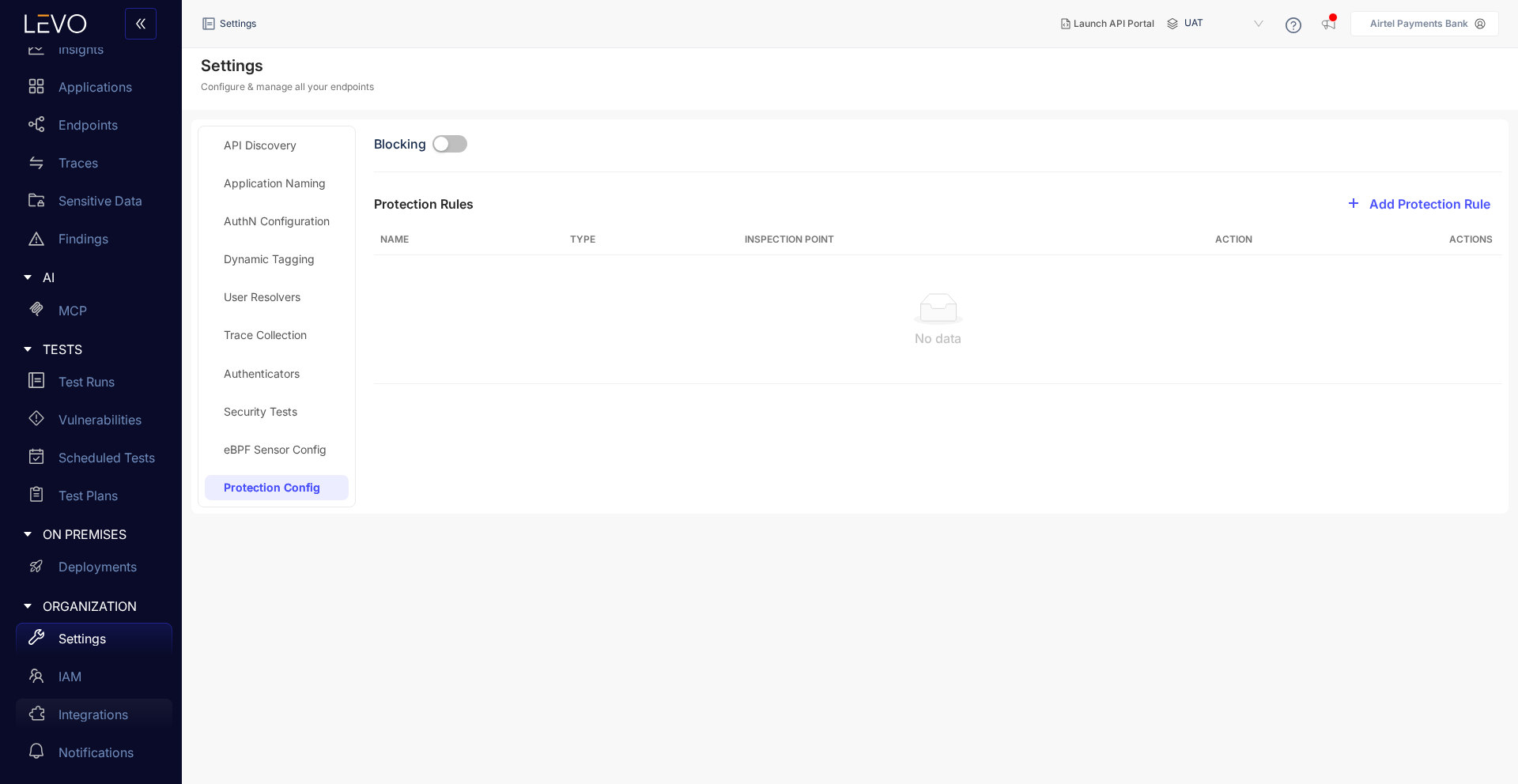
click at [98, 707] on p "Integrations" at bounding box center [93, 715] width 69 height 14
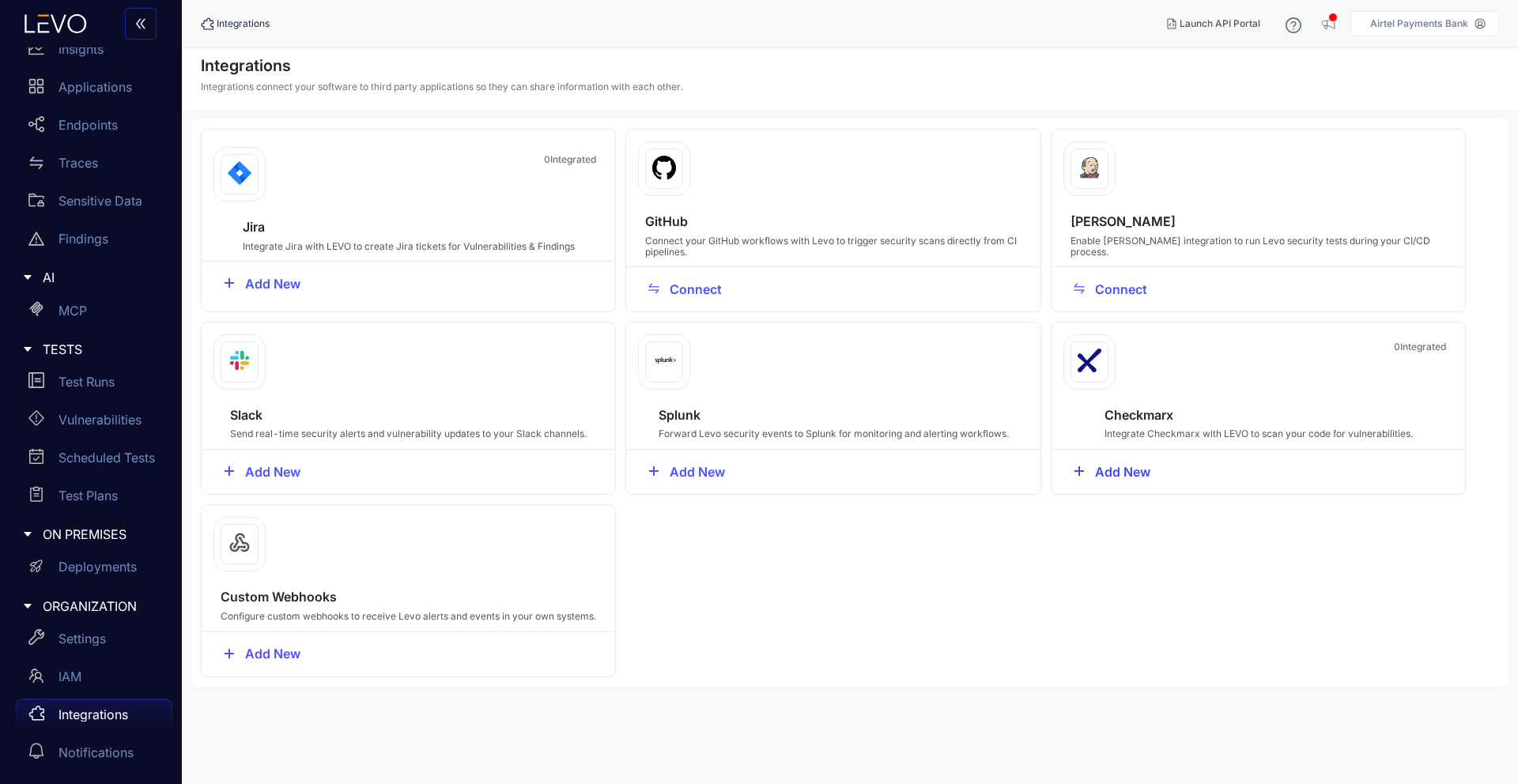
click at [1121, 473] on span "Add New" at bounding box center [1123, 472] width 55 height 14
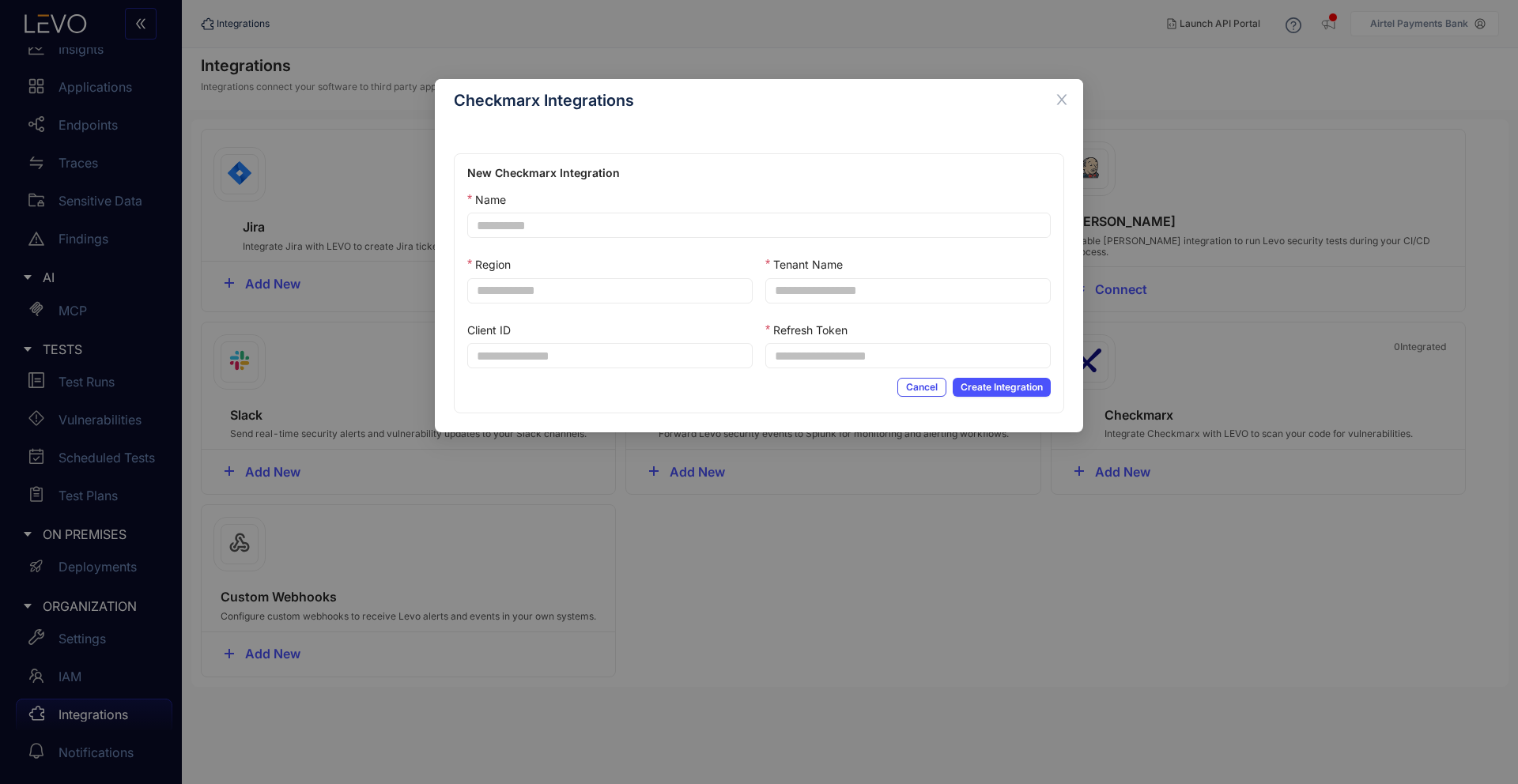
click at [903, 380] on button "Cancel" at bounding box center [922, 387] width 49 height 19
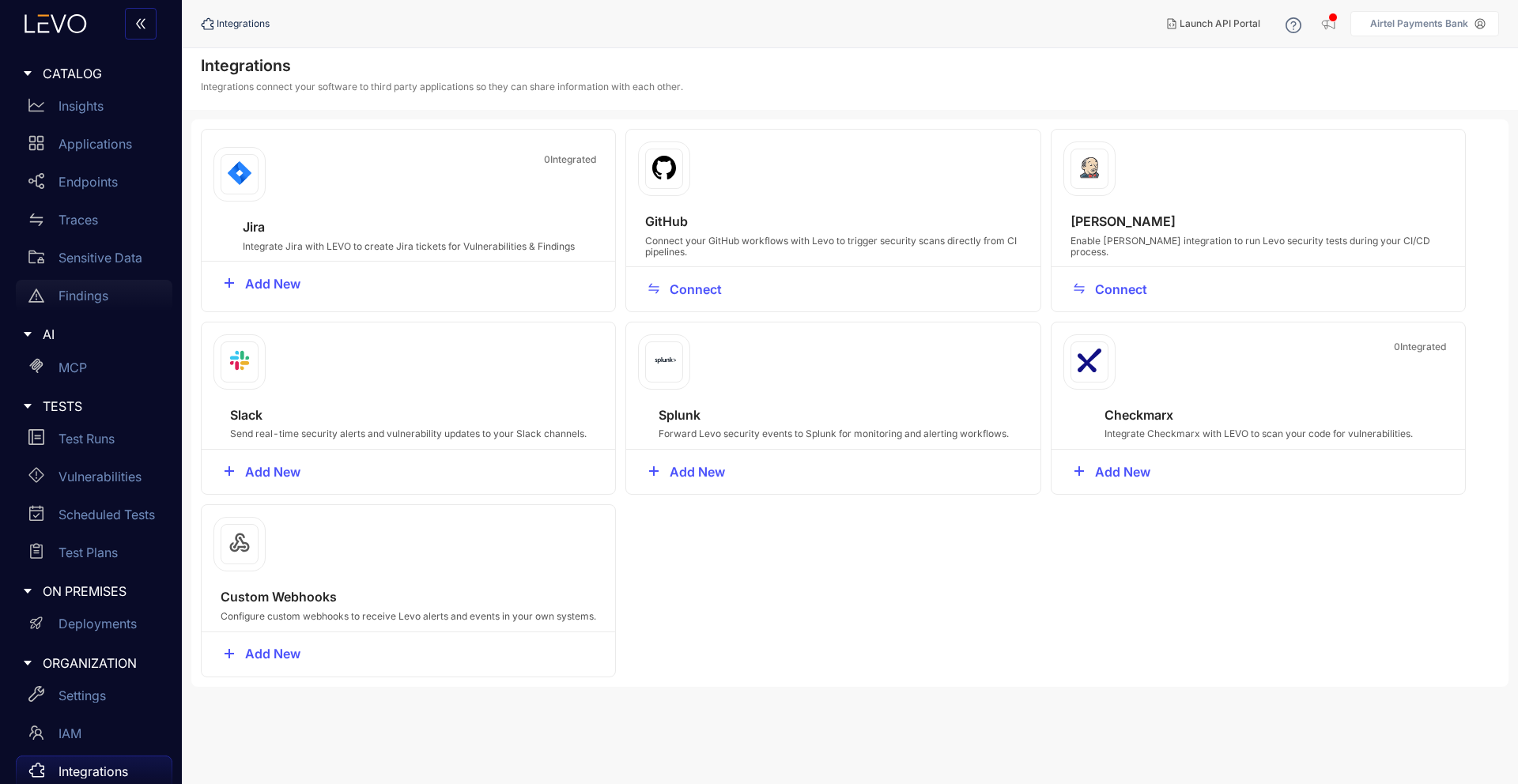
click at [101, 288] on div "Findings" at bounding box center [94, 295] width 156 height 32
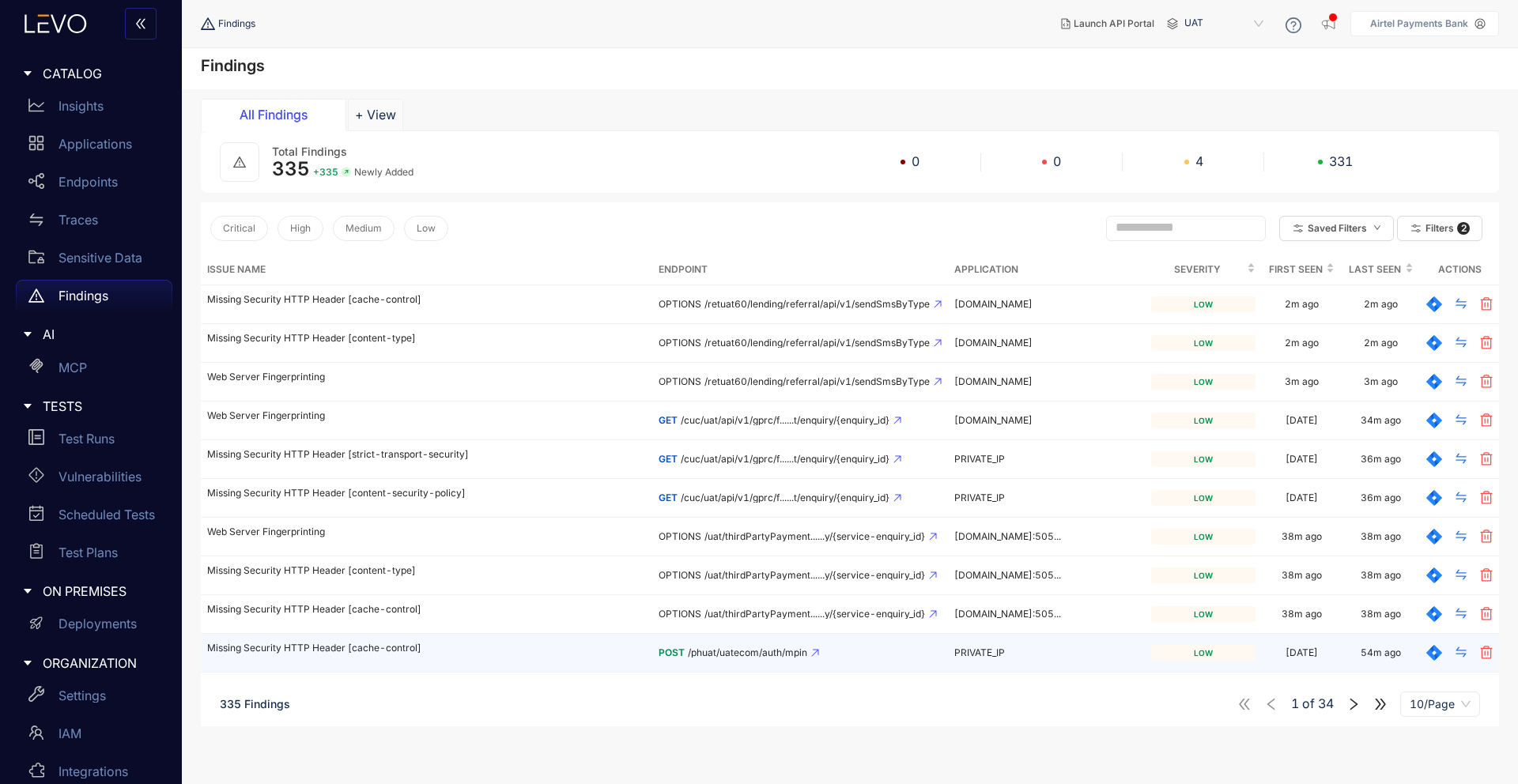
click at [384, 650] on p "Missing Security HTTP Header [cache-control]" at bounding box center [427, 648] width 439 height 11
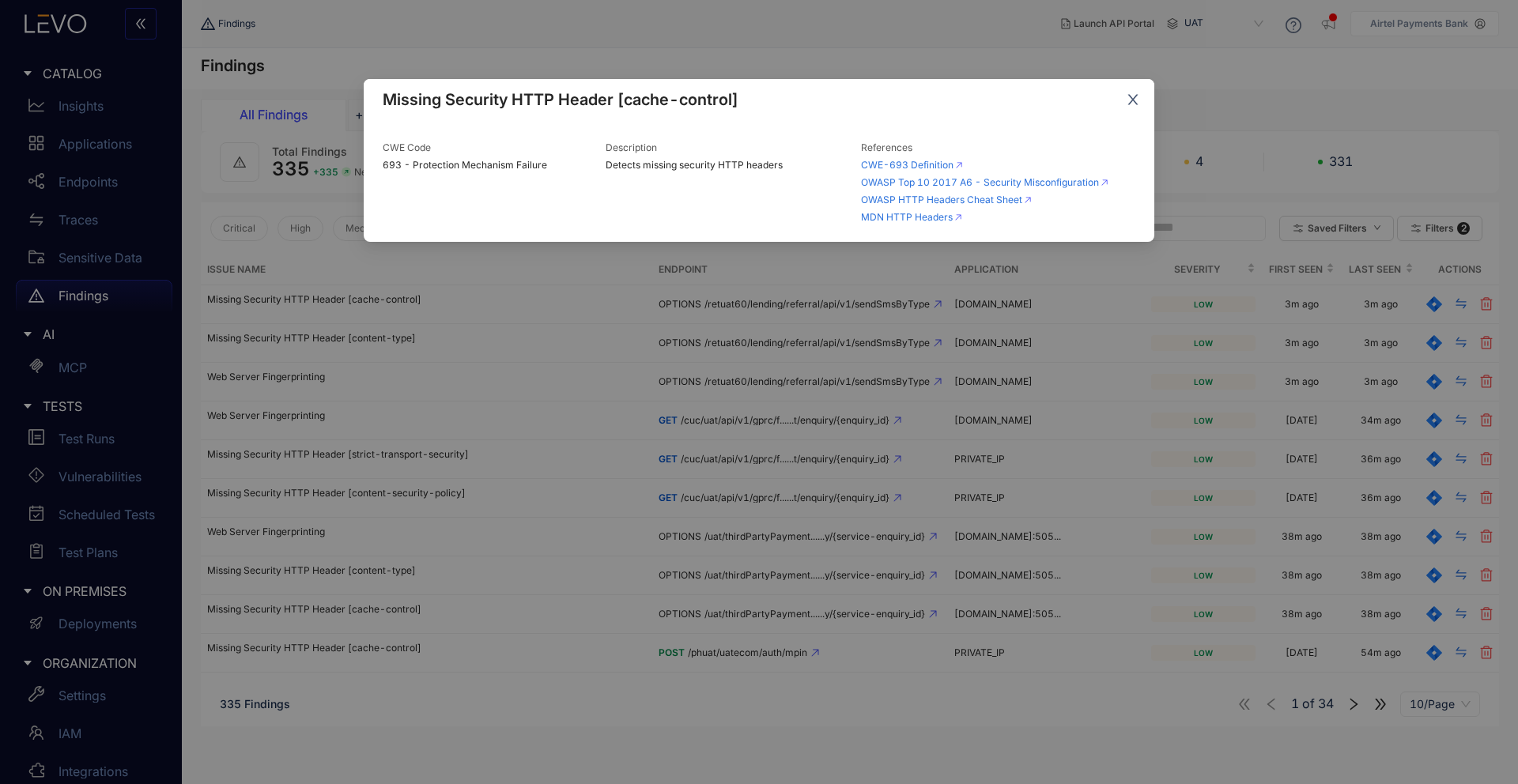
click at [1133, 99] on icon "close" at bounding box center [1133, 99] width 10 height 10
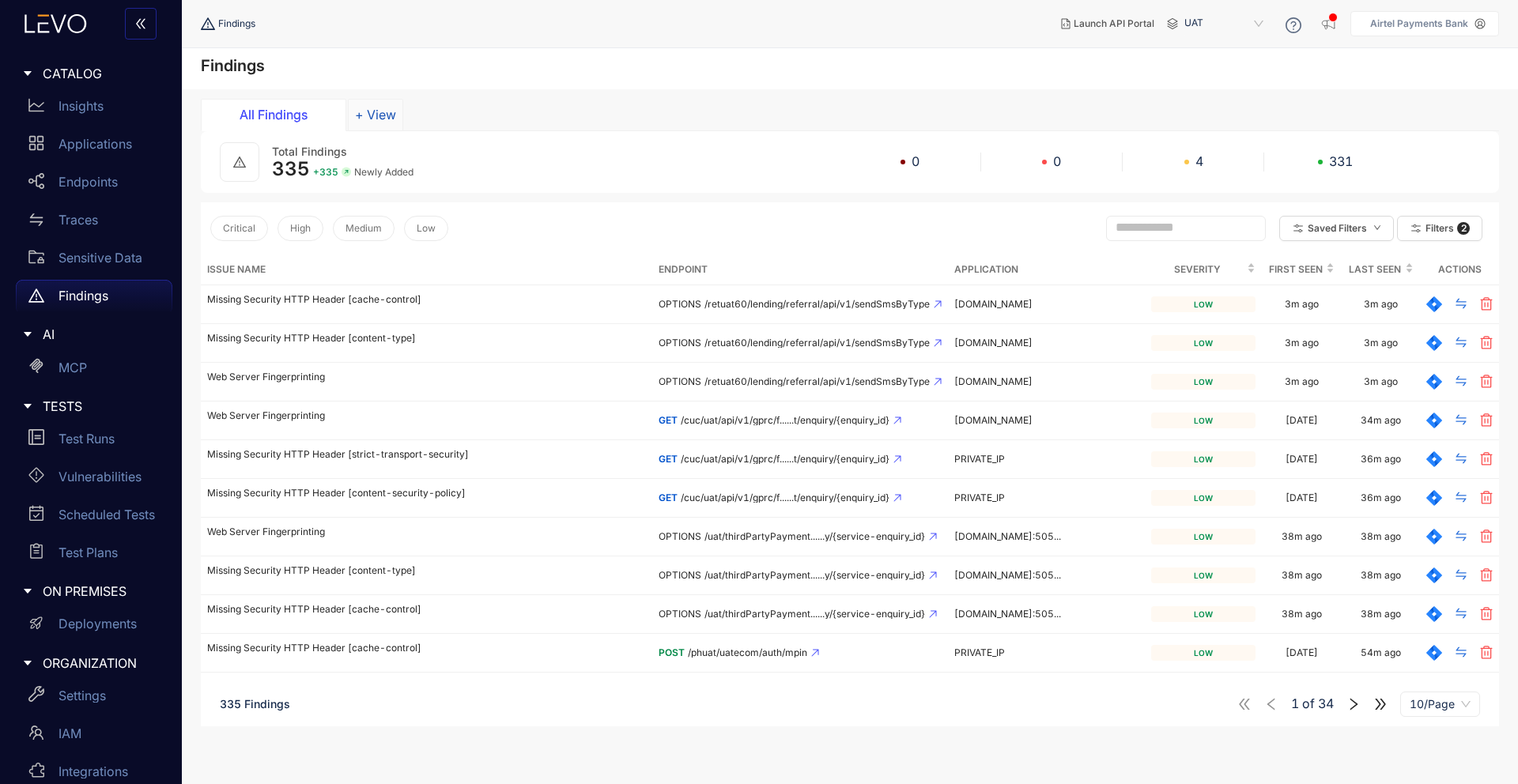
click at [388, 113] on button "+ View" at bounding box center [375, 115] width 55 height 32
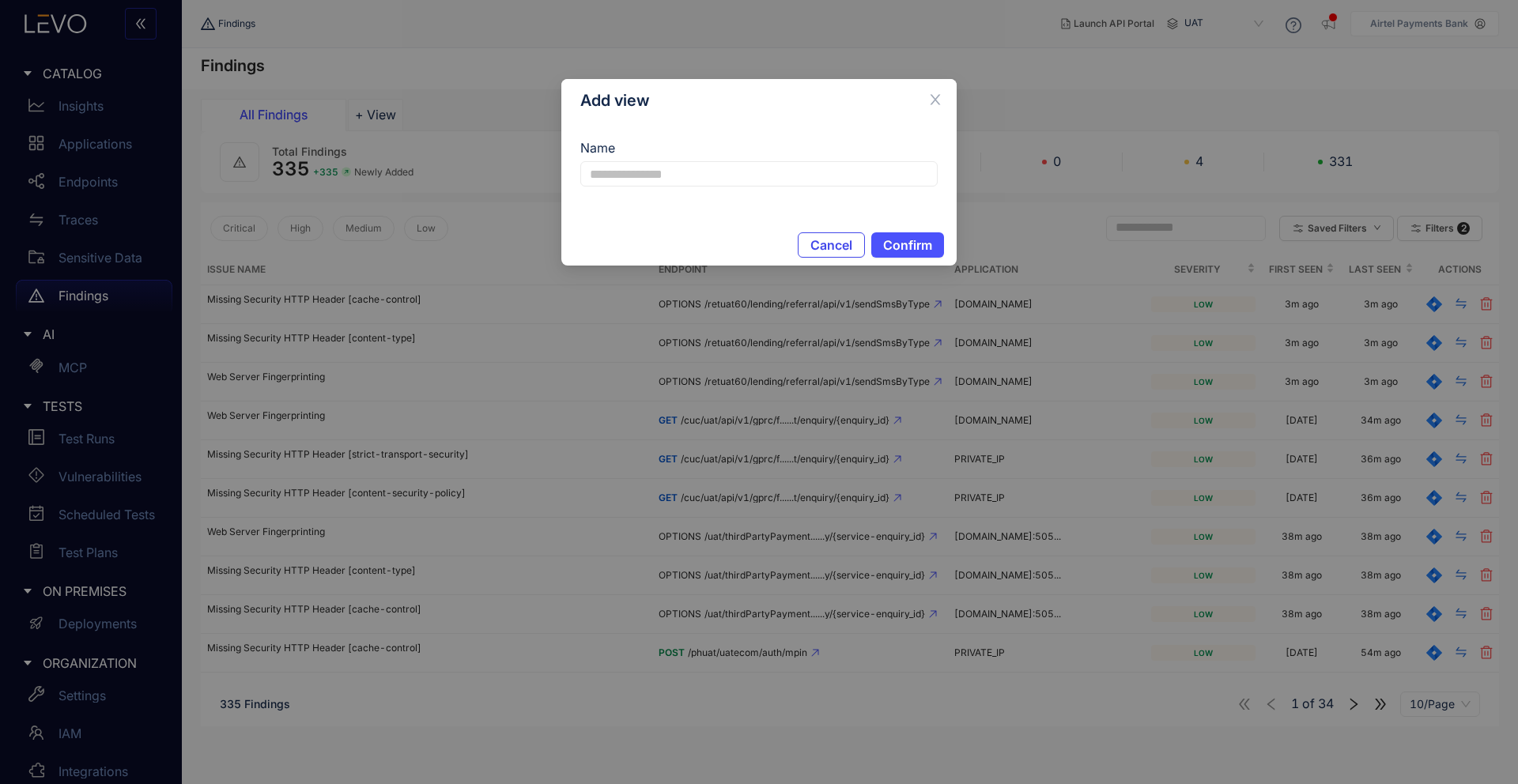
click at [834, 241] on span "Cancel" at bounding box center [831, 245] width 42 height 14
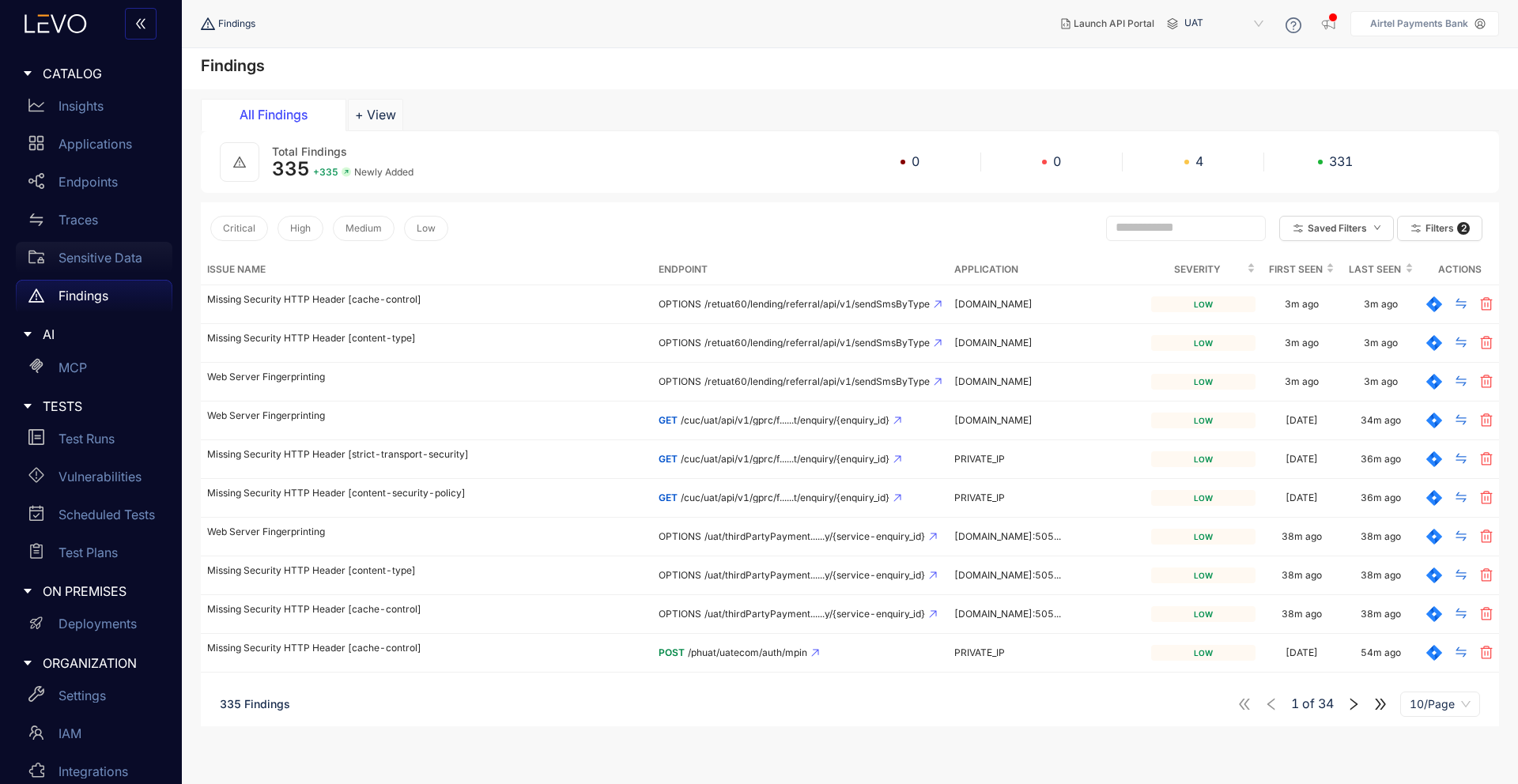
click at [95, 253] on p "Sensitive Data" at bounding box center [100, 258] width 84 height 14
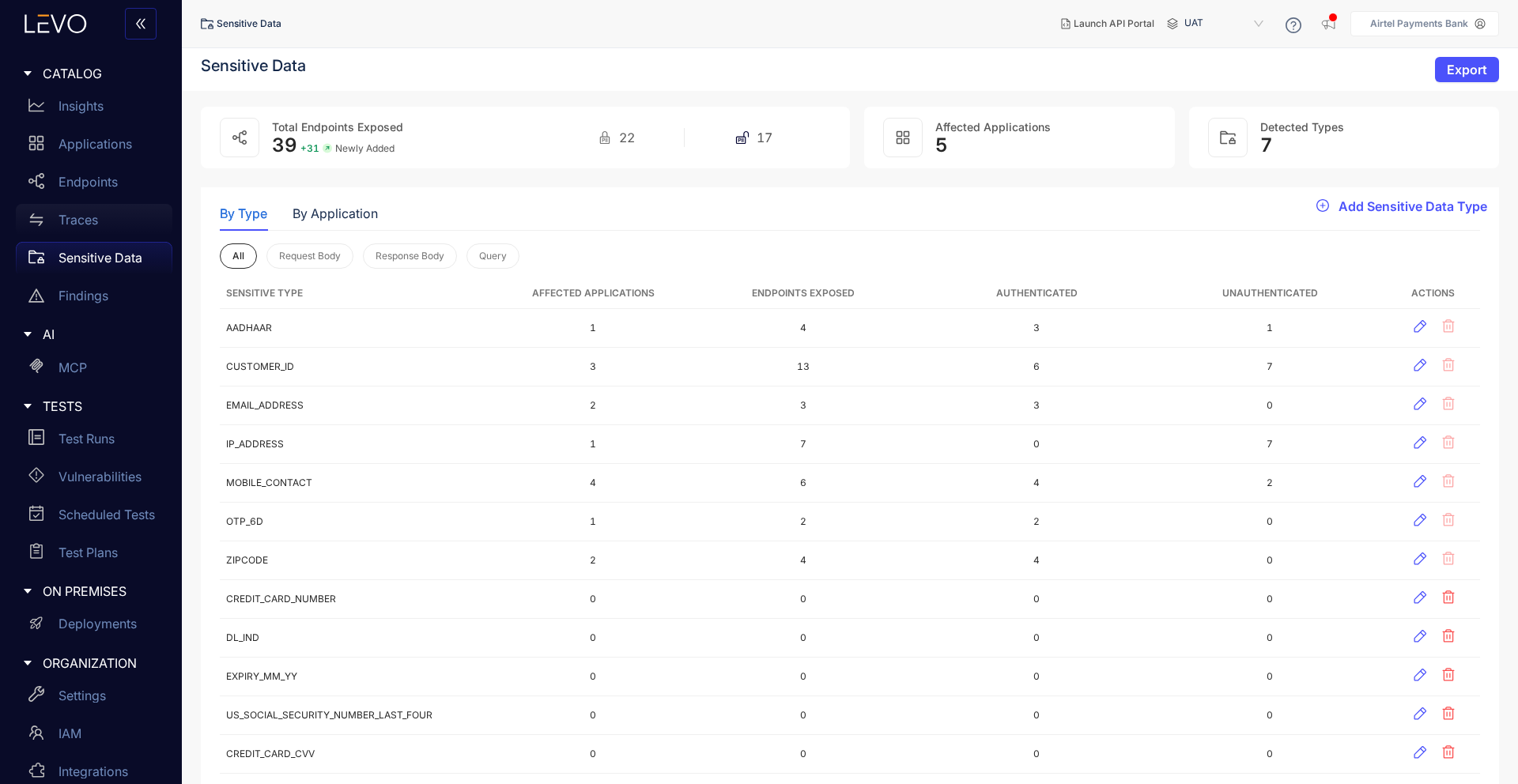
click at [97, 226] on p "Traces" at bounding box center [79, 220] width 40 height 14
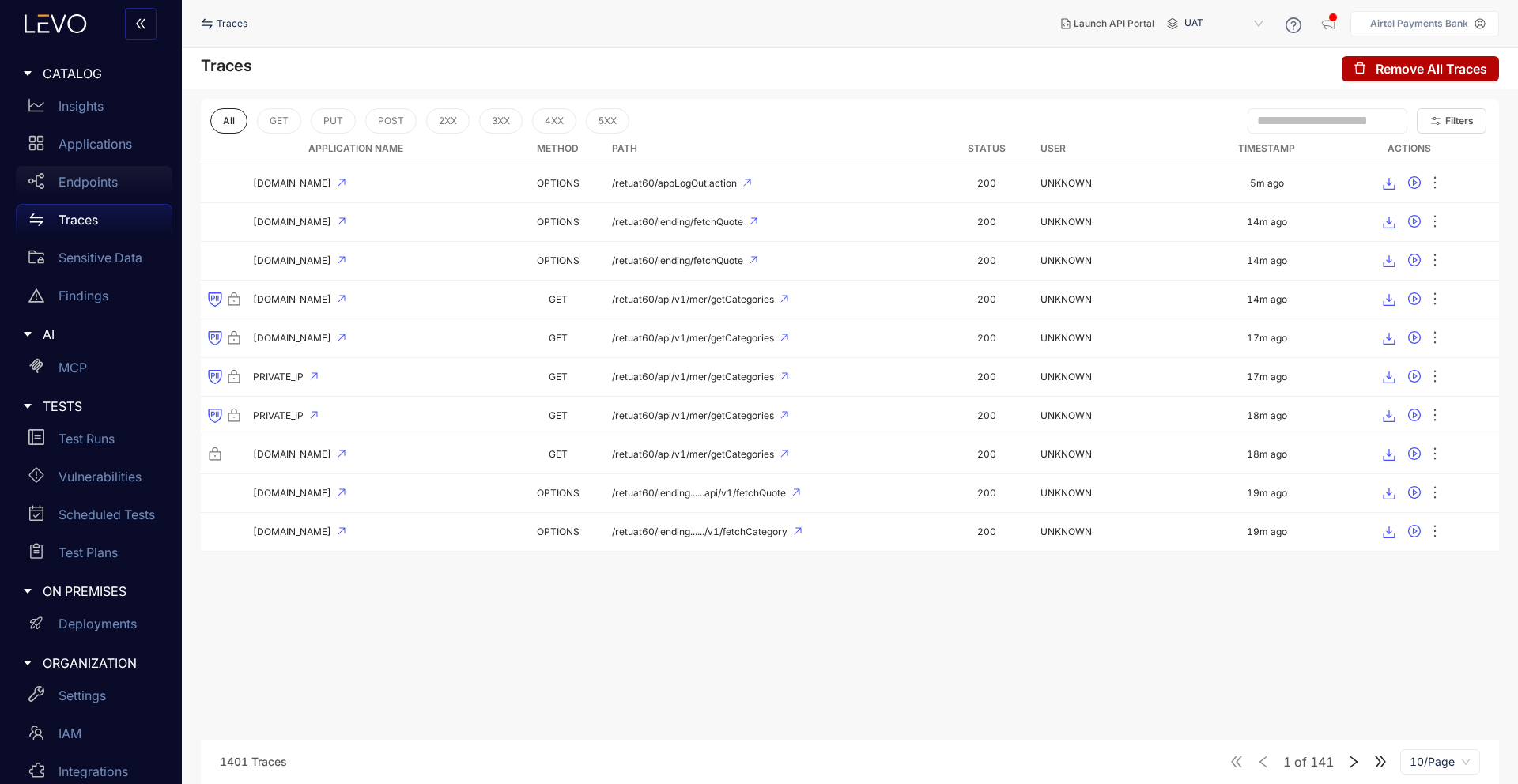
click at [104, 182] on p "Endpoints" at bounding box center [88, 182] width 60 height 14
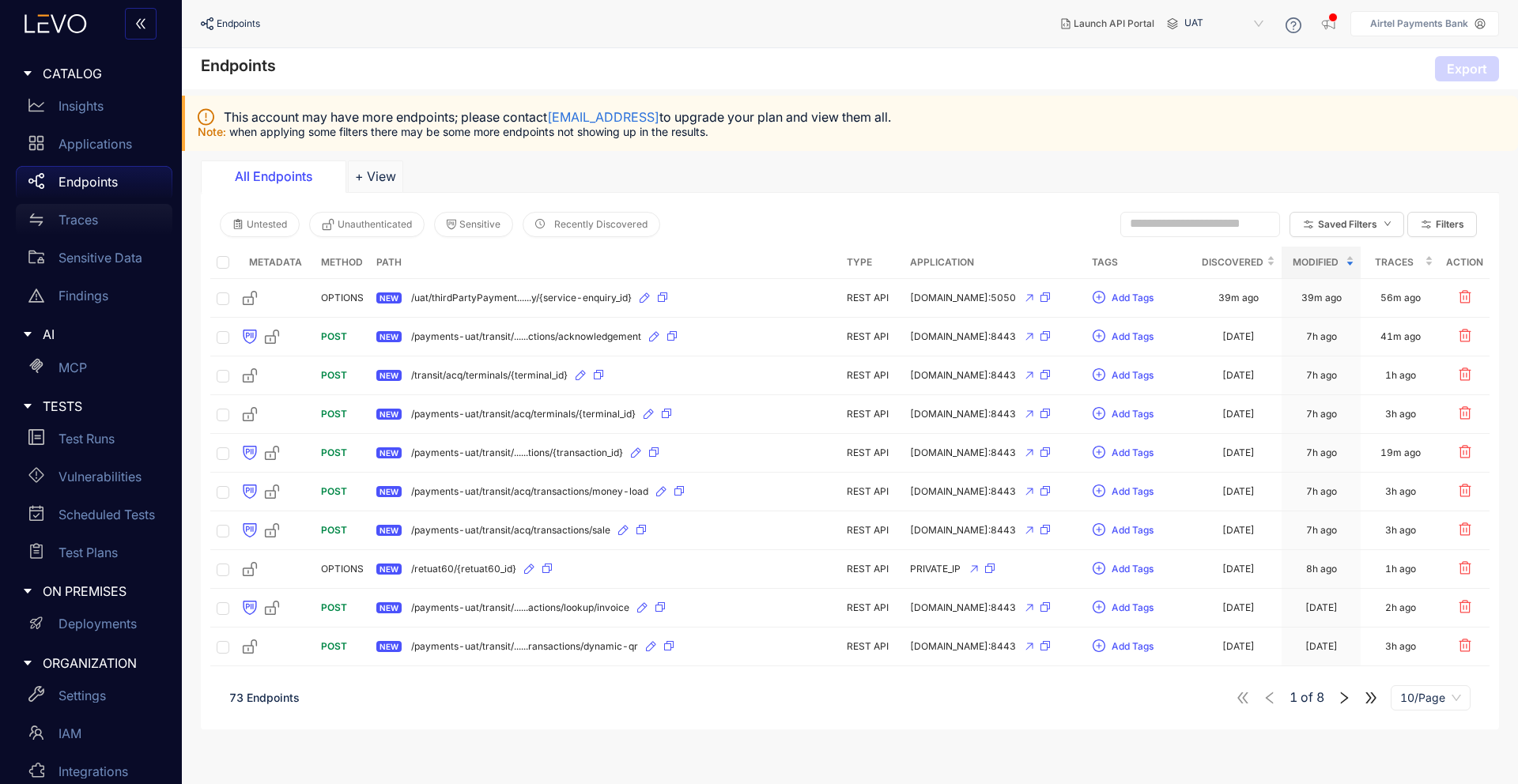
click at [96, 215] on p "Traces" at bounding box center [79, 220] width 40 height 14
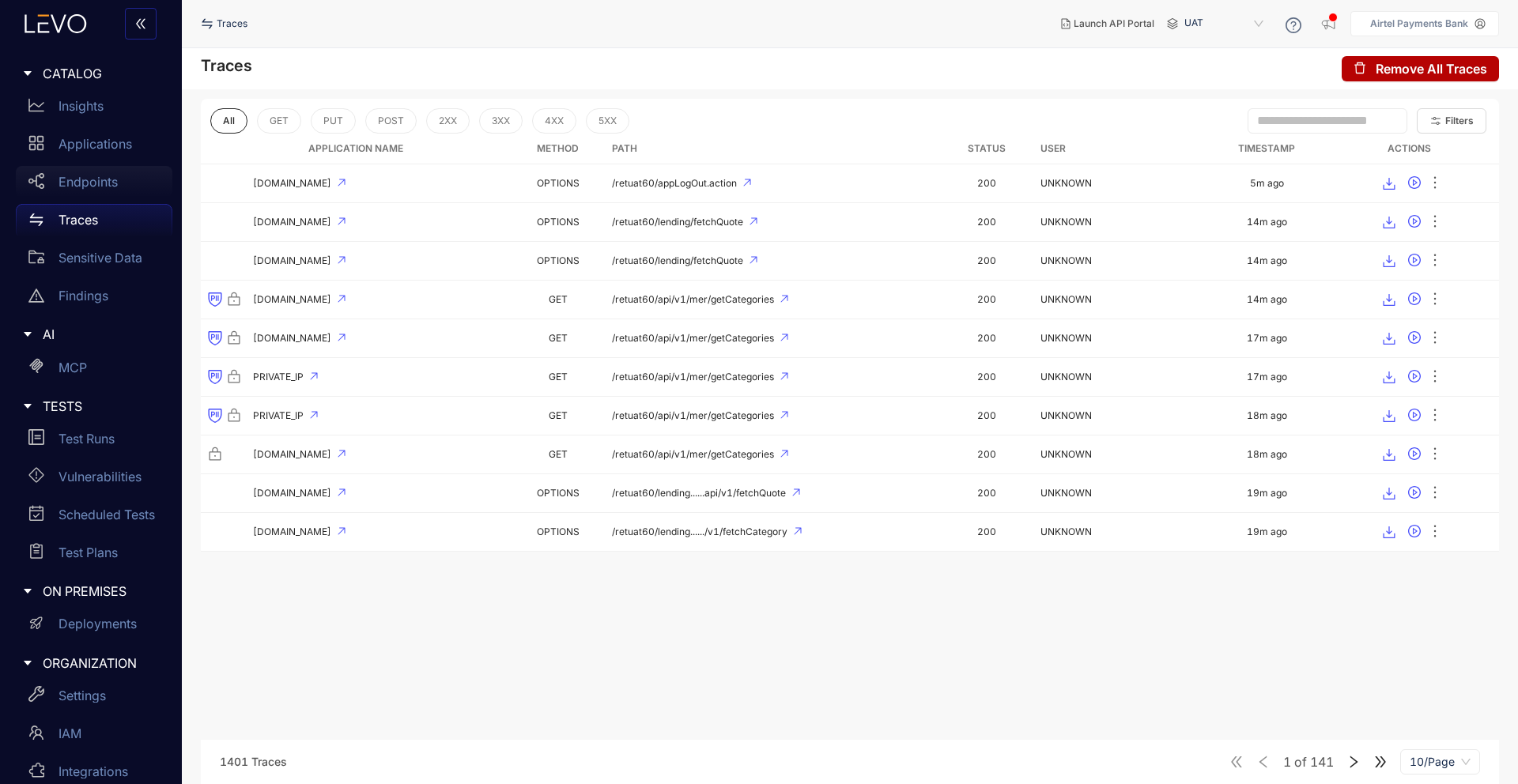
click at [102, 182] on p "Endpoints" at bounding box center [88, 182] width 60 height 14
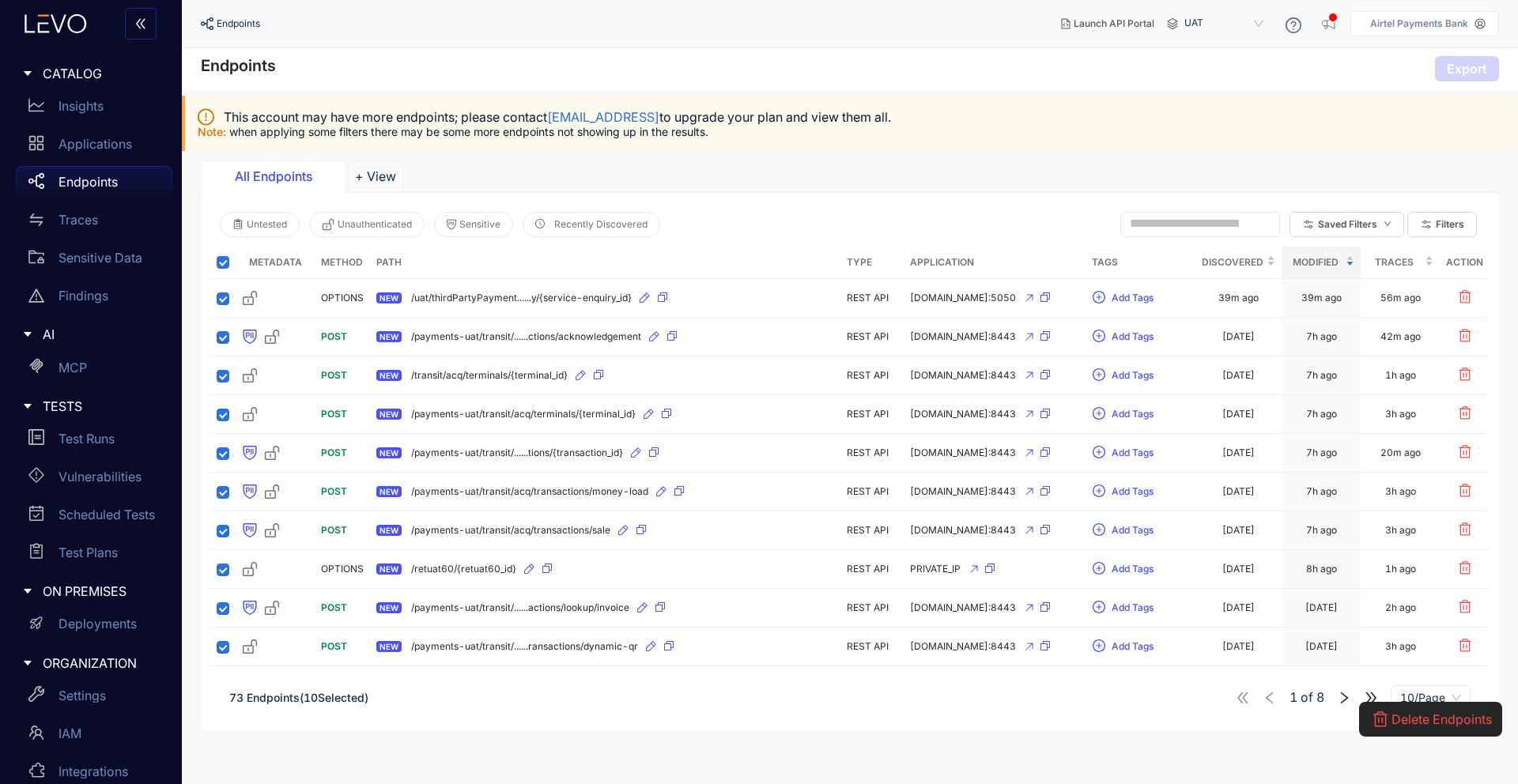
click at [1419, 75] on div "Endpoints Export" at bounding box center [850, 69] width 1337 height 42
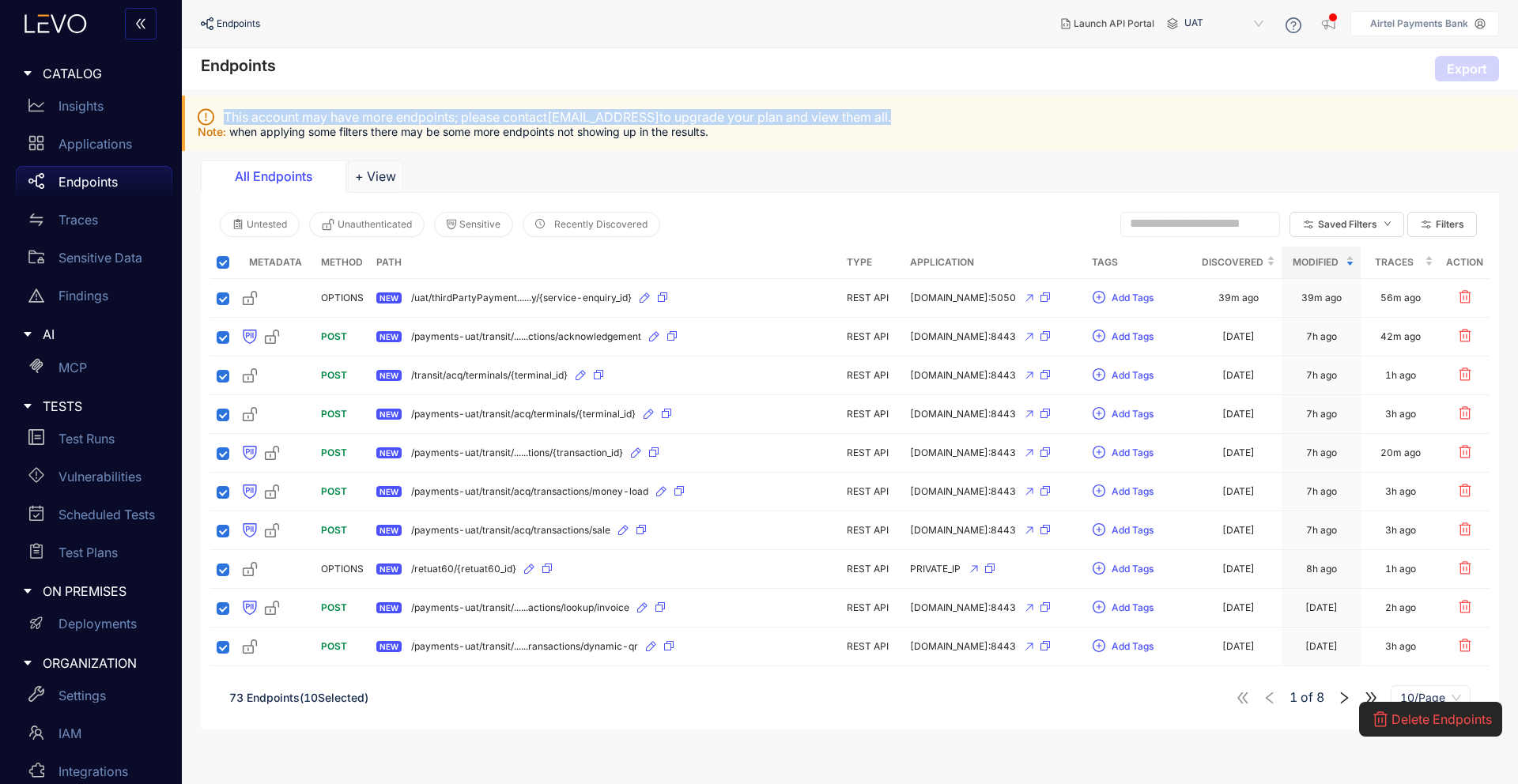
click at [1419, 75] on div "Endpoints Export" at bounding box center [850, 69] width 1337 height 42
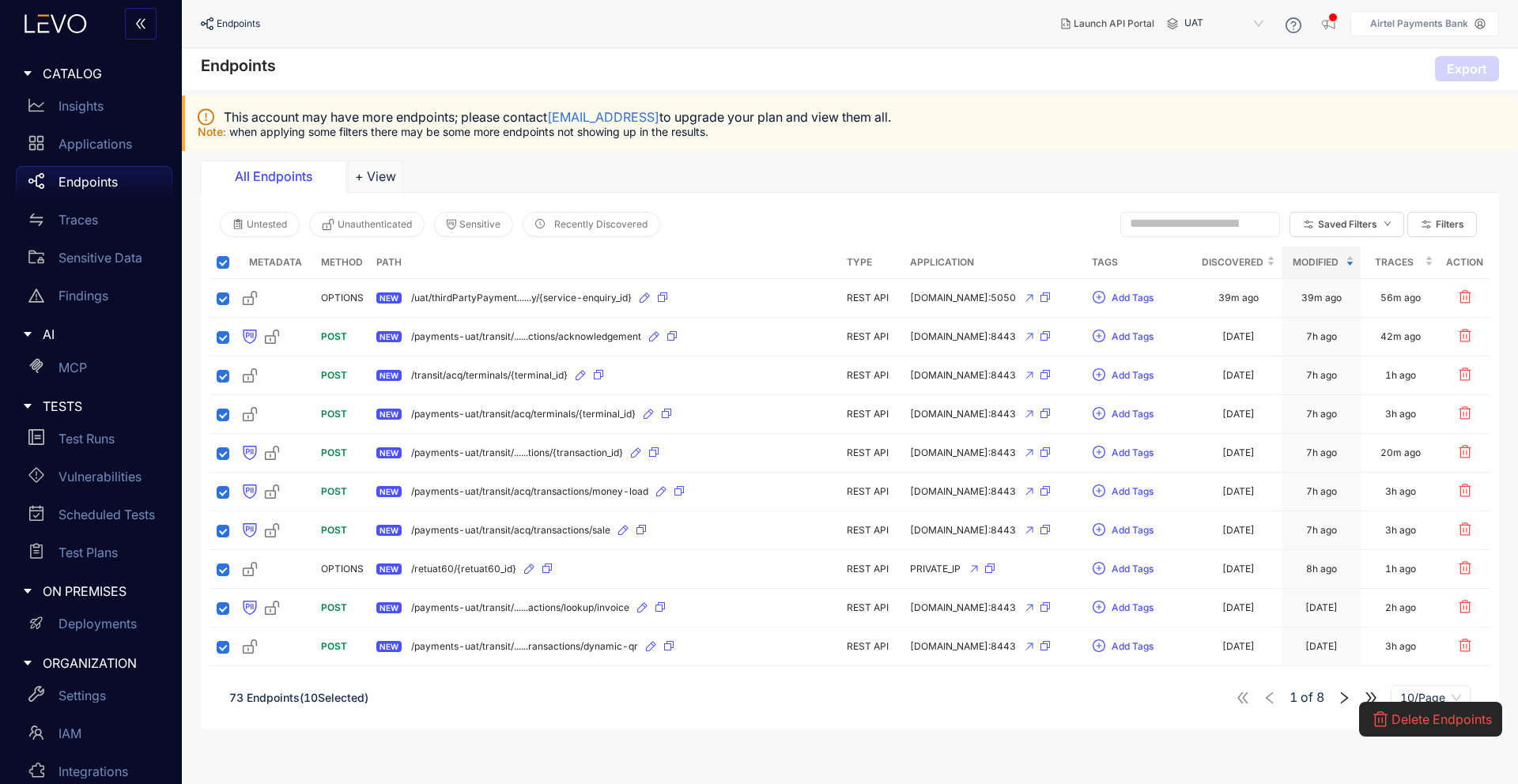
click at [1015, 130] on p "Note: when applying some filters there may be some more endpoints not showing u…" at bounding box center [851, 132] width 1308 height 13
click at [754, 134] on p "Note: when applying some filters there may be some more endpoints not showing u…" at bounding box center [851, 132] width 1308 height 13
click at [125, 147] on p "Applications" at bounding box center [95, 144] width 73 height 14
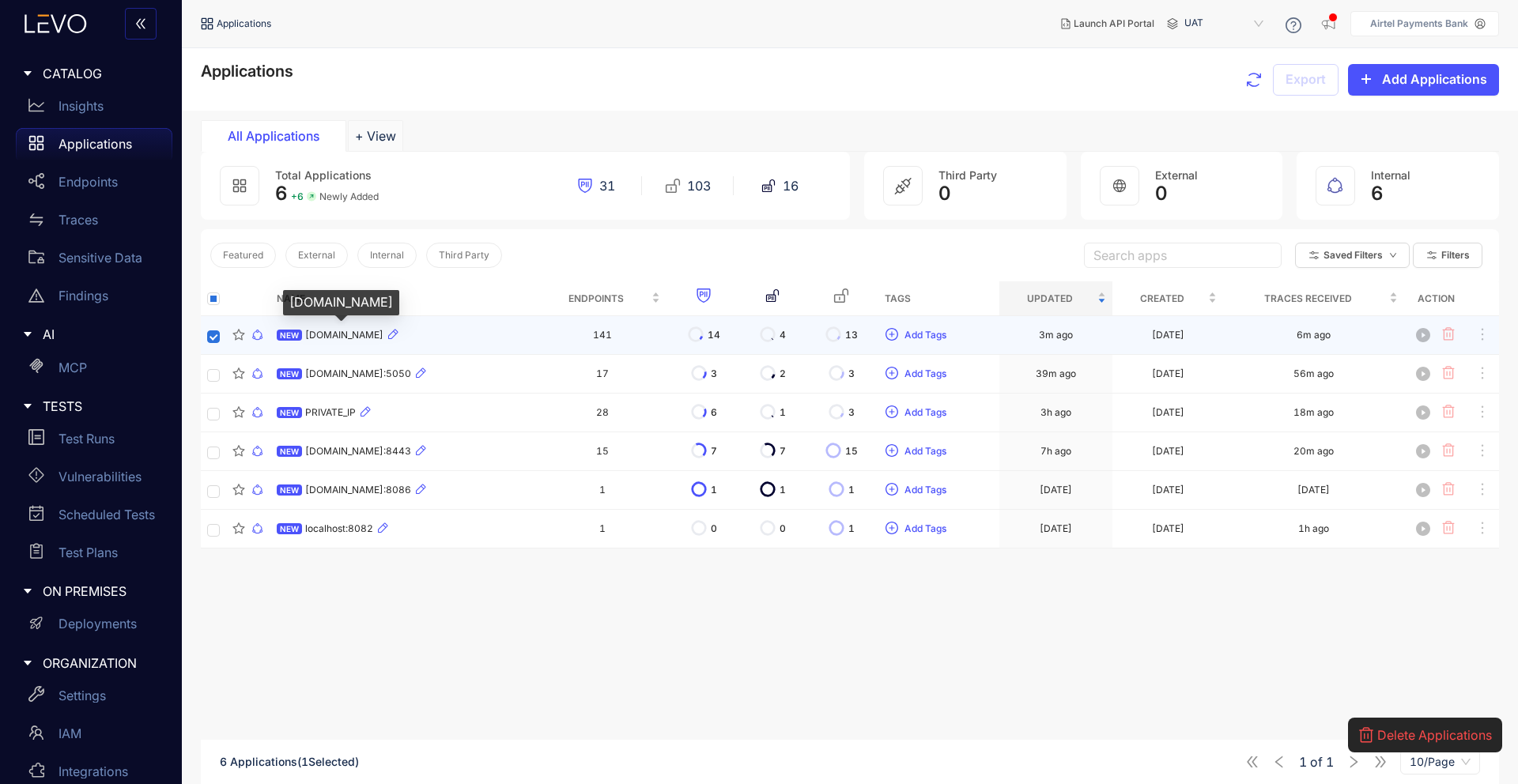
click at [378, 333] on span "[DOMAIN_NAME]" at bounding box center [344, 335] width 79 height 11
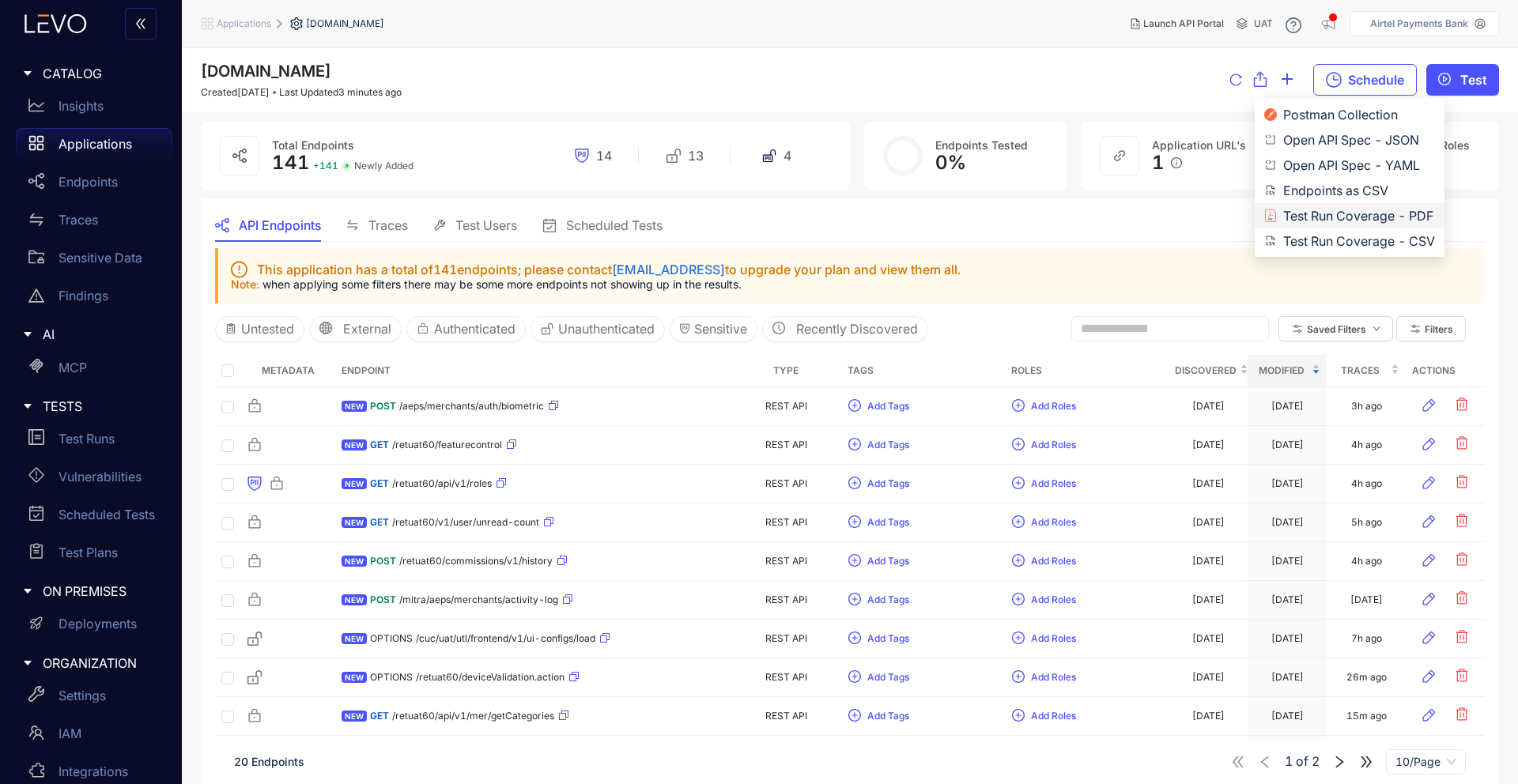
click at [1332, 212] on span "Test Run Coverage - PDF" at bounding box center [1359, 216] width 152 height 17
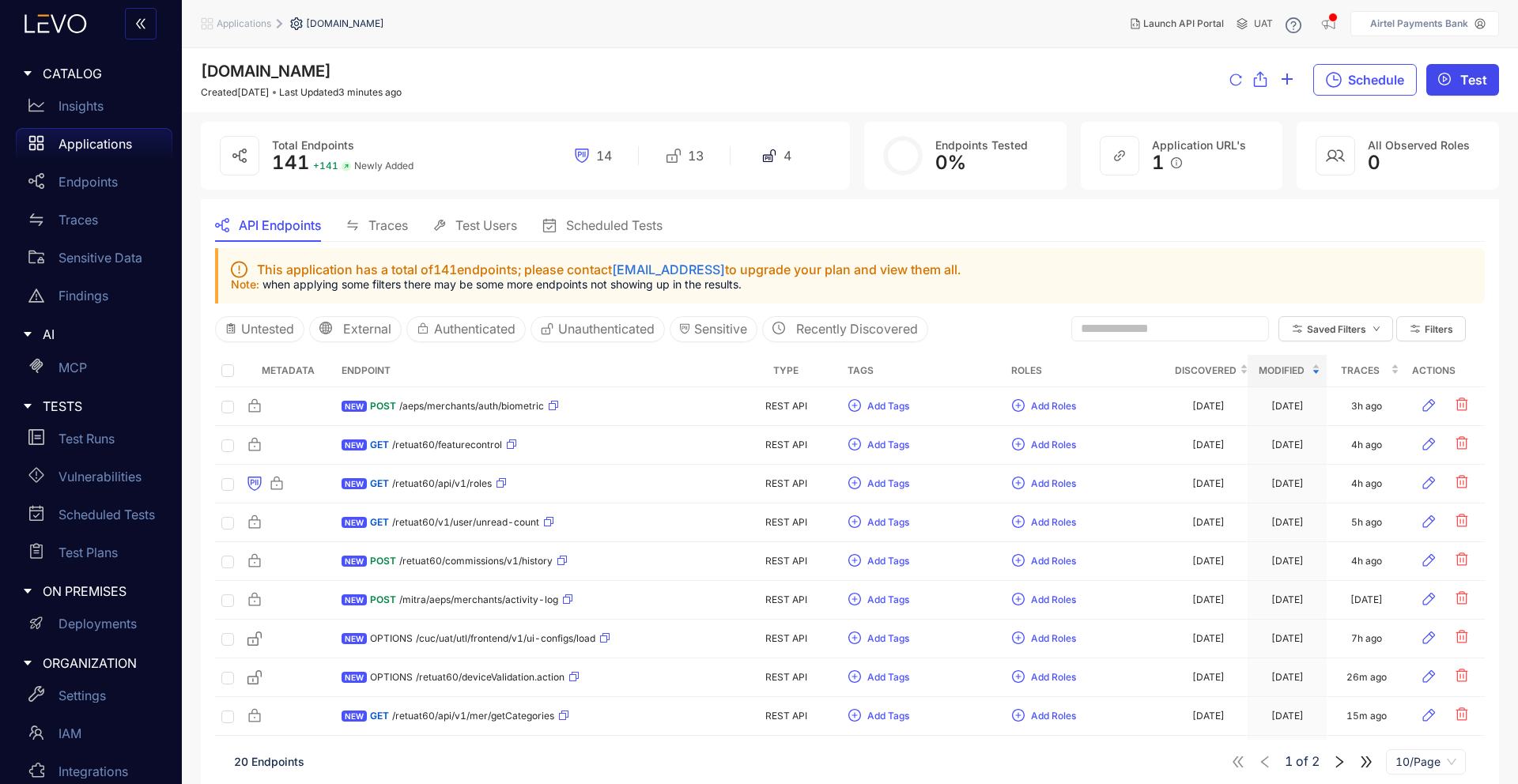
click at [1471, 89] on button "Test" at bounding box center [1463, 79] width 73 height 32
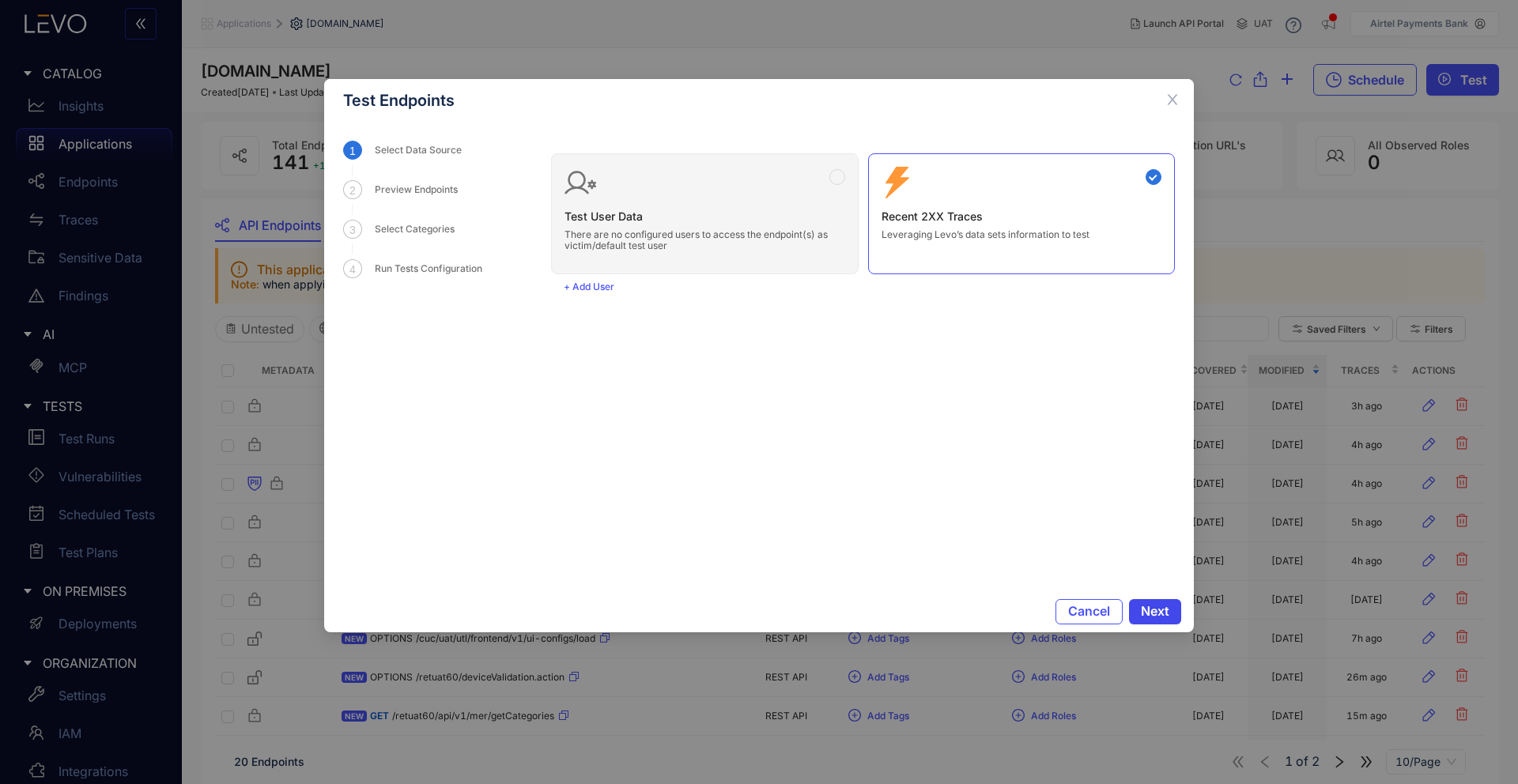
click at [1158, 606] on span "Next" at bounding box center [1155, 611] width 29 height 14
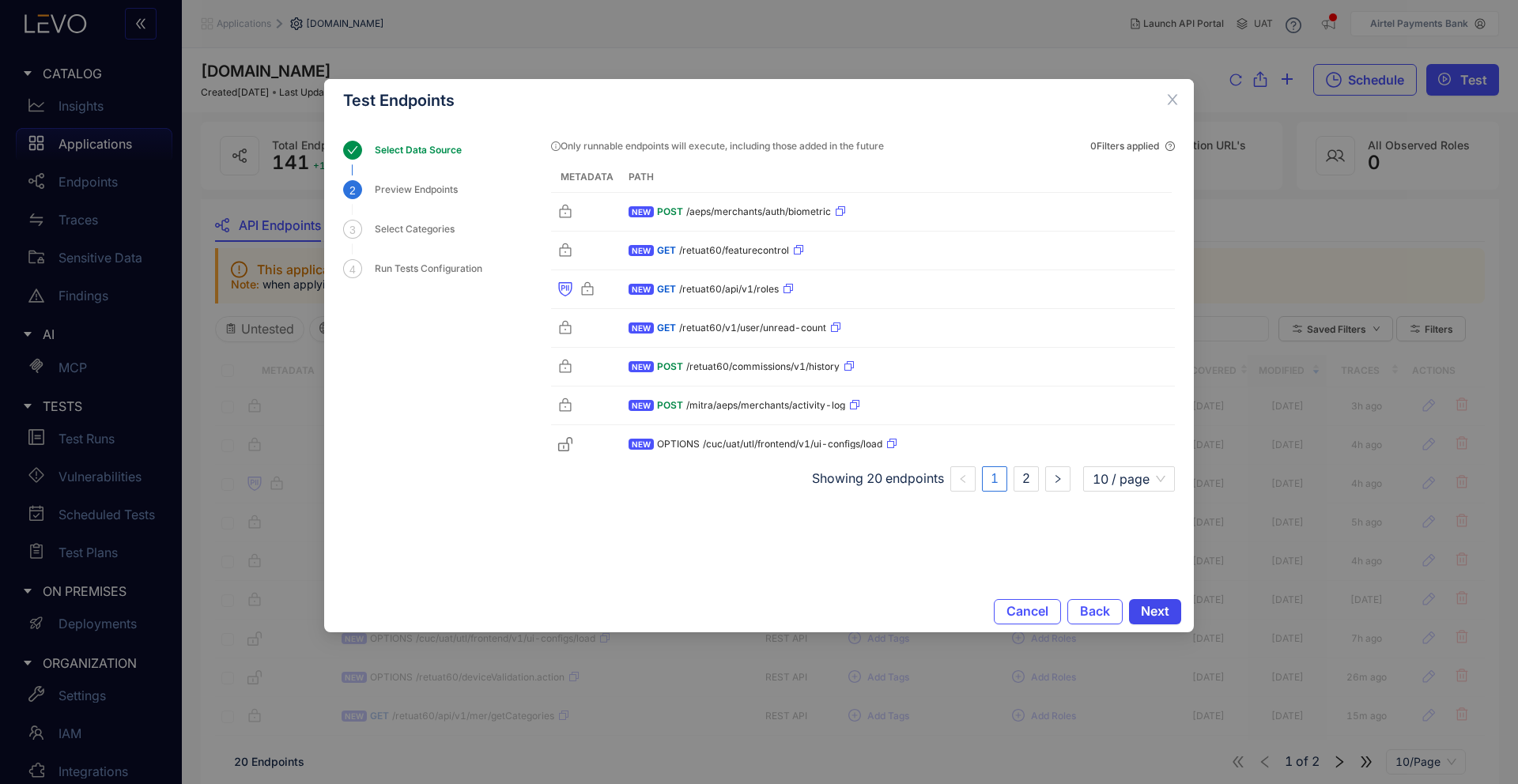
click at [1158, 606] on span "Next" at bounding box center [1155, 611] width 29 height 14
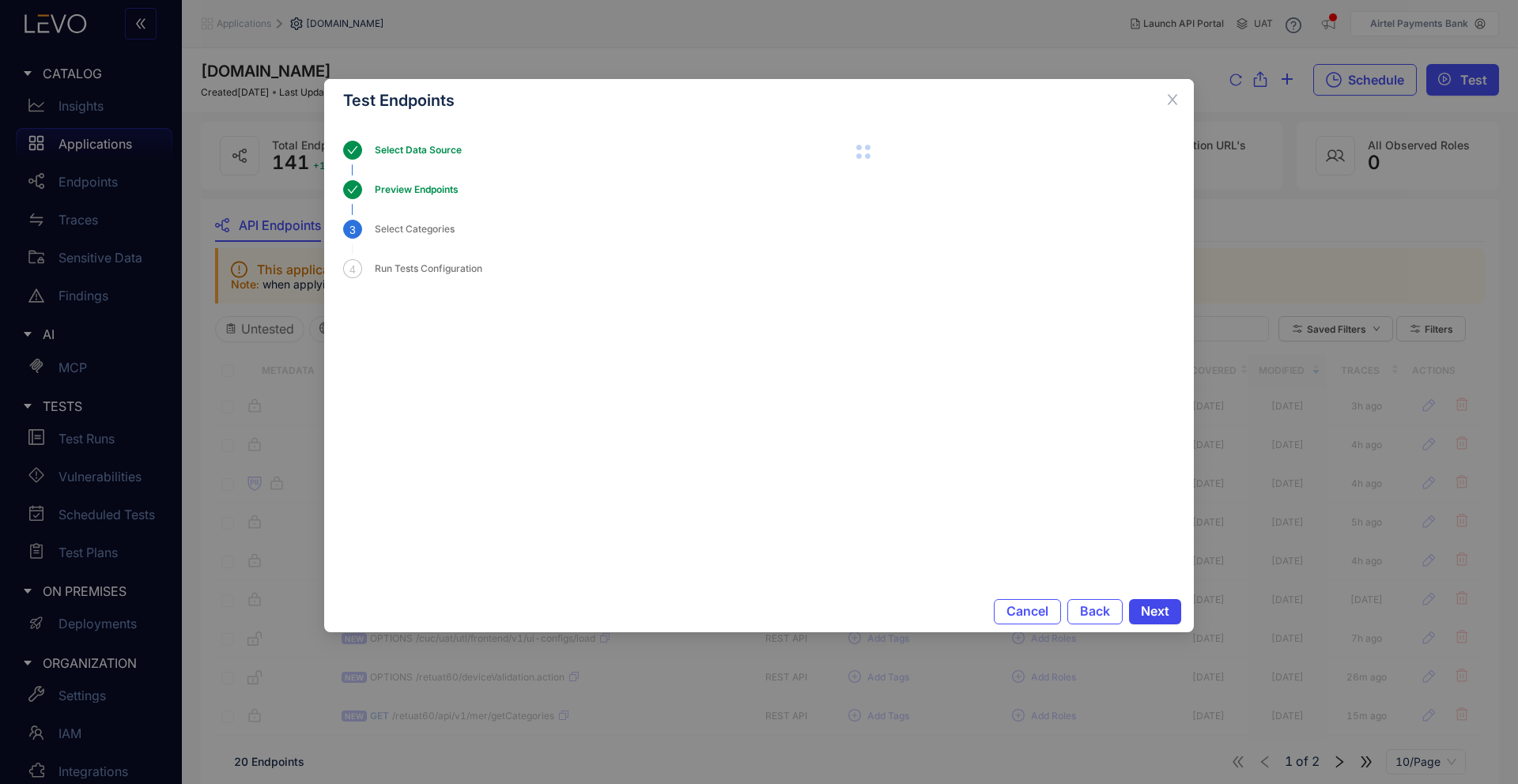
click at [1158, 606] on span "Next" at bounding box center [1155, 611] width 29 height 14
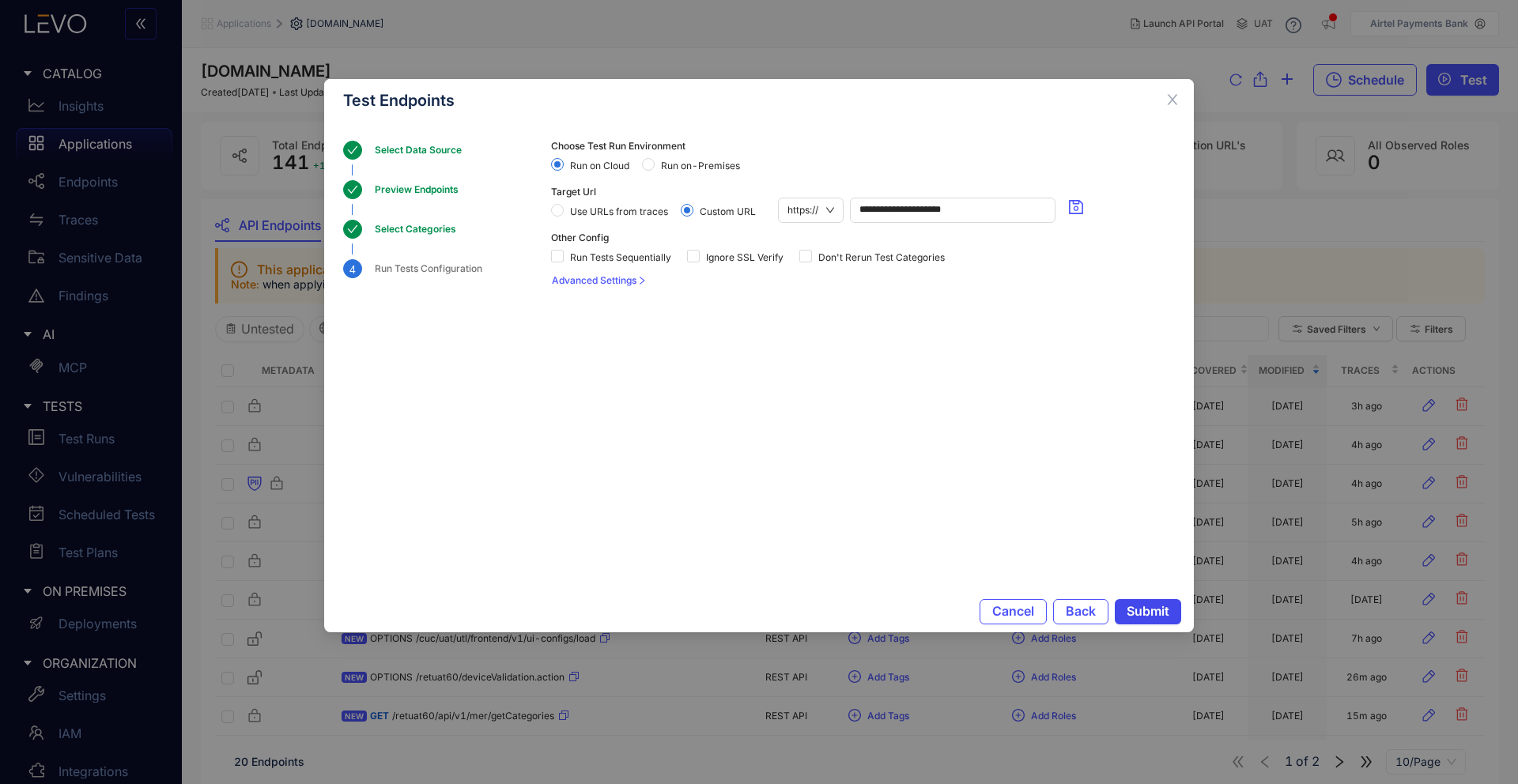
click at [1158, 606] on span "Submit" at bounding box center [1148, 611] width 42 height 14
click at [1166, 97] on icon "close" at bounding box center [1173, 100] width 14 height 14
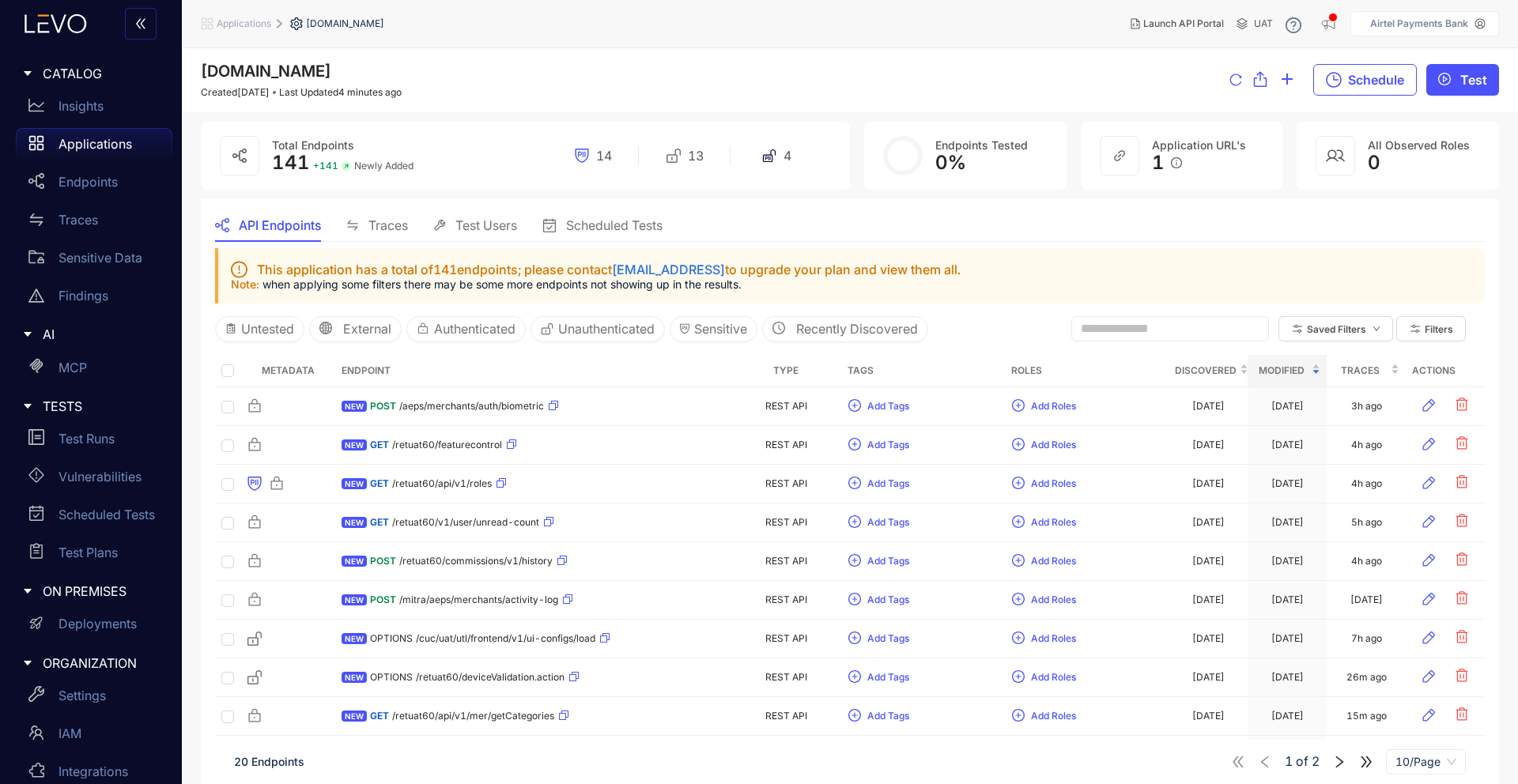
click at [75, 70] on span "CATALOG" at bounding box center [101, 74] width 117 height 14
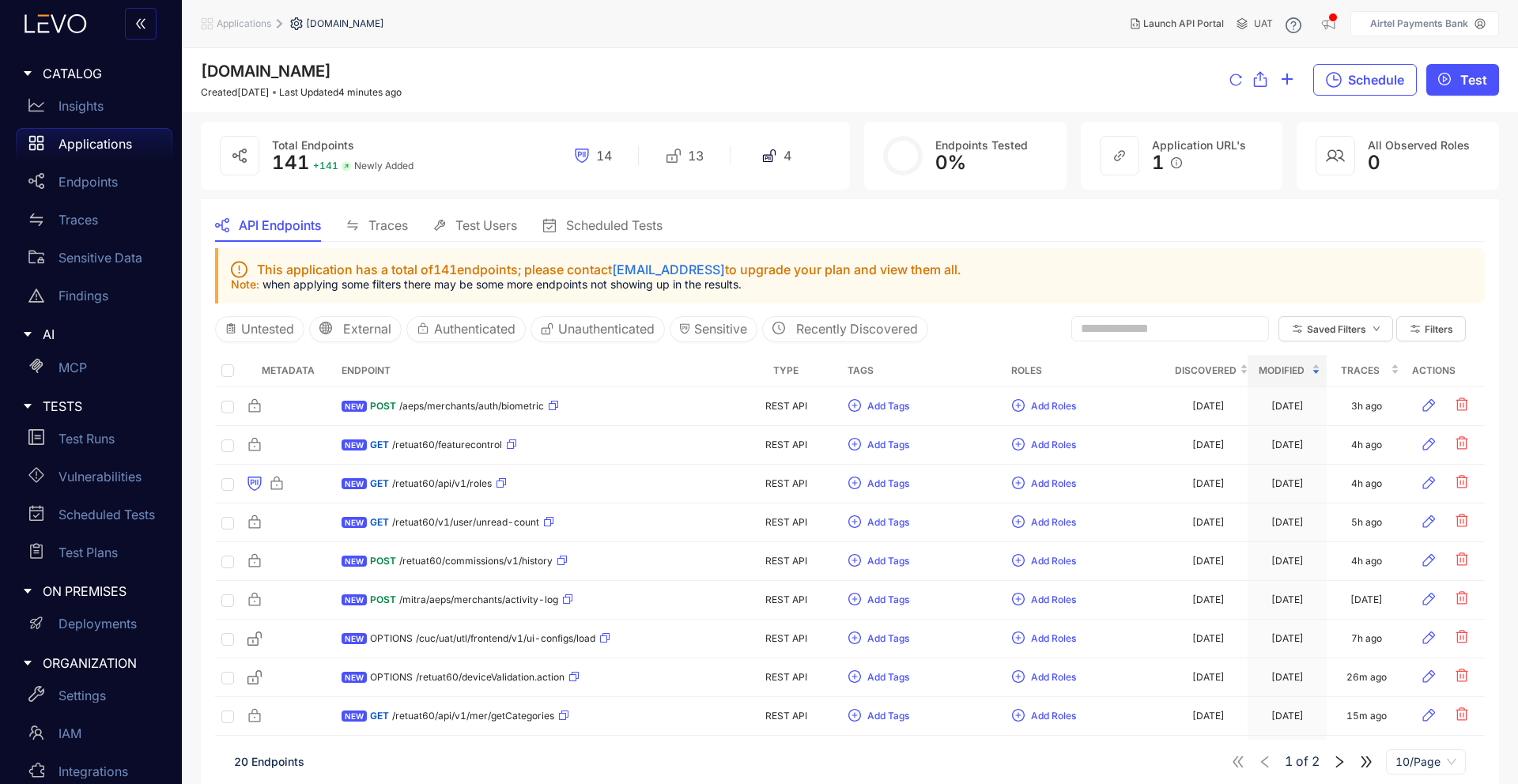
click at [29, 73] on icon "caret-right" at bounding box center [27, 73] width 8 height 5
